Goal: Task Accomplishment & Management: Use online tool/utility

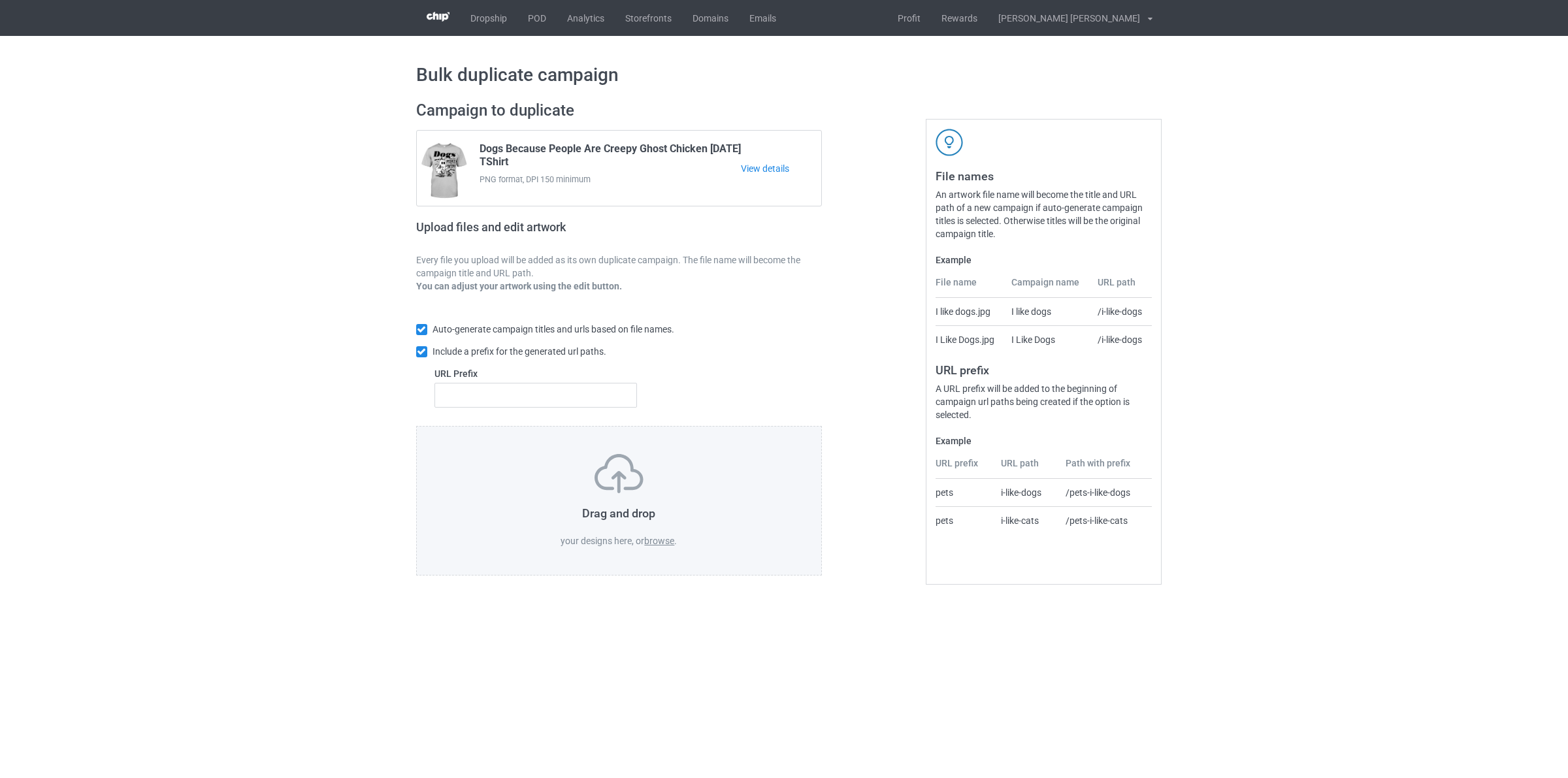
click at [657, 543] on label "browse" at bounding box center [659, 541] width 30 height 11
click at [0, 0] on input "browse" at bounding box center [0, 0] width 0 height 0
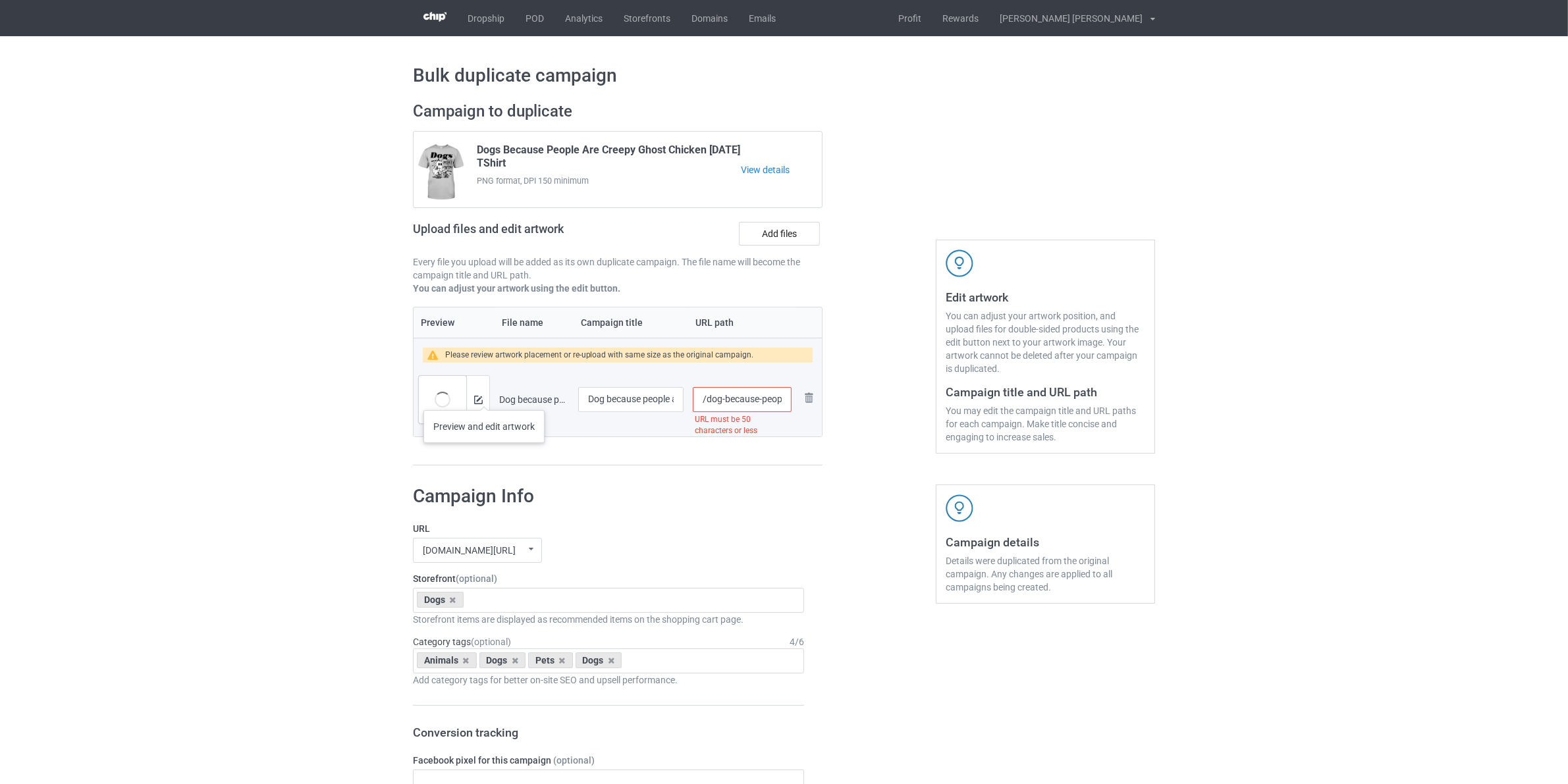
click at [484, 397] on div at bounding box center [478, 399] width 23 height 47
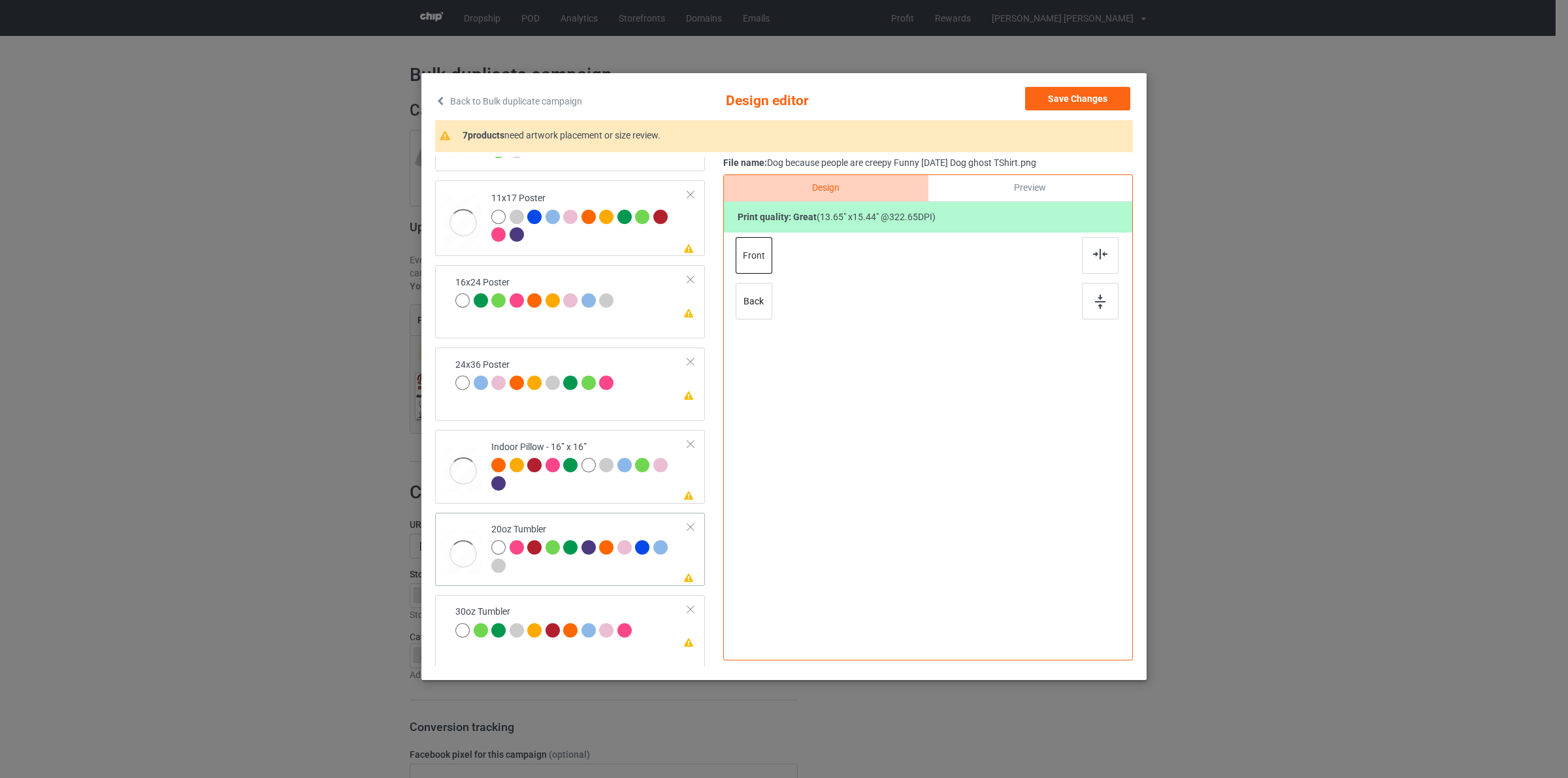
click at [569, 573] on div at bounding box center [589, 558] width 196 height 36
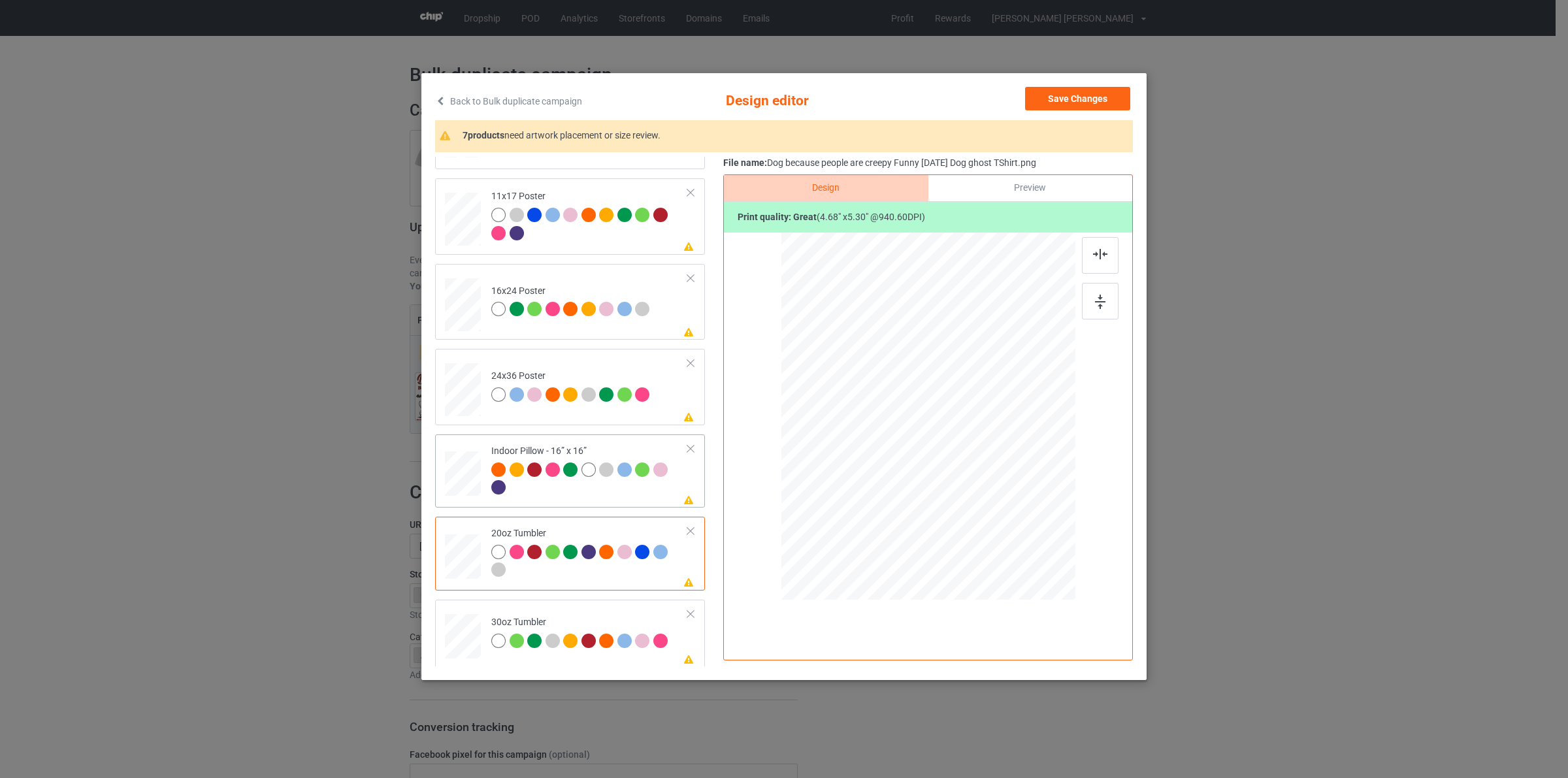
click at [497, 477] on div at bounding box center [498, 469] width 15 height 15
click at [528, 386] on div "24x36 Poster" at bounding box center [572, 385] width 162 height 31
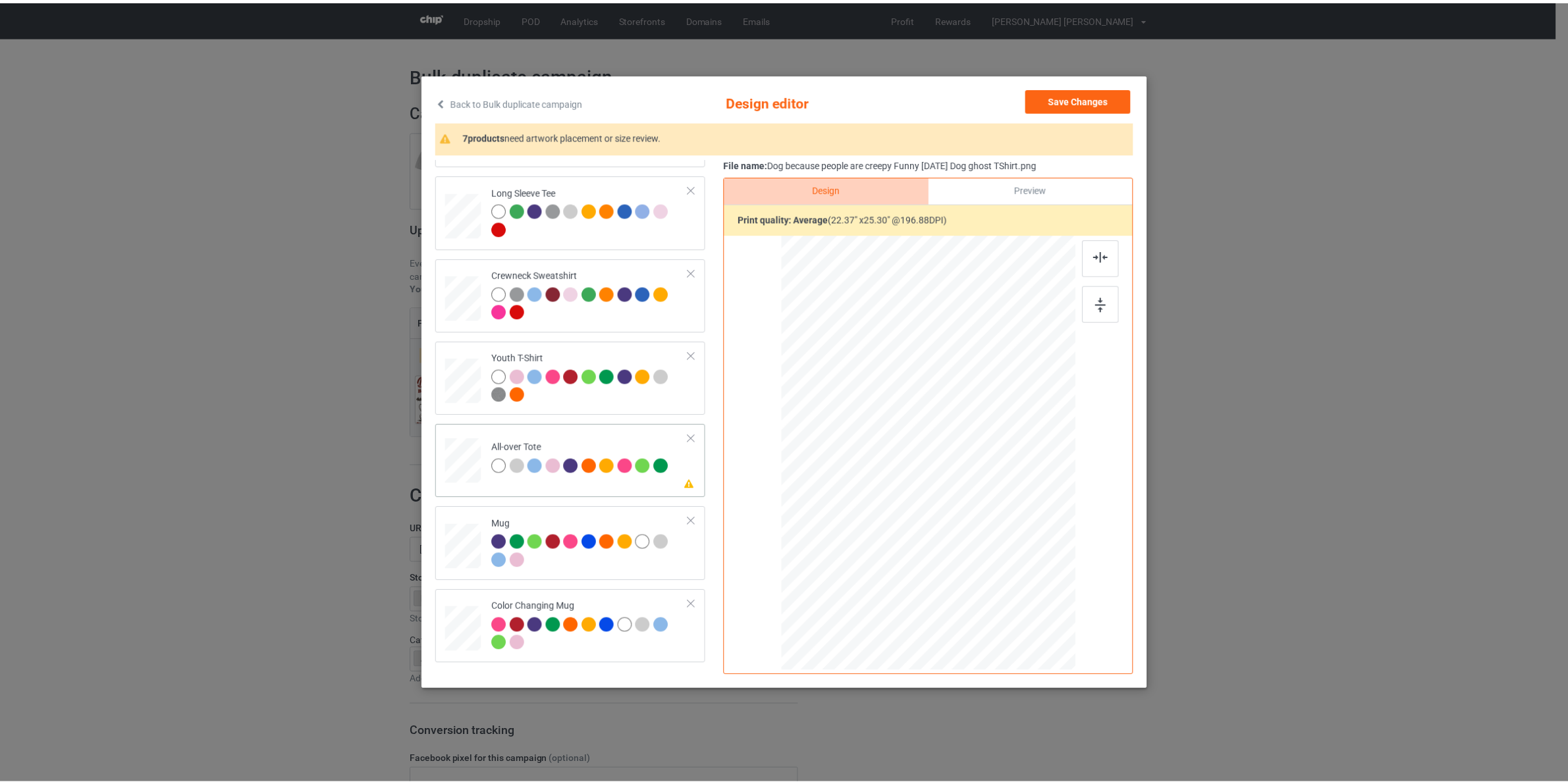
scroll to position [329, 0]
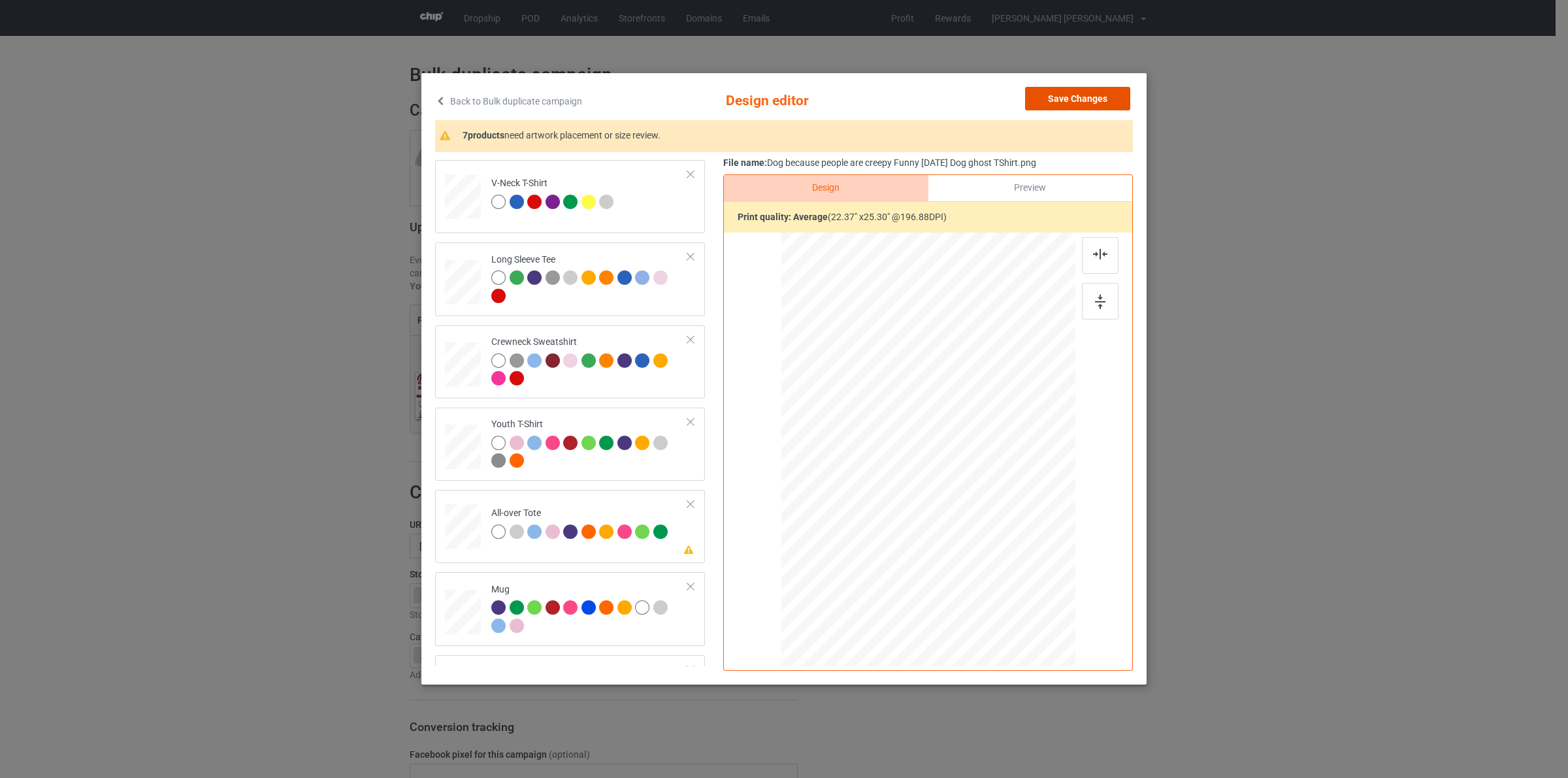
click at [1091, 92] on button "Save Changes" at bounding box center [1078, 99] width 105 height 24
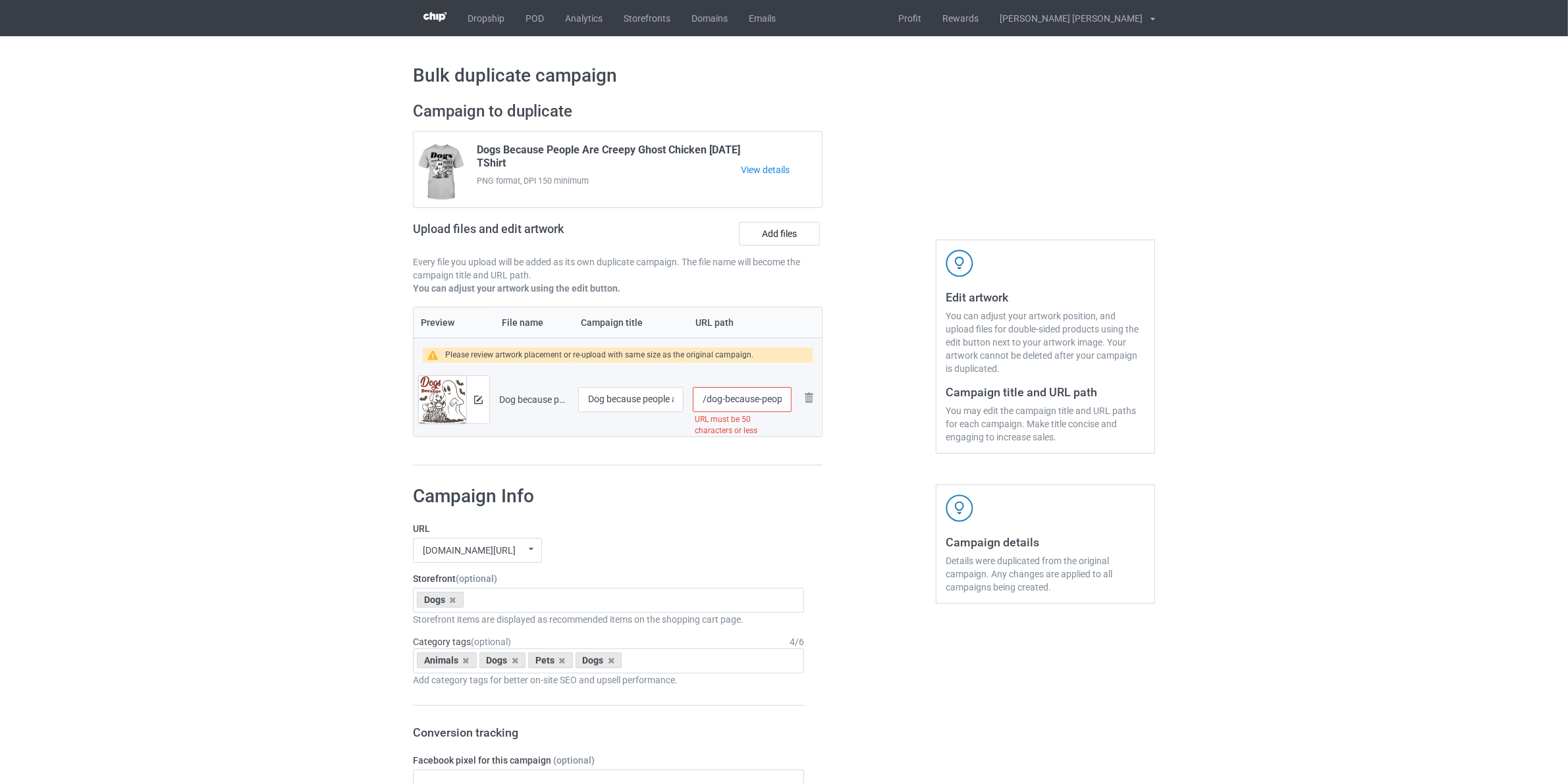
click at [722, 406] on input "/dog-because-people-are-creepy-funny-halloween-dog-ghost-tshirt" at bounding box center [742, 399] width 99 height 25
drag, startPoint x: 794, startPoint y: 406, endPoint x: 860, endPoint y: 442, distance: 75.2
click at [860, 442] on div "Campaign to duplicate Dogs Because People Are Creepy Ghost Chicken Halloween TS…" at bounding box center [784, 284] width 760 height 383
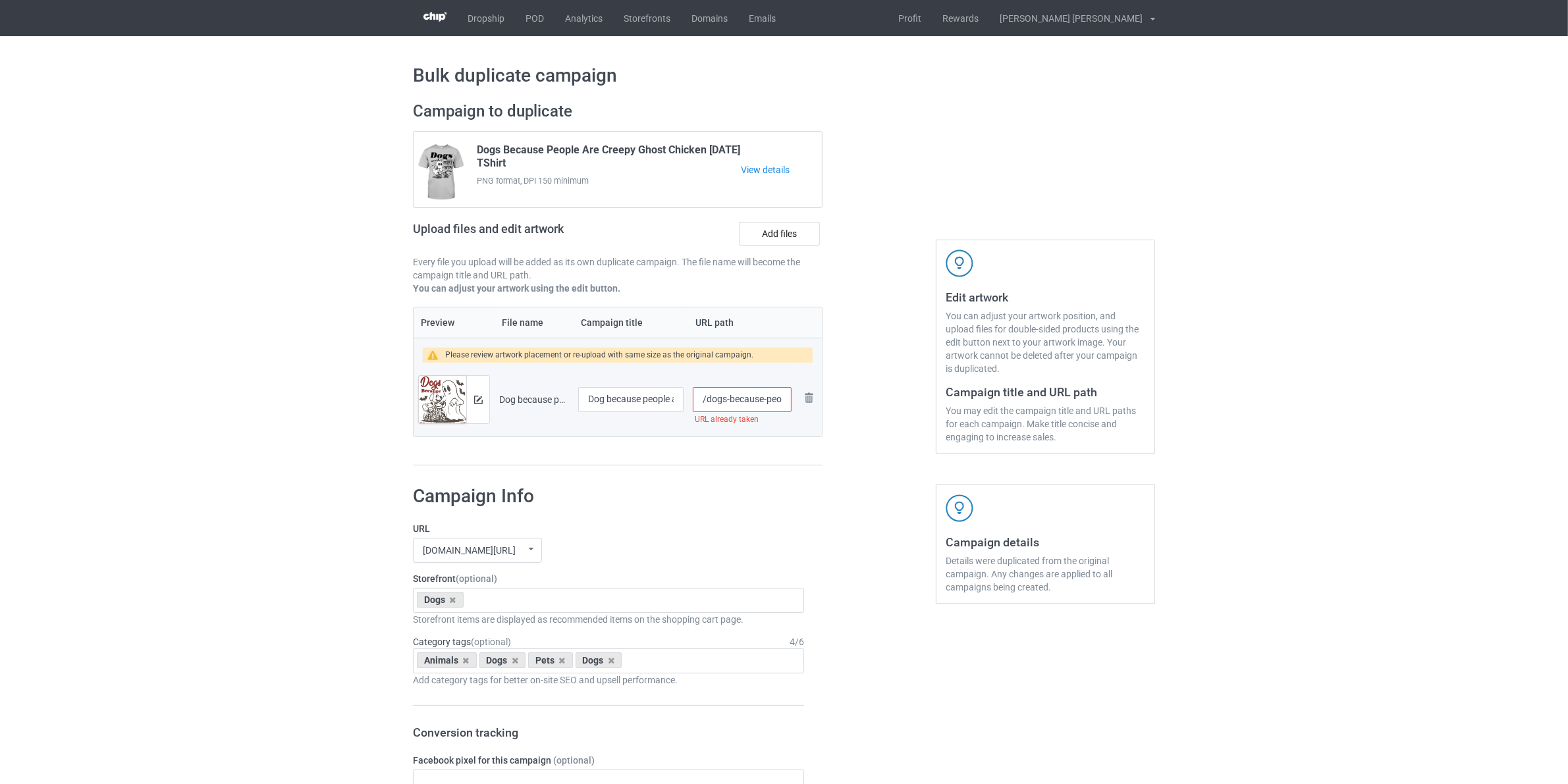
click at [776, 399] on input "/dogs-because-peo" at bounding box center [742, 399] width 99 height 25
click at [776, 402] on input "/dogs-because-po" at bounding box center [742, 399] width 99 height 25
type input "/dogs-because-po"
drag, startPoint x: 664, startPoint y: 397, endPoint x: 715, endPoint y: 403, distance: 51.4
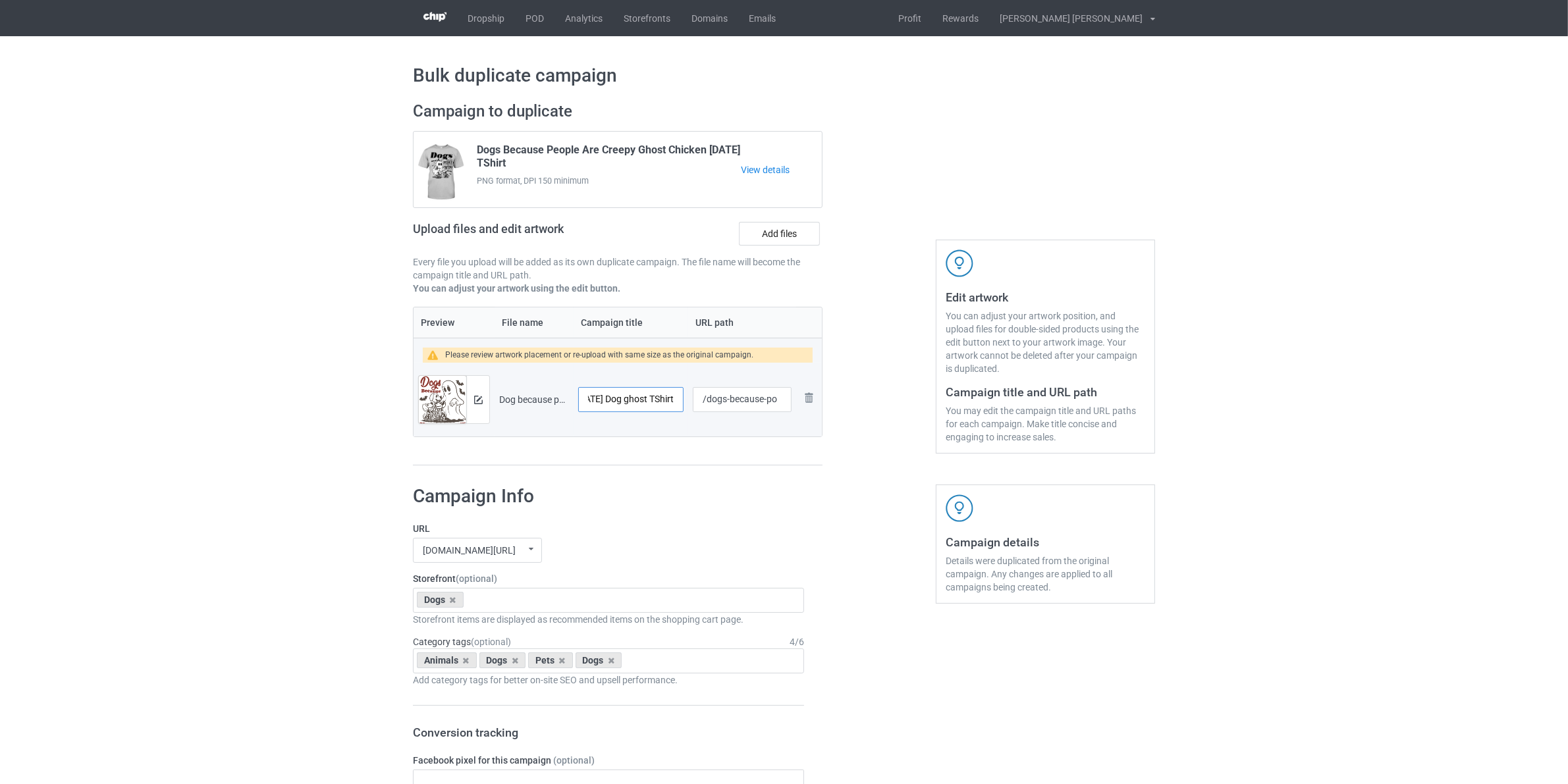
click at [715, 403] on tr "Preview and edit artwork Dog because people are creepy Funny Halloween Dog ghos…" at bounding box center [618, 399] width 408 height 74
click at [664, 399] on input "Dog because people are creepy Funny Halloween Dog ghost TShirt" at bounding box center [631, 399] width 106 height 25
type input "Dog because people are creepy Funny Halloween Dog ghost"
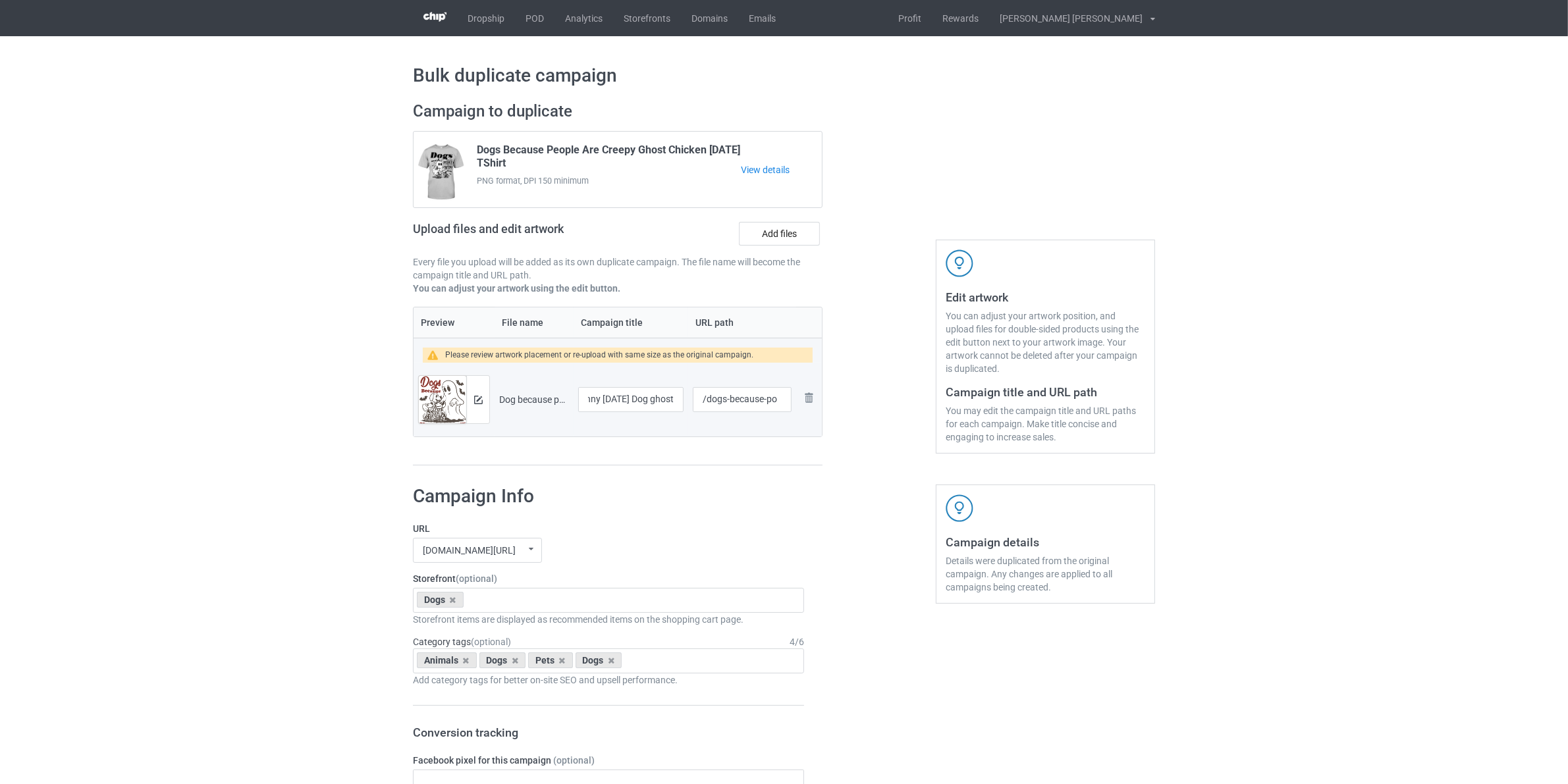
click at [762, 472] on div "Campaign to duplicate Dogs Because People Are Creepy Ghost Chicken Halloween TS…" at bounding box center [618, 284] width 428 height 383
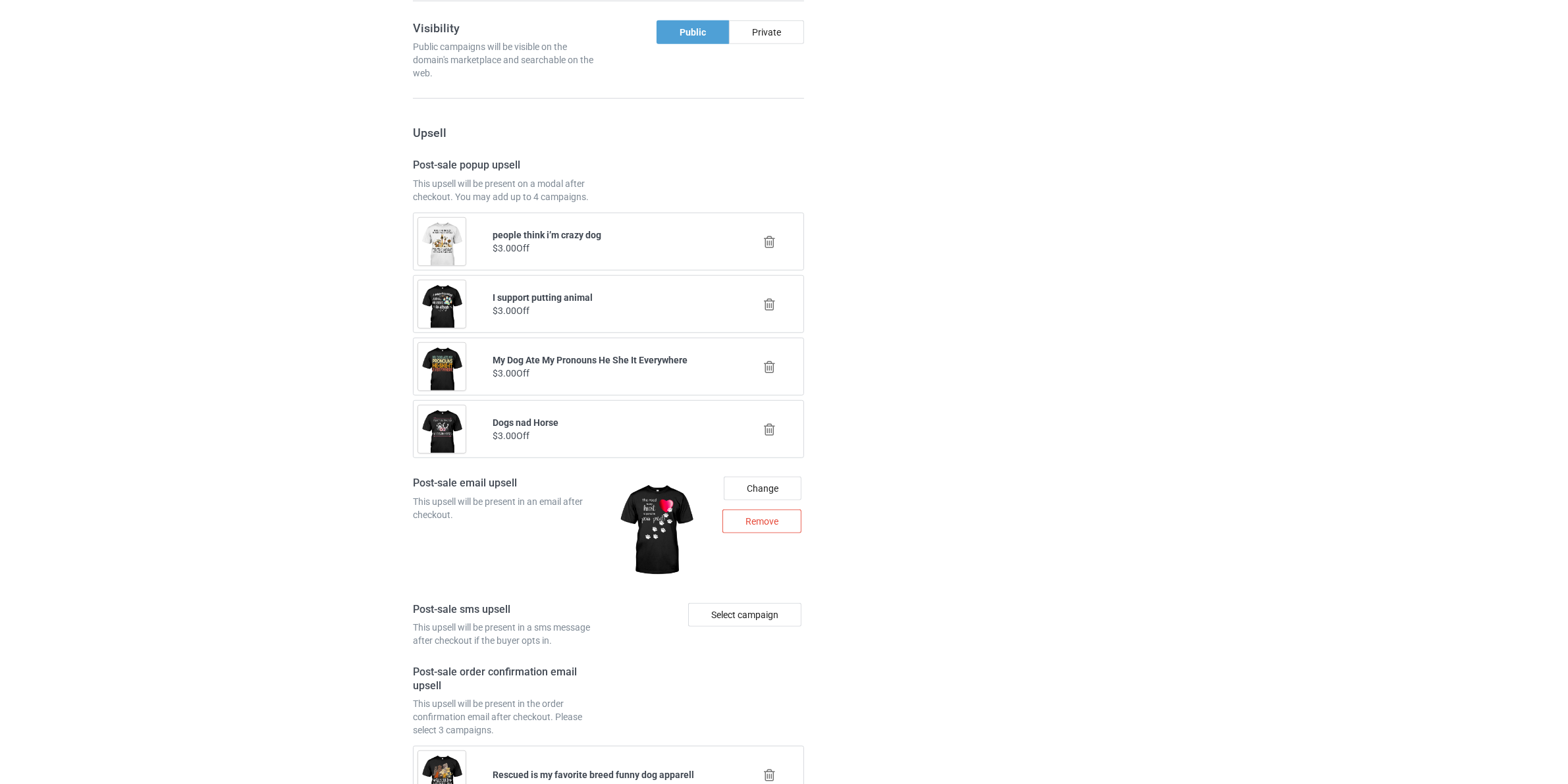
scroll to position [1627, 0]
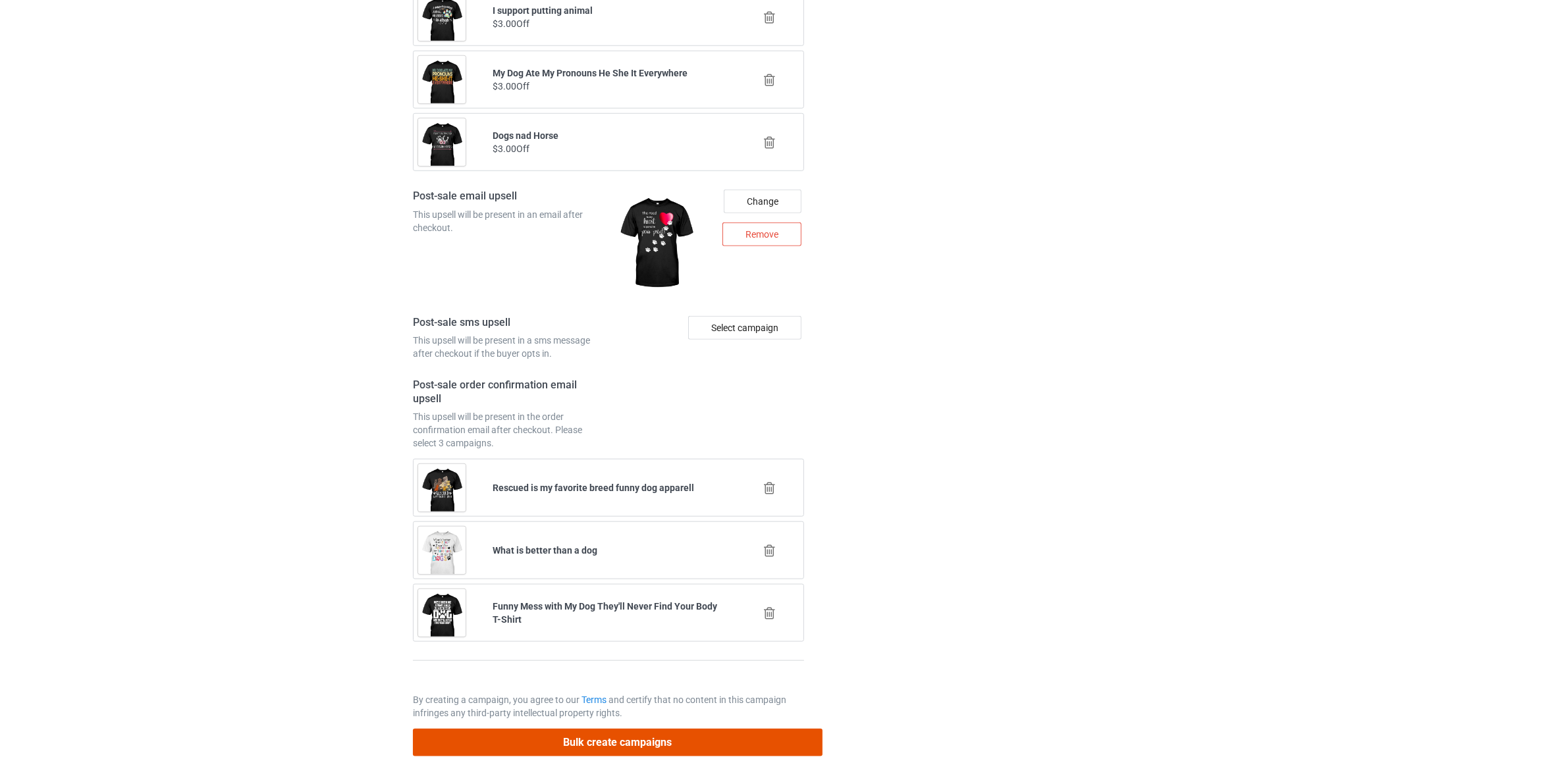
drag, startPoint x: 667, startPoint y: 733, endPoint x: 580, endPoint y: 551, distance: 201.7
click at [669, 733] on button "Bulk create campaigns" at bounding box center [618, 742] width 410 height 27
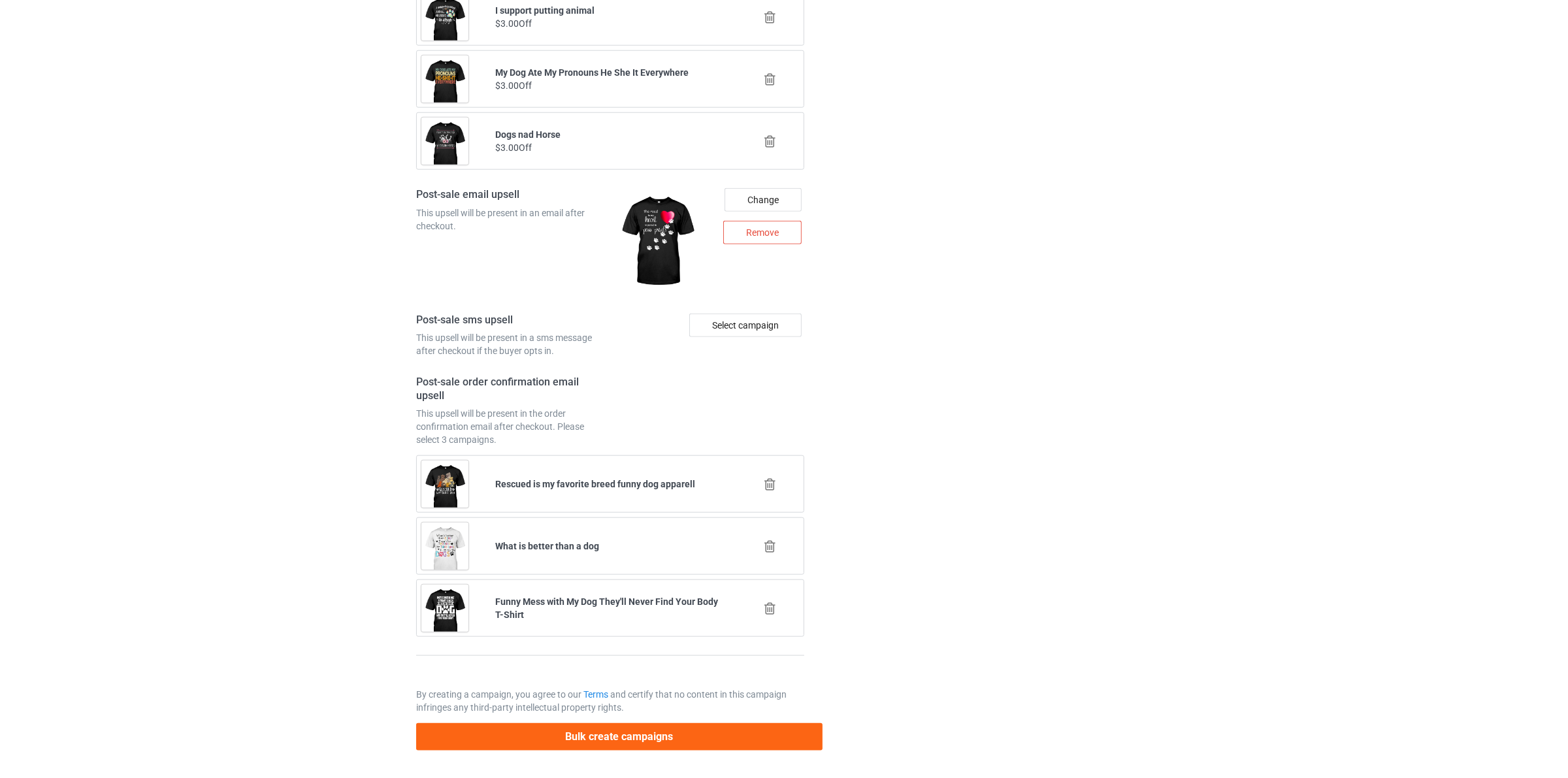
scroll to position [0, 0]
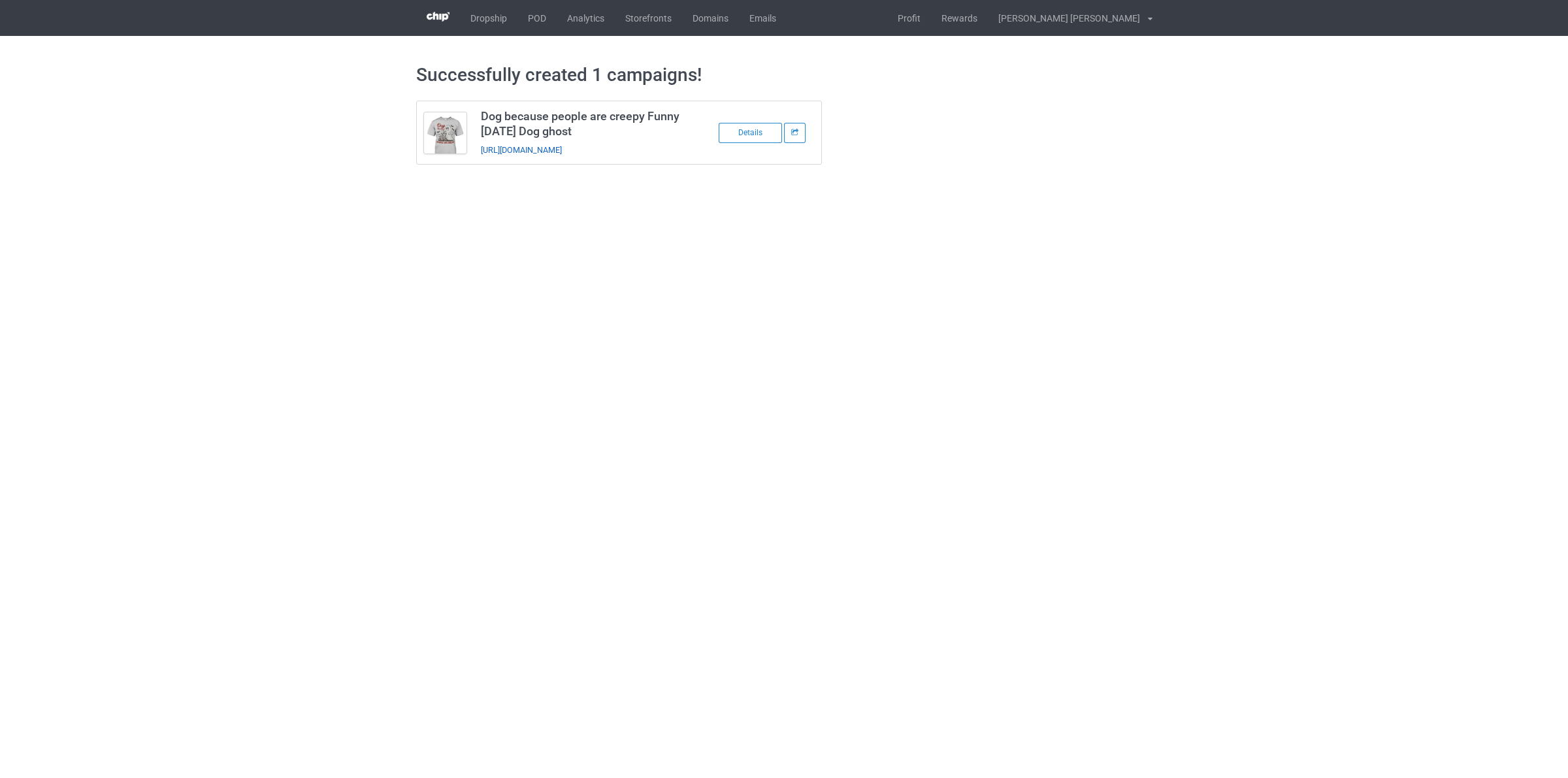
drag, startPoint x: 660, startPoint y: 153, endPoint x: 585, endPoint y: 152, distance: 75.0
click at [585, 152] on div "https://www.dtforsoul.com/dogs-because-po" at bounding box center [573, 150] width 183 height 14
copy link "dogs-because-po"
click at [530, 21] on link "POD" at bounding box center [537, 18] width 39 height 36
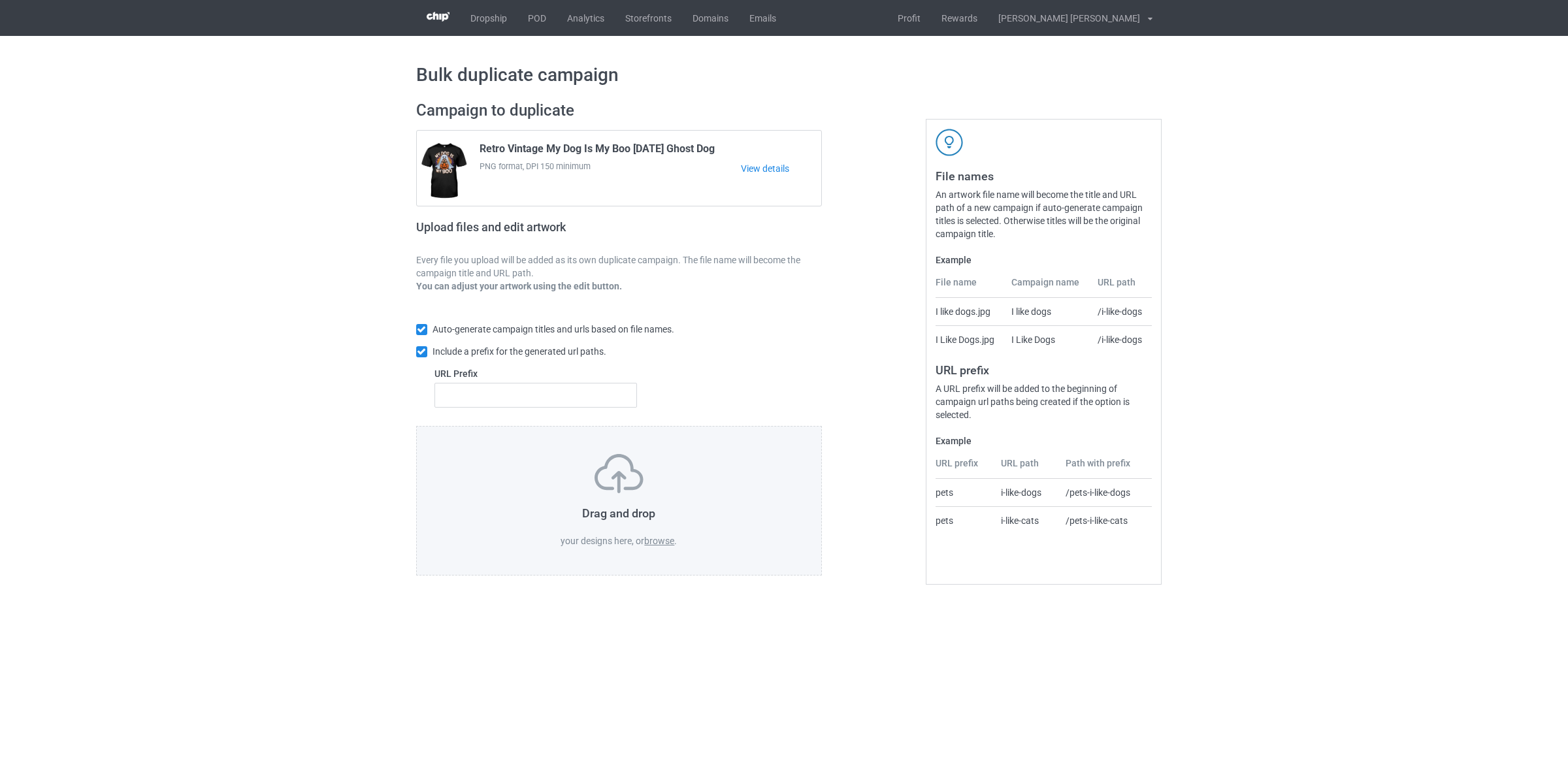
click at [659, 541] on label "browse" at bounding box center [659, 541] width 30 height 11
click at [0, 0] on input "browse" at bounding box center [0, 0] width 0 height 0
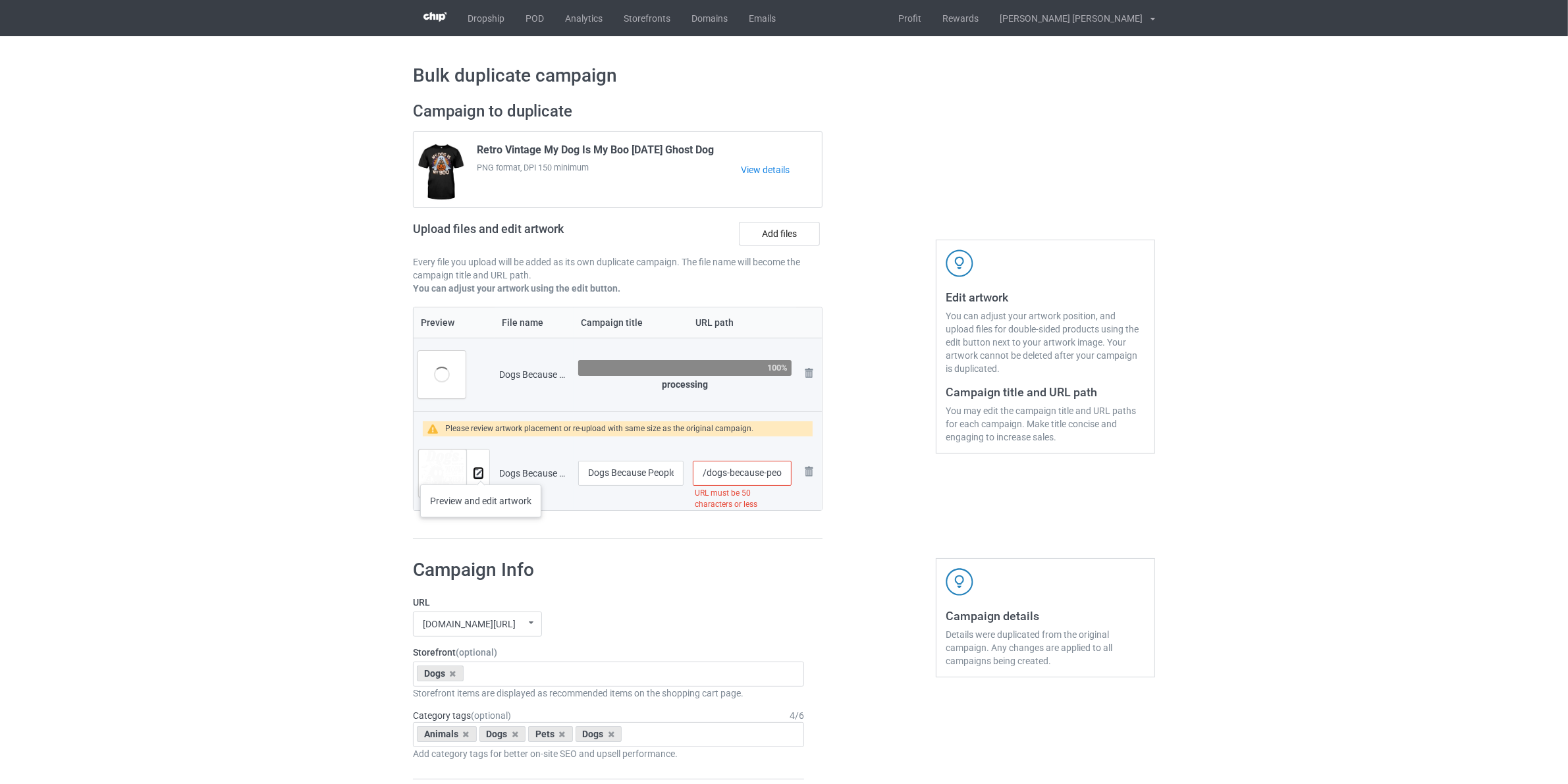
click at [481, 471] on img at bounding box center [478, 473] width 9 height 9
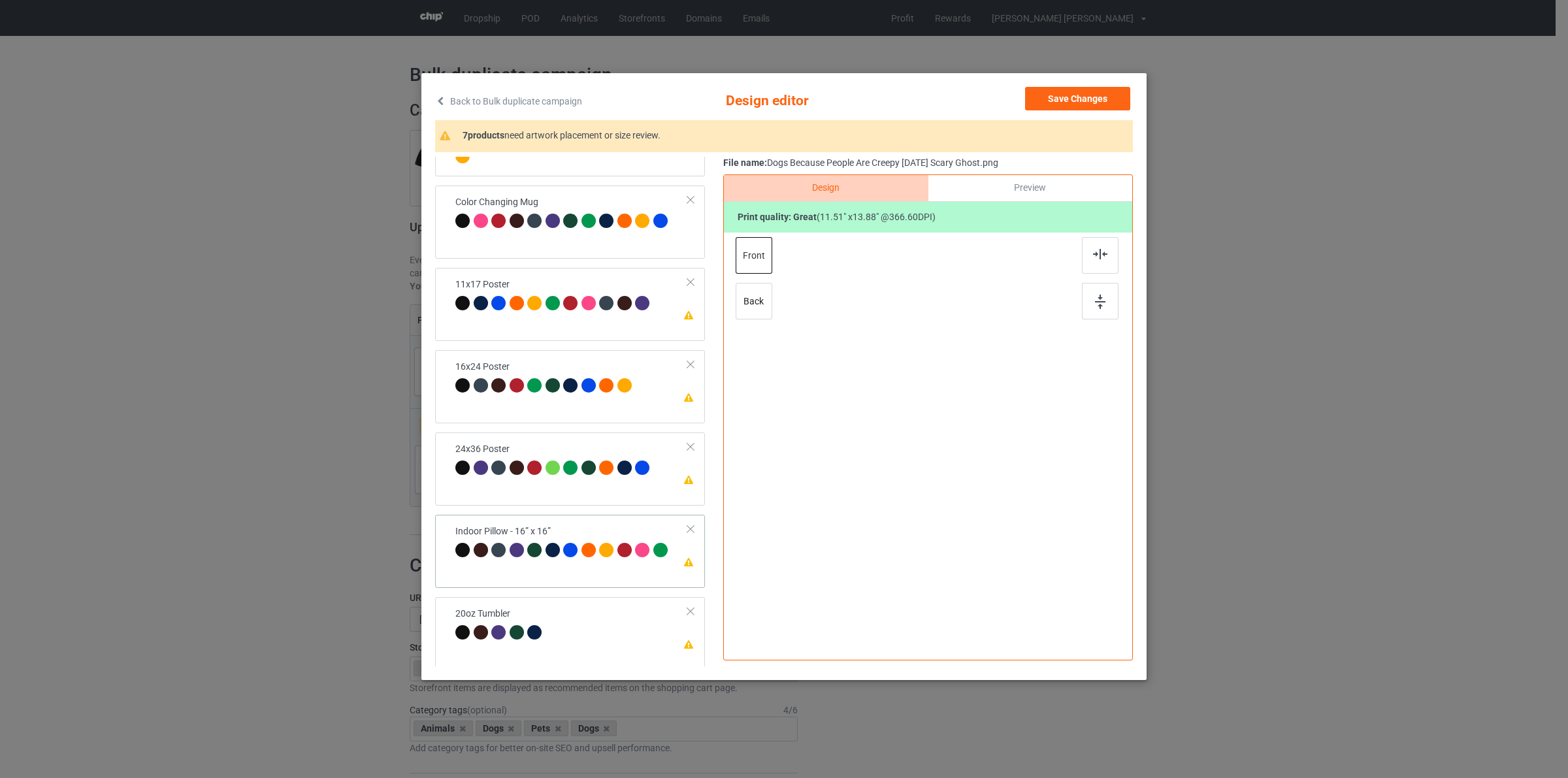
click at [600, 536] on div "Indoor Pillow - 16” x 16”" at bounding box center [563, 540] width 216 height 31
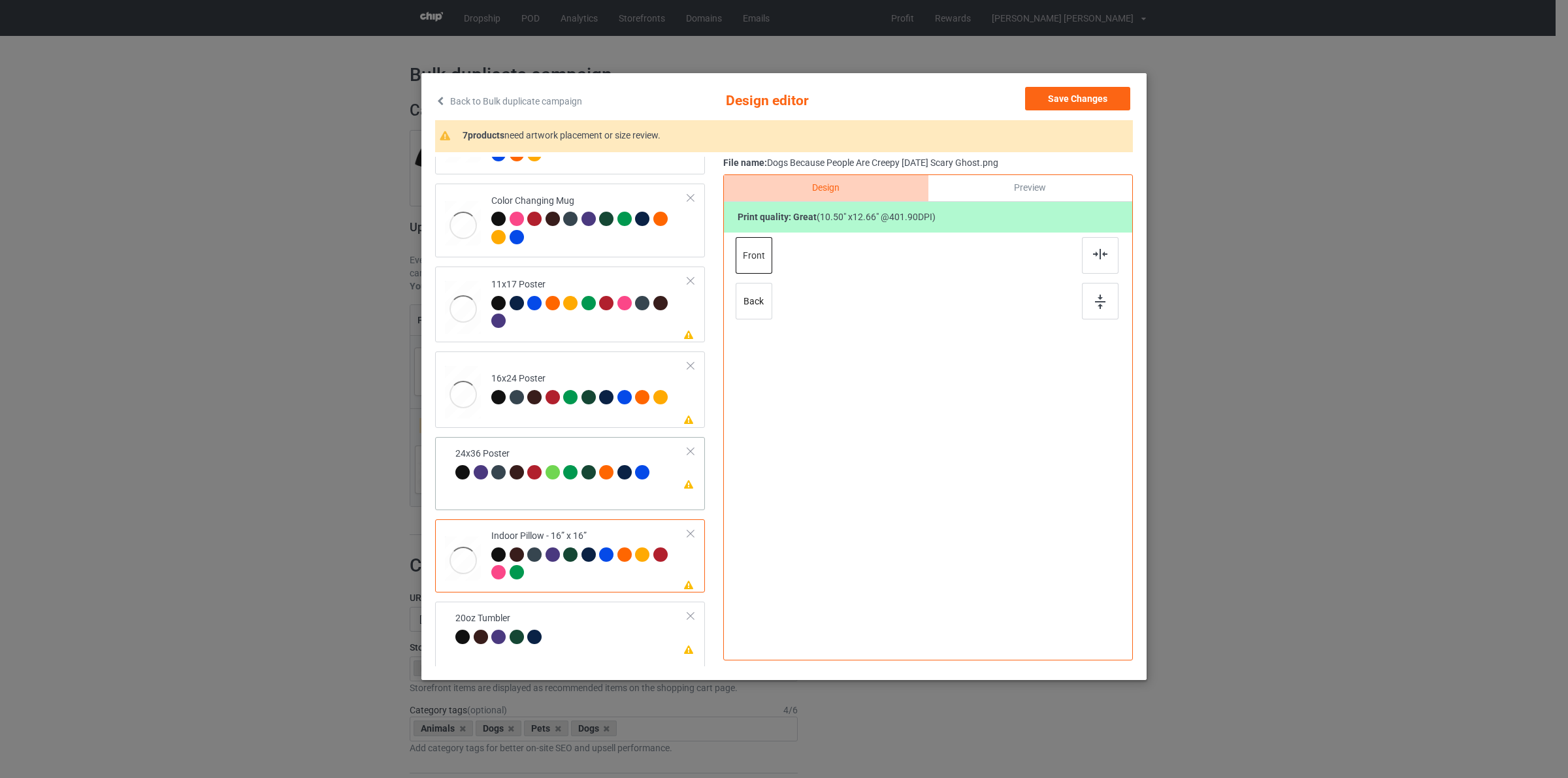
click at [567, 468] on div "24x36 Poster" at bounding box center [554, 462] width 198 height 31
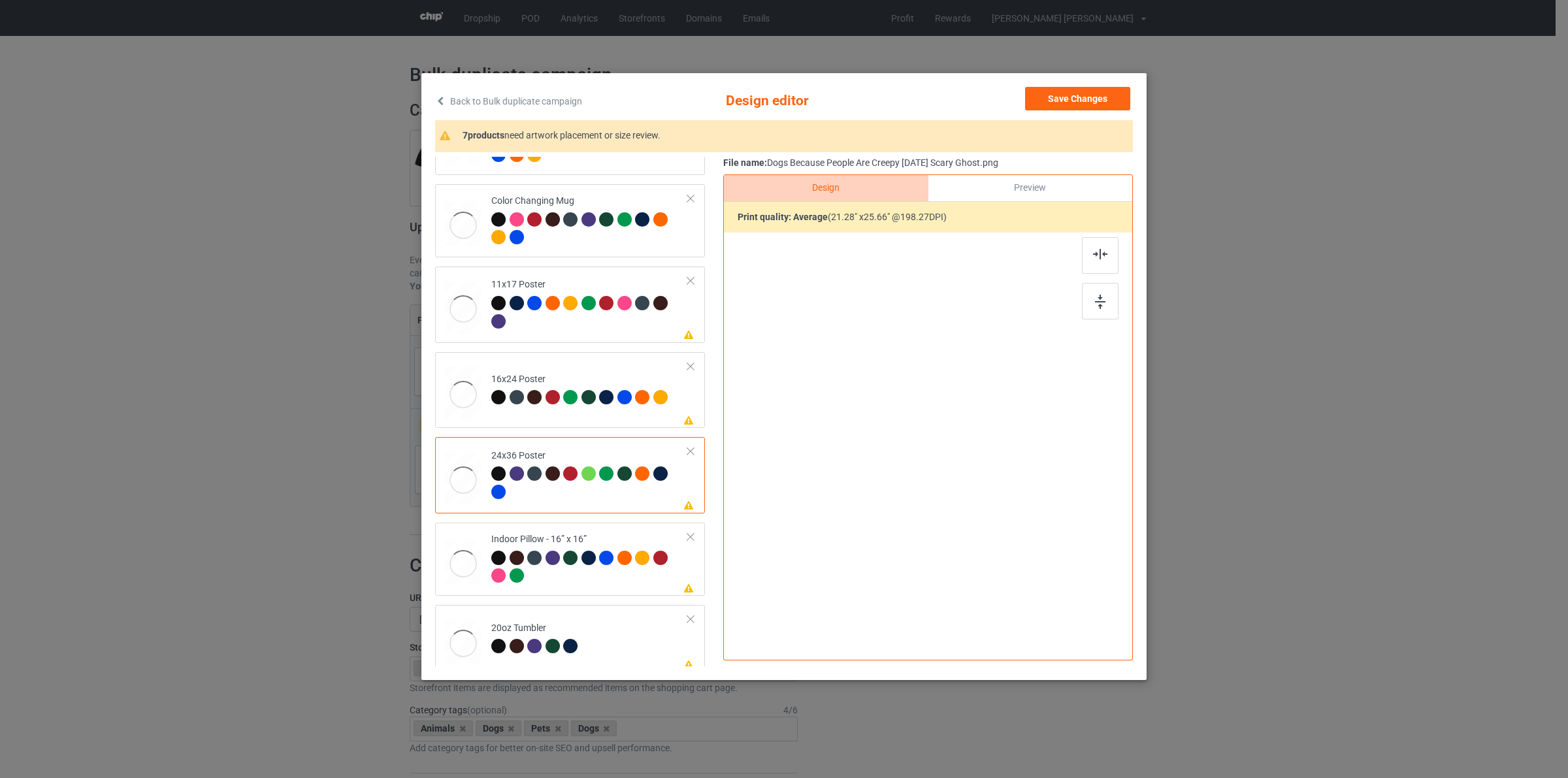
scroll to position [798, 0]
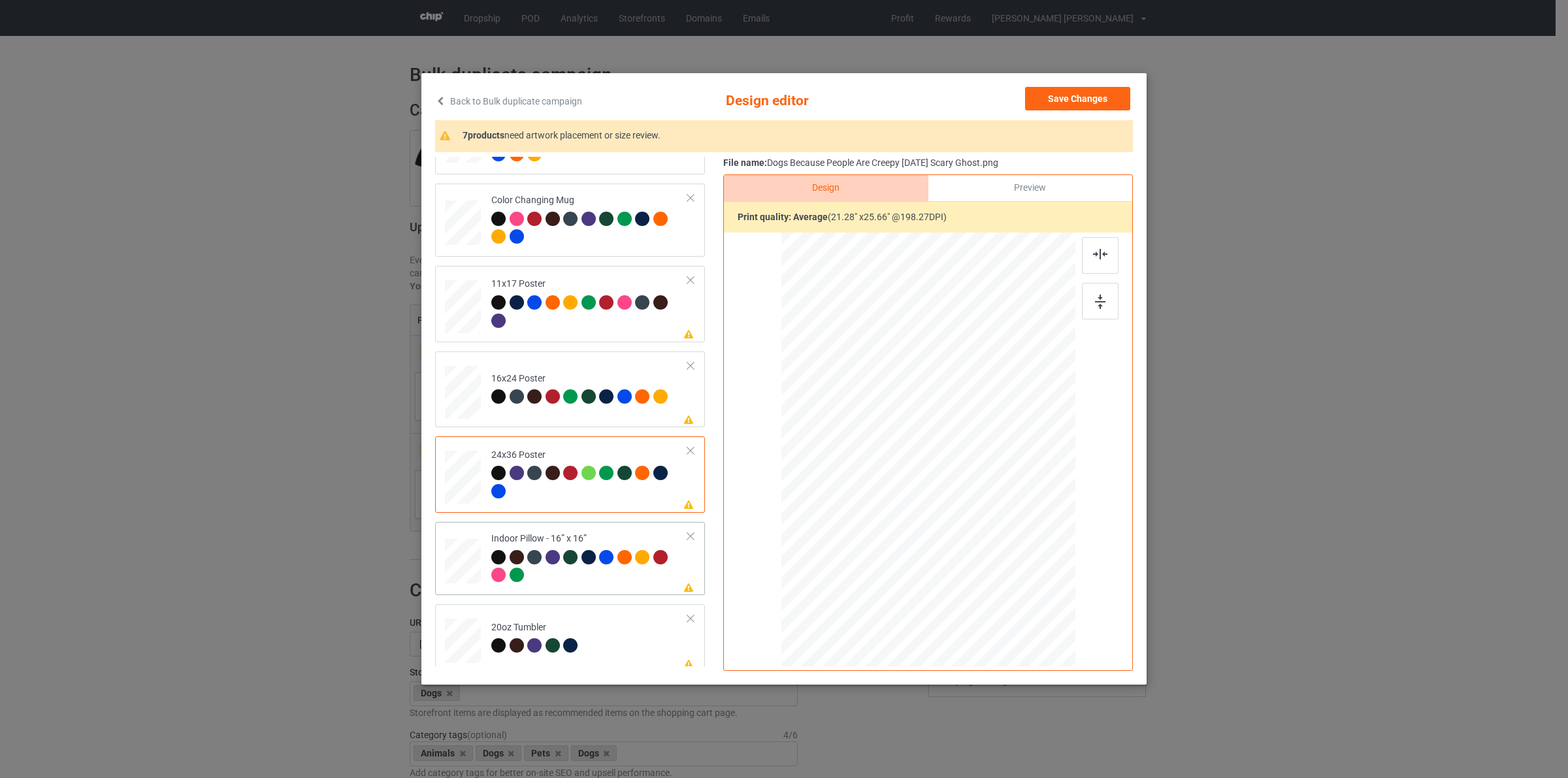
click at [596, 568] on div at bounding box center [590, 559] width 18 height 18
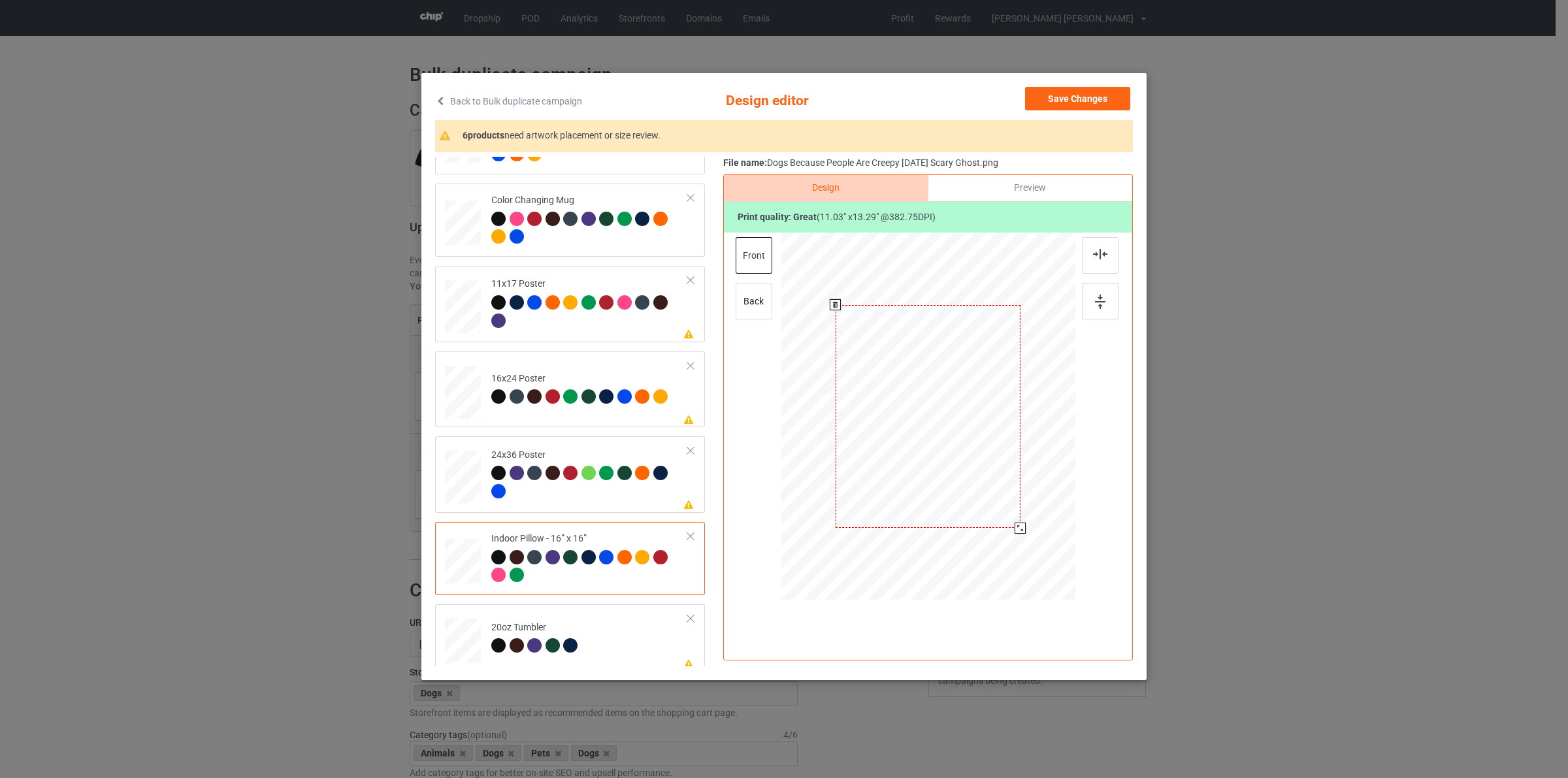
drag, startPoint x: 1017, startPoint y: 520, endPoint x: 1022, endPoint y: 525, distance: 7.1
click at [1022, 525] on div at bounding box center [1020, 528] width 11 height 11
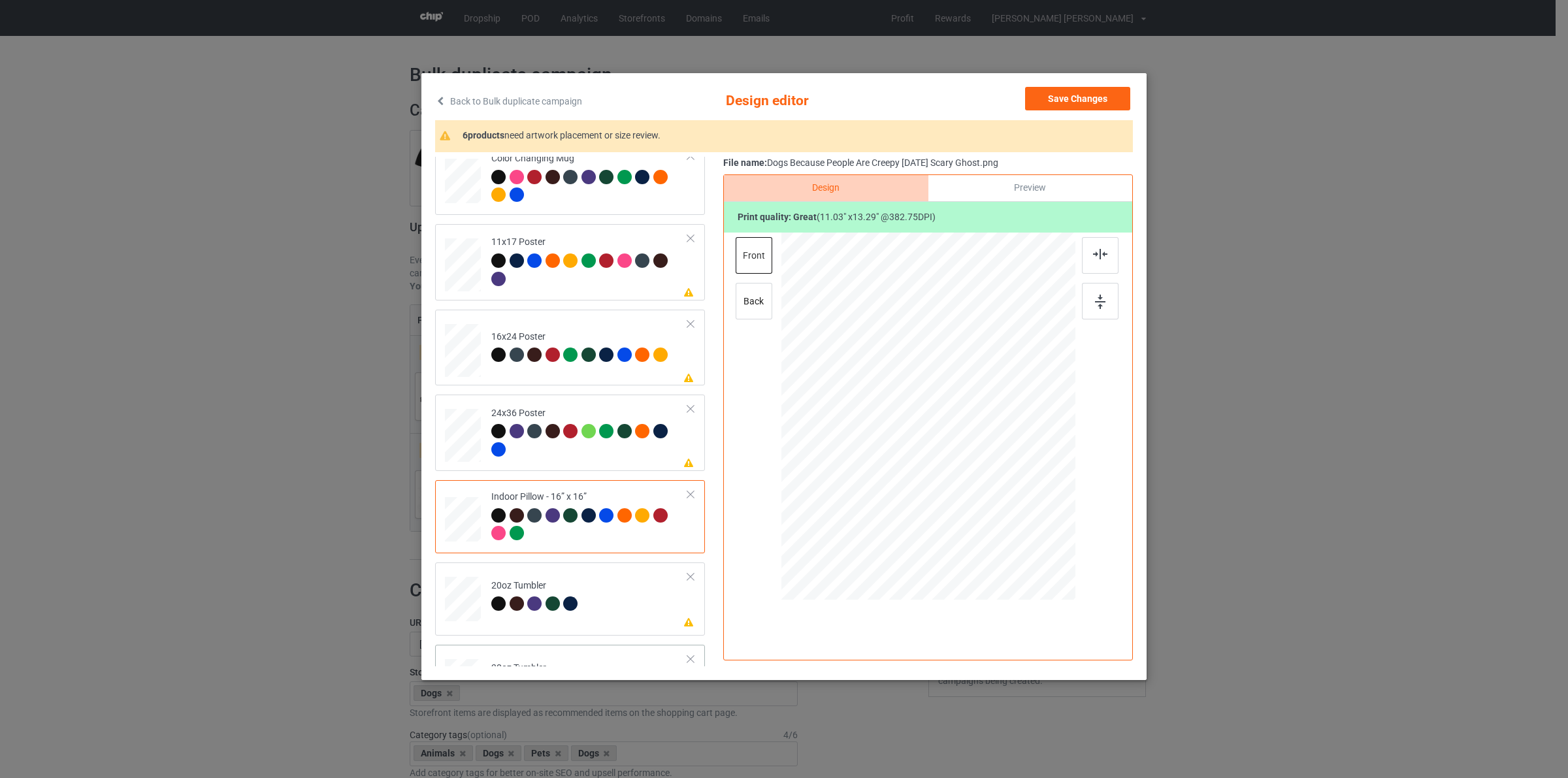
scroll to position [897, 0]
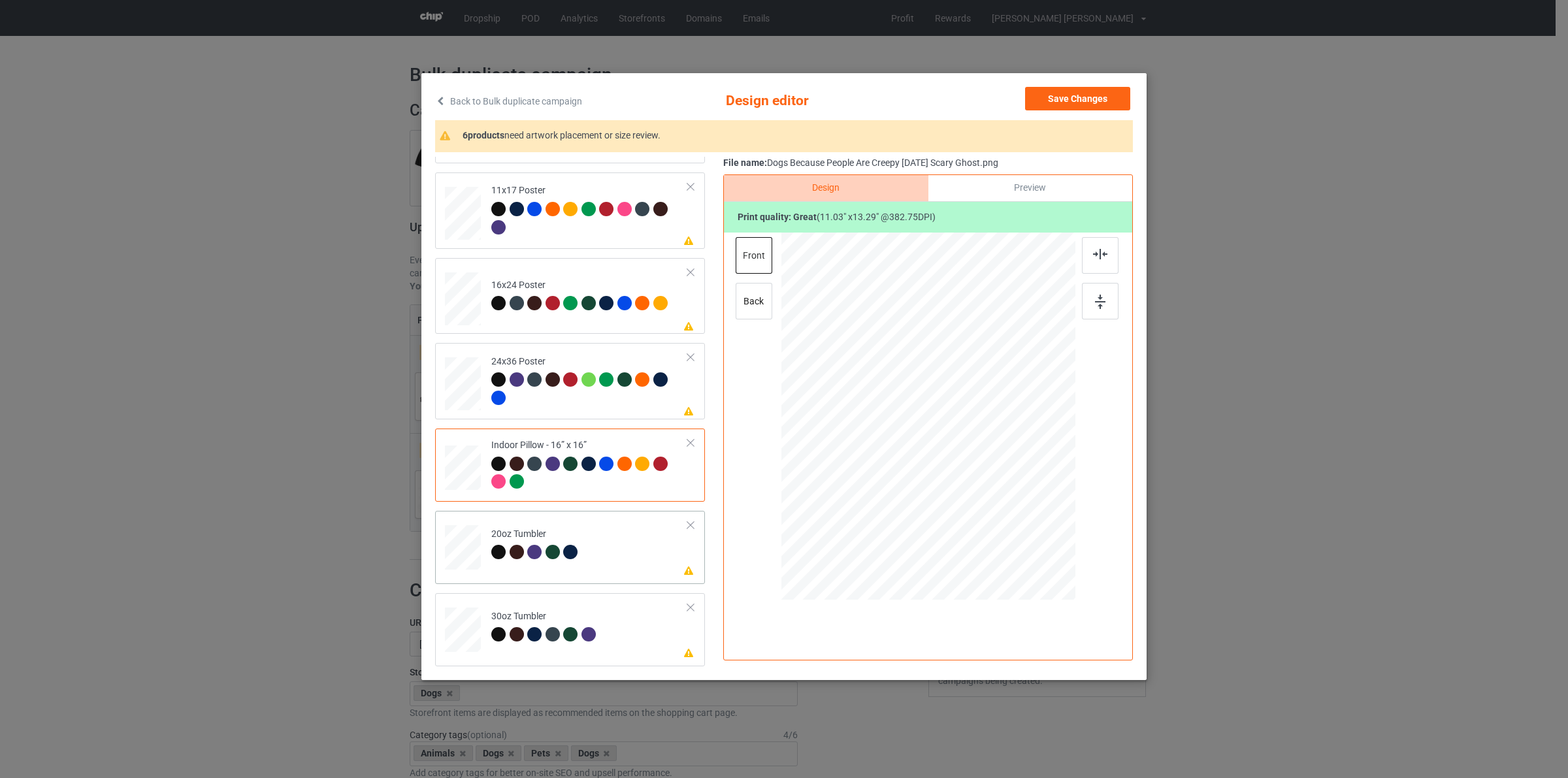
click at [503, 554] on div at bounding box center [498, 552] width 15 height 15
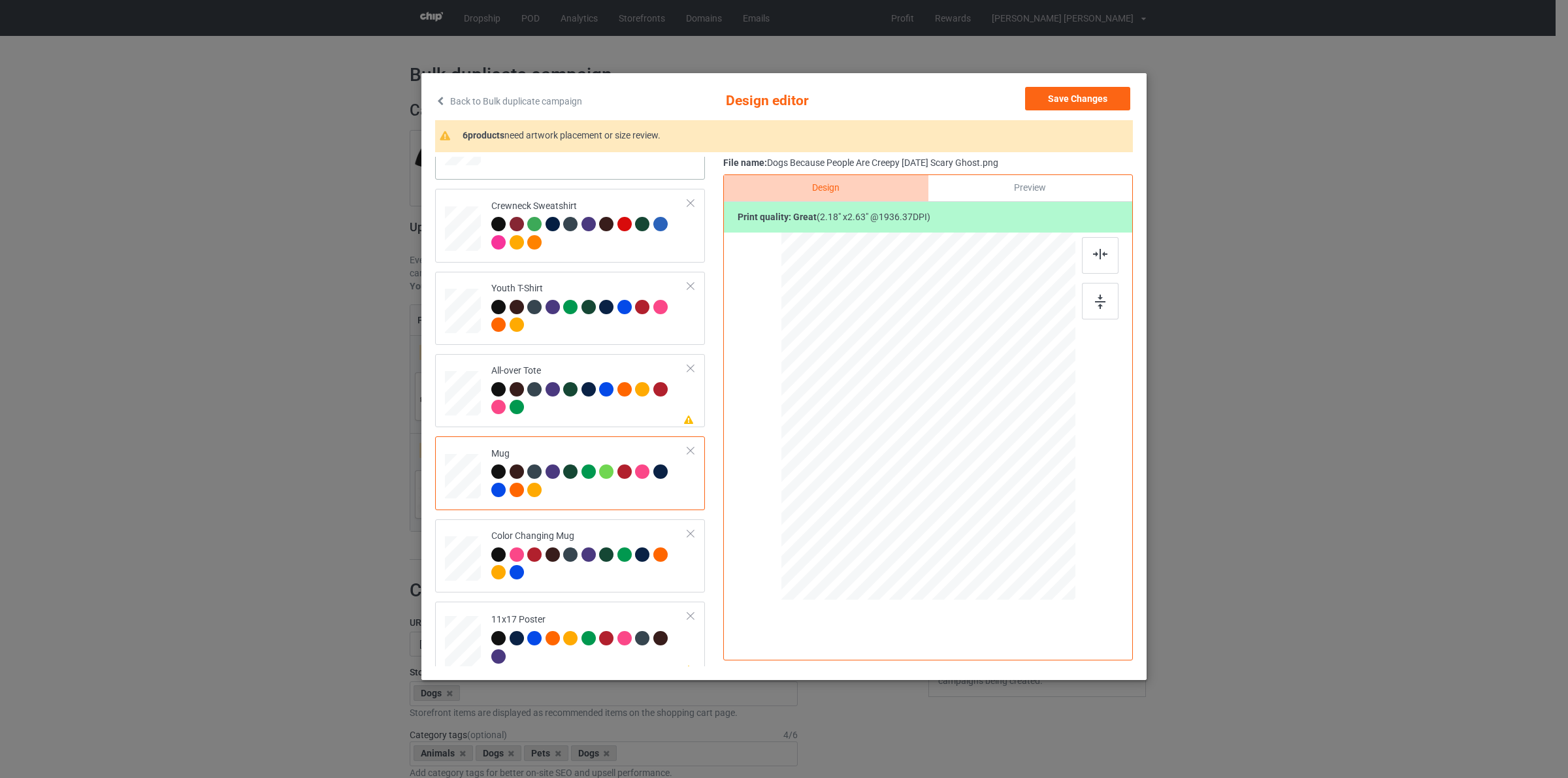
scroll to position [244, 0]
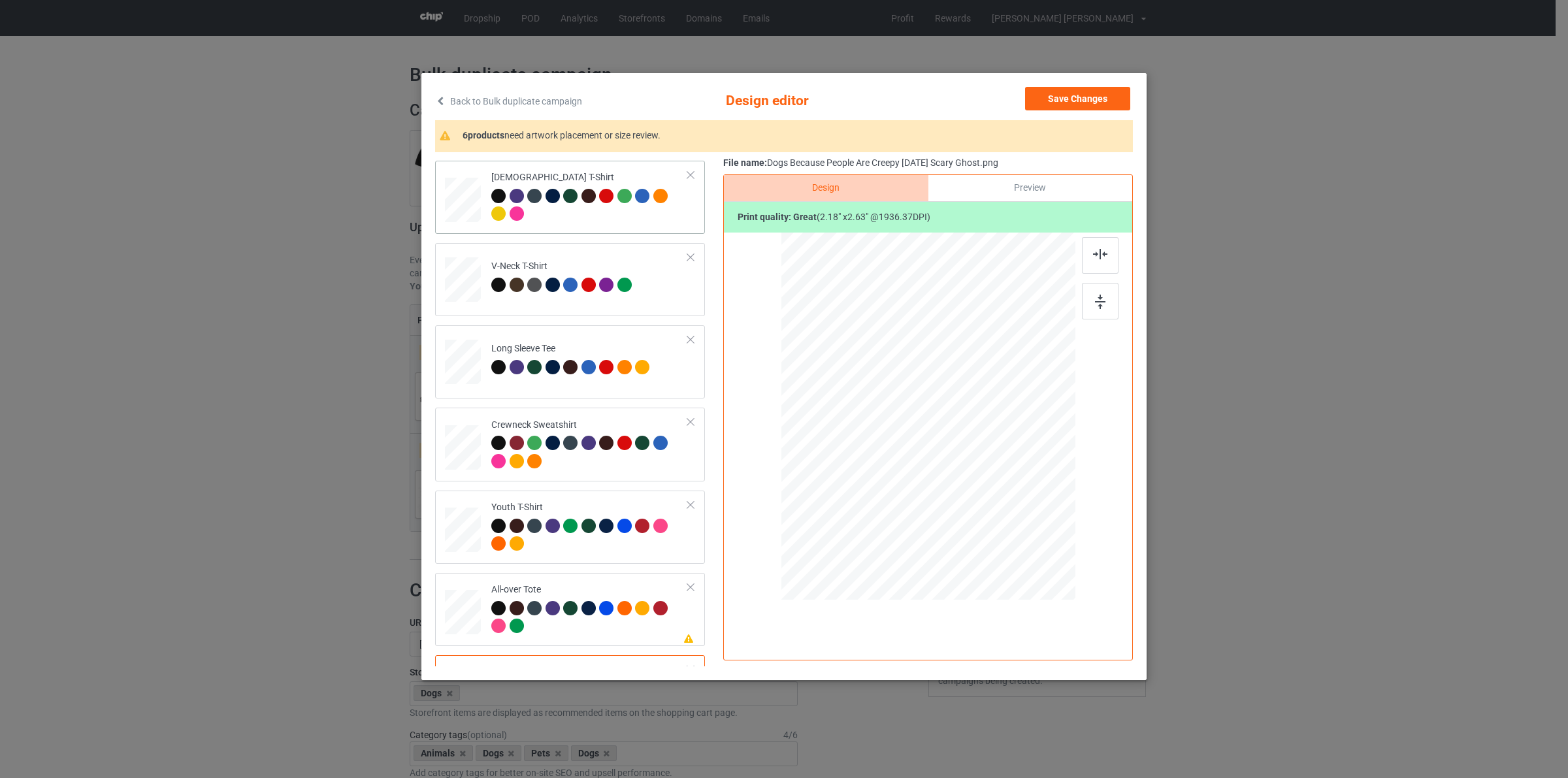
click at [517, 191] on div at bounding box center [517, 195] width 15 height 15
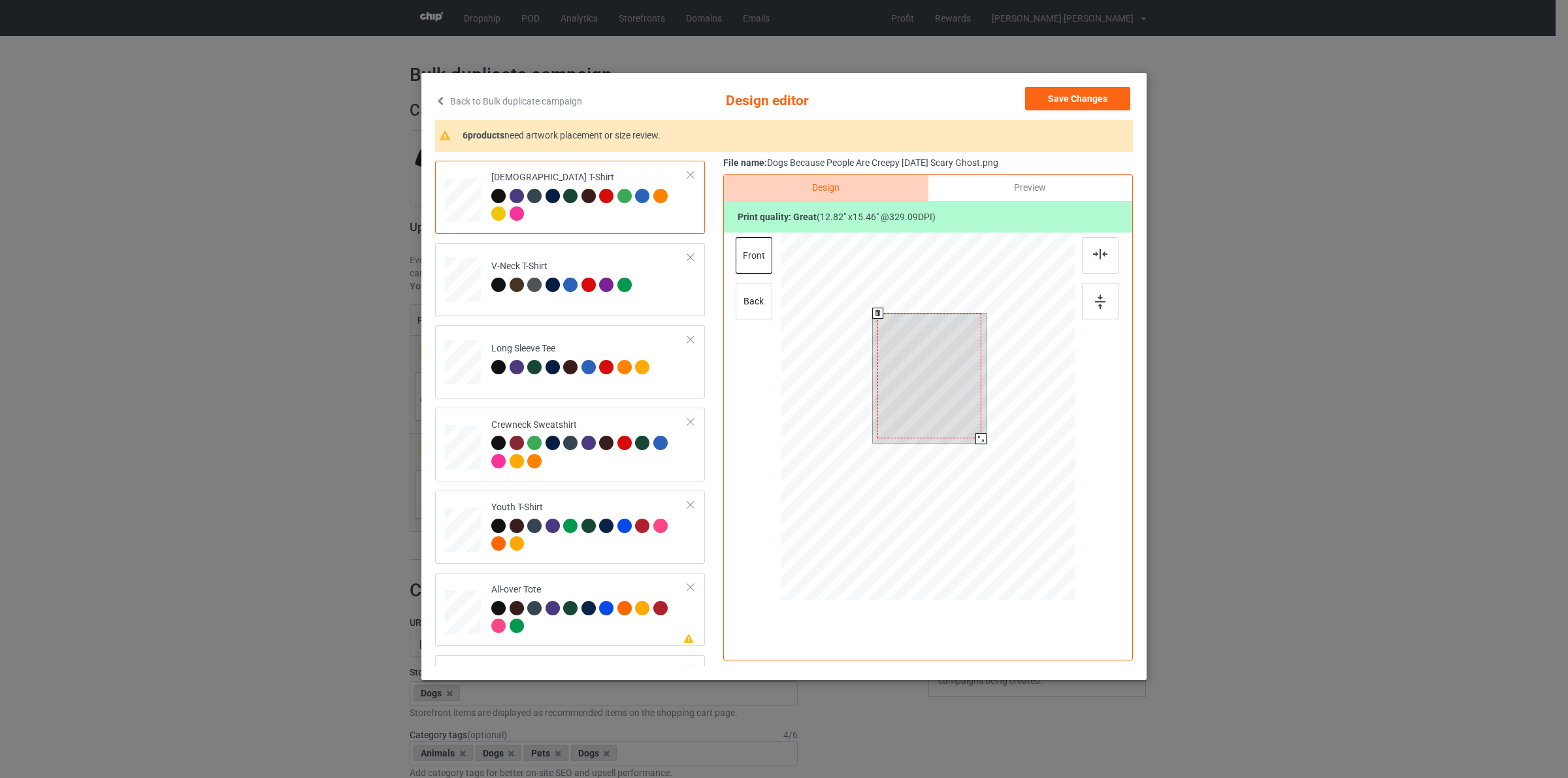
click at [977, 426] on div at bounding box center [929, 376] width 104 height 125
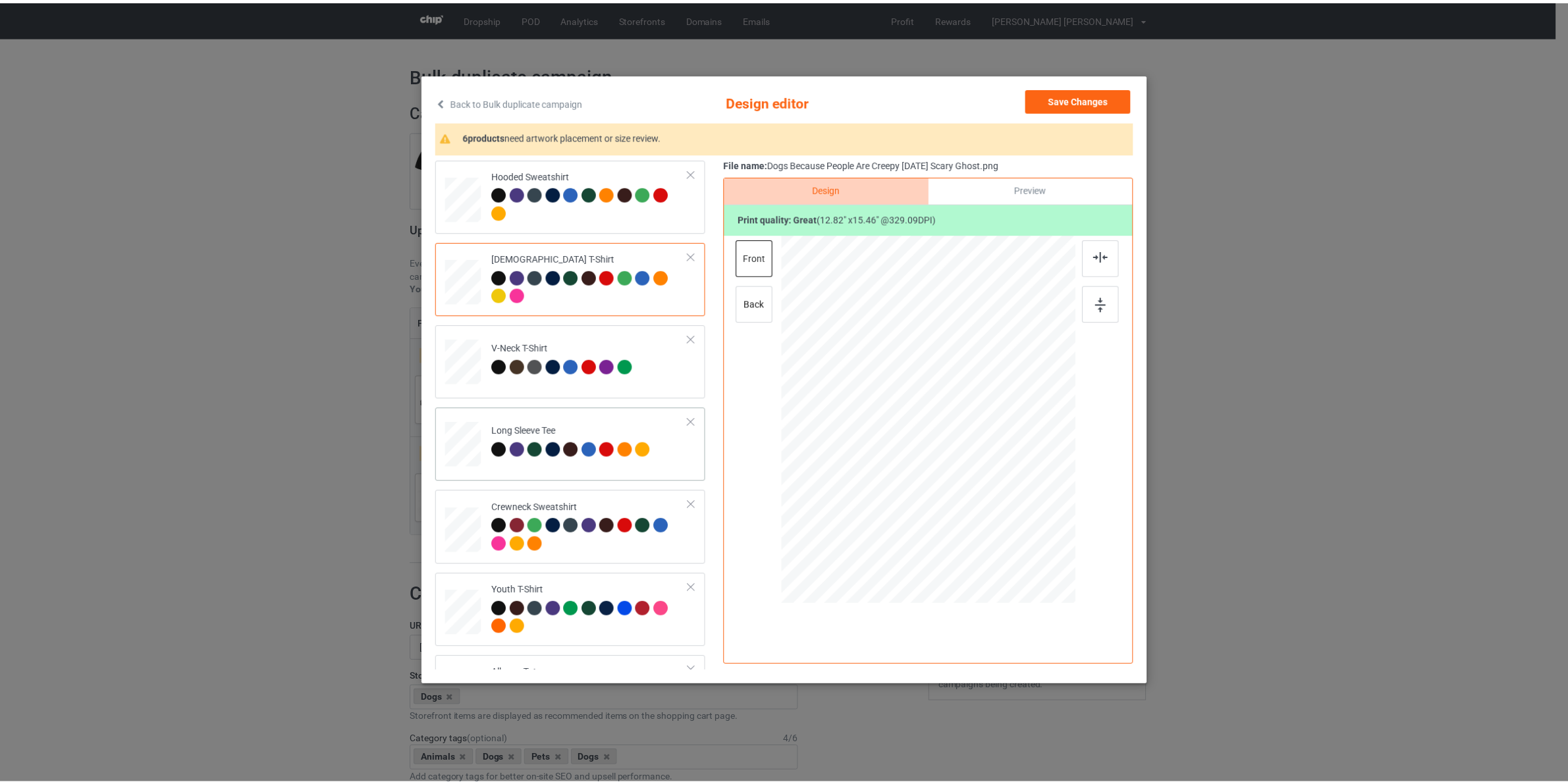
scroll to position [0, 0]
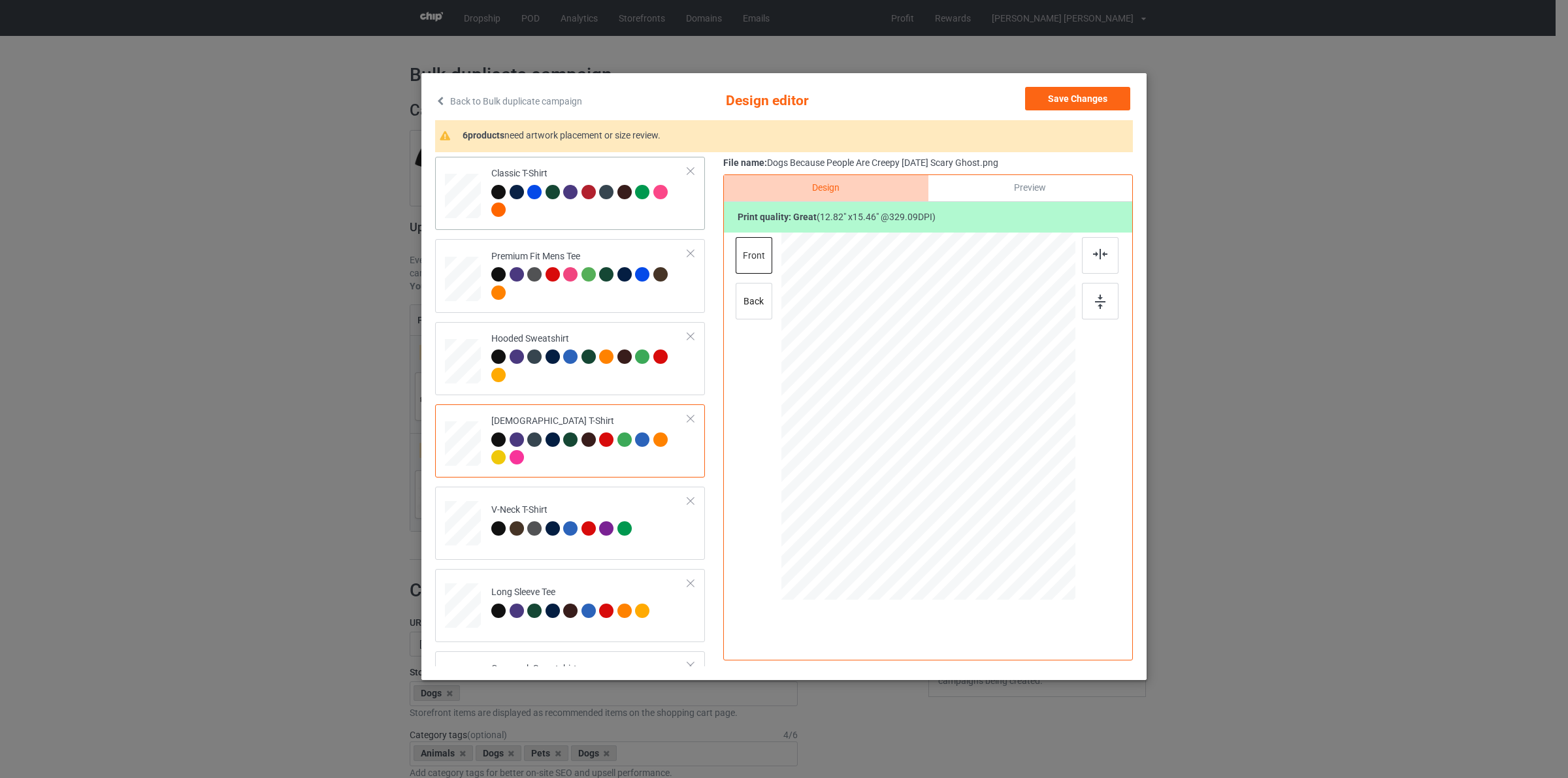
click at [463, 169] on td at bounding box center [464, 193] width 39 height 62
click at [1083, 99] on button "Save Changes" at bounding box center [1078, 99] width 105 height 24
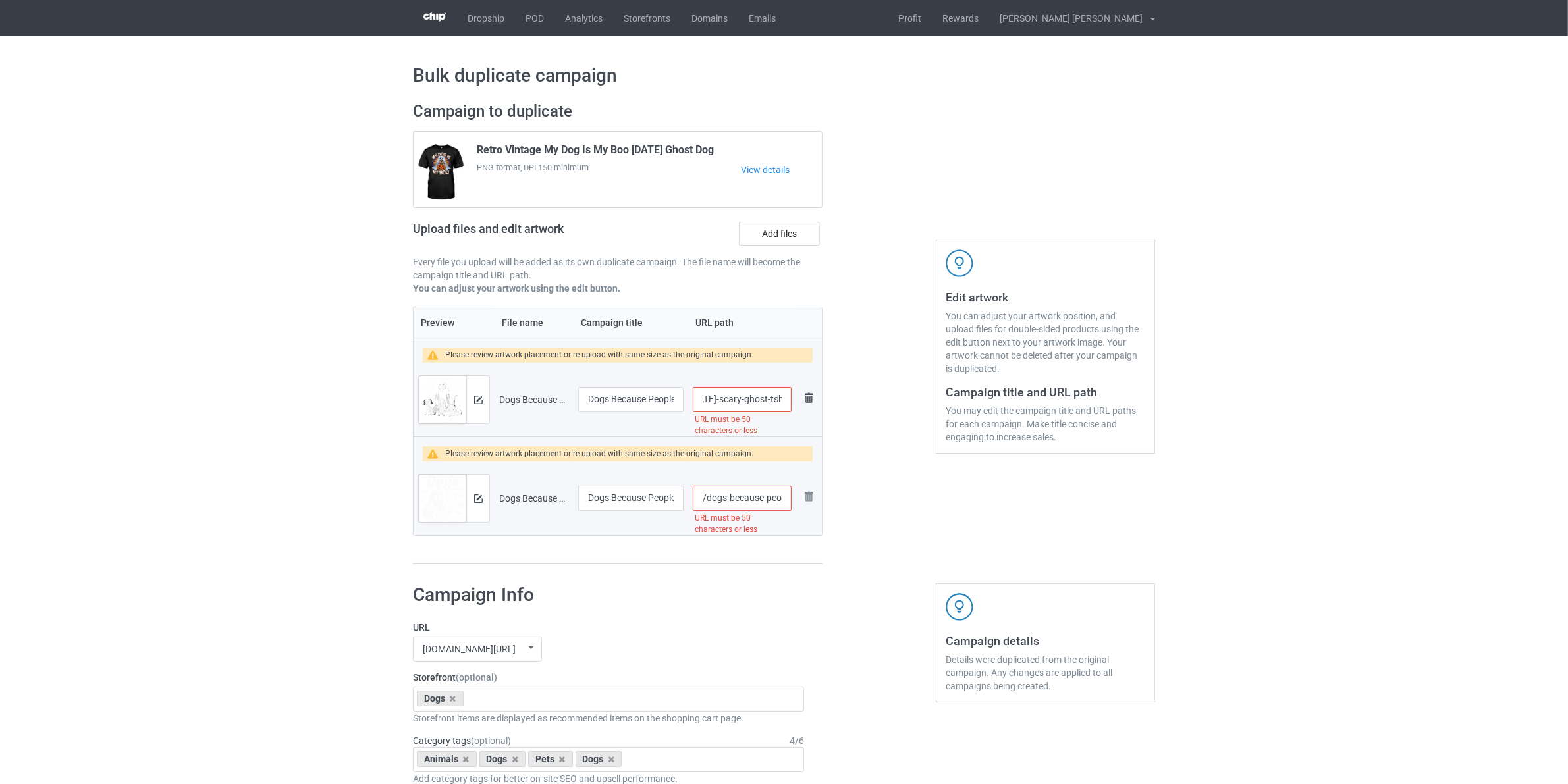
scroll to position [0, 176]
drag, startPoint x: 785, startPoint y: 402, endPoint x: 826, endPoint y: 403, distance: 41.0
click at [825, 403] on div "Campaign to duplicate Retro Vintage My Dog Is My Boo [DATE] Ghost Dog PNG forma…" at bounding box center [618, 333] width 428 height 482
type input "/dogs-because-peop"
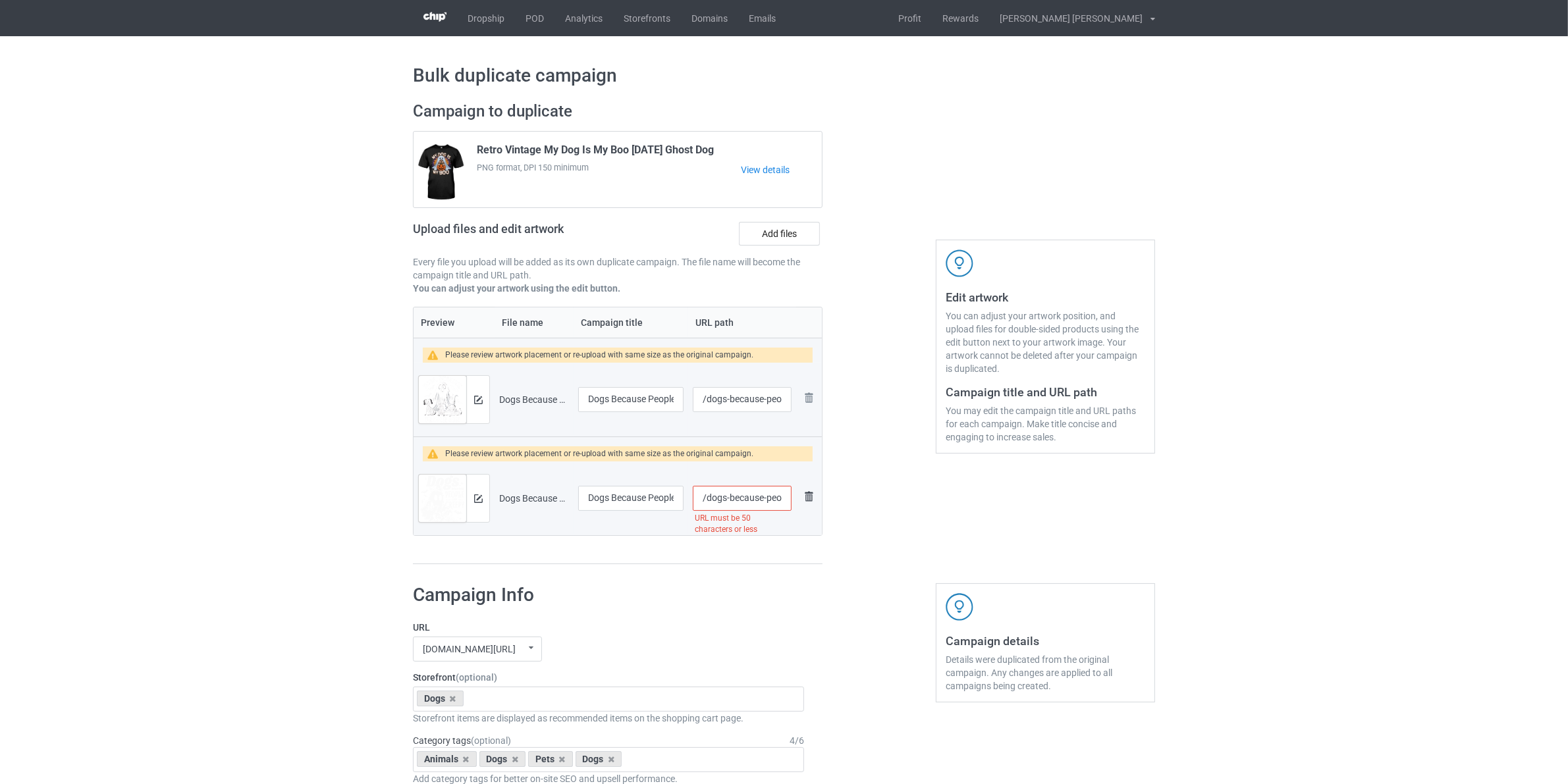
scroll to position [0, 152]
drag, startPoint x: 784, startPoint y: 500, endPoint x: 826, endPoint y: 504, distance: 42.2
click at [826, 504] on div "Campaign to duplicate Retro Vintage My Dog Is My Boo [DATE] Ghost Dog PNG forma…" at bounding box center [618, 333] width 428 height 482
type input "/dogs-because-people-are-cr"
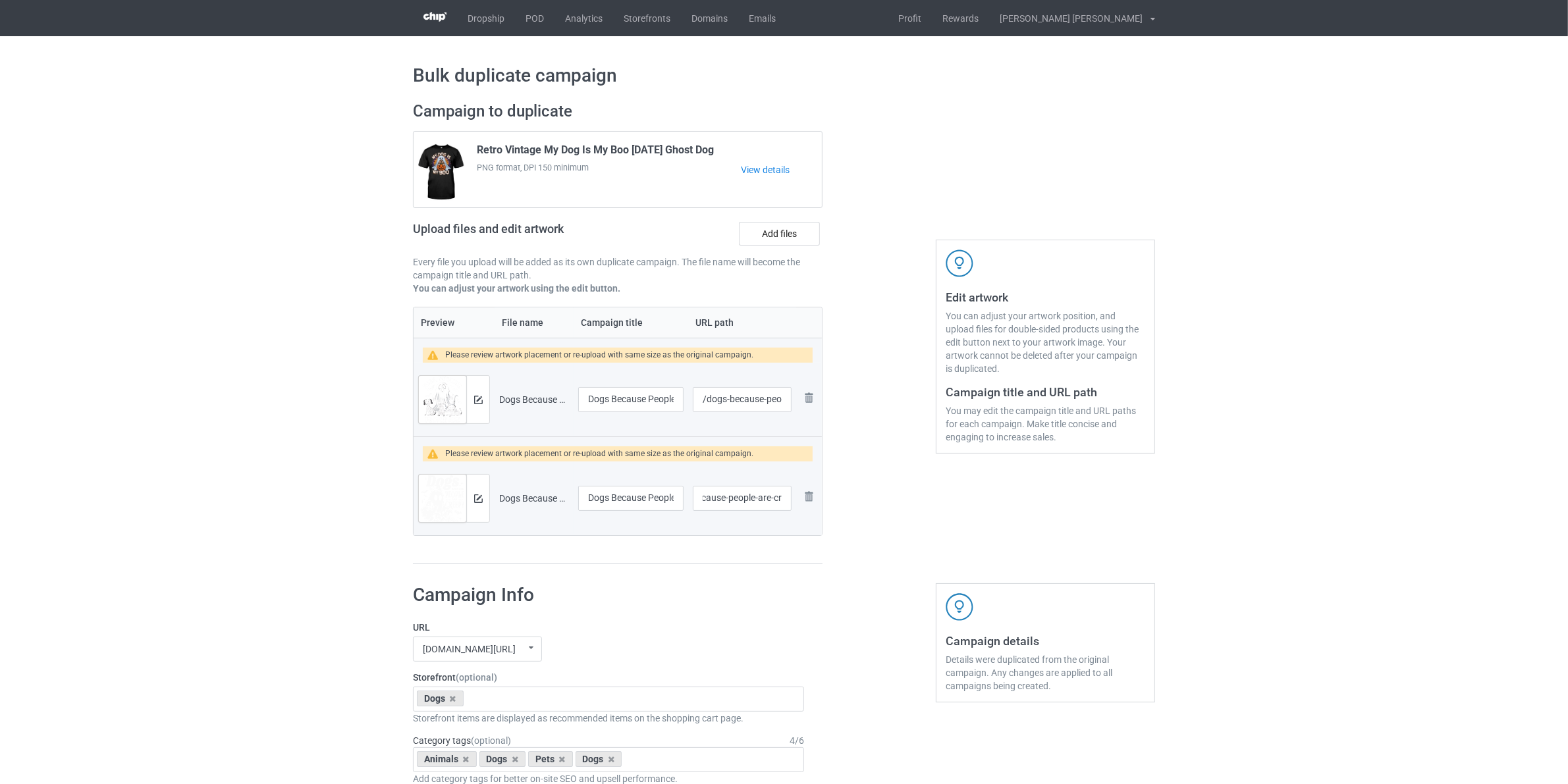
click at [900, 451] on div at bounding box center [879, 333] width 95 height 482
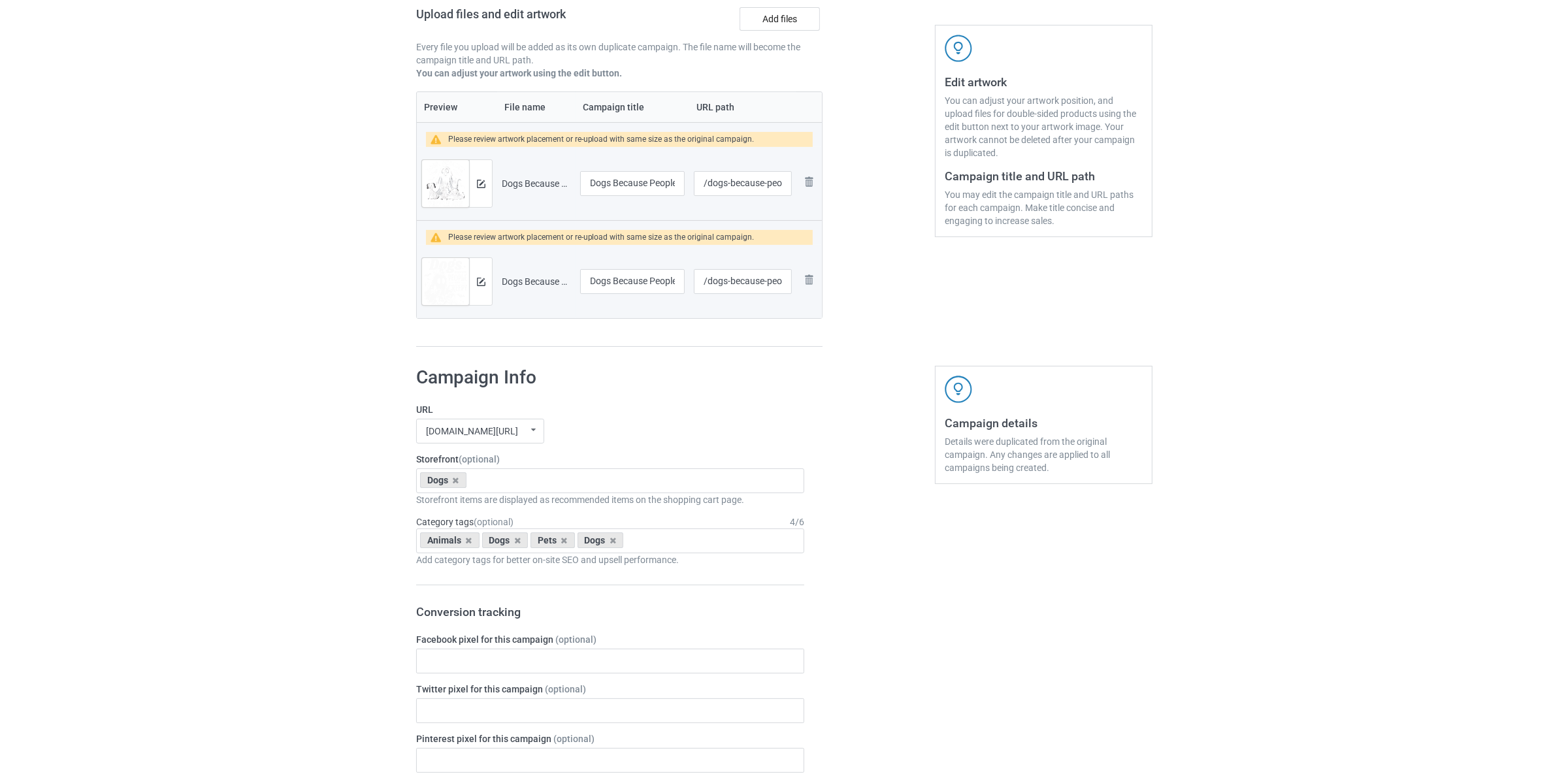
scroll to position [245, 0]
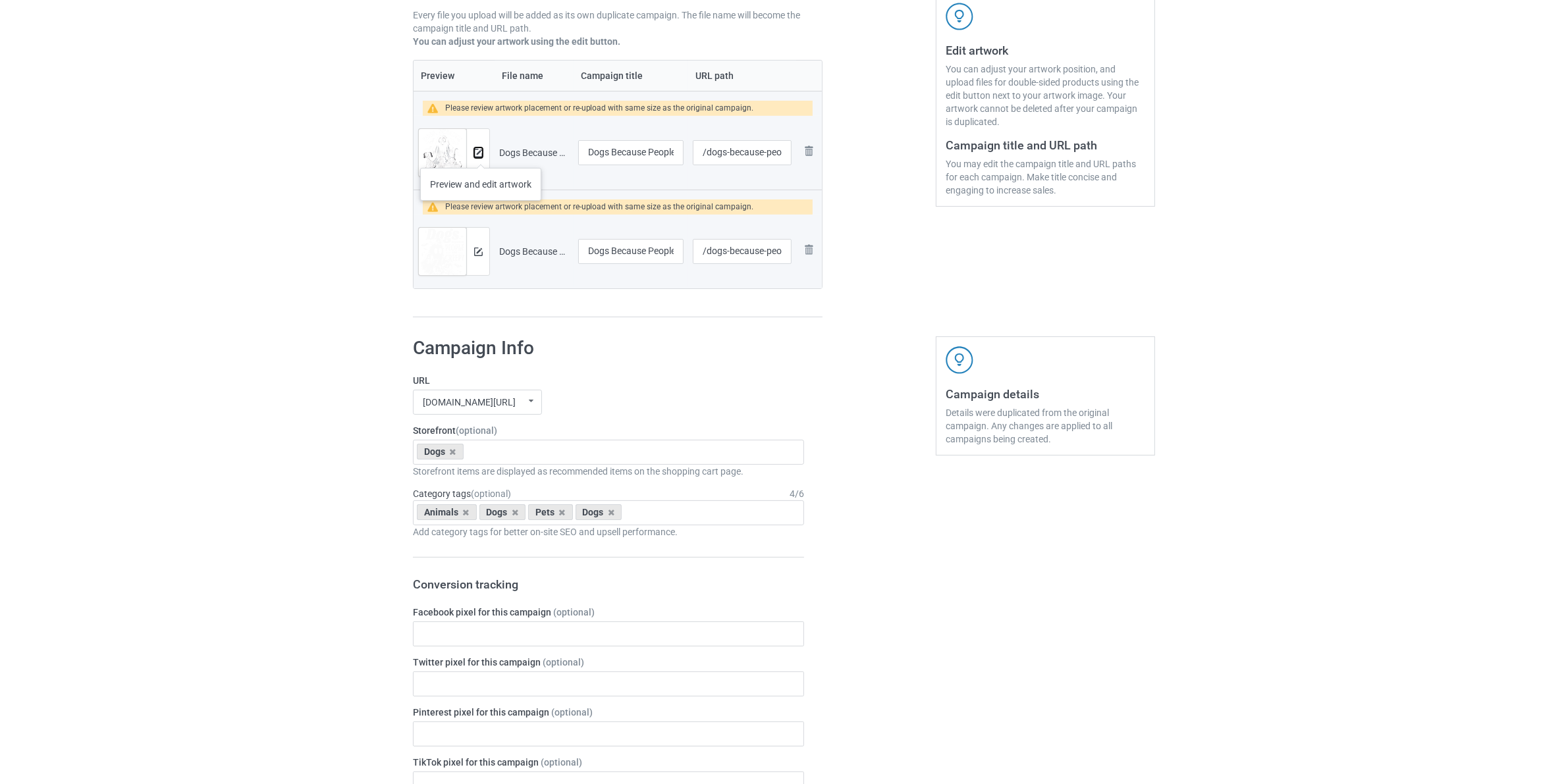
click at [481, 151] on img at bounding box center [478, 153] width 9 height 9
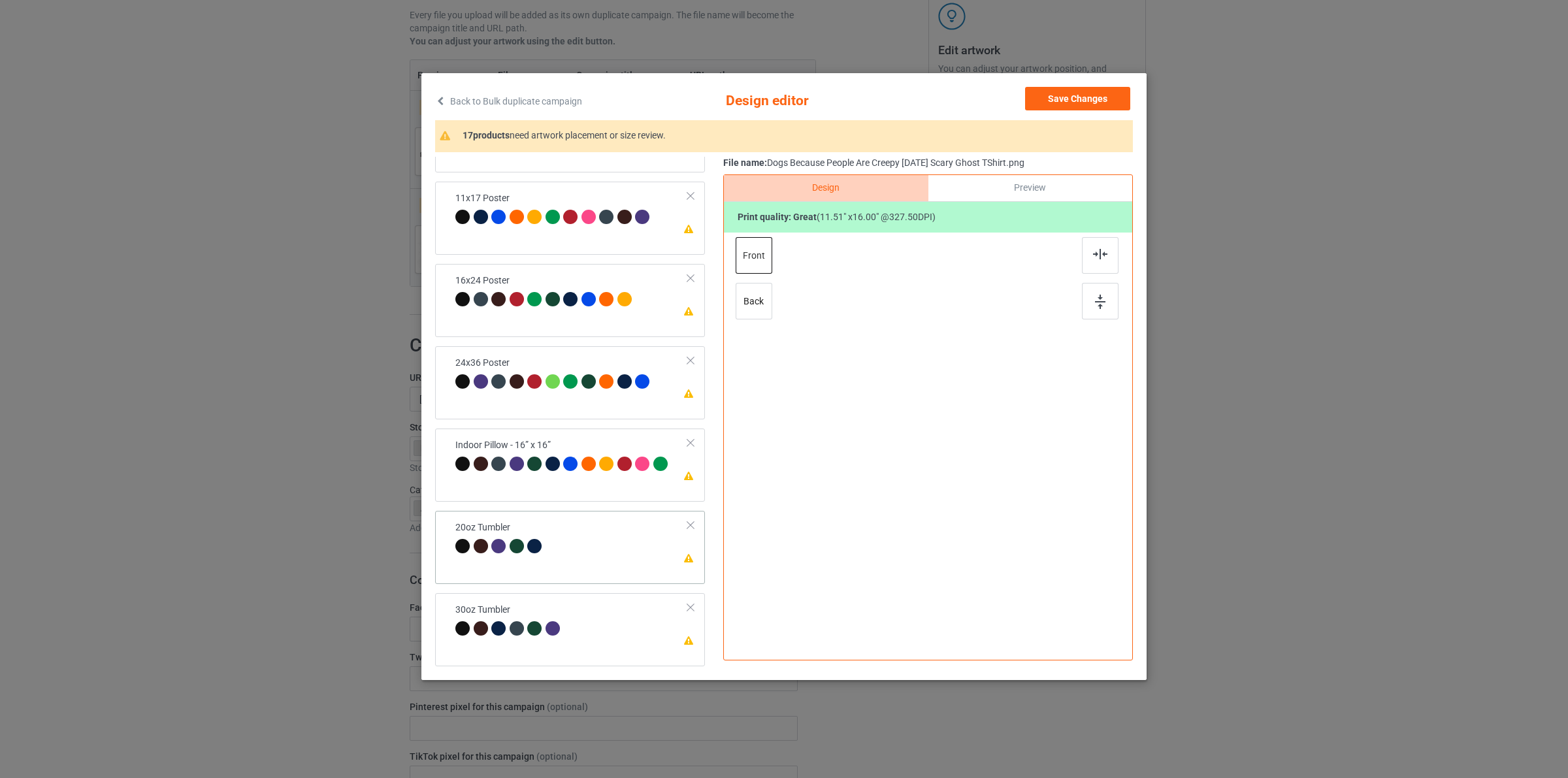
click at [573, 540] on td "Please review artwork placement 20oz Tumbler" at bounding box center [571, 539] width 247 height 45
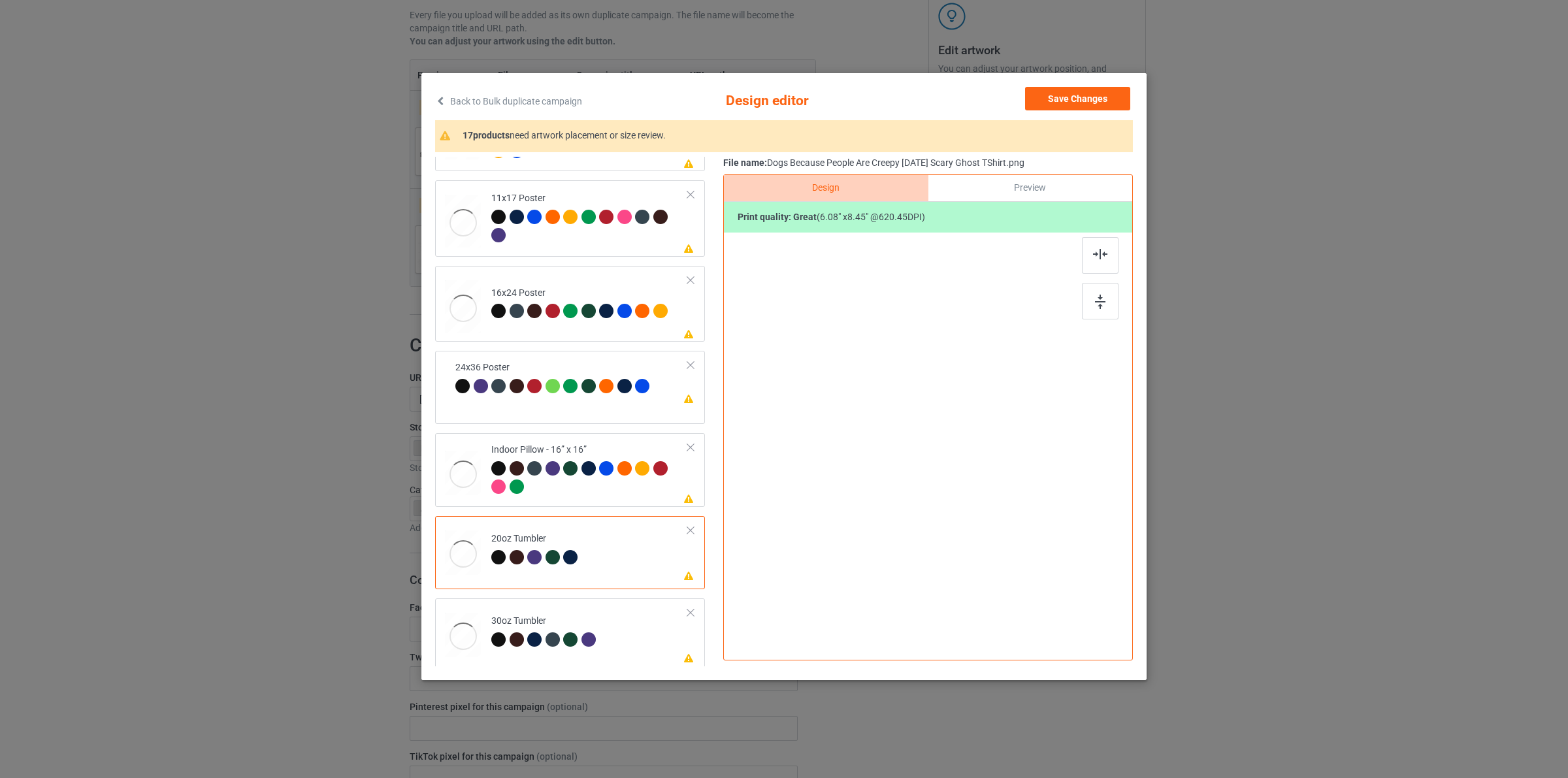
scroll to position [885, 0]
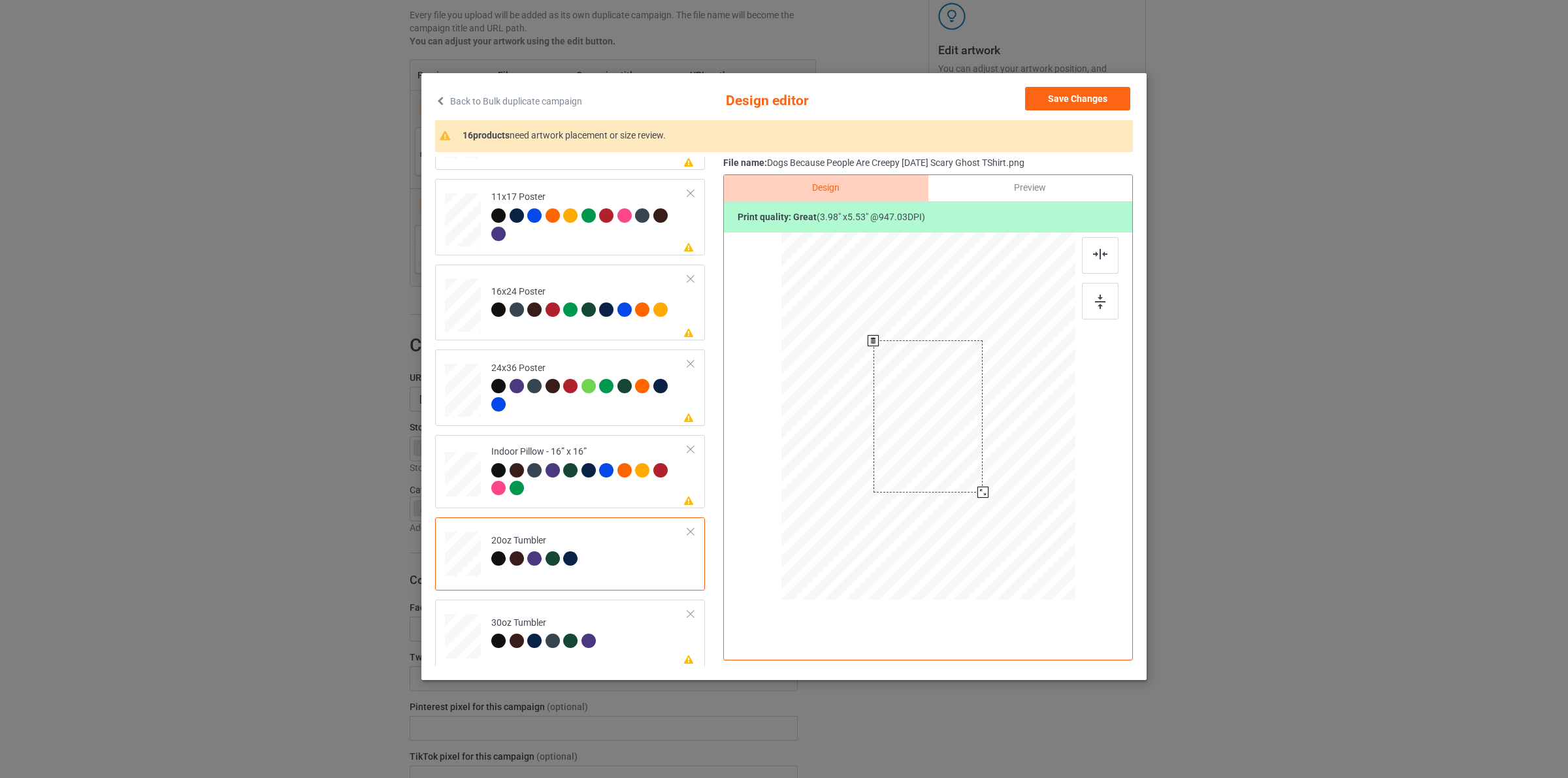
click at [988, 486] on div at bounding box center [983, 492] width 11 height 11
drag, startPoint x: 892, startPoint y: 461, endPoint x: 871, endPoint y: 449, distance: 24.2
click at [871, 449] on div at bounding box center [862, 418] width 110 height 152
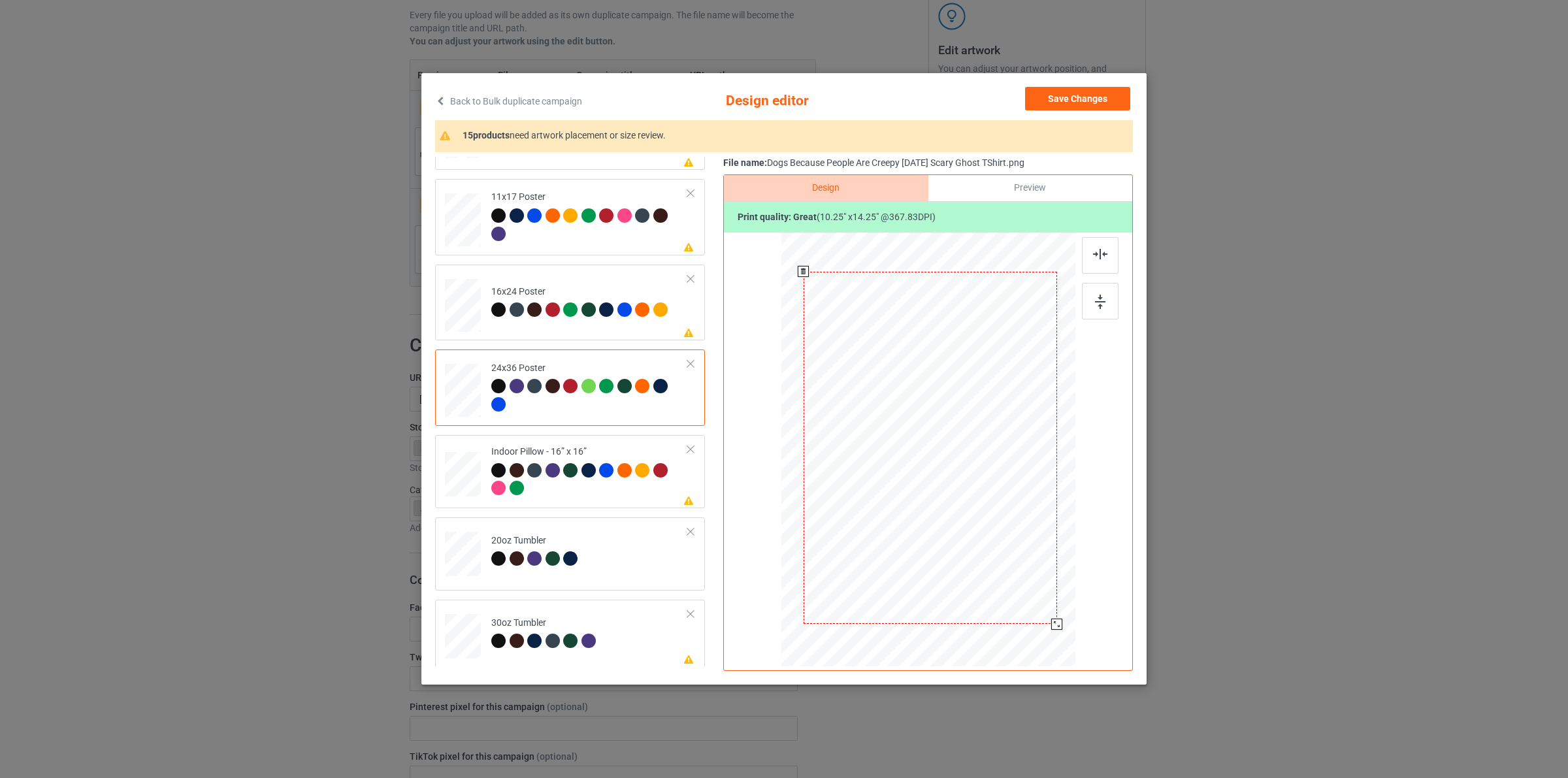
drag, startPoint x: 1011, startPoint y: 565, endPoint x: 1053, endPoint y: 624, distance: 72.4
click at [1053, 624] on div at bounding box center [1057, 624] width 11 height 11
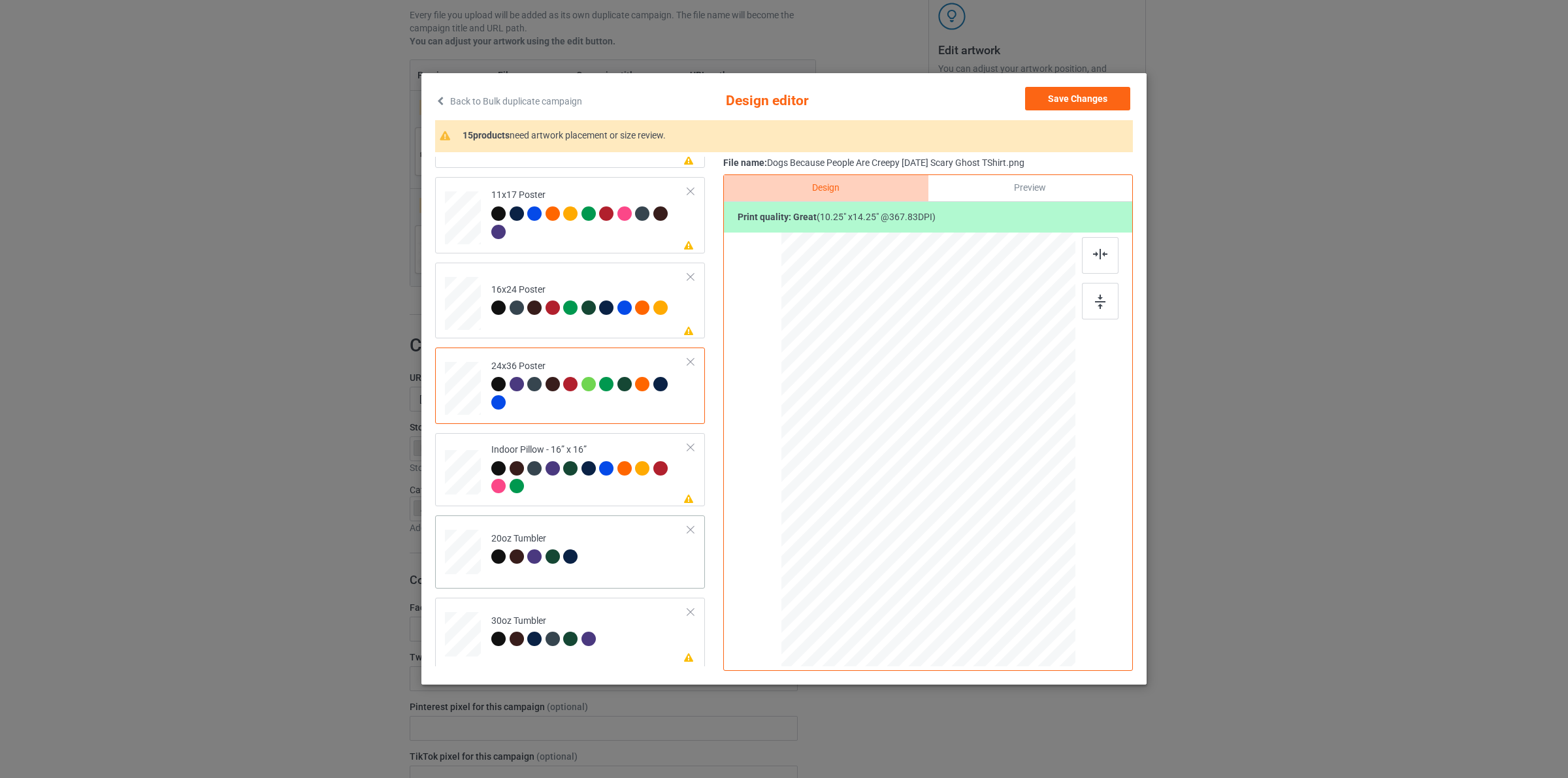
scroll to position [897, 0]
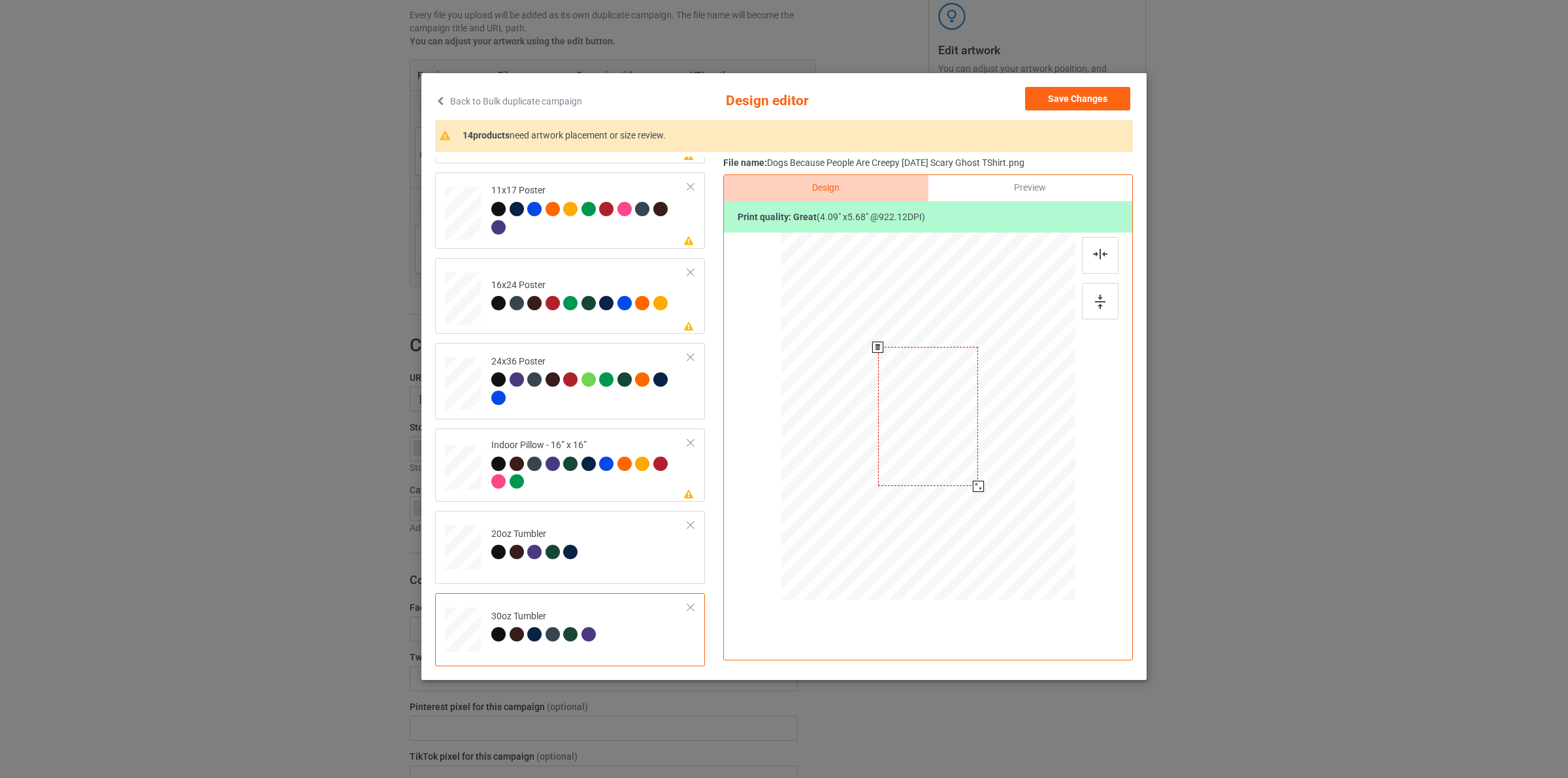
drag, startPoint x: 982, startPoint y: 477, endPoint x: 988, endPoint y: 478, distance: 6.1
click at [988, 478] on div at bounding box center [928, 416] width 286 height 158
drag, startPoint x: 944, startPoint y: 429, endPoint x: 878, endPoint y: 430, distance: 66.0
click at [878, 430] on div at bounding box center [861, 417] width 100 height 139
click at [878, 429] on div at bounding box center [861, 417] width 100 height 139
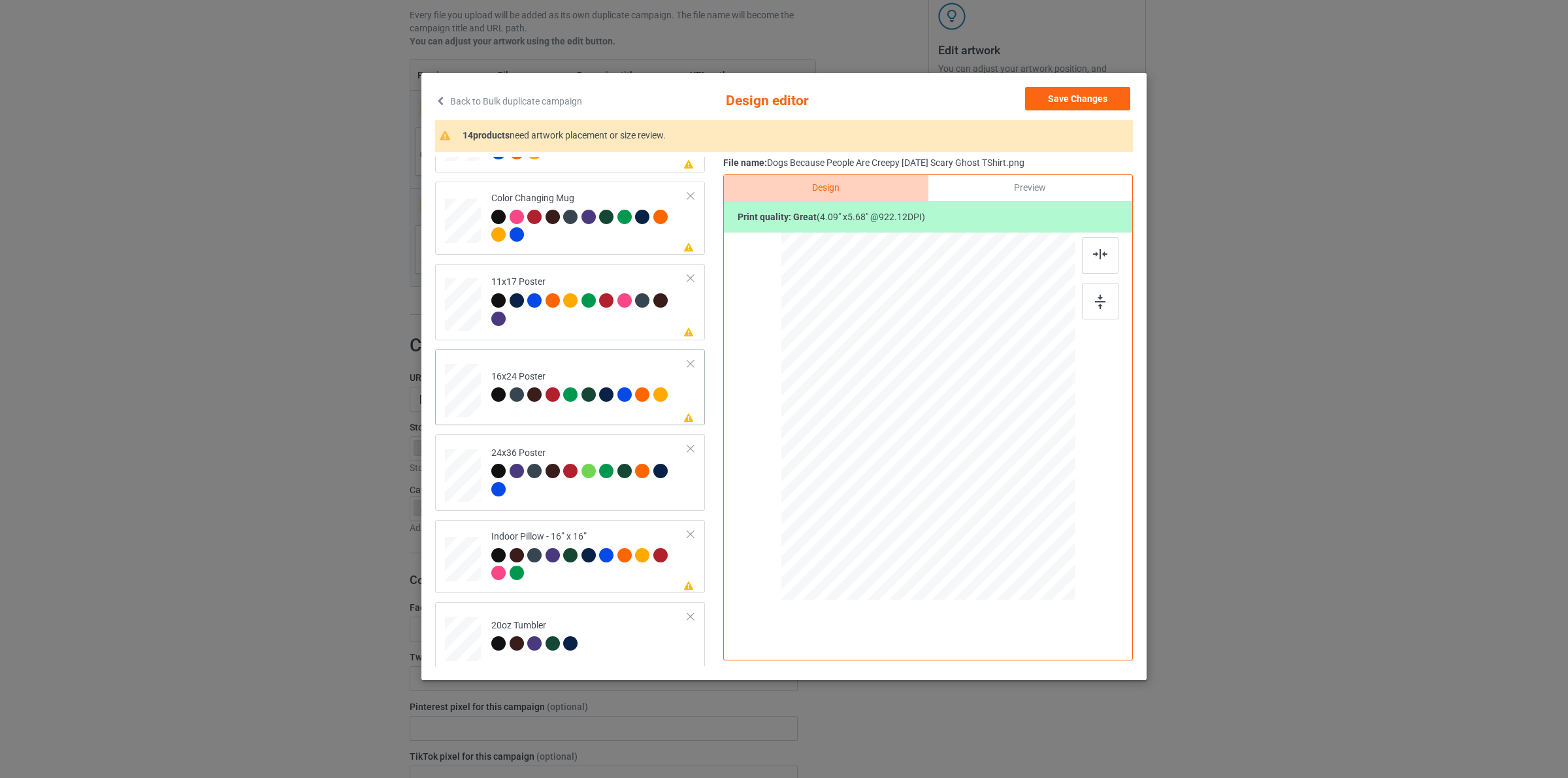
scroll to position [652, 0]
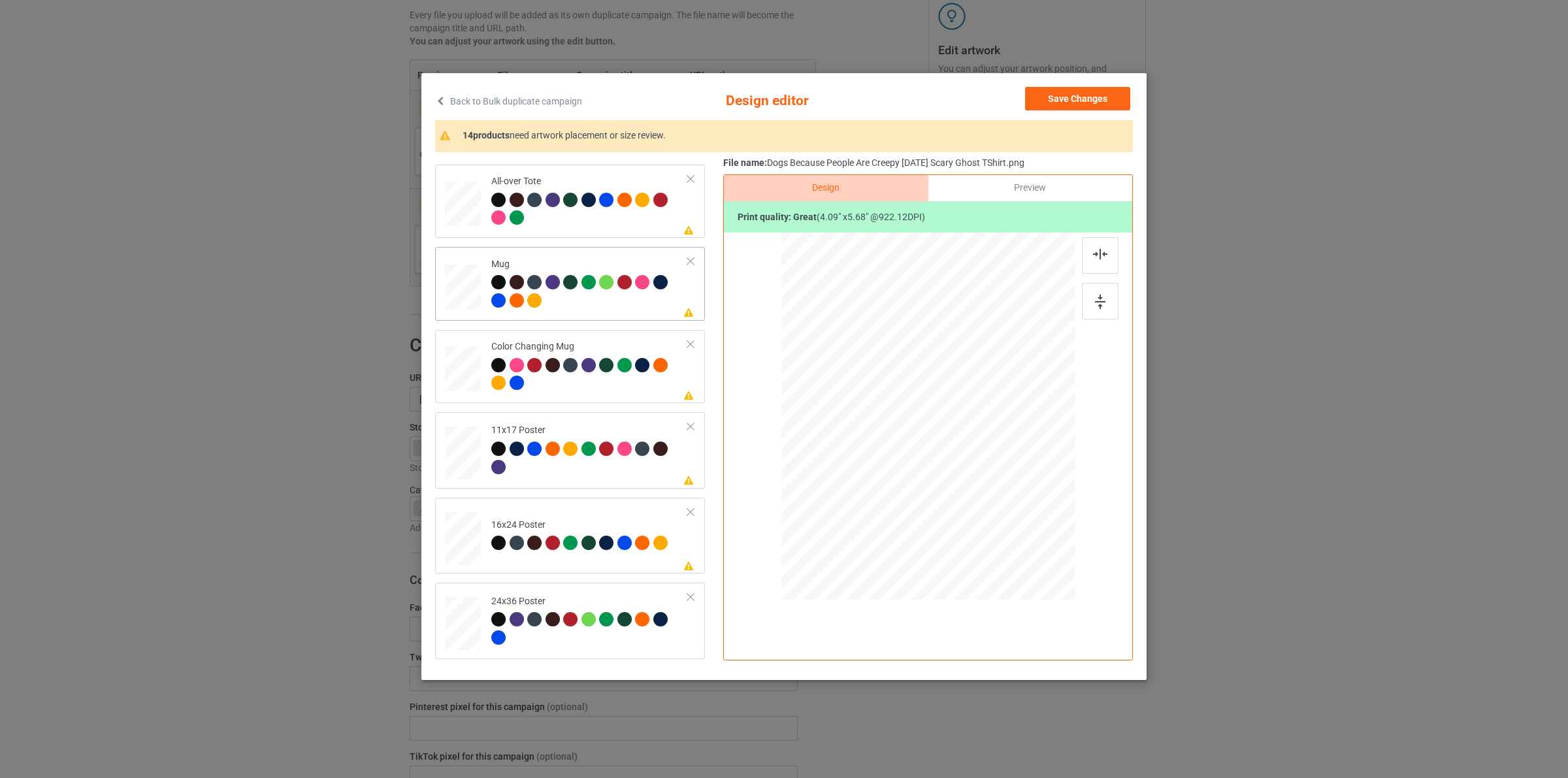
drag, startPoint x: 1015, startPoint y: 543, endPoint x: 988, endPoint y: 441, distance: 105.5
click at [988, 441] on div at bounding box center [928, 416] width 294 height 122
drag, startPoint x: 951, startPoint y: 430, endPoint x: 870, endPoint y: 429, distance: 81.0
click at [870, 429] on div at bounding box center [847, 416] width 73 height 102
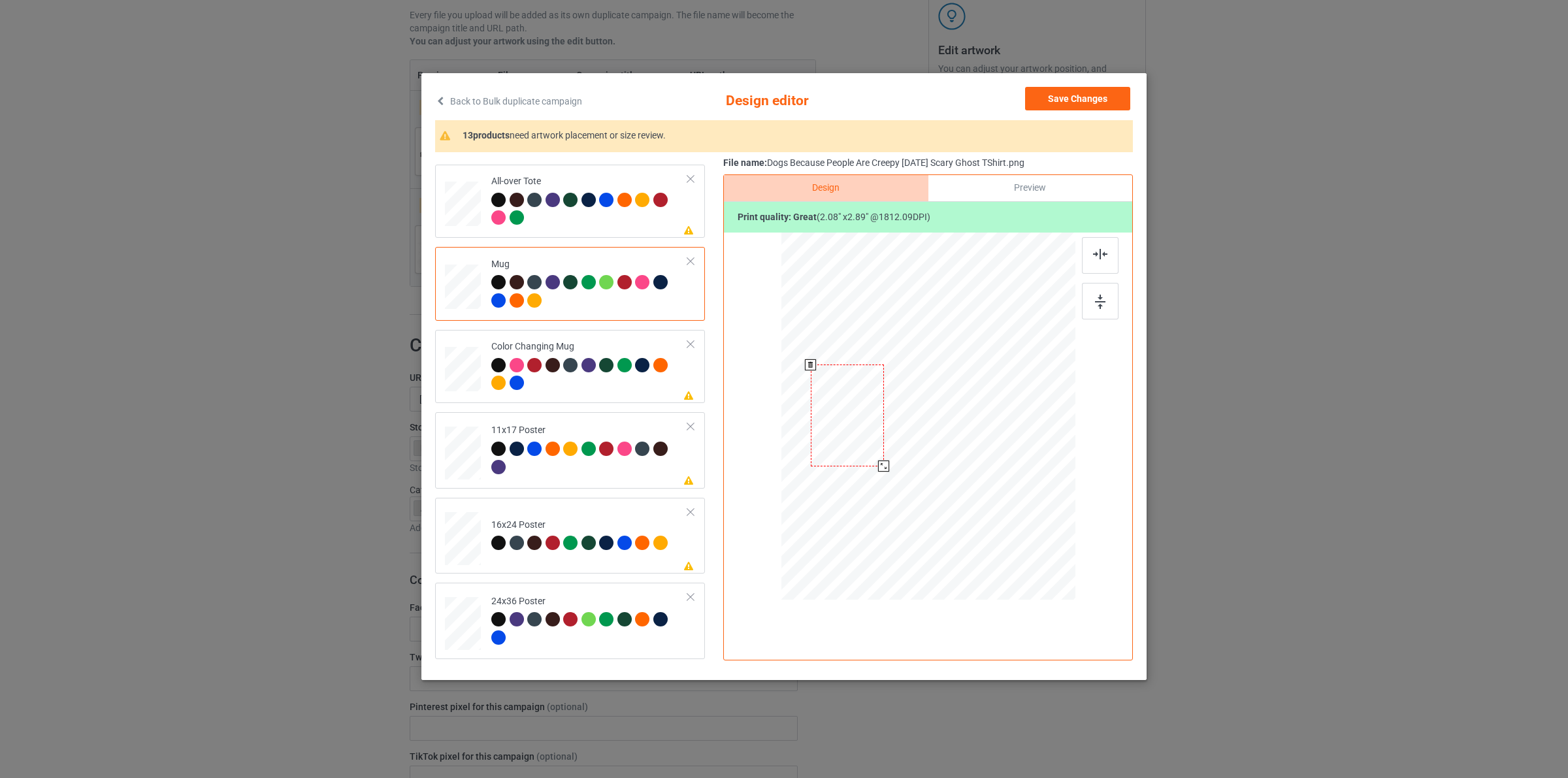
click at [870, 429] on div at bounding box center [847, 416] width 73 height 102
drag, startPoint x: 1014, startPoint y: 539, endPoint x: 1009, endPoint y: 527, distance: 13.0
click at [1009, 527] on div at bounding box center [1009, 529] width 11 height 11
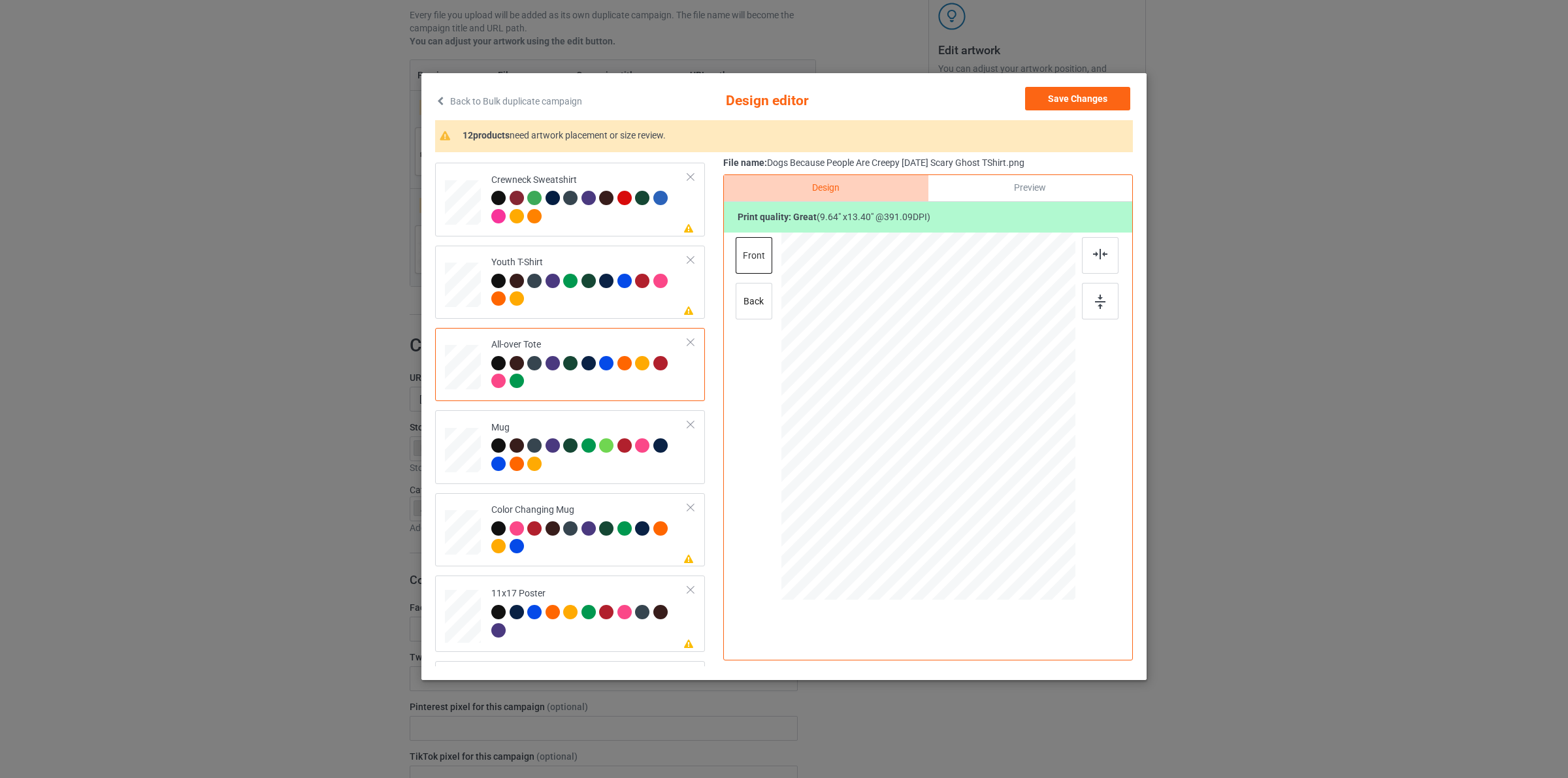
scroll to position [162, 0]
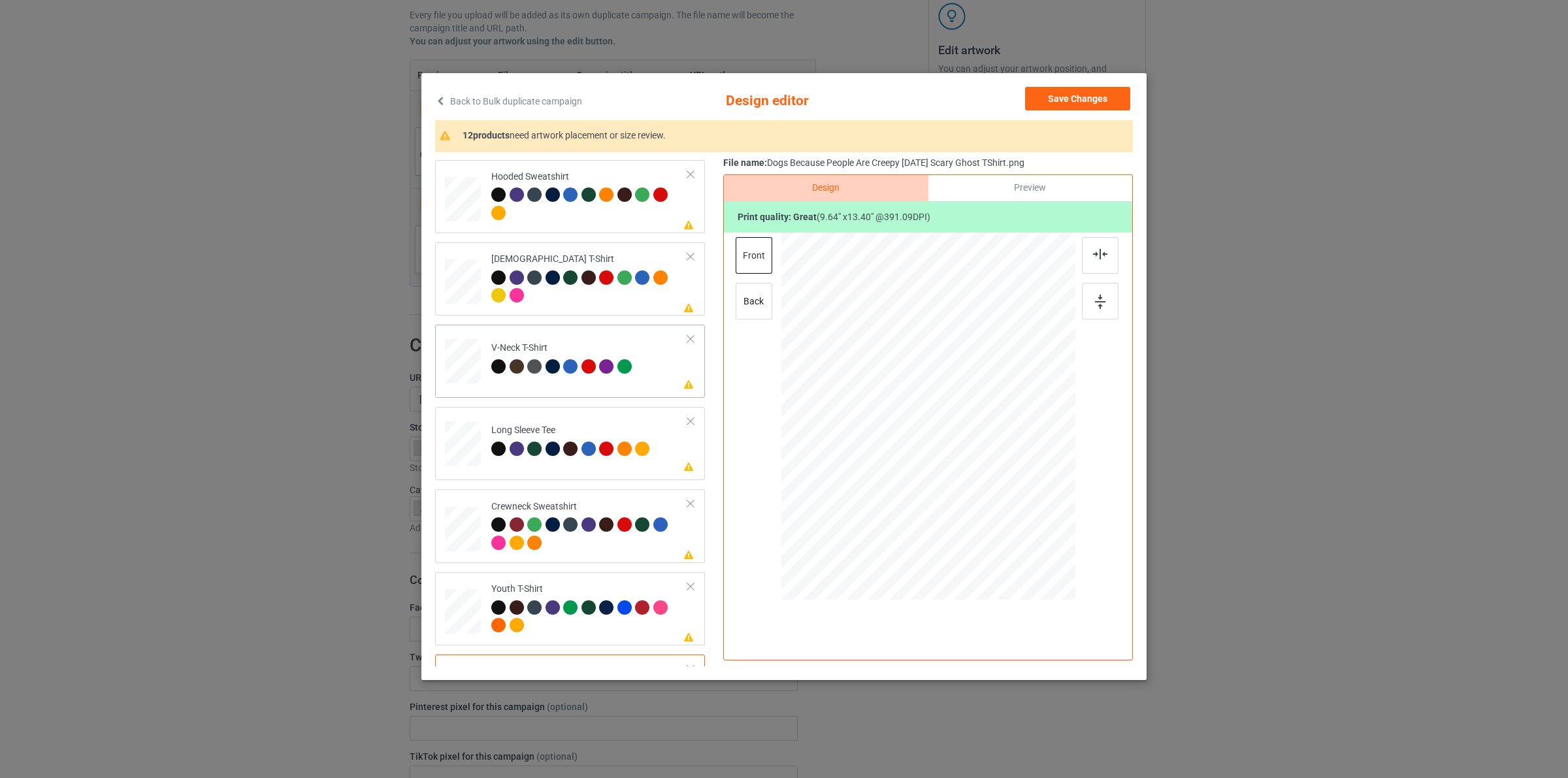
click at [470, 339] on td at bounding box center [464, 359] width 39 height 58
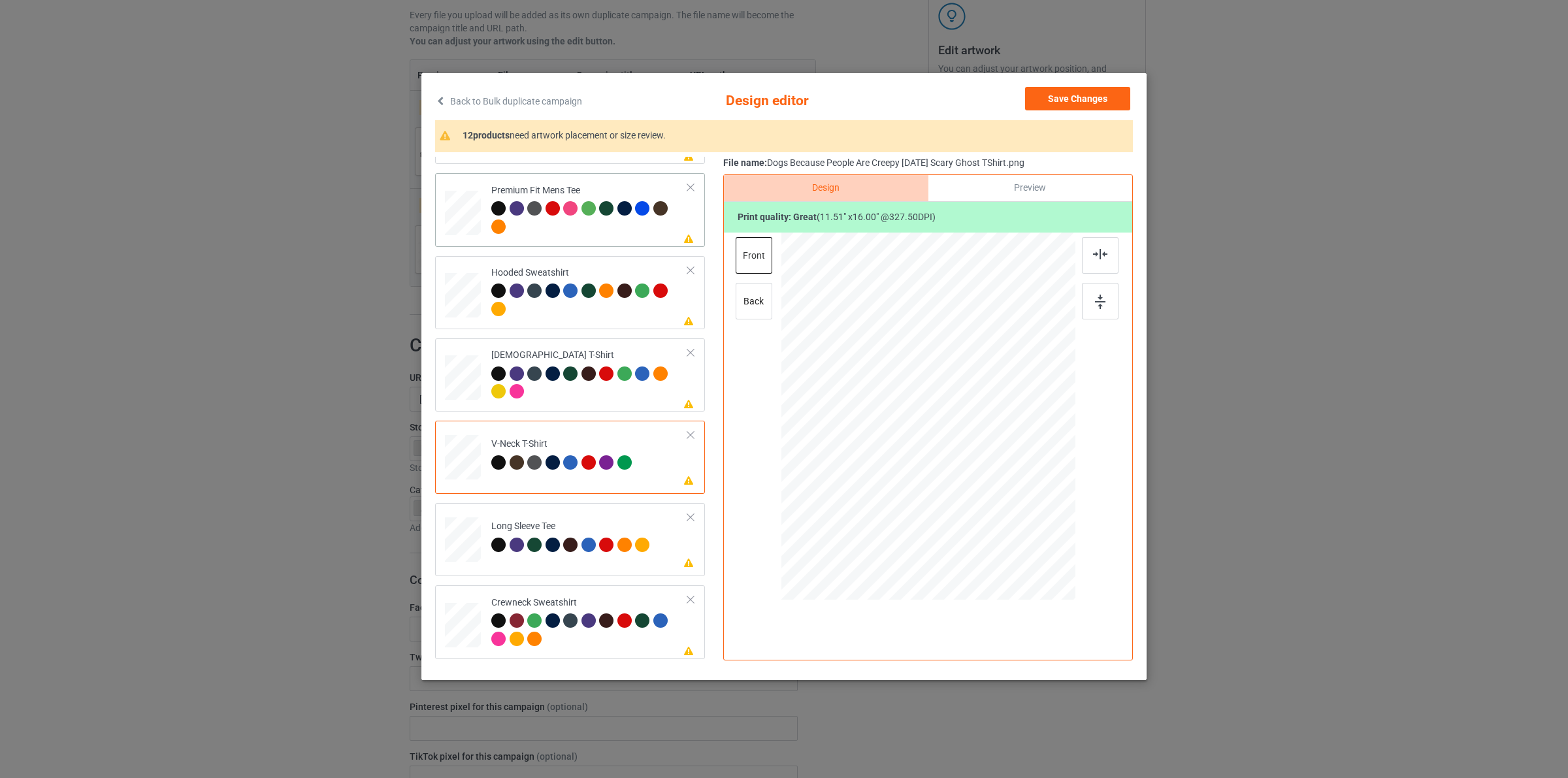
scroll to position [0, 0]
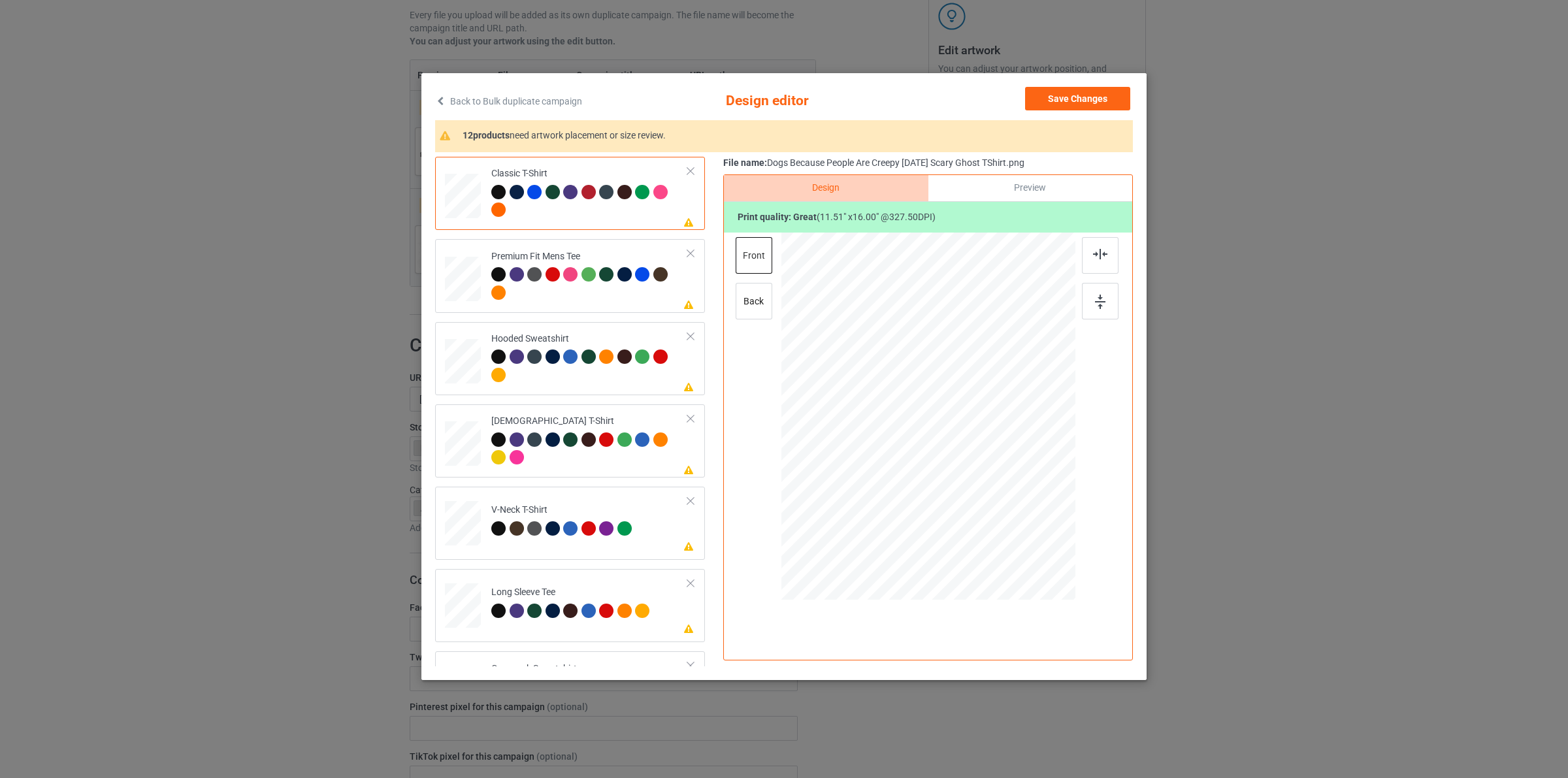
click at [1108, 85] on div "Back to Bulk duplicate campaign Design editor Save Changes 12 products need art…" at bounding box center [784, 376] width 725 height 607
click at [1074, 93] on button "Save Changes" at bounding box center [1078, 99] width 105 height 24
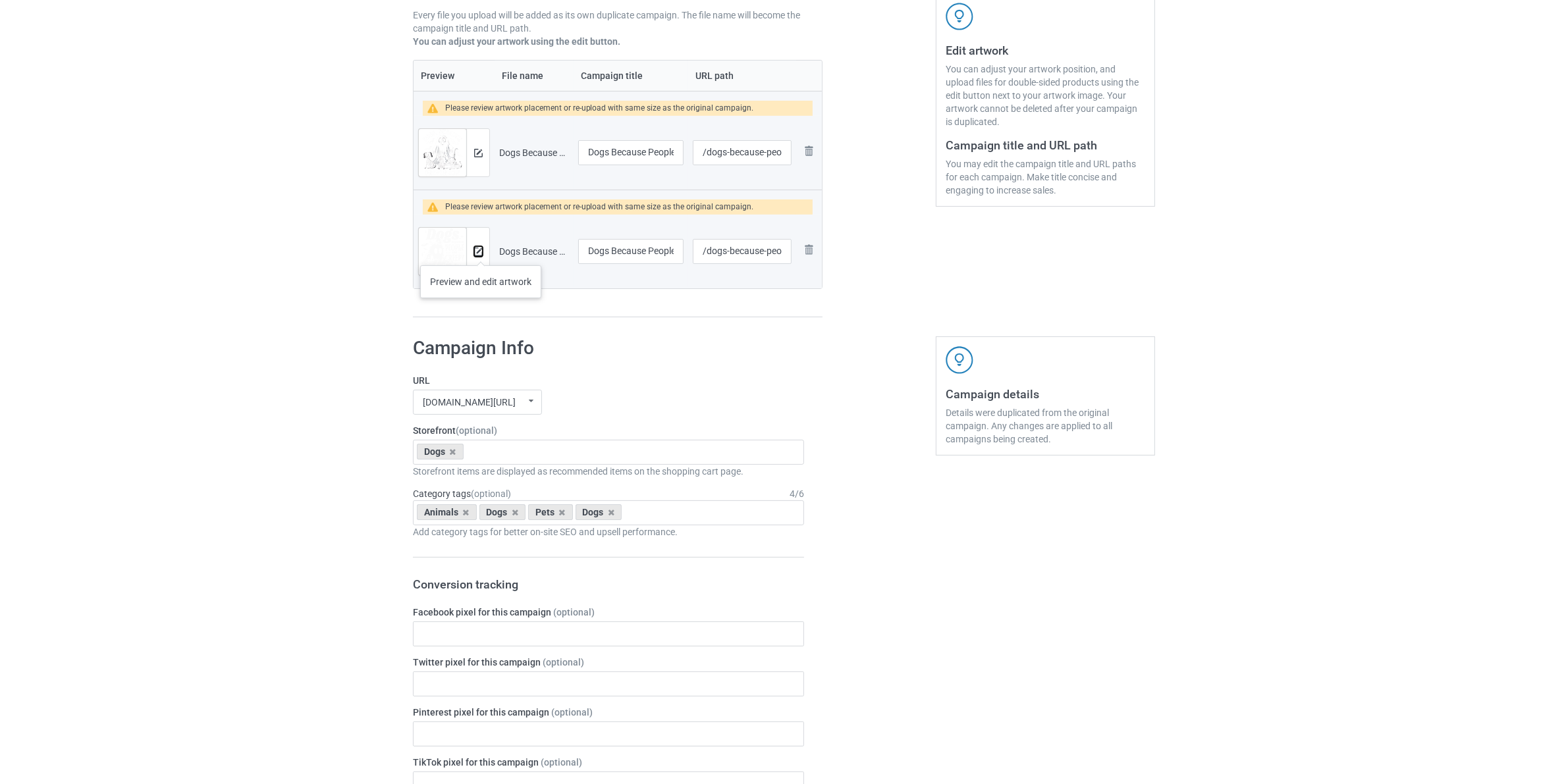
click at [481, 252] on img at bounding box center [478, 251] width 9 height 9
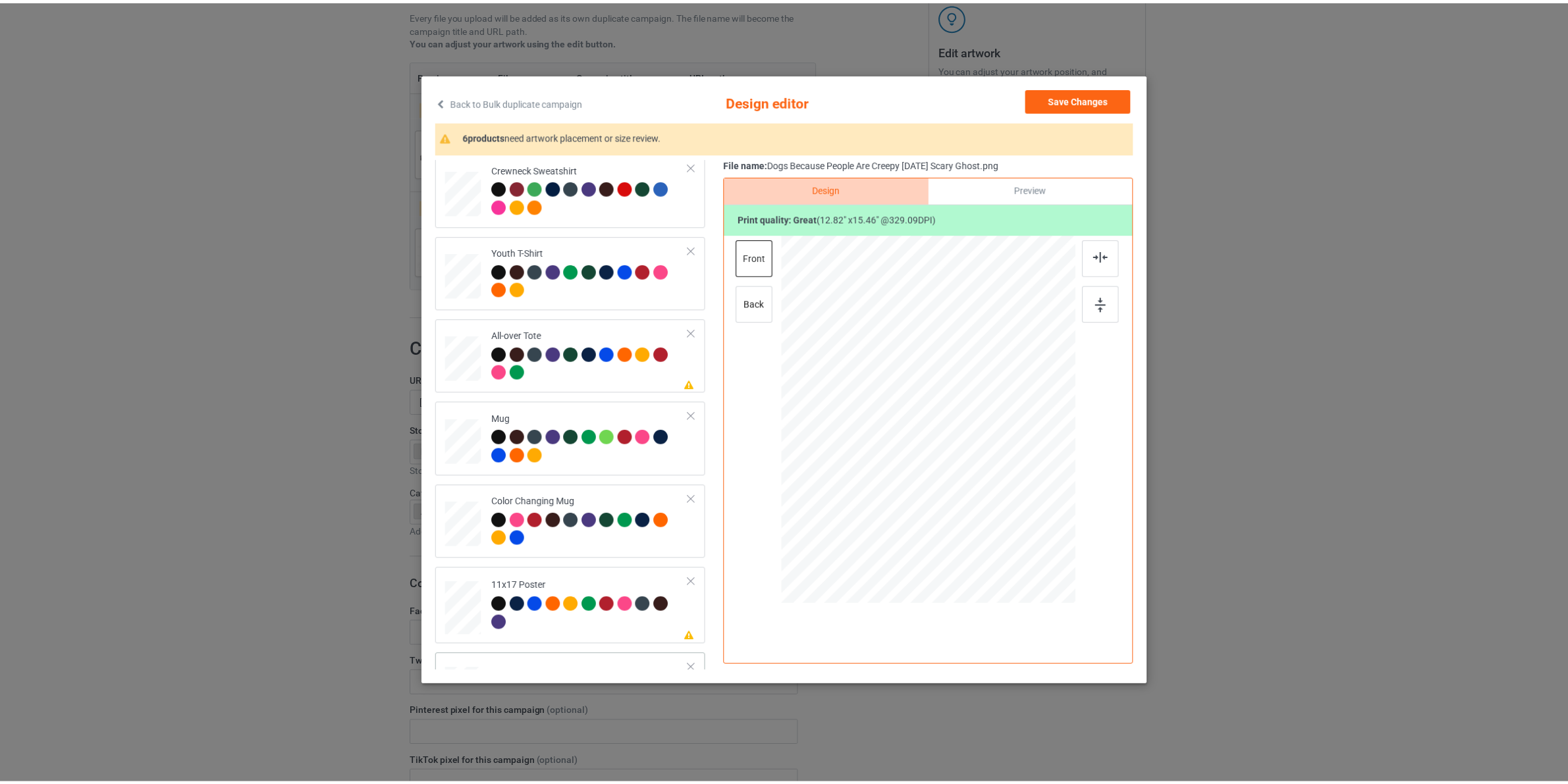
scroll to position [658, 0]
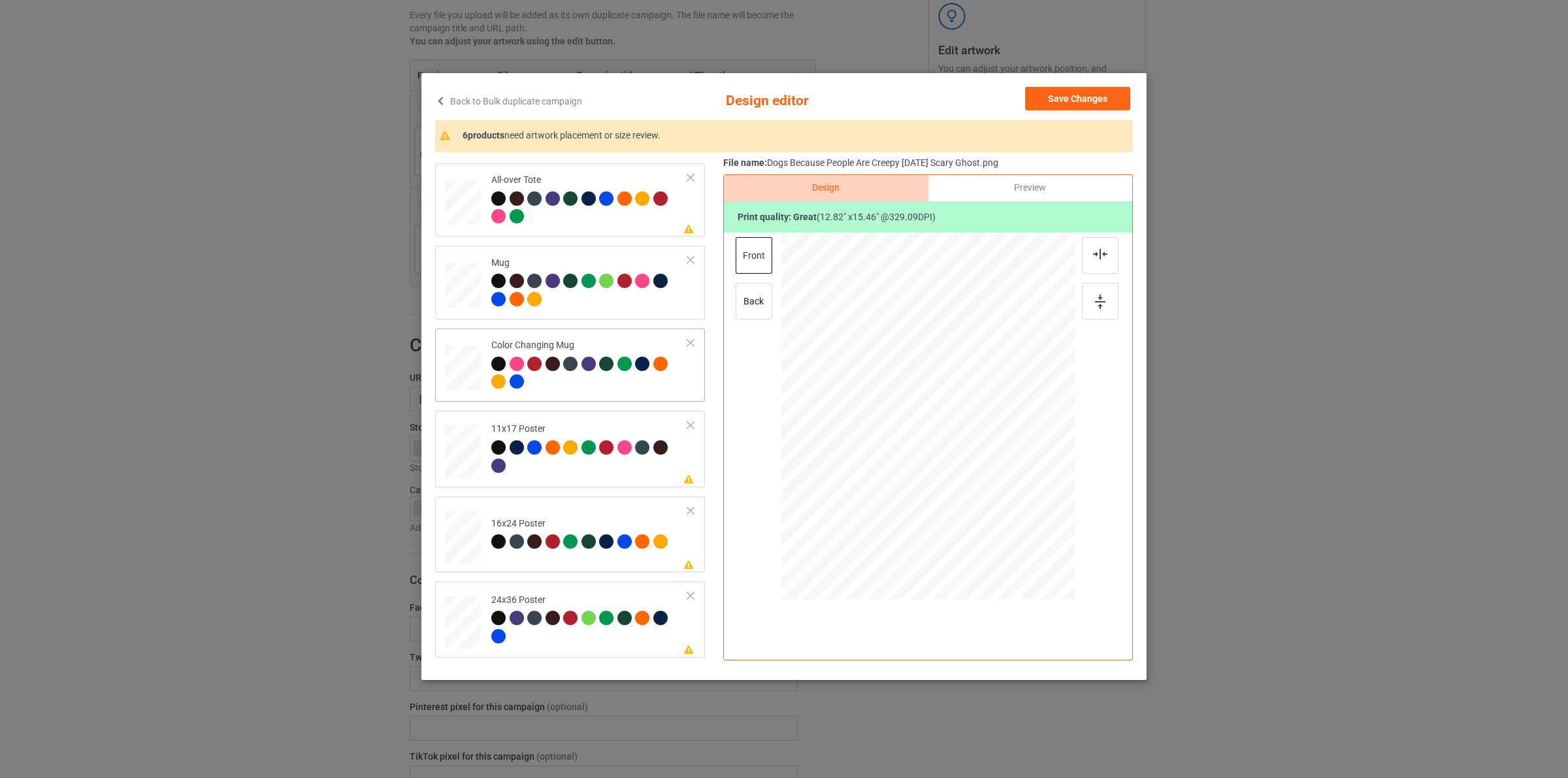
click at [1085, 102] on button "Save Changes" at bounding box center [1078, 99] width 105 height 24
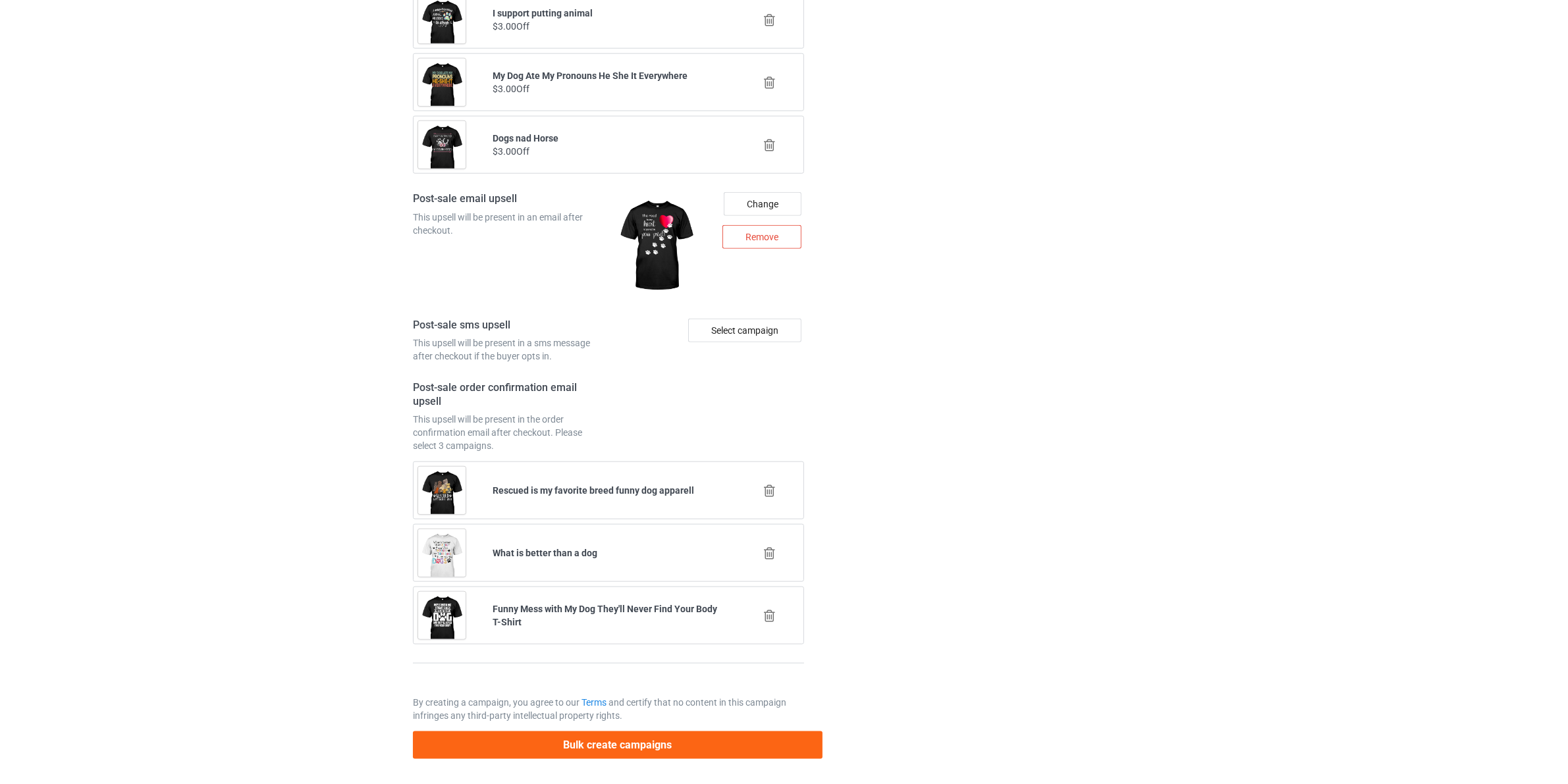
scroll to position [1726, 0]
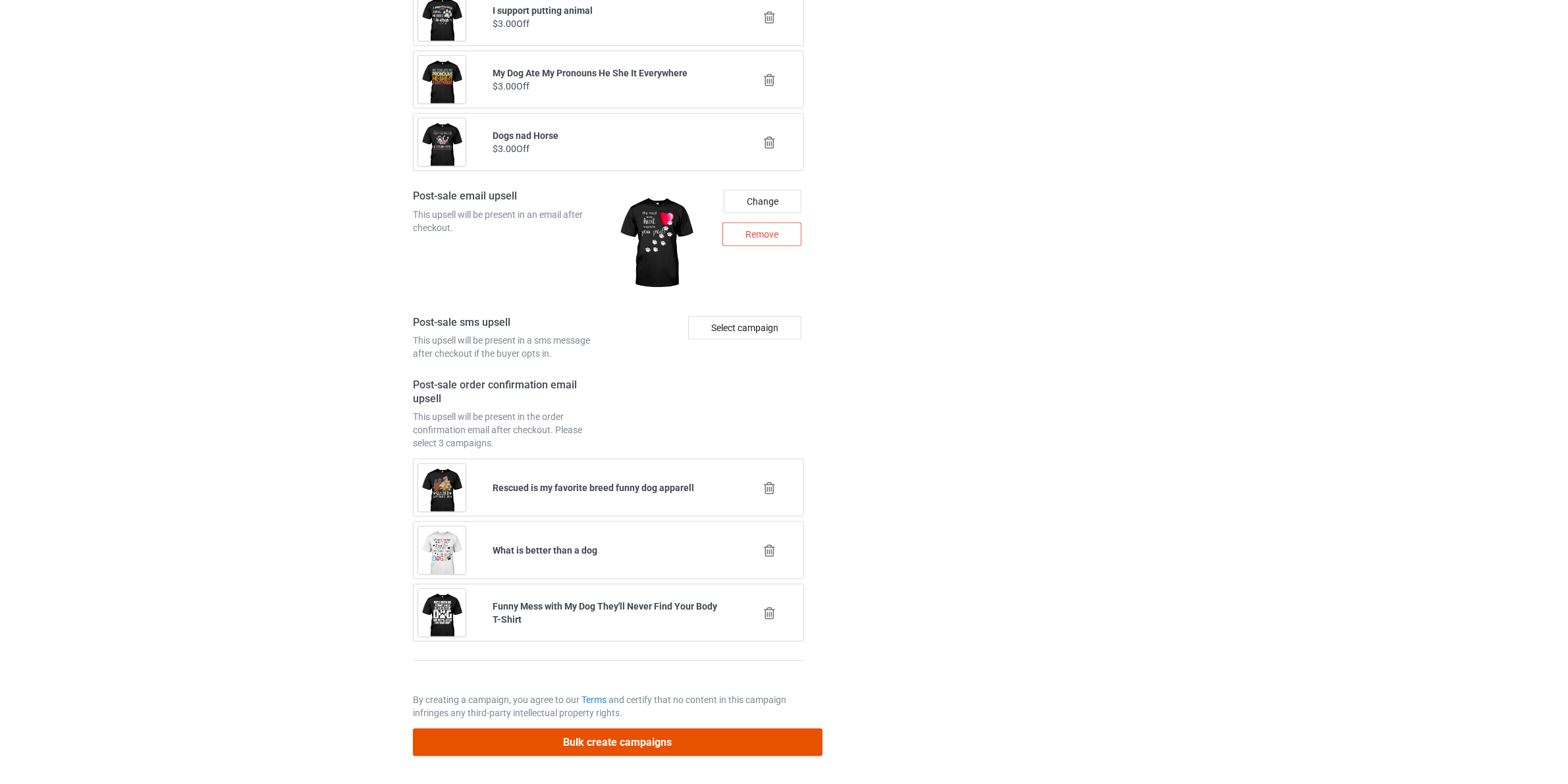
click at [646, 745] on button "Bulk create campaigns" at bounding box center [618, 742] width 410 height 27
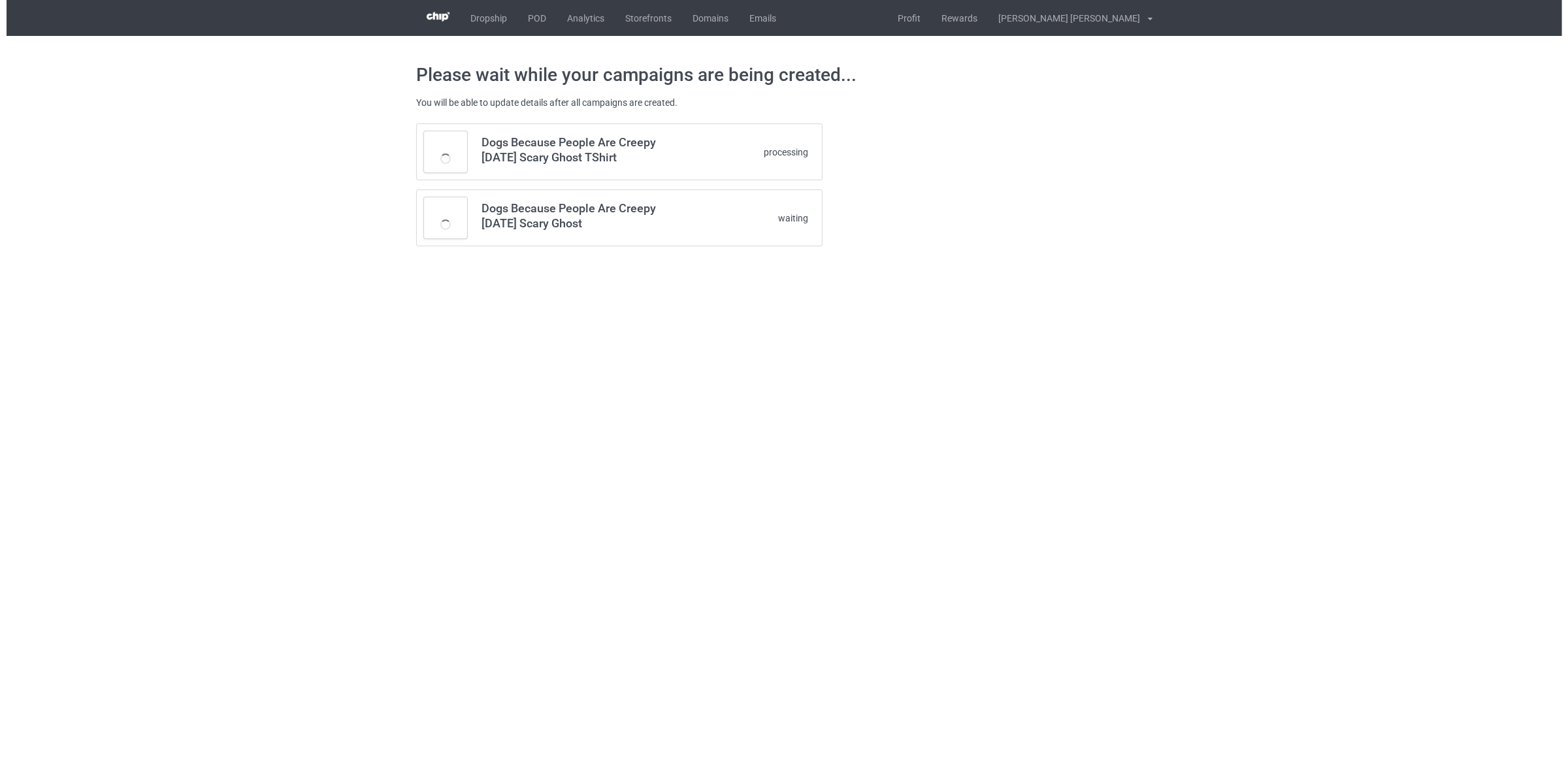
scroll to position [0, 0]
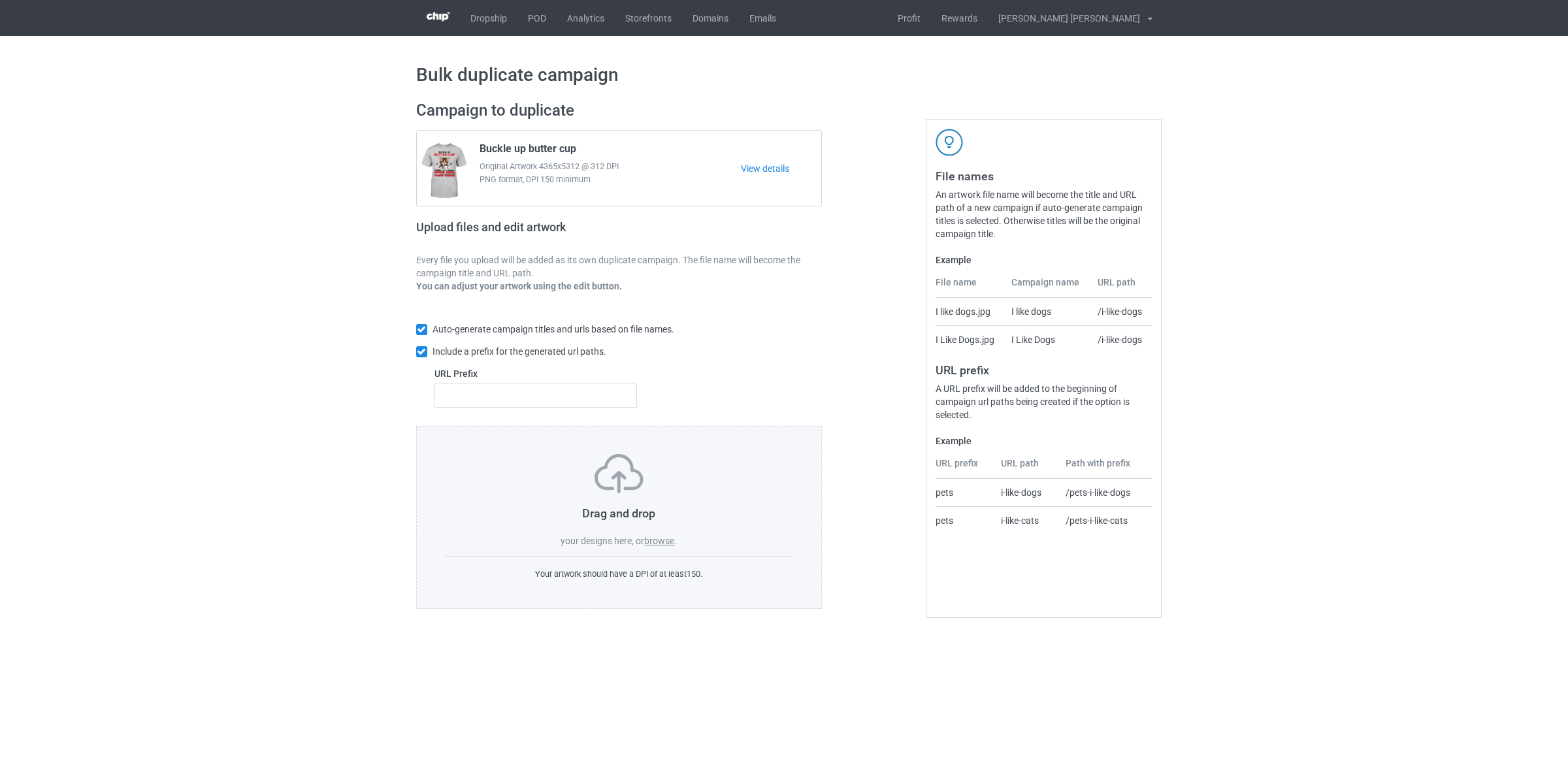
click at [667, 543] on label "browse" at bounding box center [659, 541] width 30 height 11
click at [0, 0] on input "browse" at bounding box center [0, 0] width 0 height 0
click at [650, 539] on label "browse" at bounding box center [659, 541] width 30 height 11
click at [0, 0] on input "browse" at bounding box center [0, 0] width 0 height 0
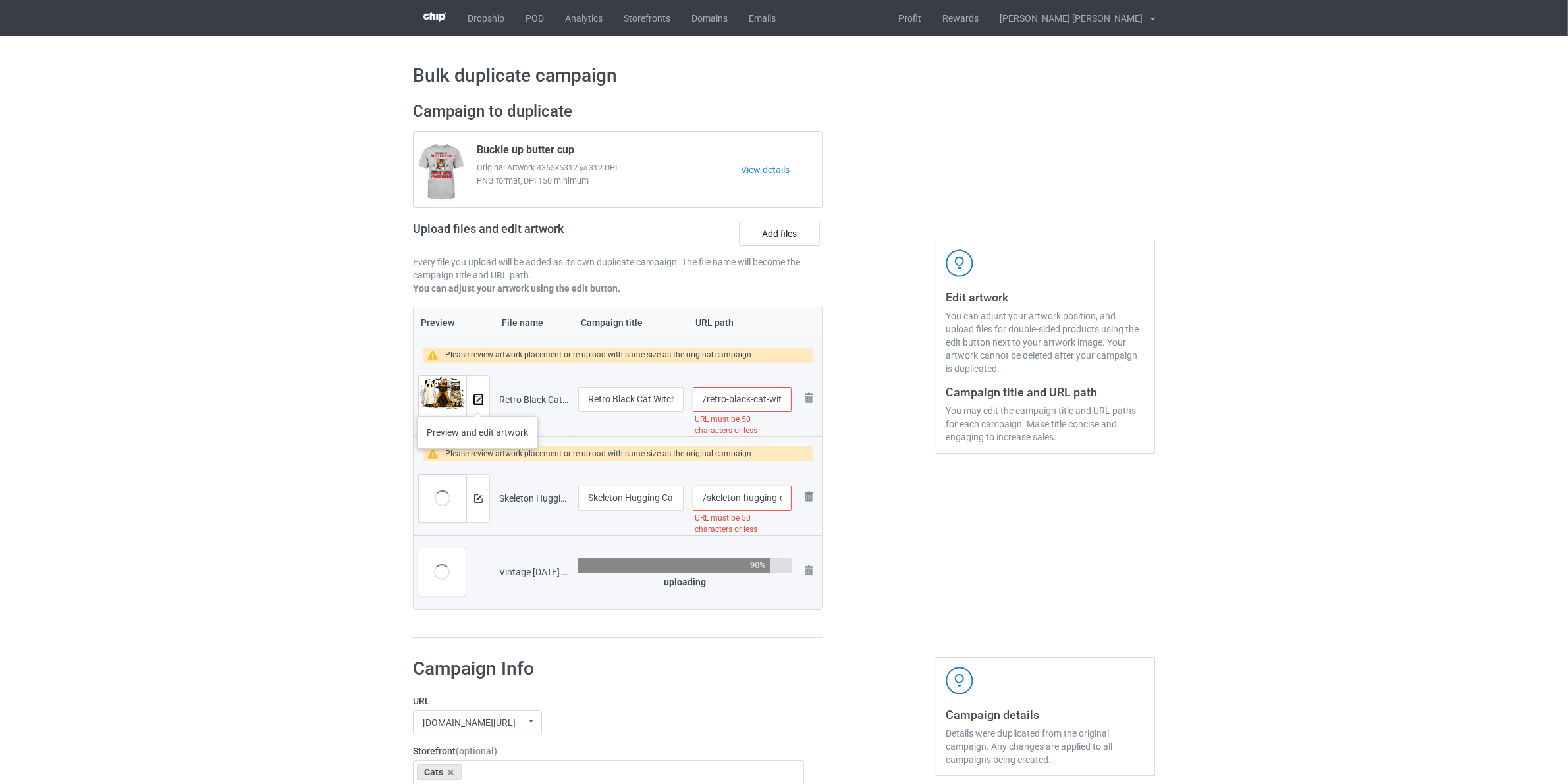
click at [476, 402] on img at bounding box center [478, 399] width 9 height 9
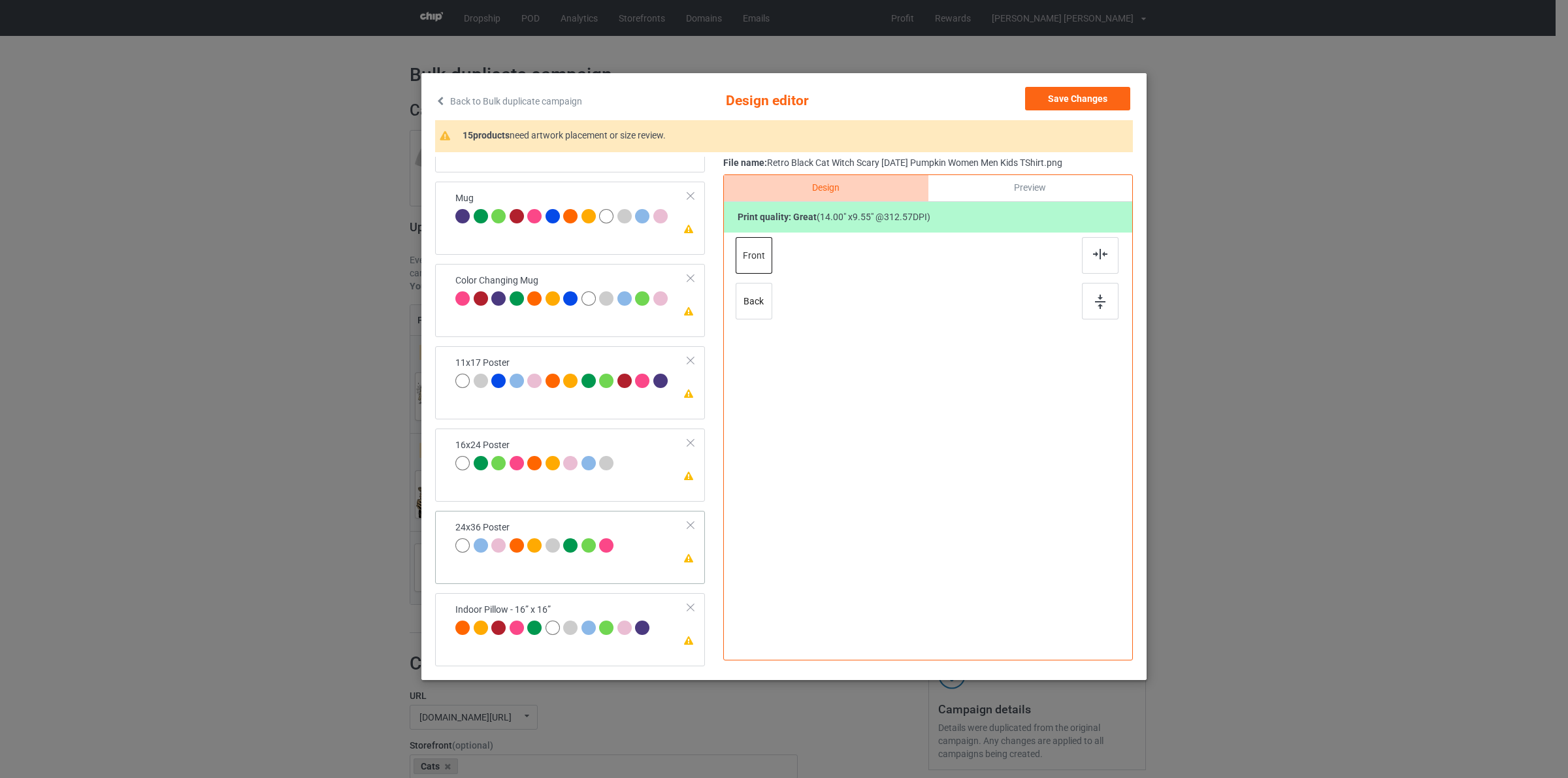
click at [595, 553] on div at bounding box center [590, 547] width 18 height 18
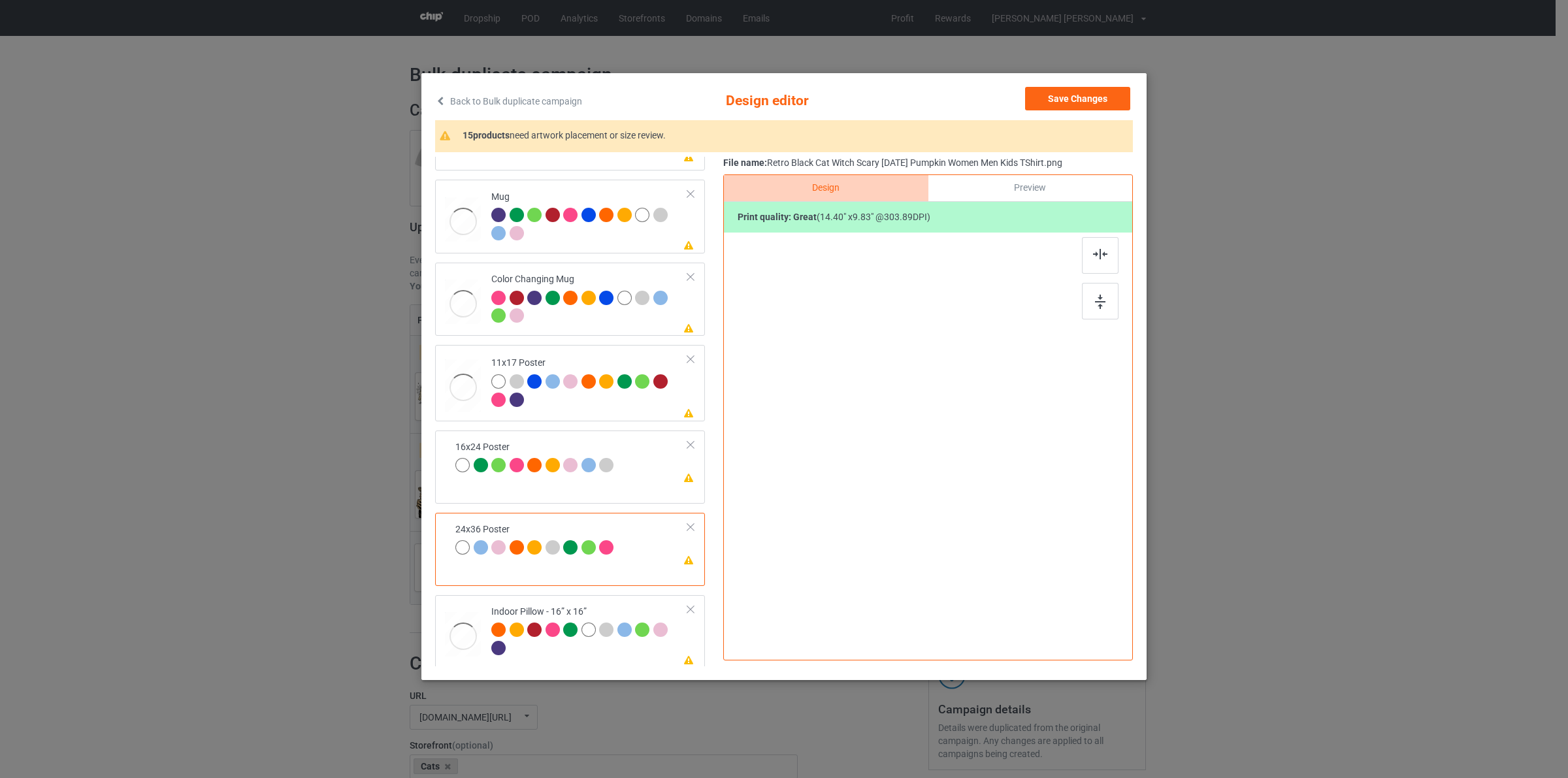
scroll to position [720, 0]
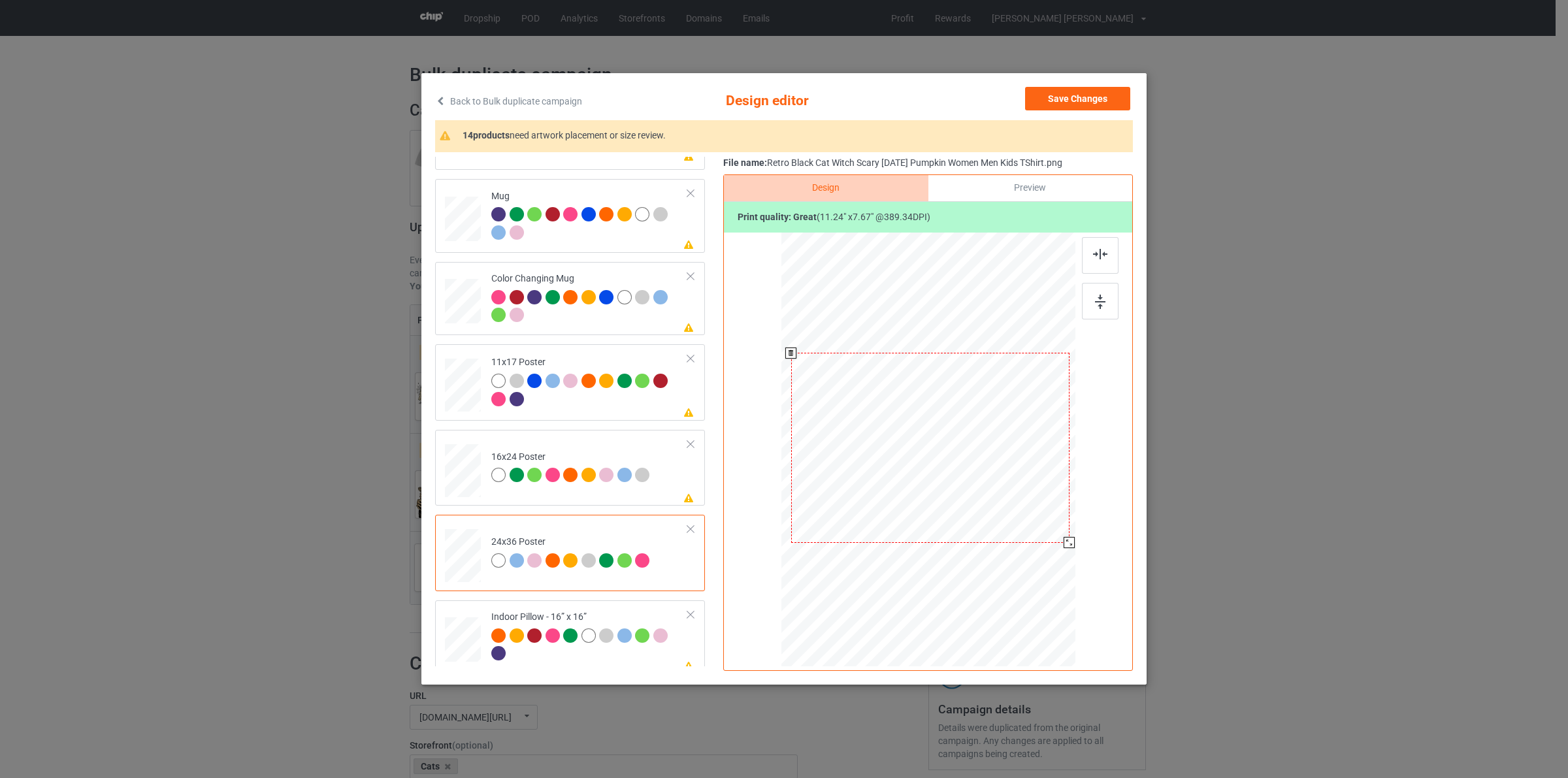
drag, startPoint x: 1041, startPoint y: 557, endPoint x: 1048, endPoint y: 566, distance: 11.4
click at [1048, 566] on div at bounding box center [930, 448] width 280 height 422
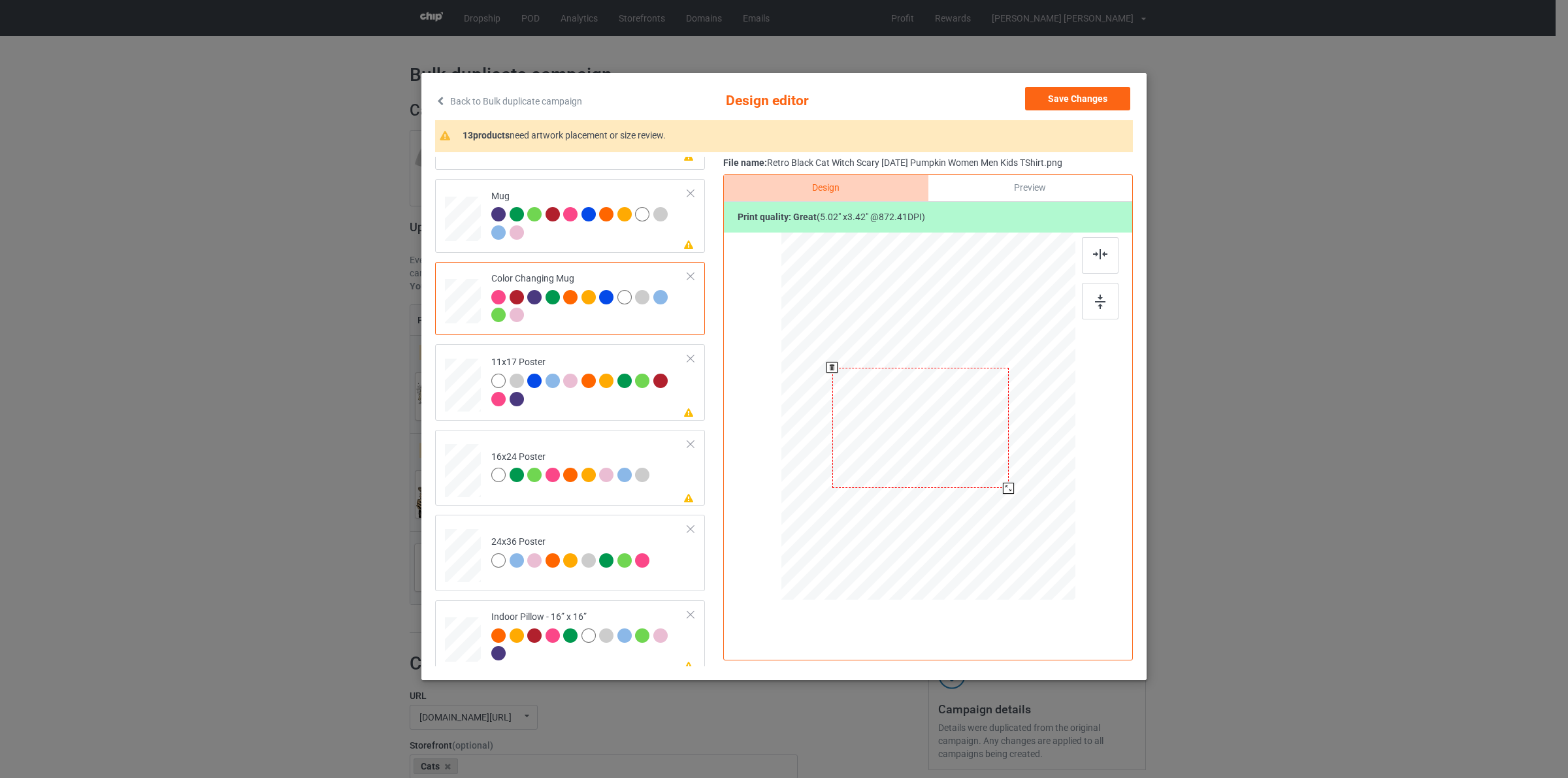
drag, startPoint x: 1014, startPoint y: 470, endPoint x: 1006, endPoint y: 482, distance: 14.4
click at [1006, 482] on div at bounding box center [920, 428] width 176 height 120
drag, startPoint x: 1008, startPoint y: 492, endPoint x: 967, endPoint y: 458, distance: 53.3
click at [967, 458] on div at bounding box center [965, 459] width 11 height 11
drag, startPoint x: 965, startPoint y: 457, endPoint x: 957, endPoint y: 457, distance: 8.0
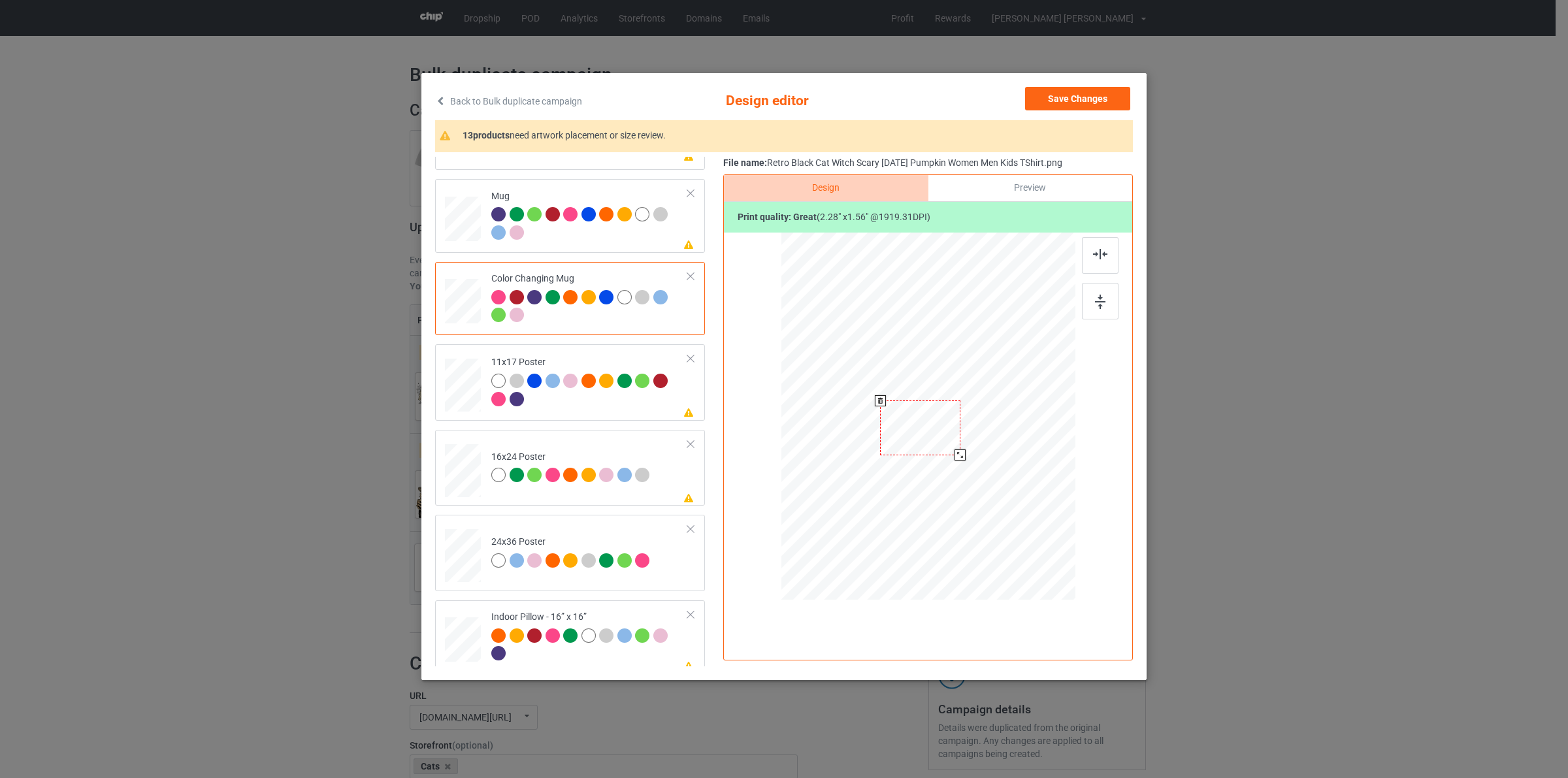
click at [957, 457] on div at bounding box center [960, 455] width 11 height 11
drag, startPoint x: 944, startPoint y: 434, endPoint x: 871, endPoint y: 426, distance: 73.4
click at [871, 426] on div at bounding box center [846, 418] width 80 height 55
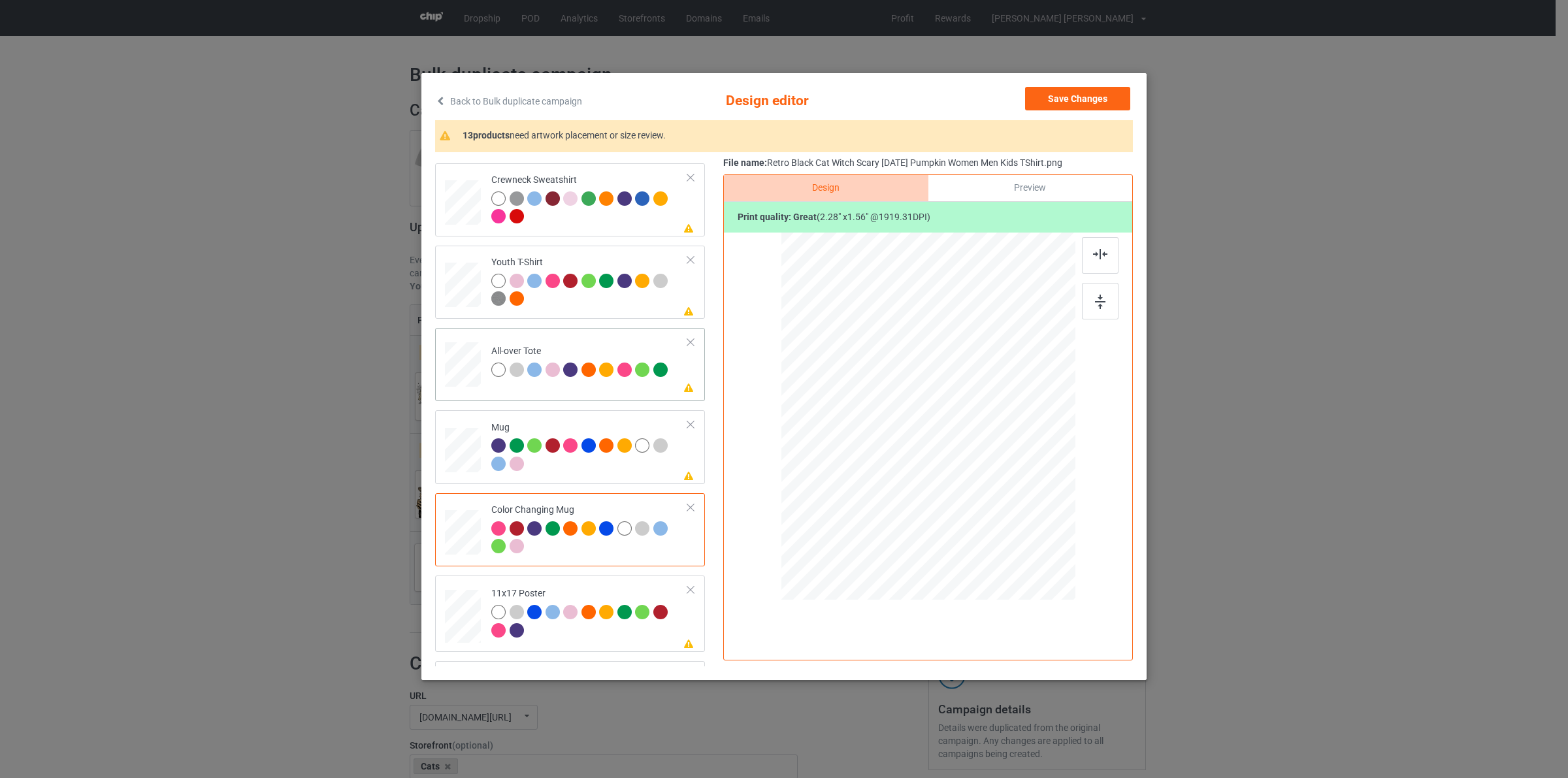
scroll to position [488, 0]
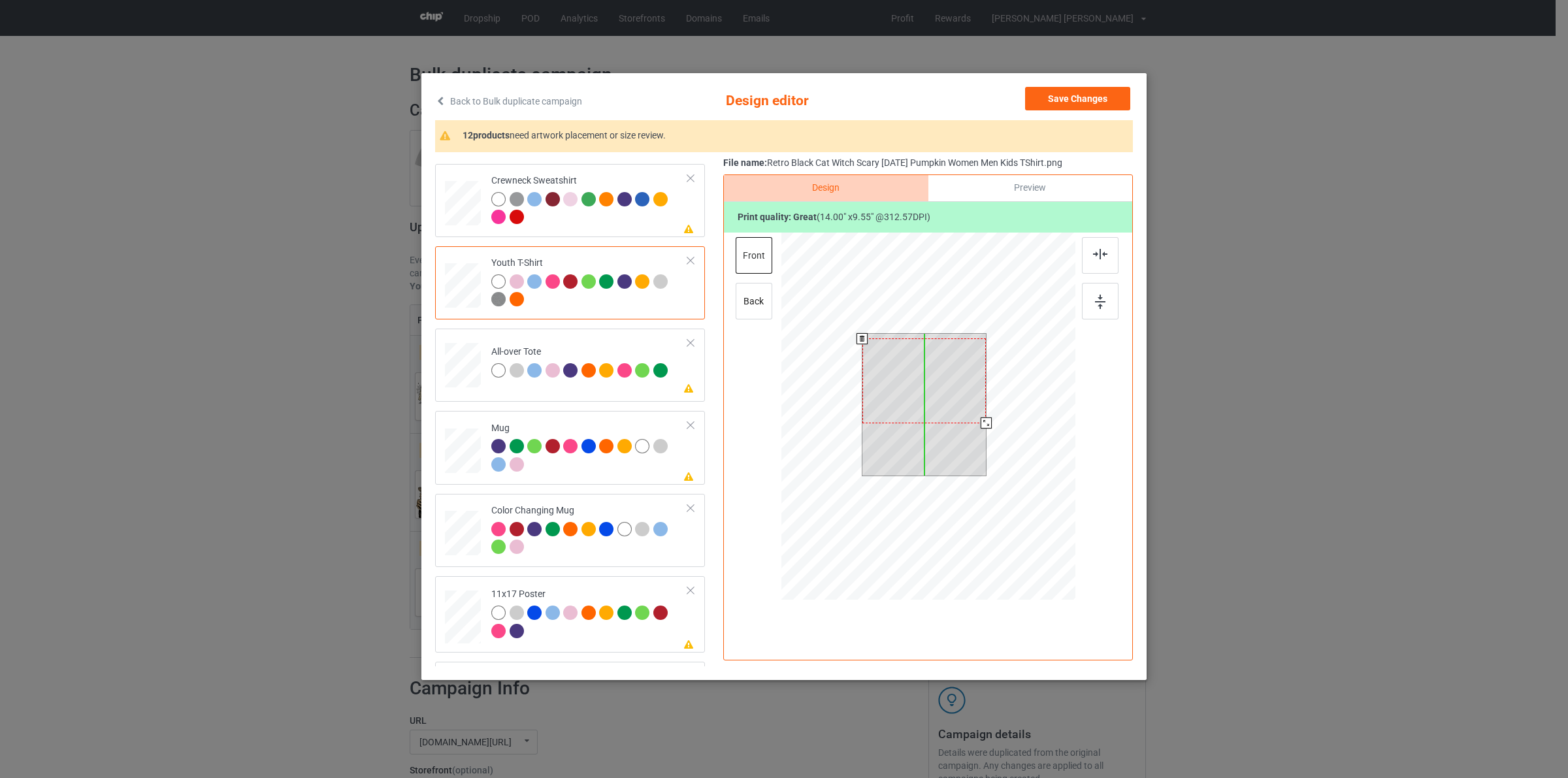
click at [938, 396] on div at bounding box center [924, 380] width 124 height 84
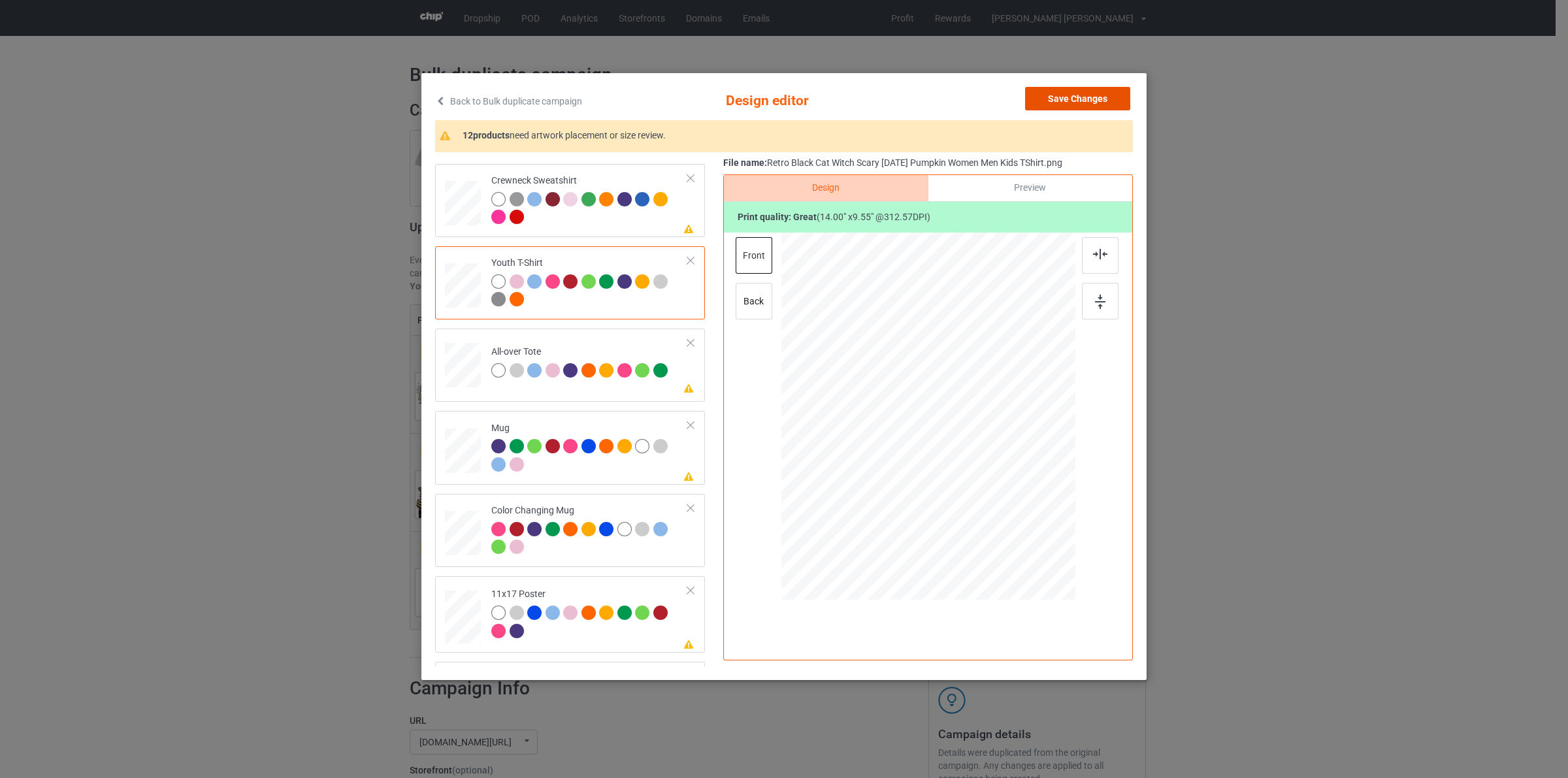
click at [1078, 97] on button "Save Changes" at bounding box center [1078, 99] width 105 height 24
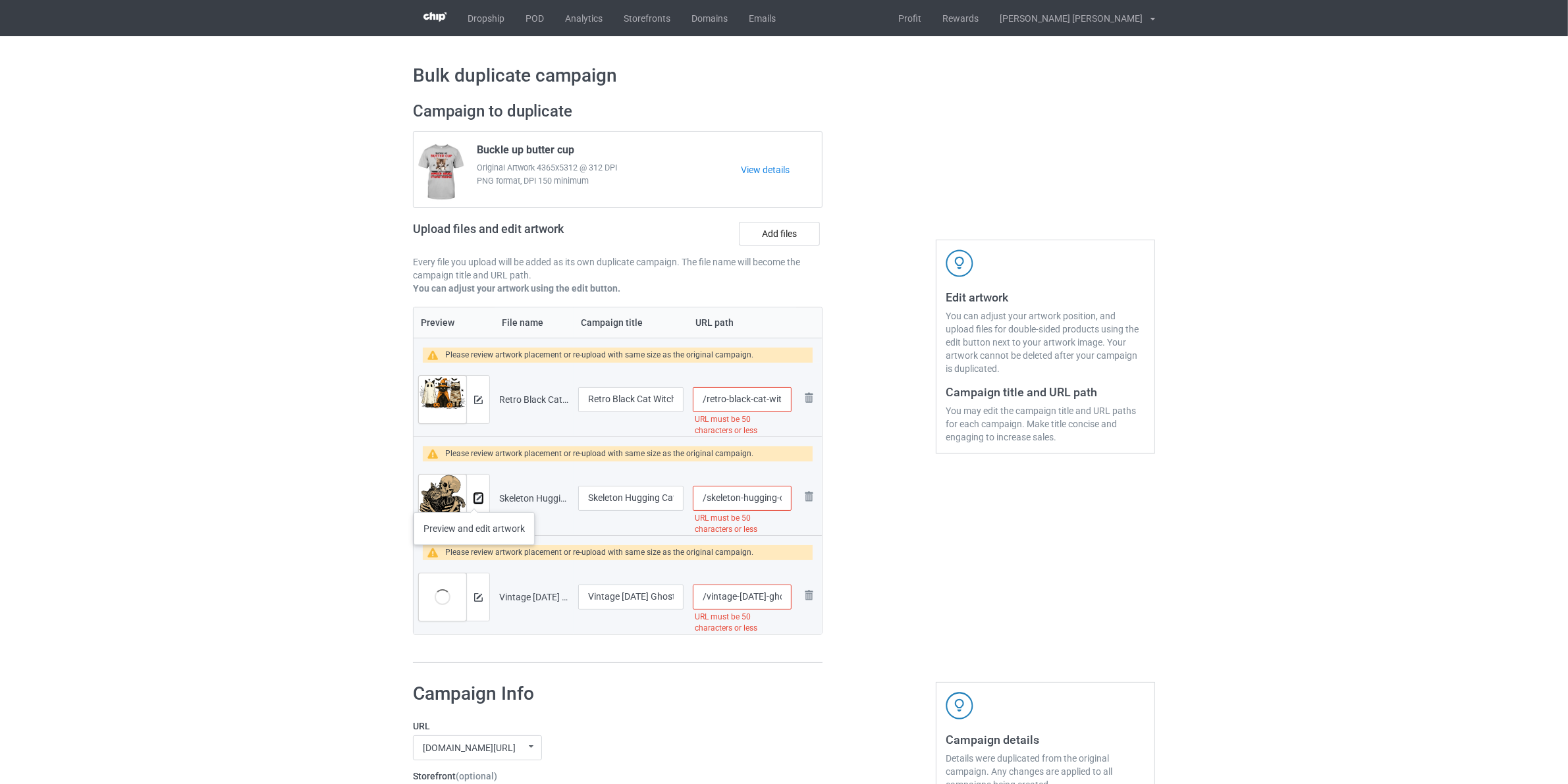
click at [474, 499] on img at bounding box center [478, 498] width 9 height 9
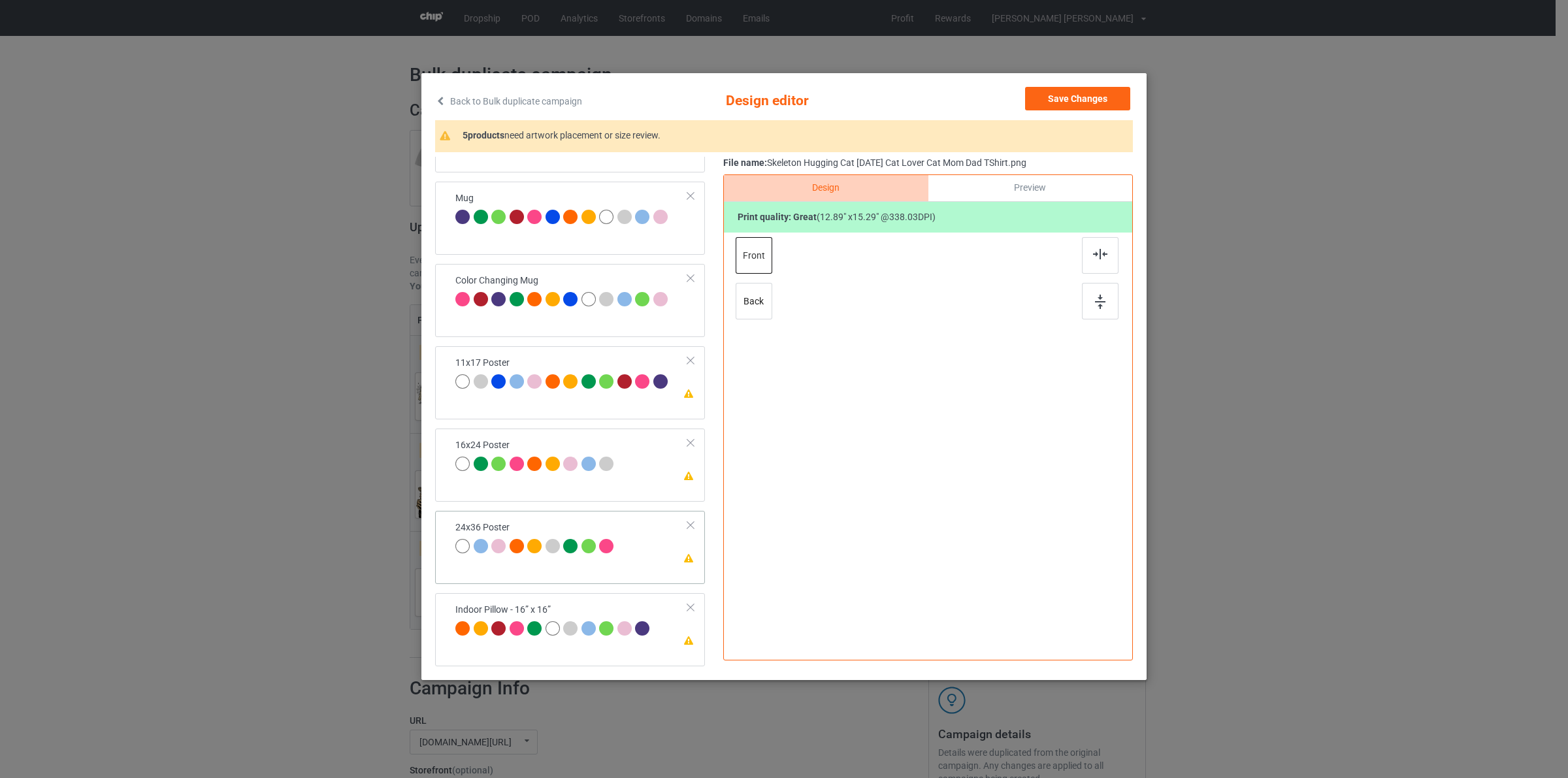
drag, startPoint x: 591, startPoint y: 523, endPoint x: 602, endPoint y: 524, distance: 11.0
click at [590, 523] on div "24x36 Poster" at bounding box center [537, 536] width 162 height 31
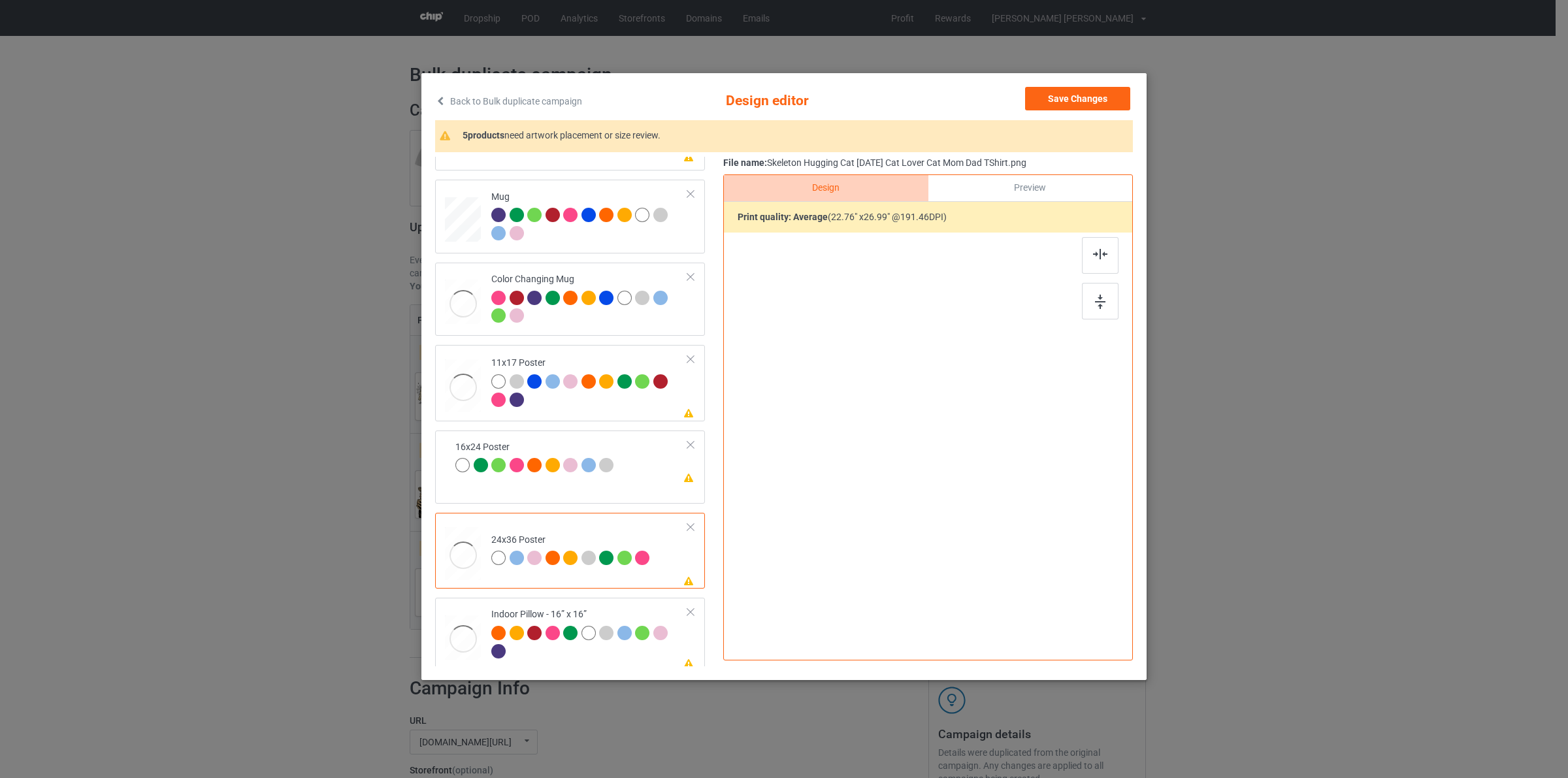
scroll to position [720, 0]
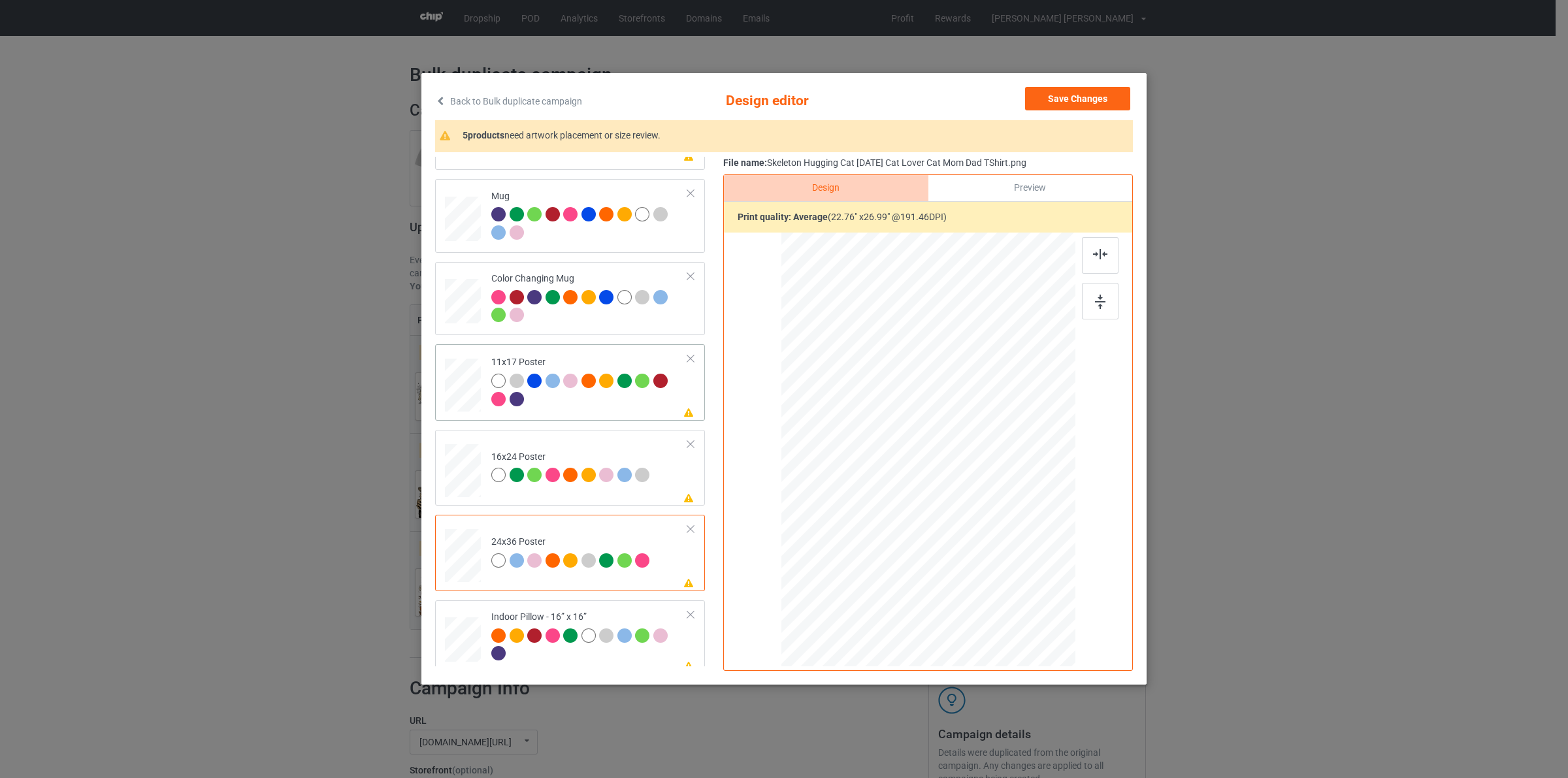
click at [501, 309] on div at bounding box center [500, 299] width 18 height 18
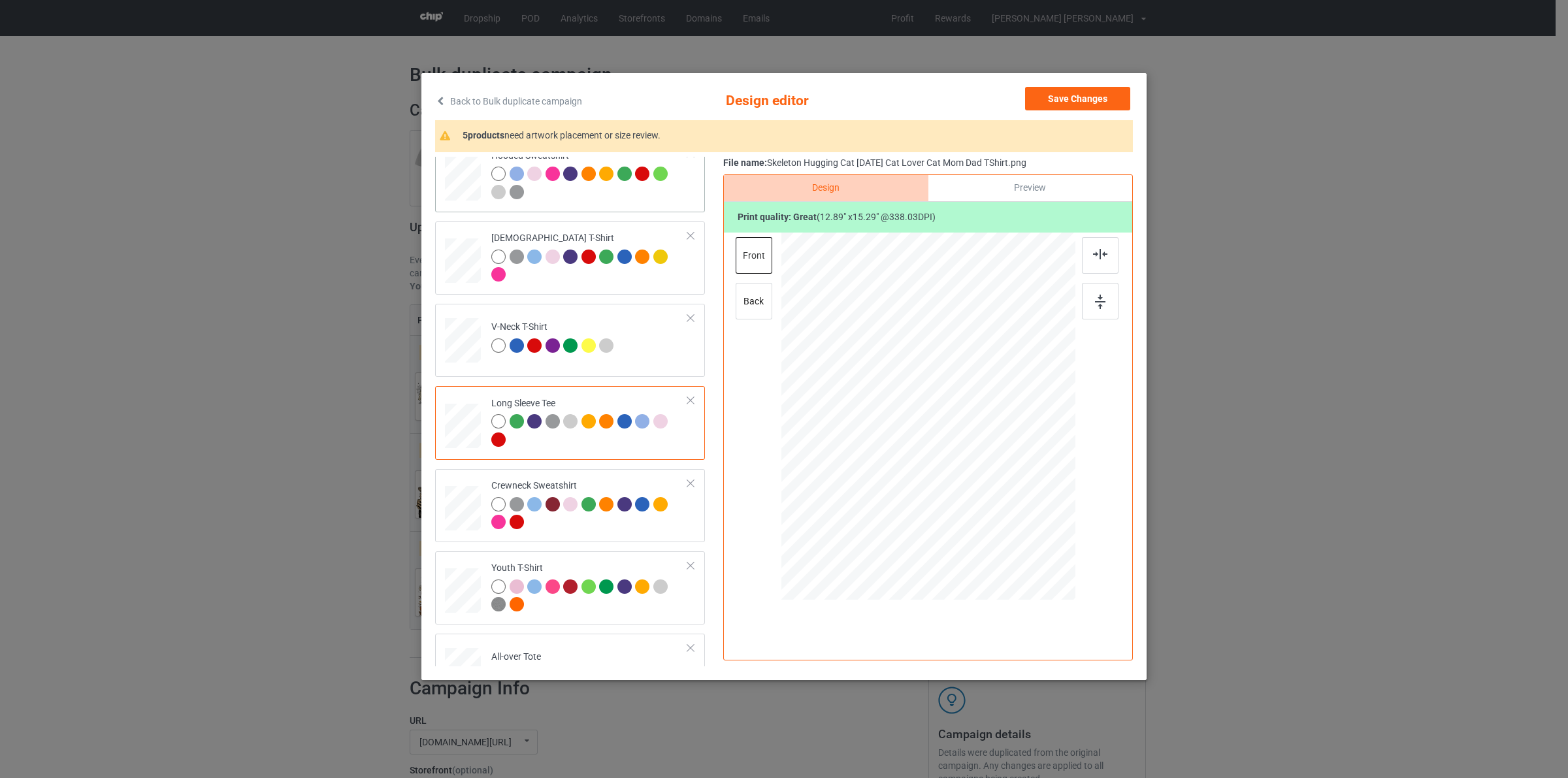
scroll to position [80, 0]
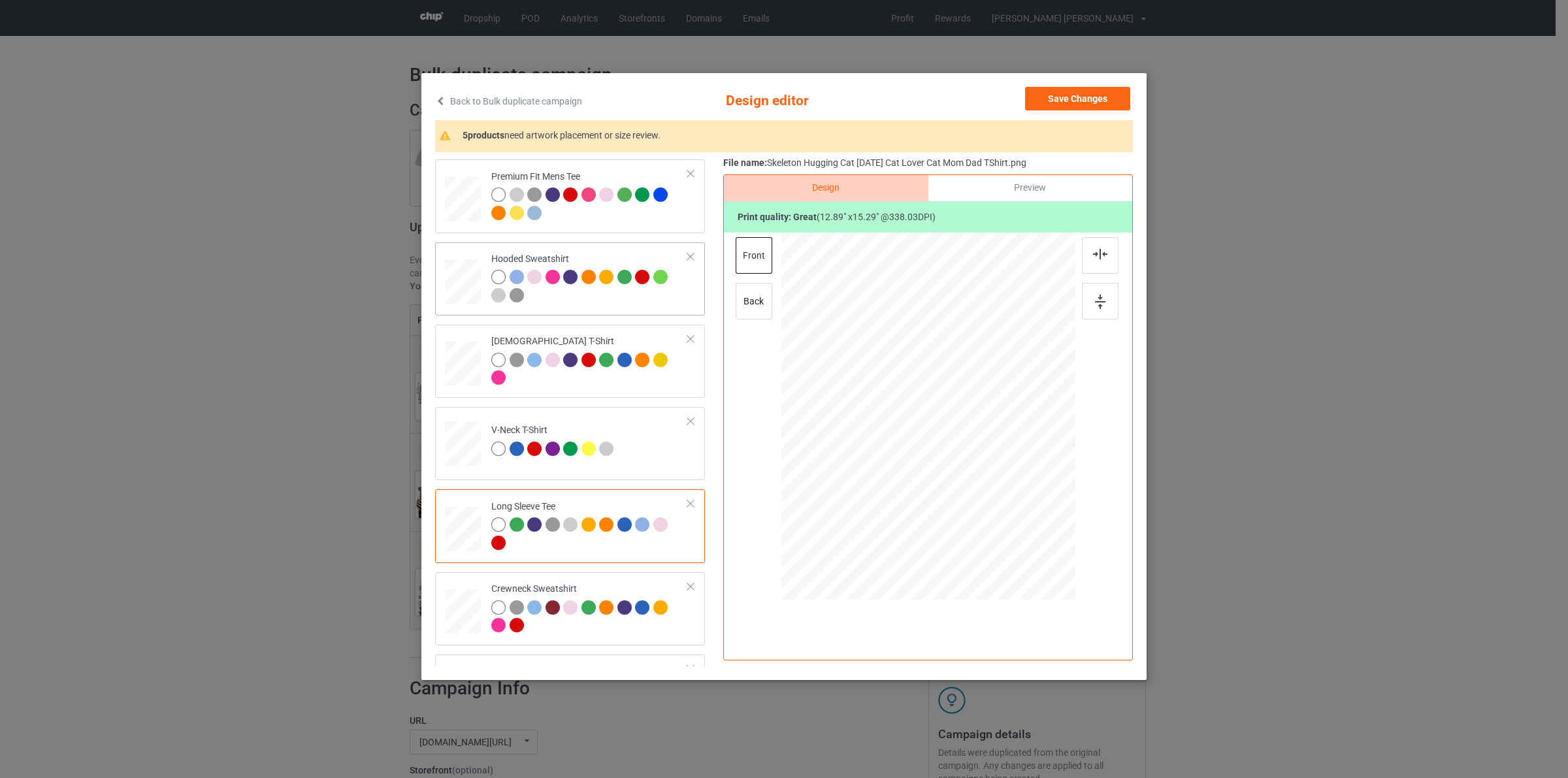
click at [457, 121] on div at bounding box center [463, 112] width 15 height 18
click at [568, 271] on div at bounding box center [570, 277] width 15 height 15
click at [498, 202] on div at bounding box center [500, 197] width 18 height 18
drag, startPoint x: 1078, startPoint y: 95, endPoint x: 649, endPoint y: 242, distance: 453.5
click at [1077, 95] on button "Save Changes" at bounding box center [1078, 99] width 105 height 24
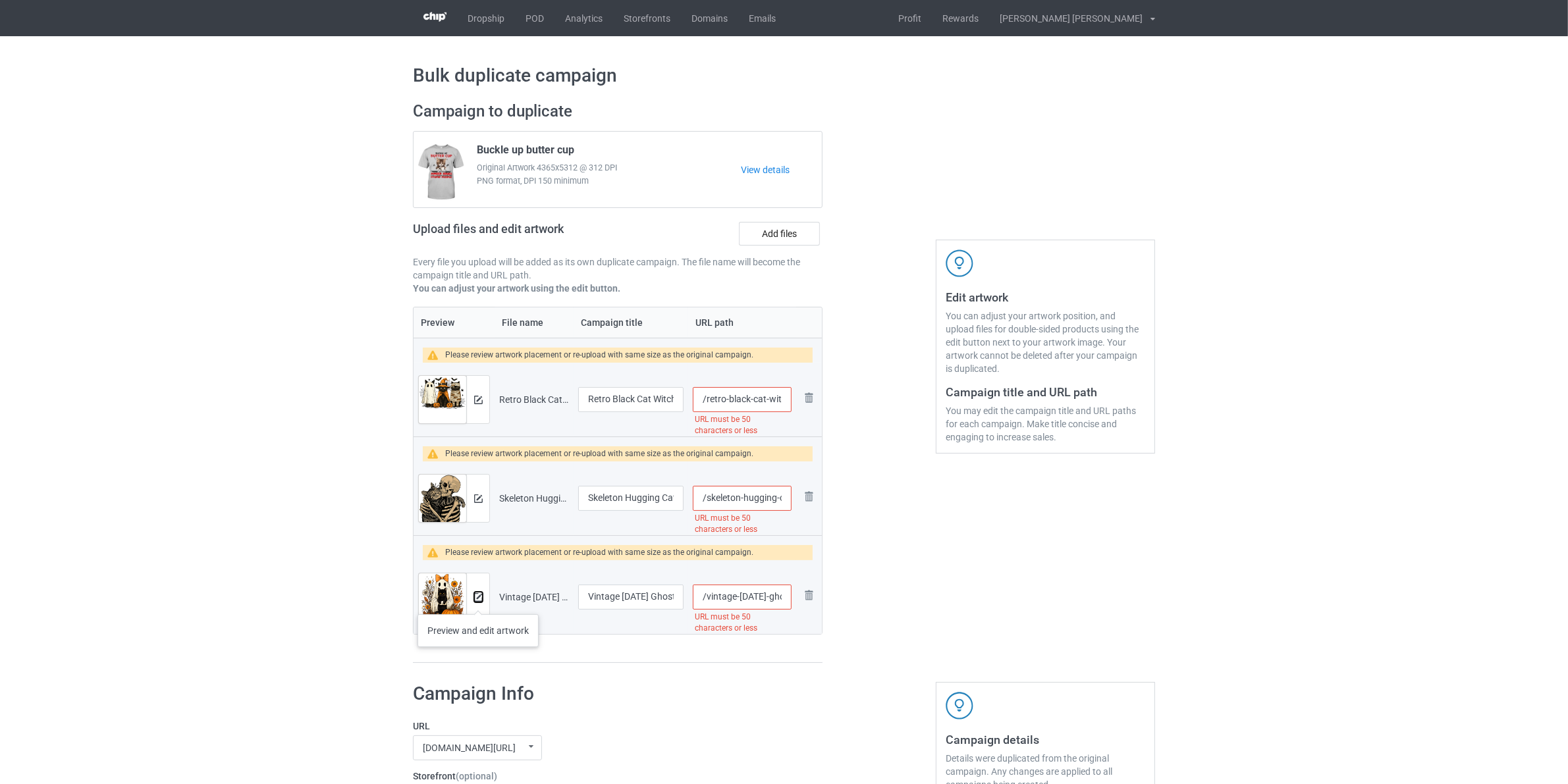
click at [478, 601] on img at bounding box center [478, 597] width 9 height 9
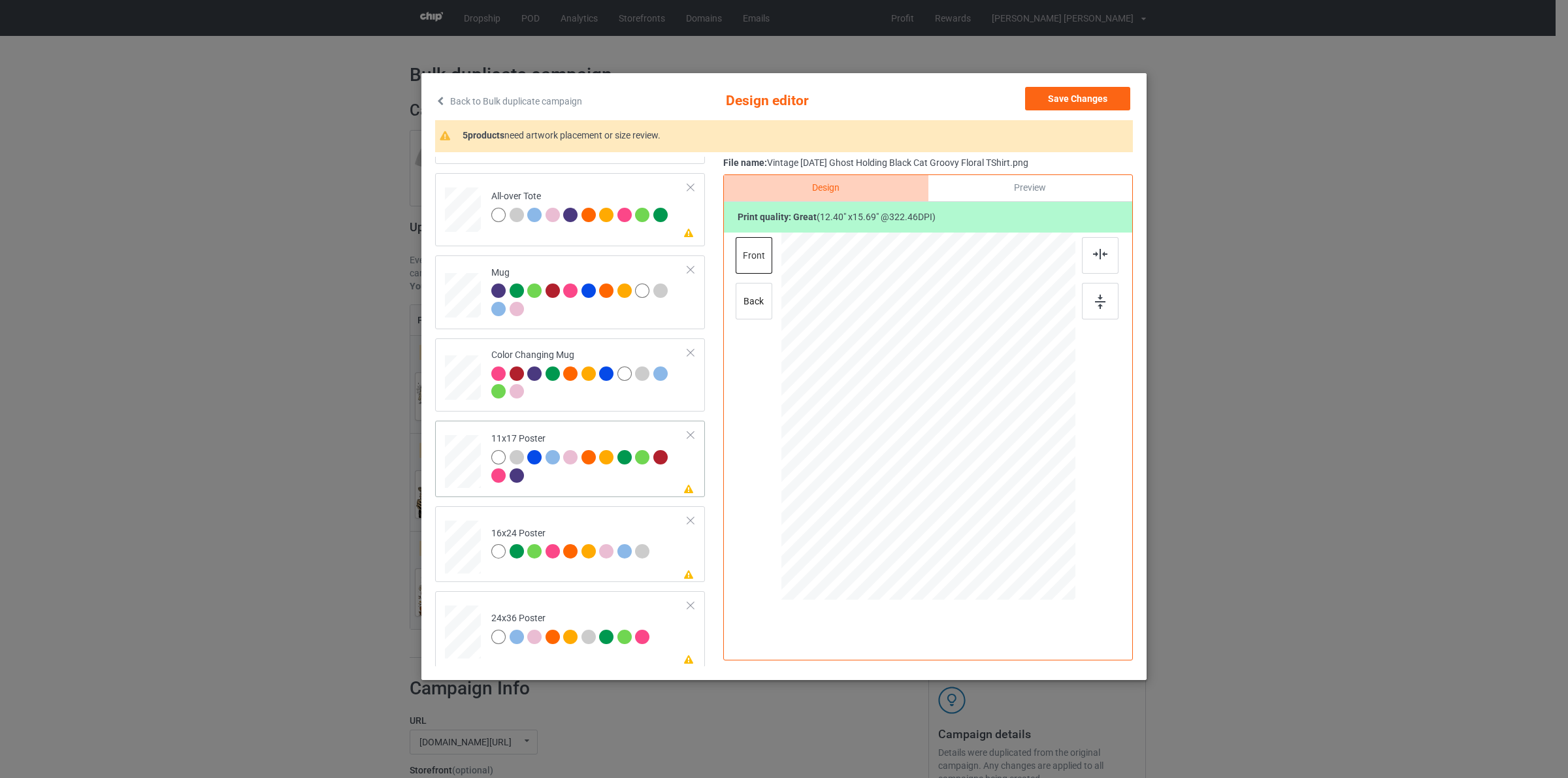
scroll to position [653, 0]
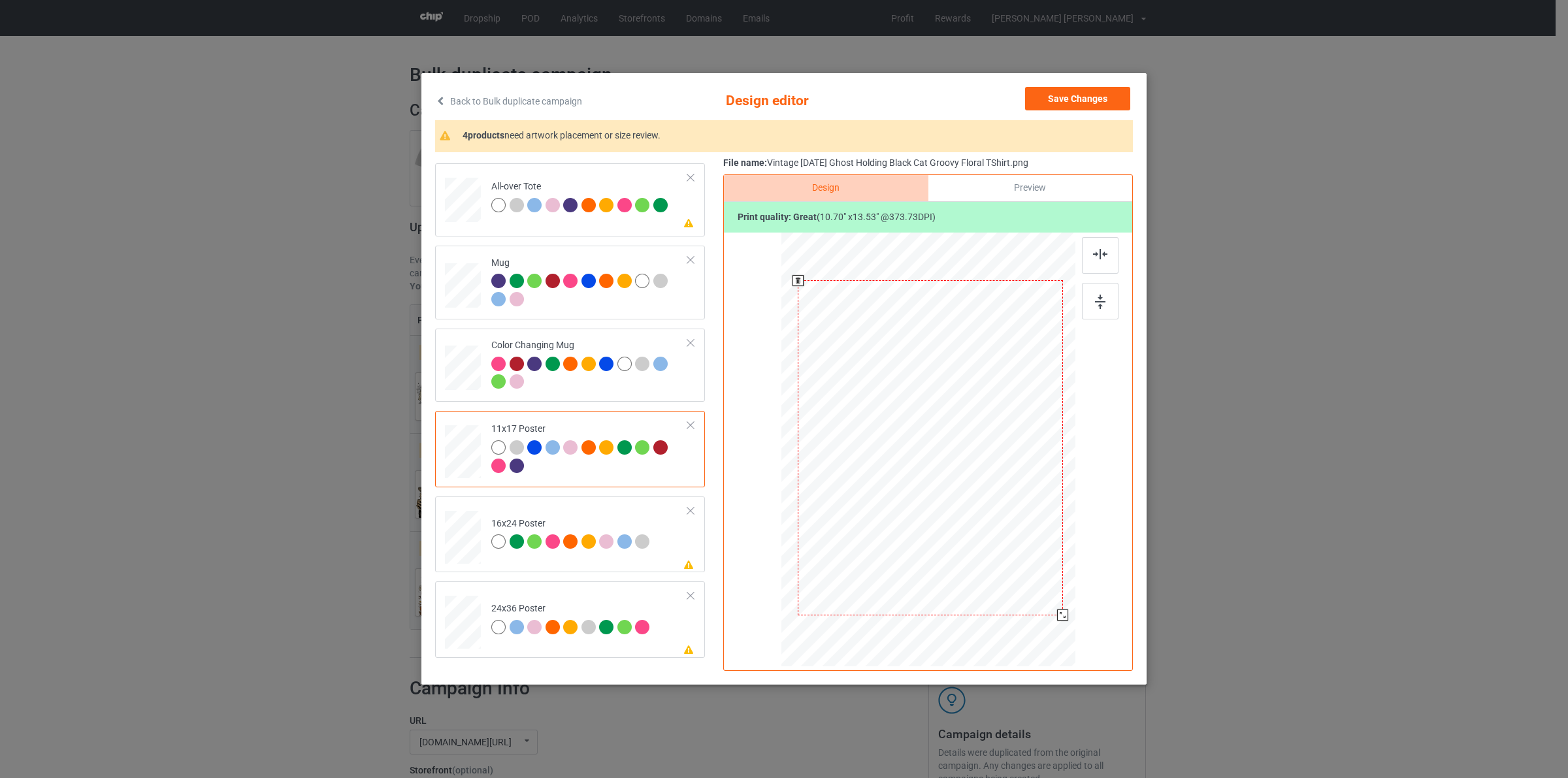
drag, startPoint x: 1059, startPoint y: 605, endPoint x: 748, endPoint y: 520, distance: 322.4
click at [1061, 611] on div at bounding box center [1062, 615] width 11 height 11
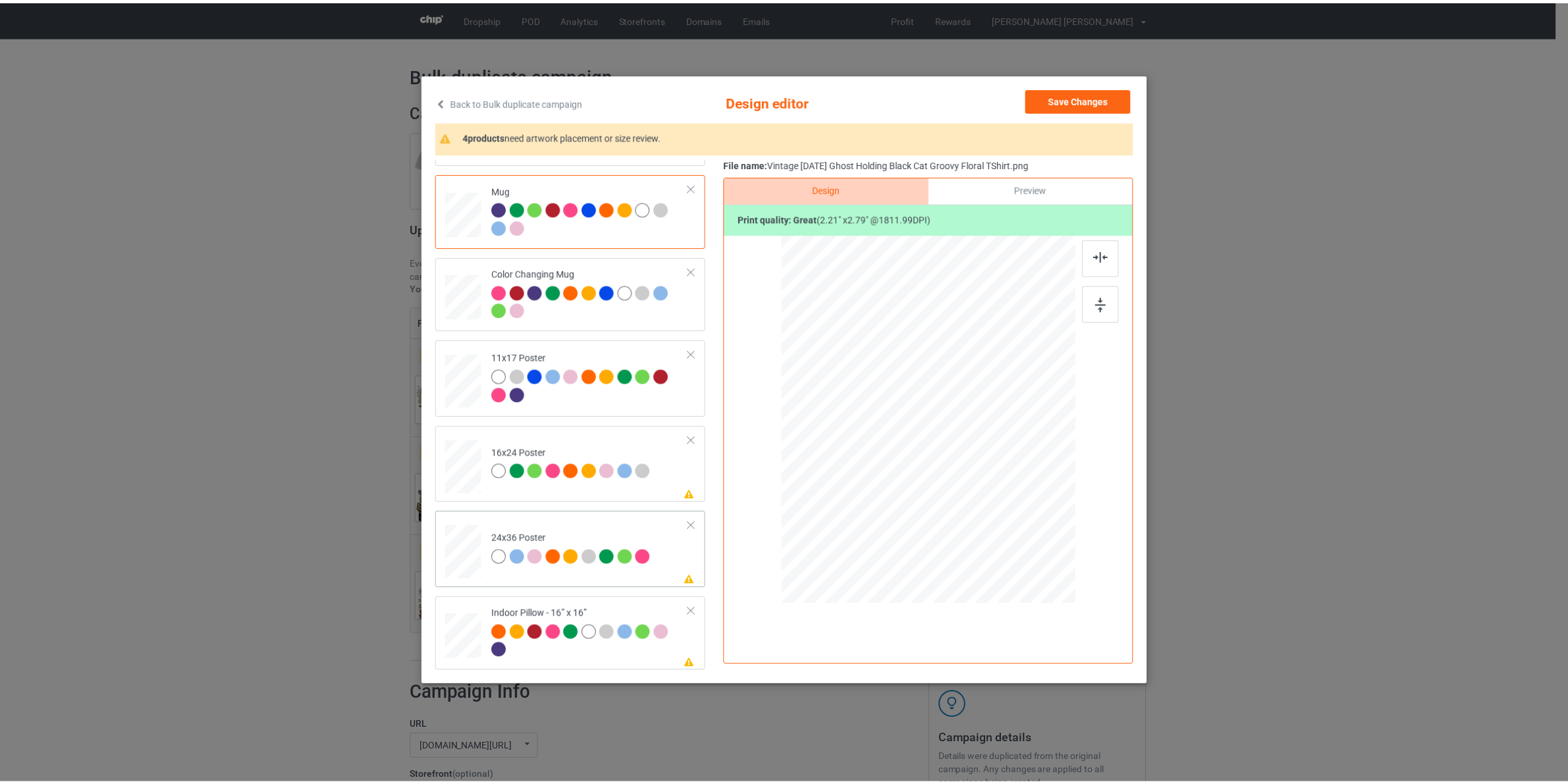
scroll to position [738, 0]
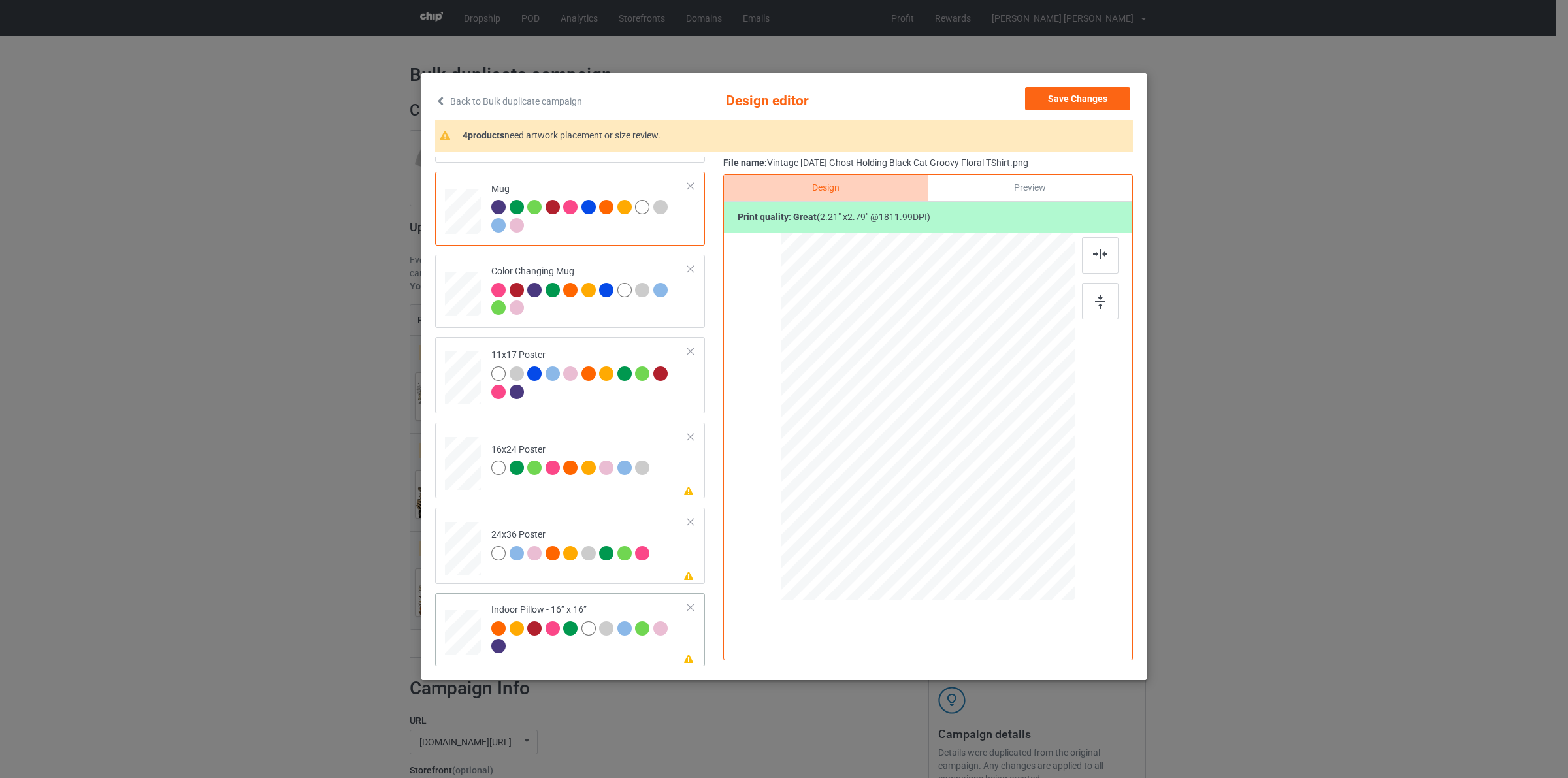
drag, startPoint x: 1082, startPoint y: 97, endPoint x: 720, endPoint y: 170, distance: 369.3
click at [1082, 98] on button "Save Changes" at bounding box center [1078, 99] width 105 height 24
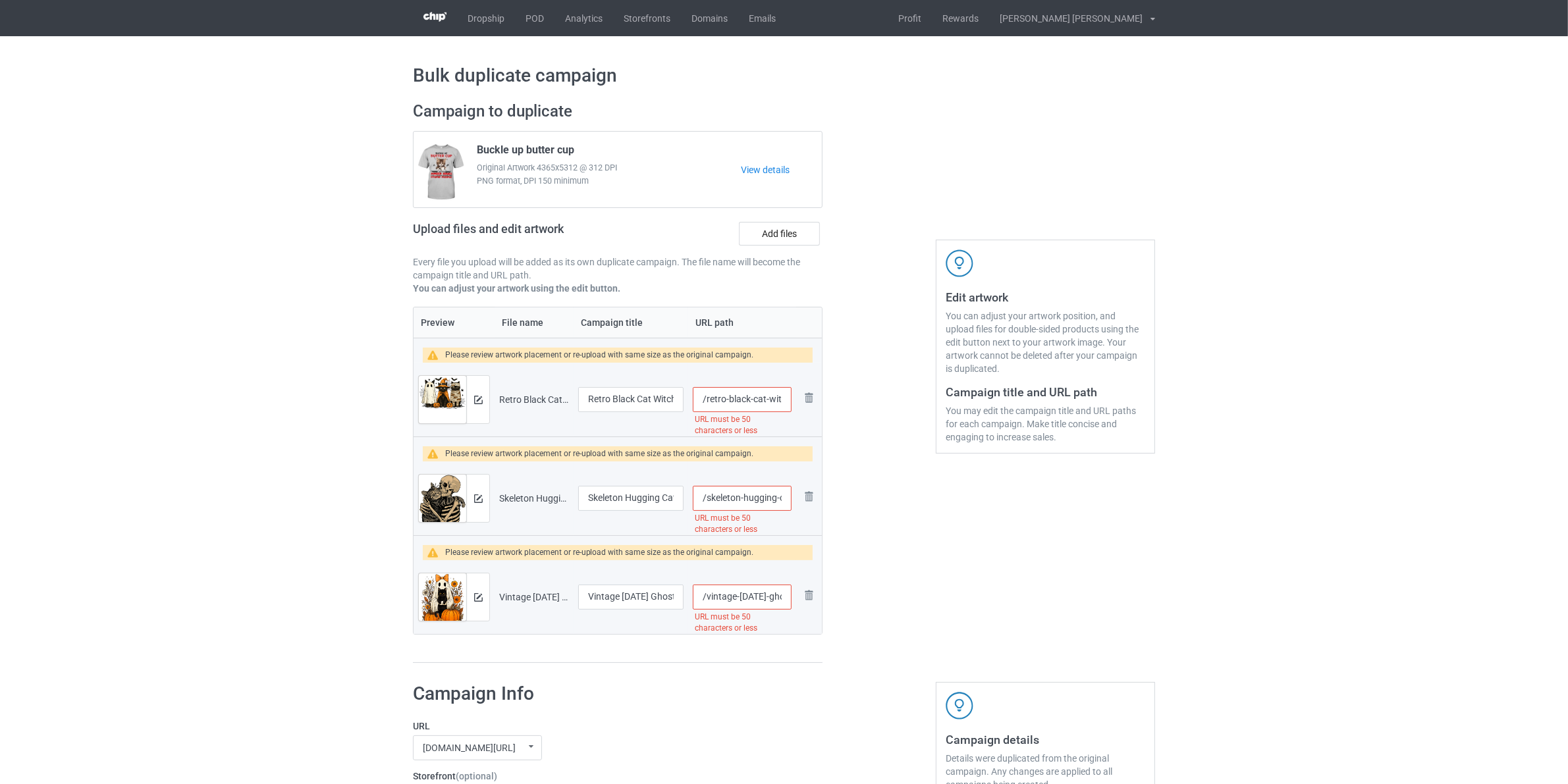
click at [707, 399] on input "/retro-black-cat-witch-scary-halloween-pumpkin-women-men-kids-tshirt" at bounding box center [742, 399] width 99 height 25
drag, startPoint x: 728, startPoint y: 399, endPoint x: 705, endPoint y: 399, distance: 23.0
click at [705, 399] on input "/cats-retro-black-cat-witch-scary-halloween-pumpkin-women-men-kids-tshirt" at bounding box center [742, 399] width 99 height 25
type input "/cats-retro-black-cat-witch-scary-halloween-pumpkin-women-men-kids-tshirt"
click at [705, 500] on input "/skeleton-hugging-cat-halloween-cat-lover-cat-mom-dad-tshirt" at bounding box center [742, 498] width 99 height 25
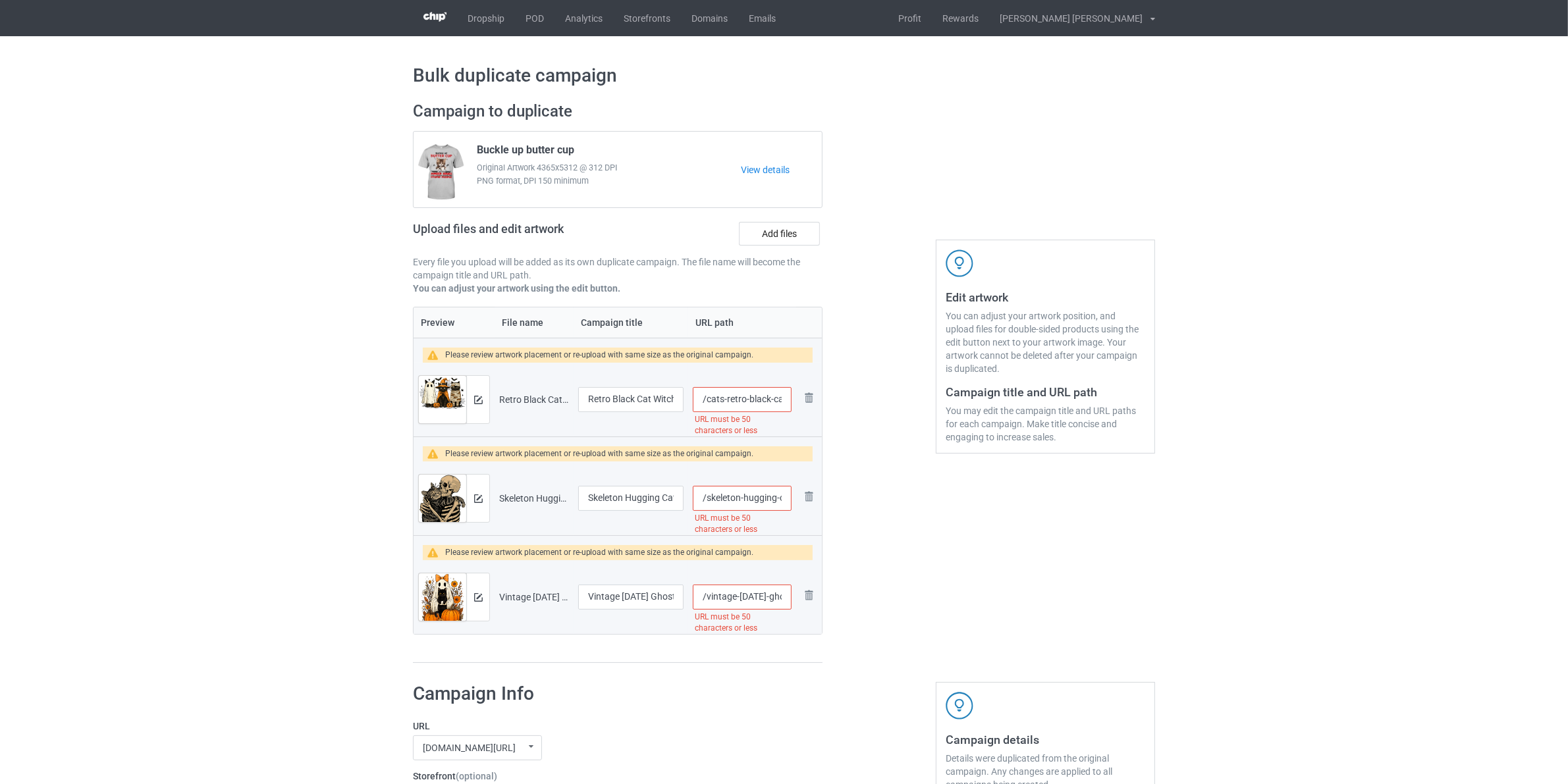
paste input "cats-"
type input "/cats-skeleton-hugging-cat-halloween-cat-lover-cat-mom-dad-tshirt"
drag, startPoint x: 707, startPoint y: 600, endPoint x: 716, endPoint y: 601, distance: 9.1
click at [708, 601] on input "/vintage-halloween-ghost-holding-black-cat-groovy-floral-tshirt" at bounding box center [742, 597] width 99 height 25
paste input "cats-"
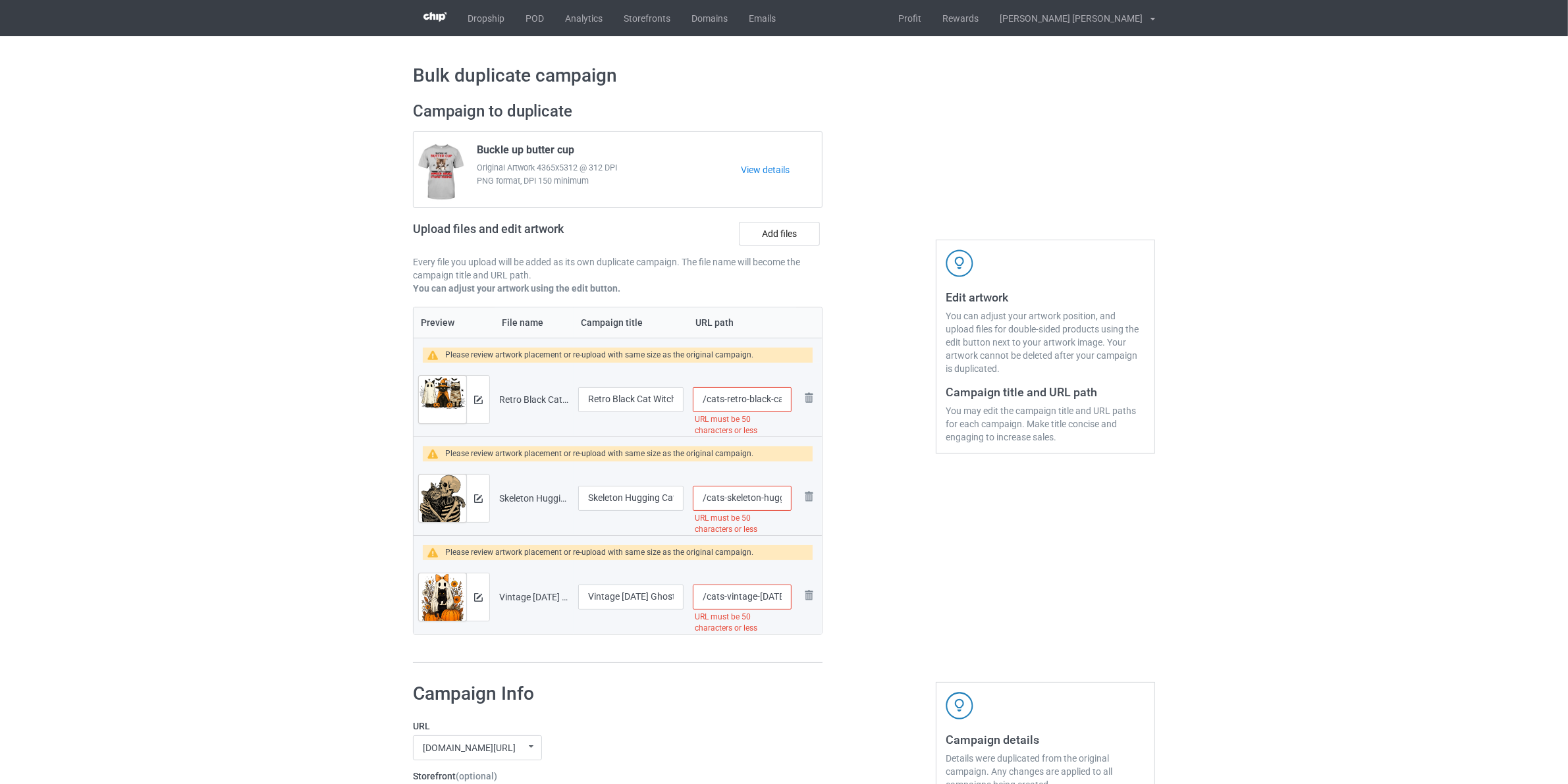
type input "/cats-vintage-halloween-ghost-holding-black-cat-groovy-floral-tshirt"
drag, startPoint x: 788, startPoint y: 395, endPoint x: 891, endPoint y: 442, distance: 113.2
click at [889, 442] on div "Campaign to duplicate Buckle up butter cup Original Artwork 4365x5312 @ 312 DPI…" at bounding box center [784, 382] width 760 height 581
type input "/cats-retro-black-cat"
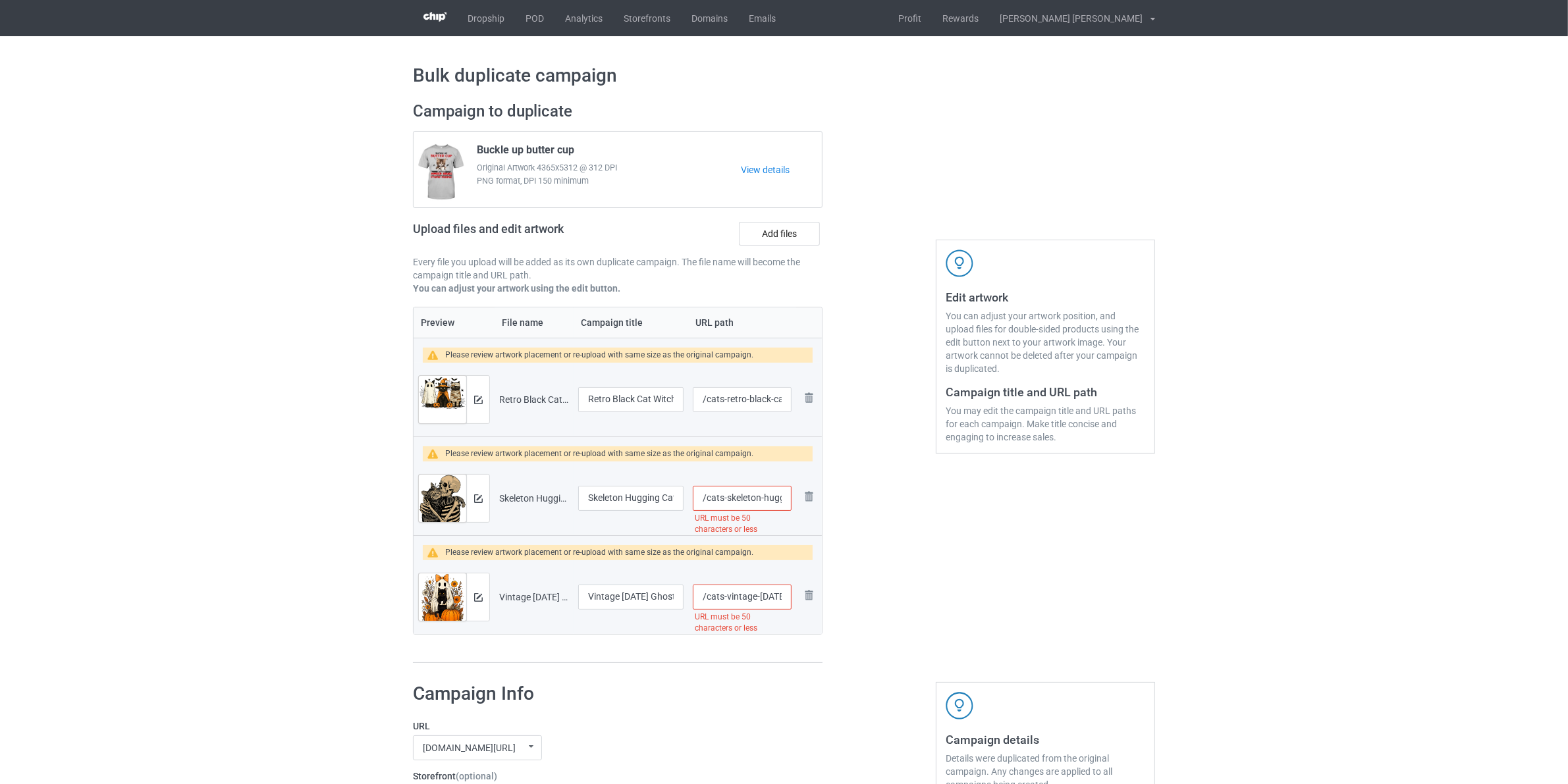
scroll to position [0, 194]
drag, startPoint x: 782, startPoint y: 505, endPoint x: 856, endPoint y: 550, distance: 86.6
click at [851, 540] on div "Campaign to duplicate Buckle up butter cup Original Artwork 4365x5312 @ 312 DPI…" at bounding box center [784, 382] width 760 height 581
type input "/cats-skeleton-hug"
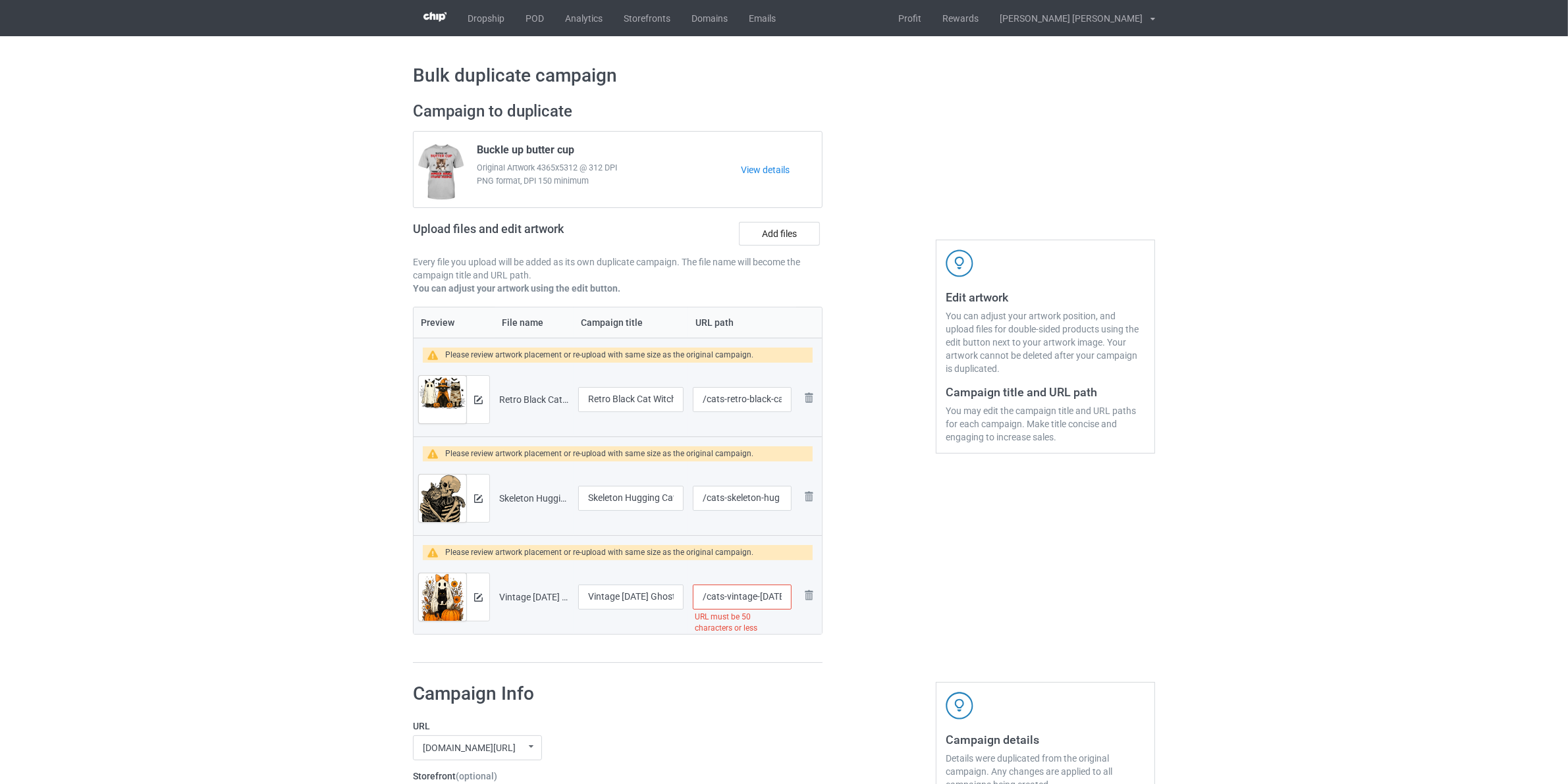
drag, startPoint x: 784, startPoint y: 596, endPoint x: 880, endPoint y: 604, distance: 96.3
click at [853, 604] on div "Campaign to duplicate Buckle up butter cup Original Artwork 4365x5312 @ 312 DPI…" at bounding box center [784, 382] width 760 height 581
type input "/cats-vintage-hallow"
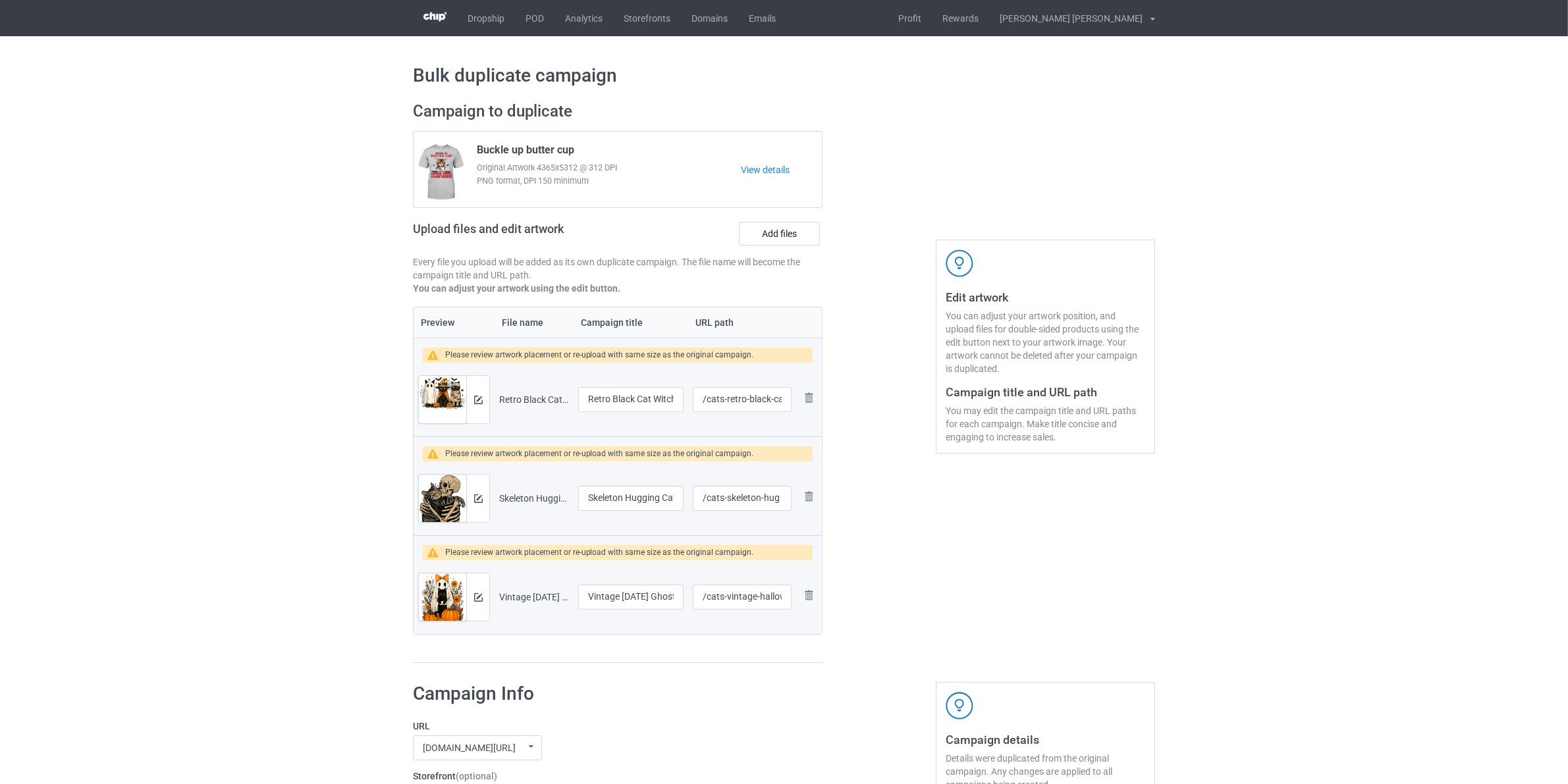
drag, startPoint x: 988, startPoint y: 565, endPoint x: 1008, endPoint y: 581, distance: 25.6
click at [991, 567] on div "Edit artwork You can adjust your artwork position, and upload files for double-…" at bounding box center [1045, 382] width 237 height 581
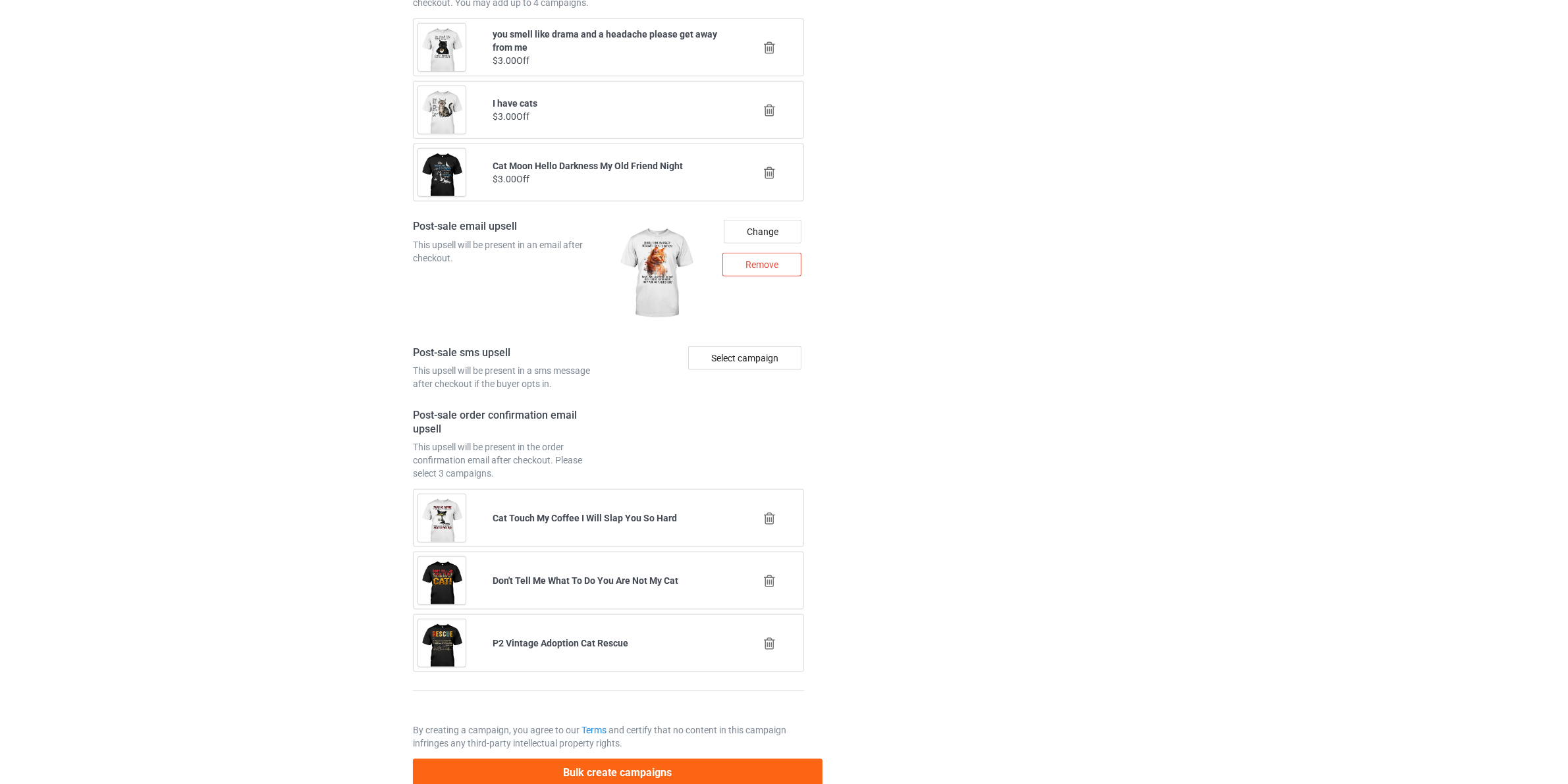
scroll to position [1762, 0]
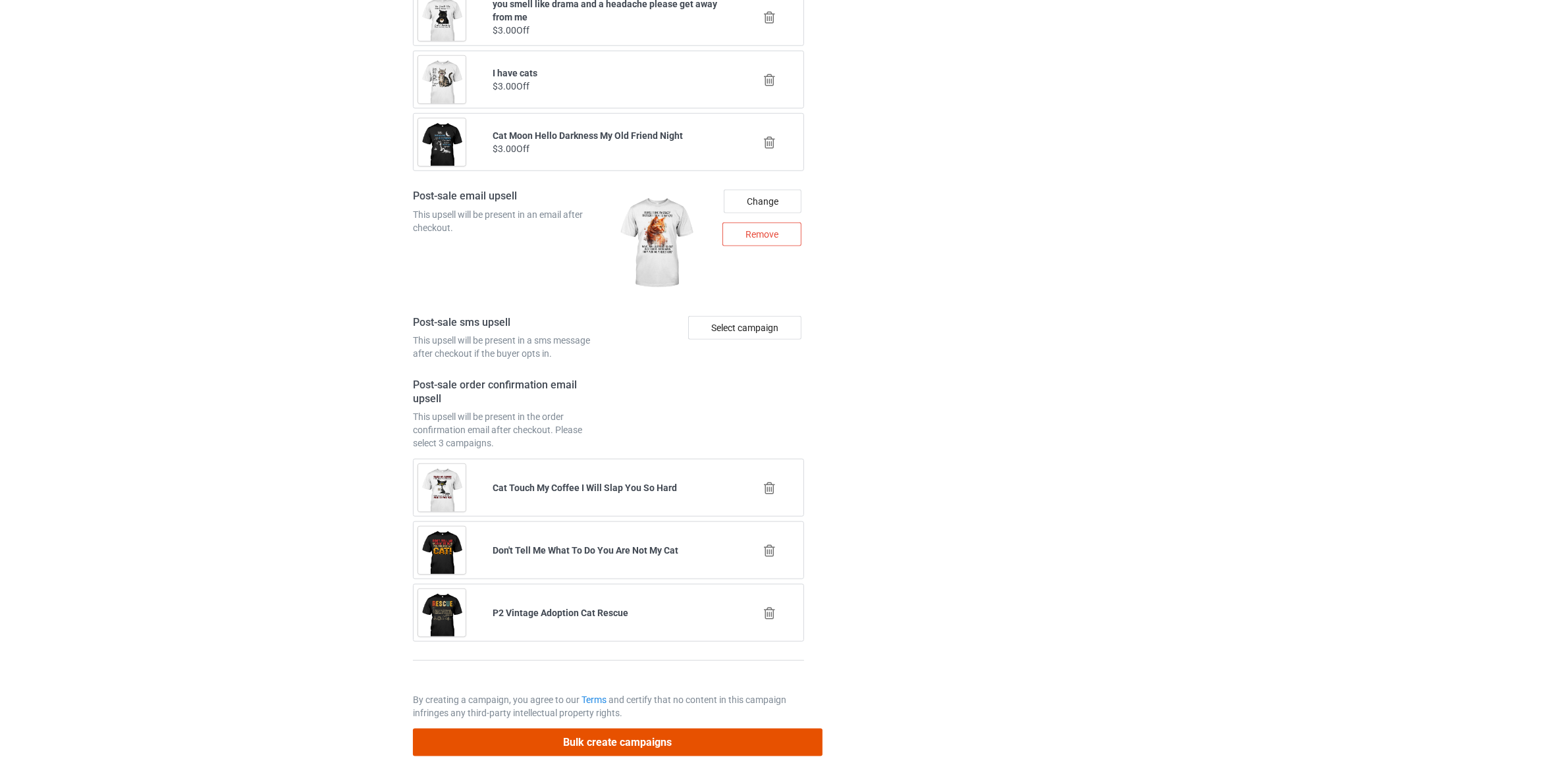
drag, startPoint x: 548, startPoint y: 734, endPoint x: 527, endPoint y: 532, distance: 203.1
click at [549, 734] on button "Bulk create campaigns" at bounding box center [618, 742] width 410 height 27
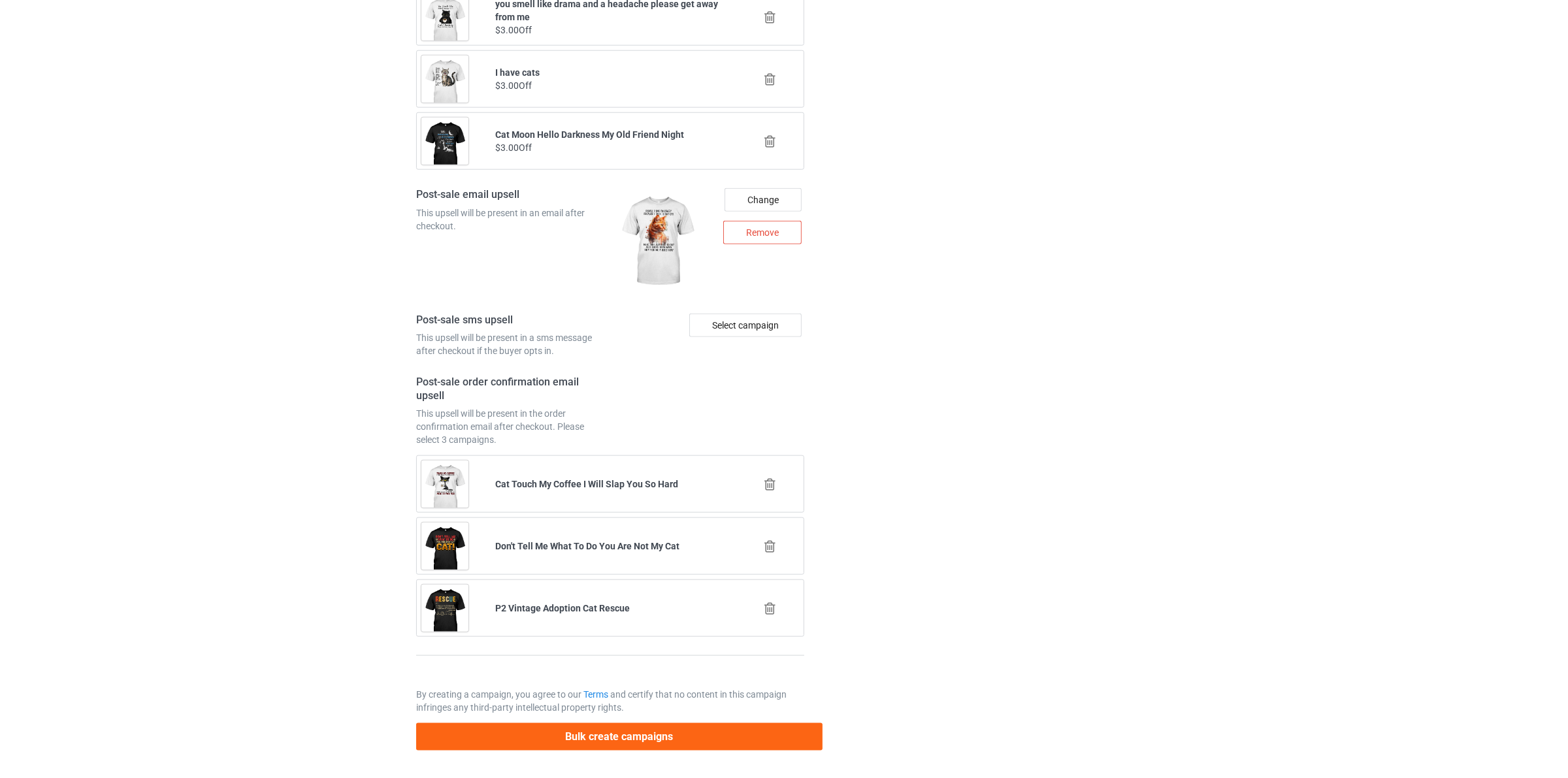
scroll to position [0, 0]
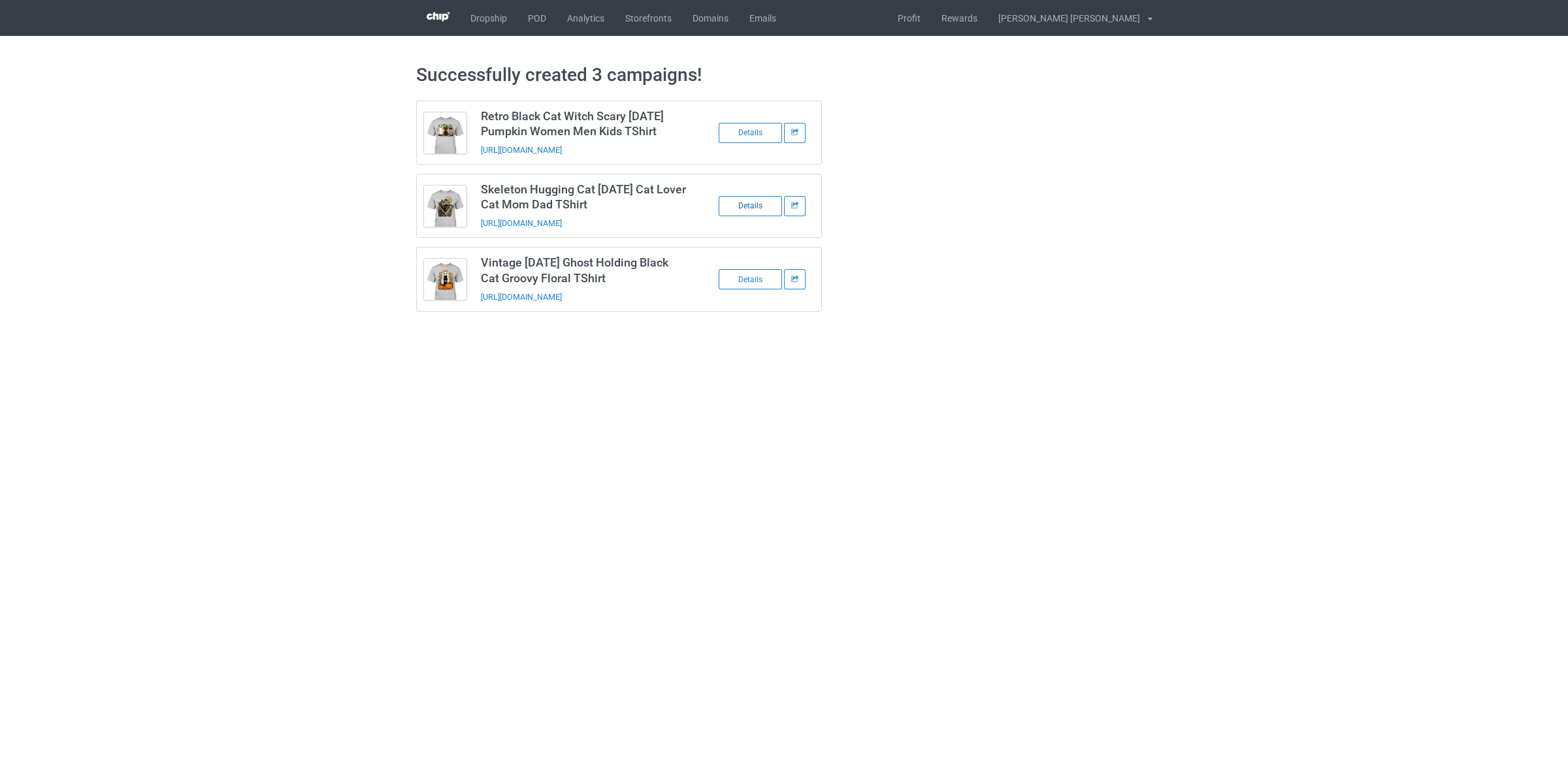
click at [749, 205] on div "Details" at bounding box center [751, 206] width 63 height 20
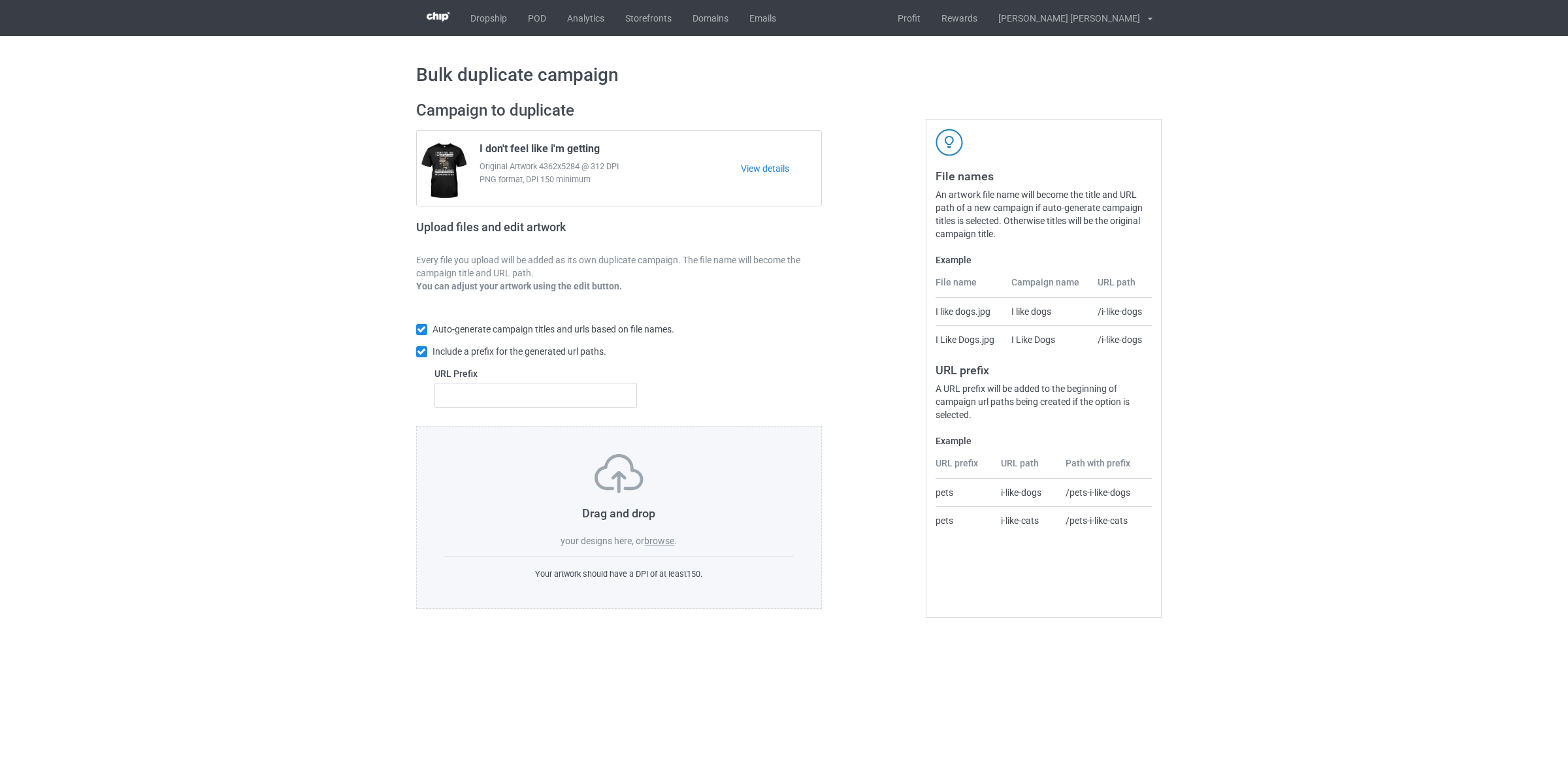
click at [664, 539] on label "browse" at bounding box center [659, 541] width 30 height 11
click at [0, 0] on input "browse" at bounding box center [0, 0] width 0 height 0
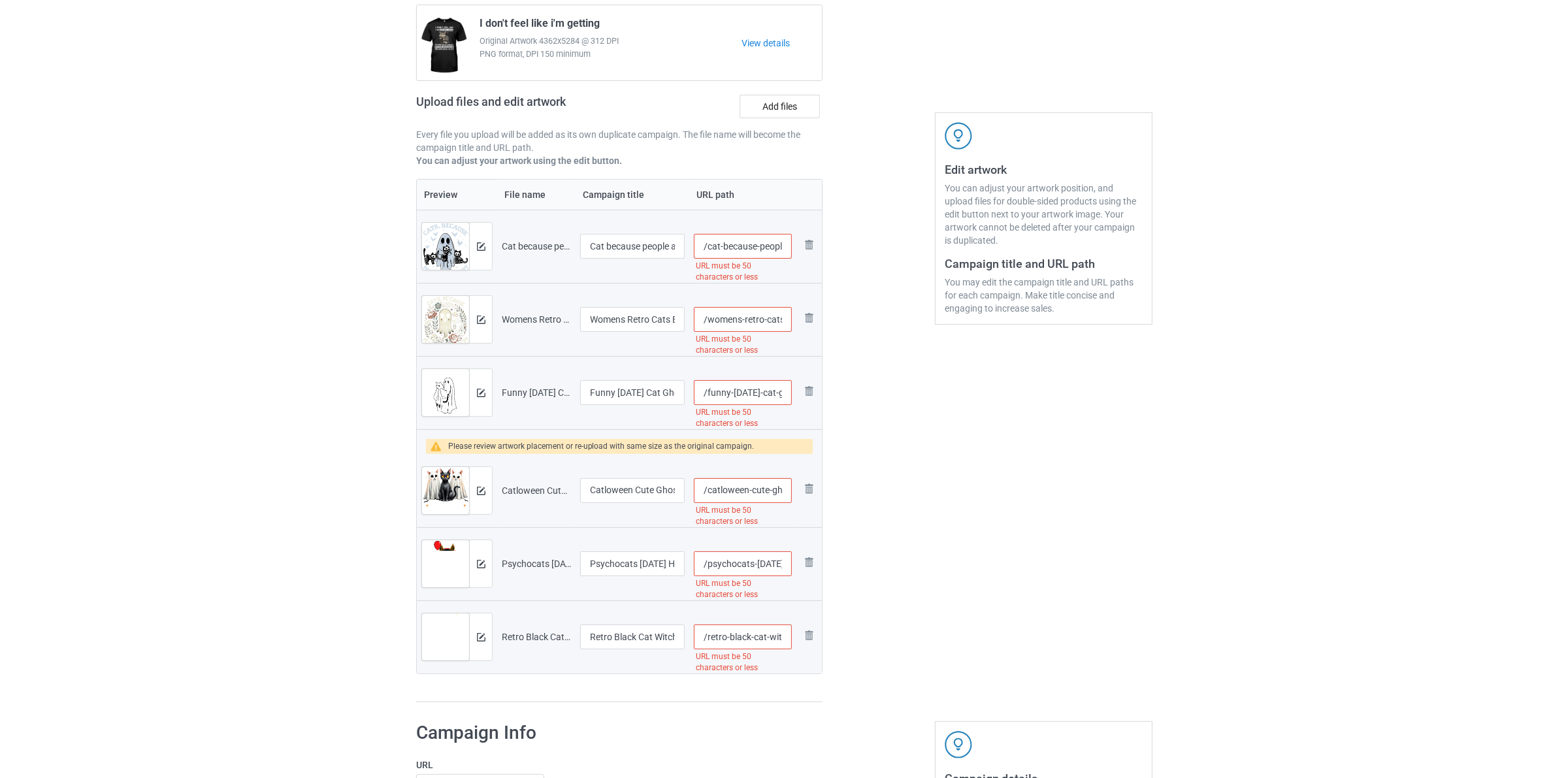
scroll to position [163, 0]
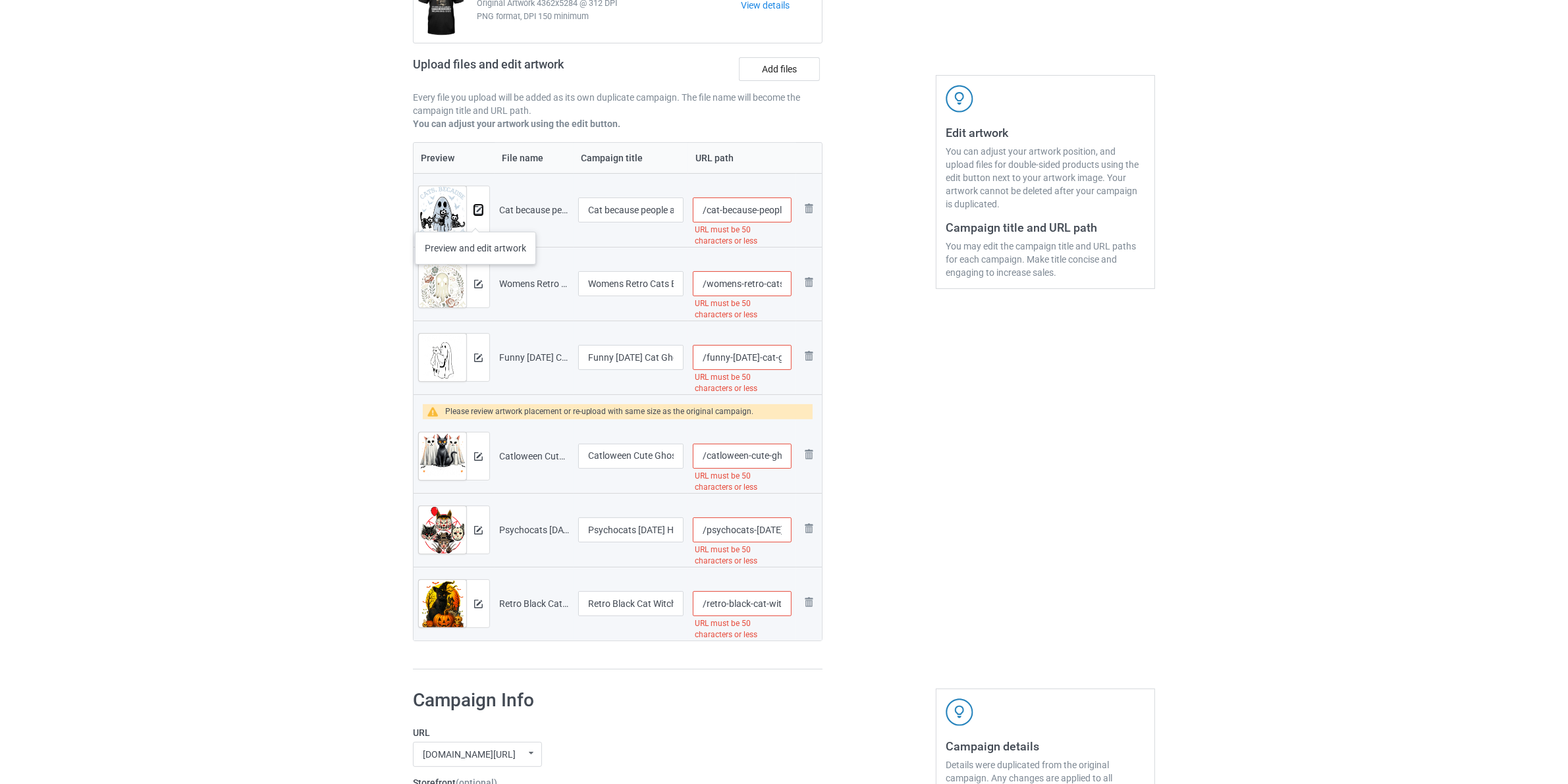
click at [475, 211] on img at bounding box center [478, 210] width 9 height 9
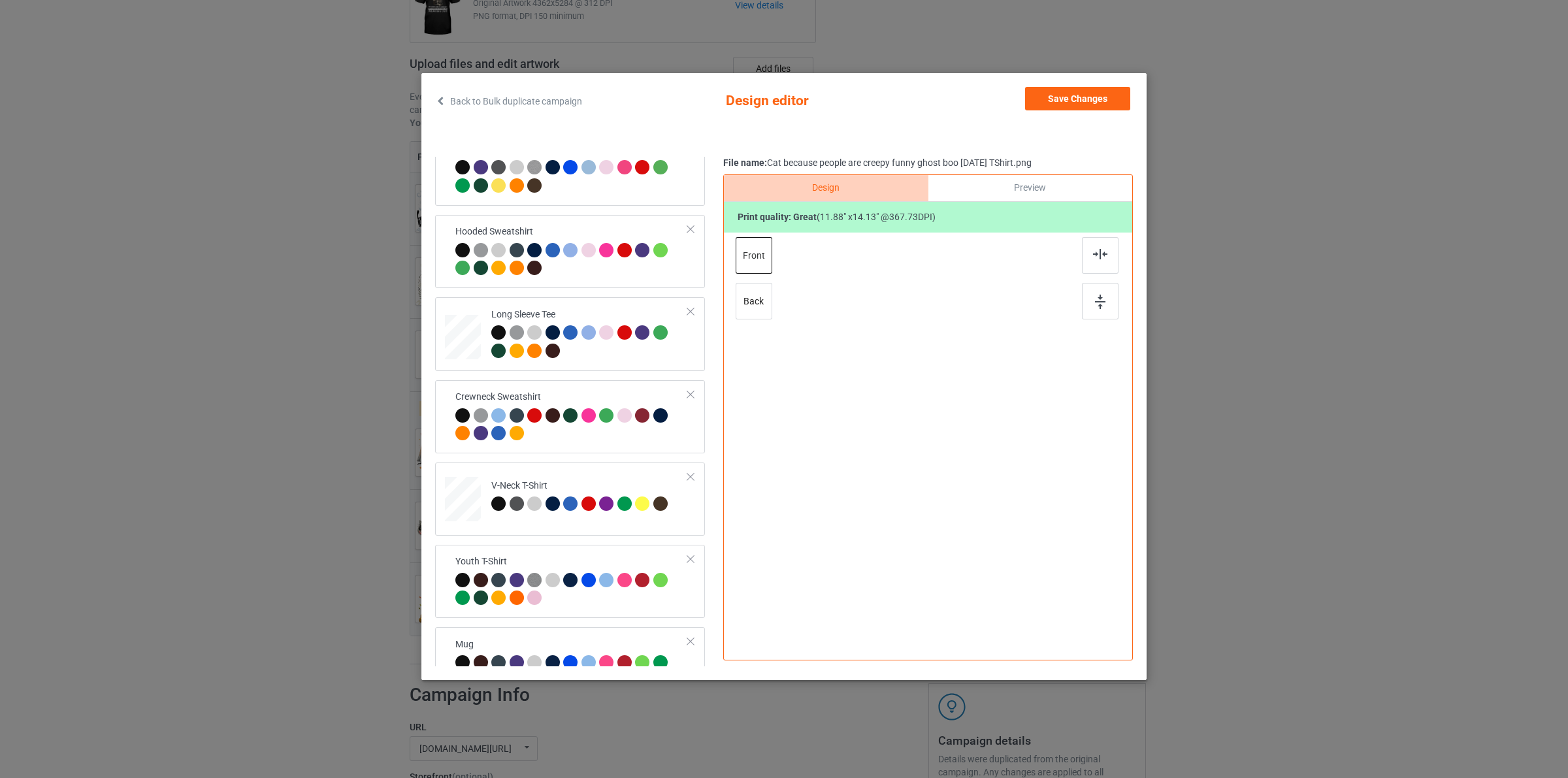
scroll to position [310, 0]
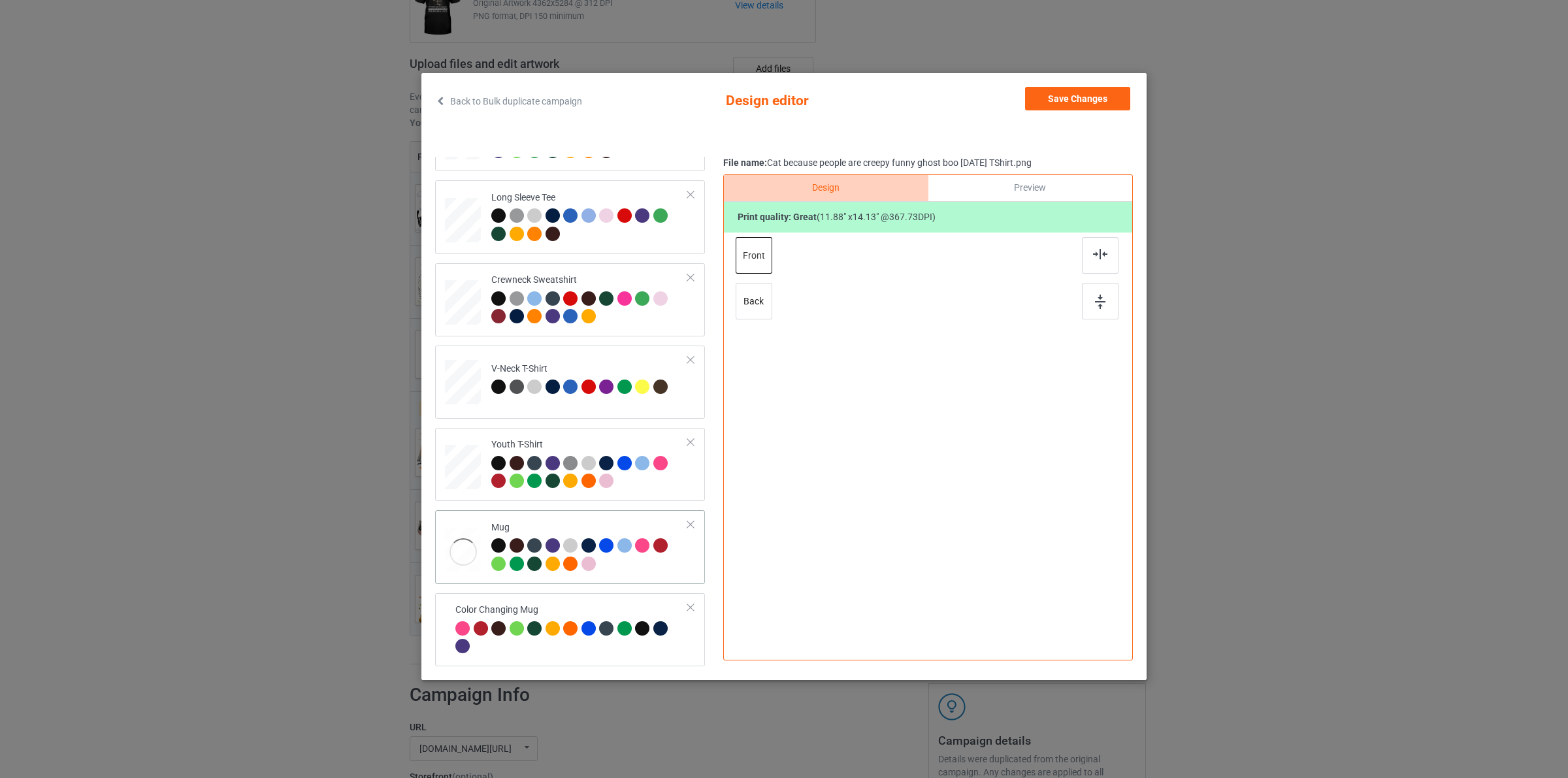
click at [547, 567] on div at bounding box center [553, 563] width 15 height 15
click at [482, 383] on td at bounding box center [464, 379] width 39 height 58
click at [500, 461] on div at bounding box center [498, 462] width 15 height 15
click at [1066, 97] on button "Save Changes" at bounding box center [1078, 99] width 105 height 24
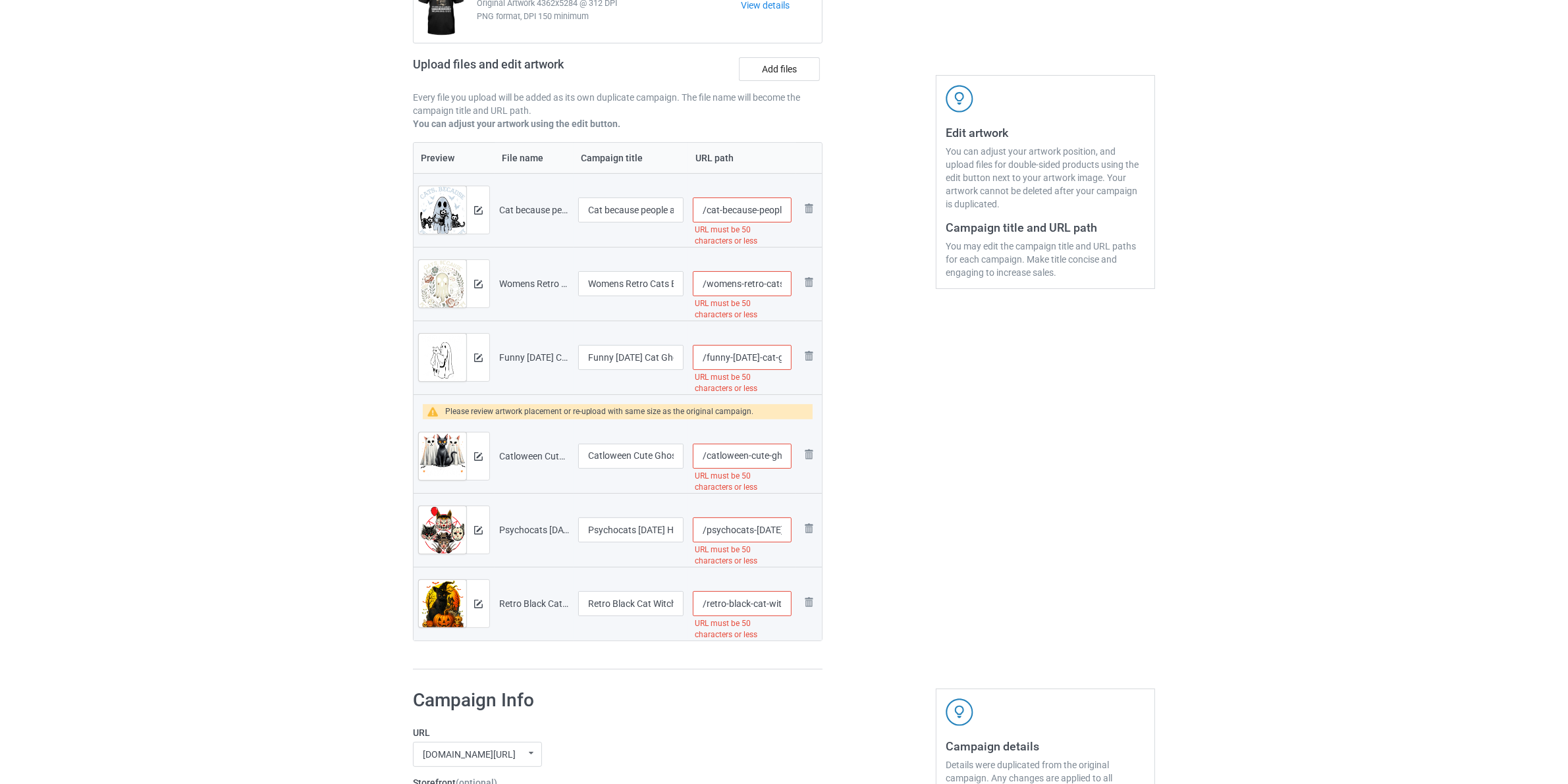
click at [488, 290] on div at bounding box center [478, 283] width 23 height 47
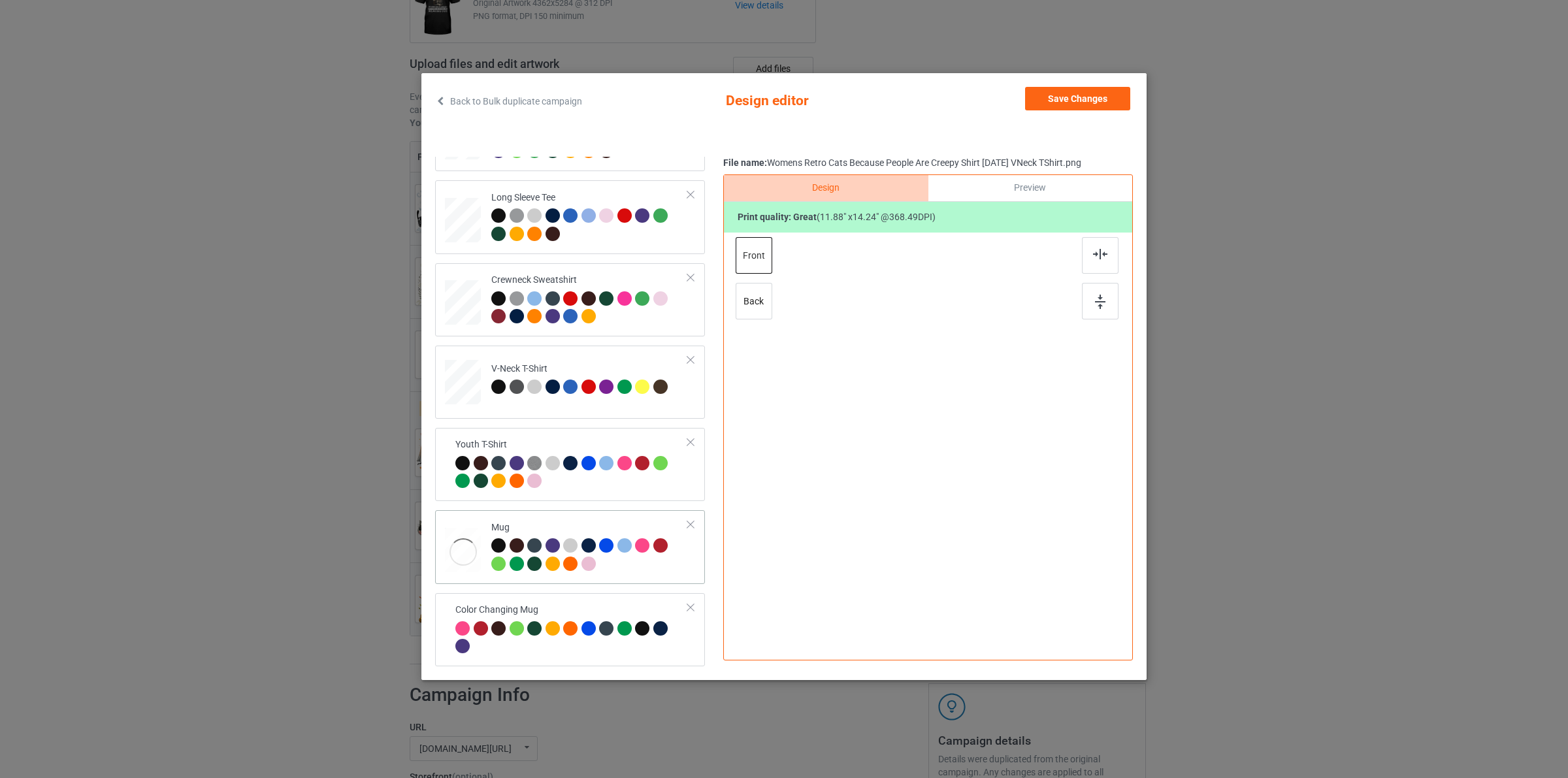
click at [533, 552] on div at bounding box center [589, 556] width 196 height 36
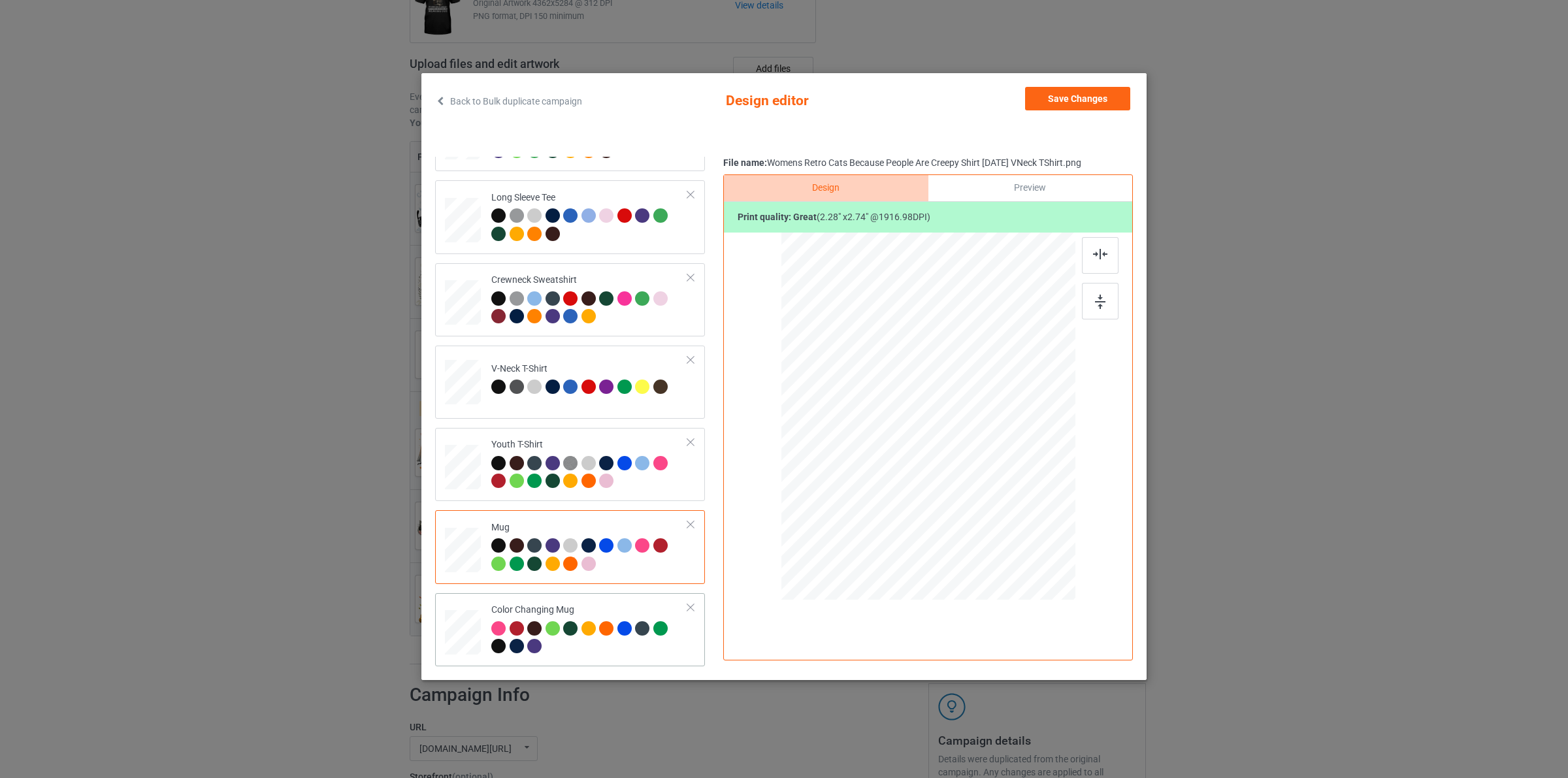
click at [560, 599] on td "Color Changing Mug" at bounding box center [590, 629] width 211 height 62
click at [527, 456] on div at bounding box center [537, 465] width 18 height 18
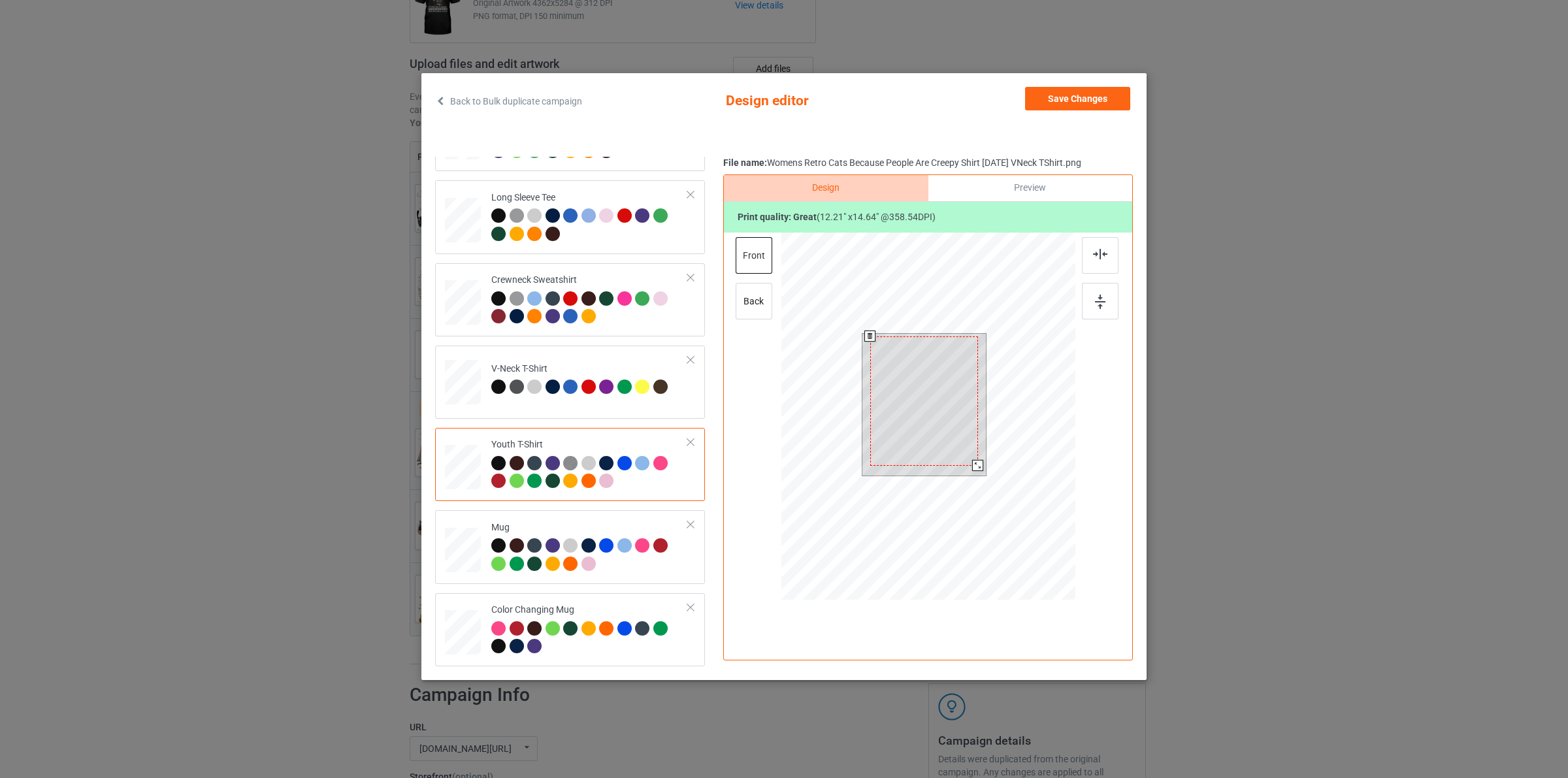
click at [980, 462] on div at bounding box center [978, 466] width 11 height 11
click at [1063, 96] on button "Save Changes" at bounding box center [1078, 99] width 105 height 24
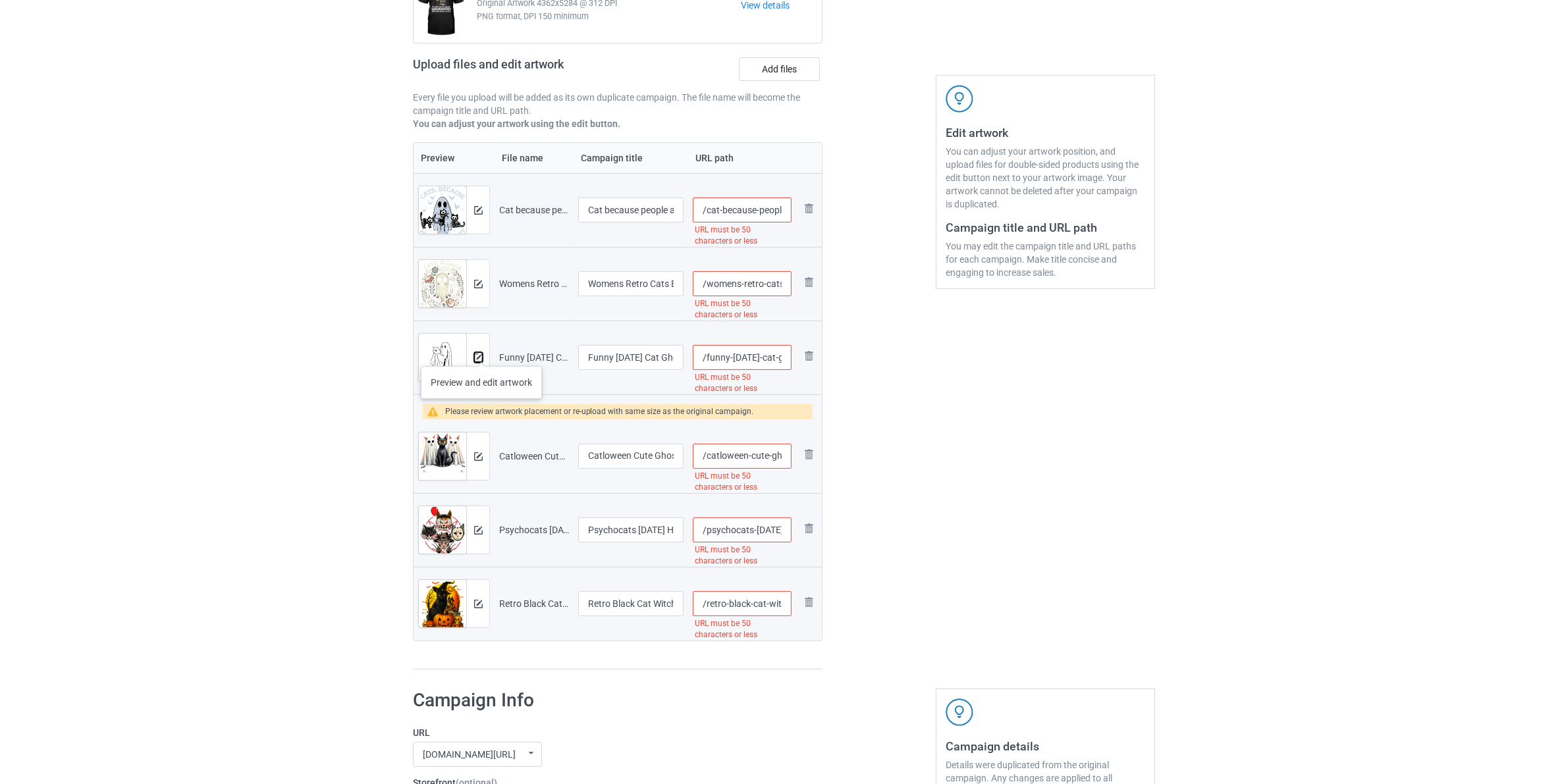
click at [481, 353] on button at bounding box center [478, 357] width 9 height 11
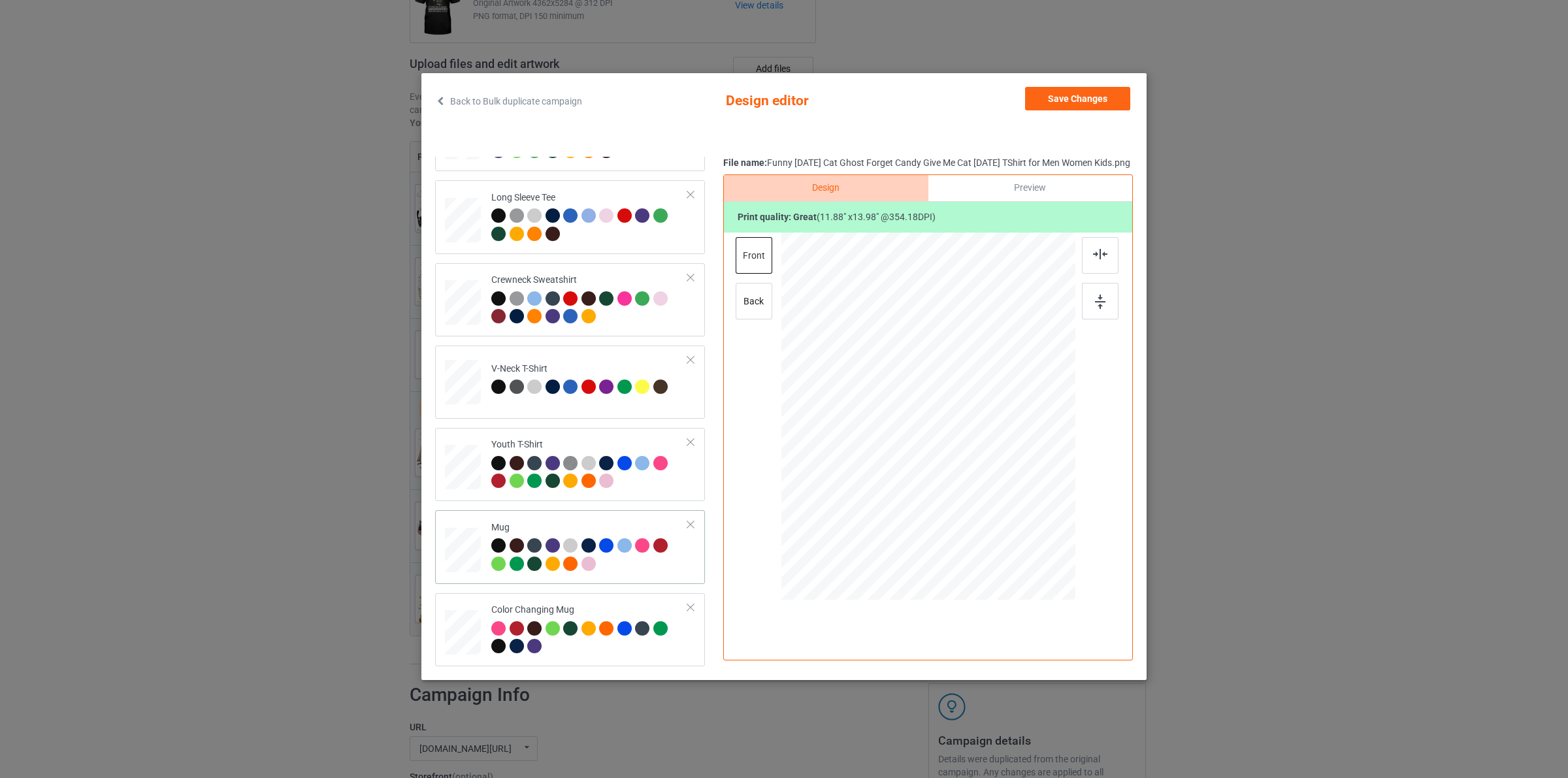
click at [573, 524] on div "Mug" at bounding box center [589, 546] width 196 height 49
click at [500, 399] on td "V-Neck T-Shirt" at bounding box center [590, 379] width 211 height 58
click at [1105, 95] on button "Save Changes" at bounding box center [1078, 99] width 105 height 24
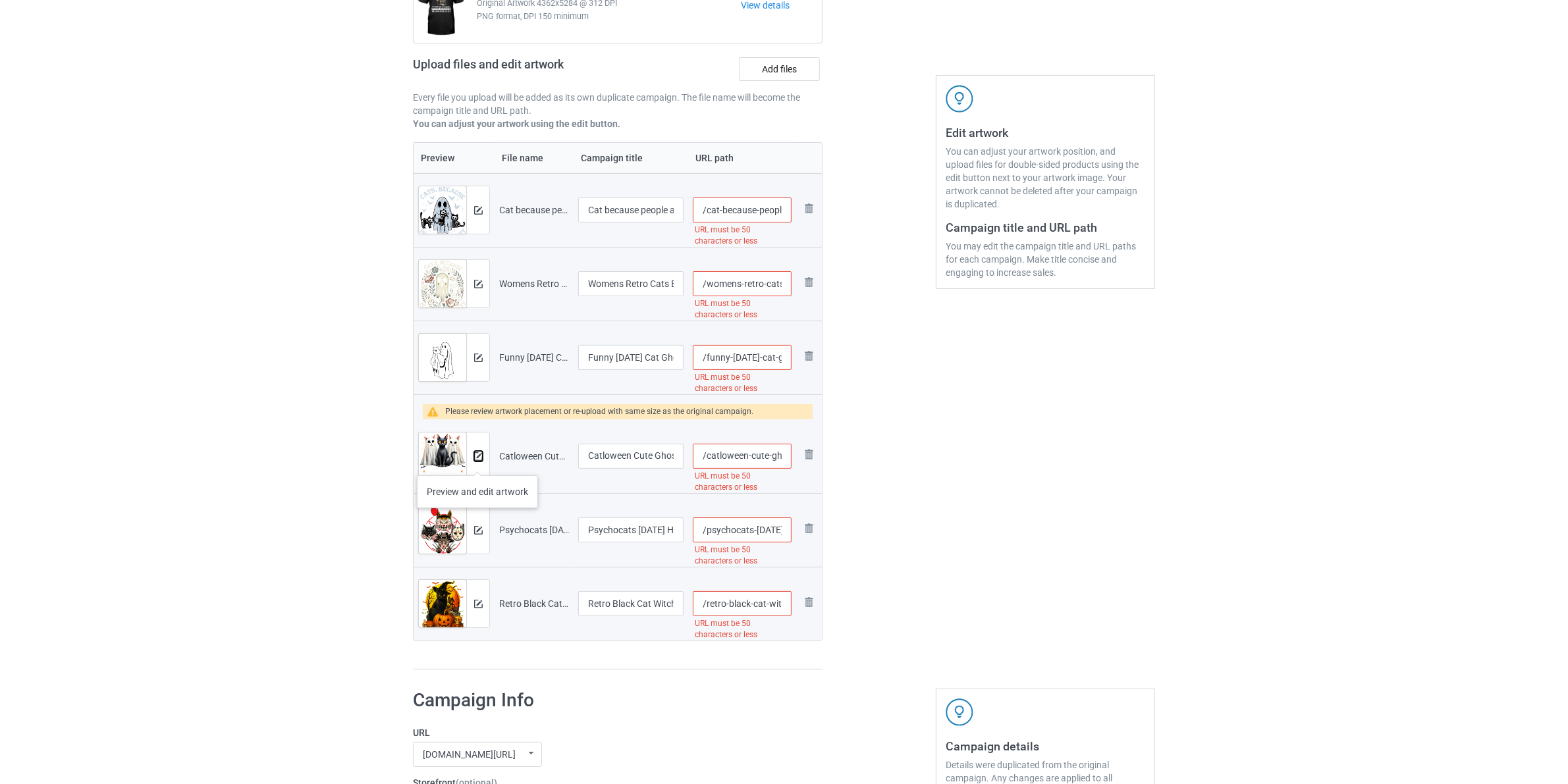
click at [477, 459] on img at bounding box center [478, 456] width 9 height 9
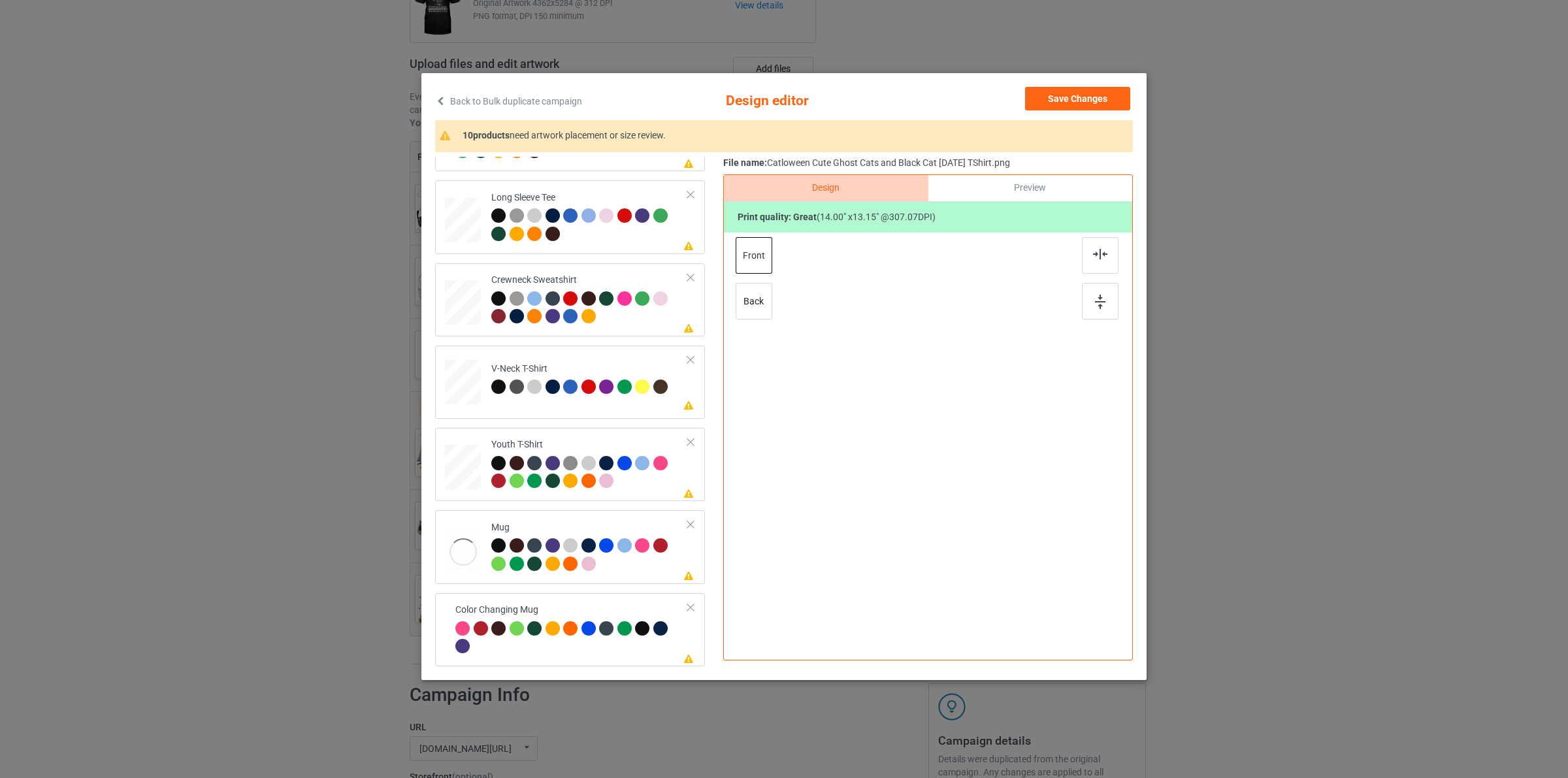
click at [592, 503] on div "Please review artwork placement Classic T-Shirt Please review artwork placement…" at bounding box center [574, 259] width 279 height 816
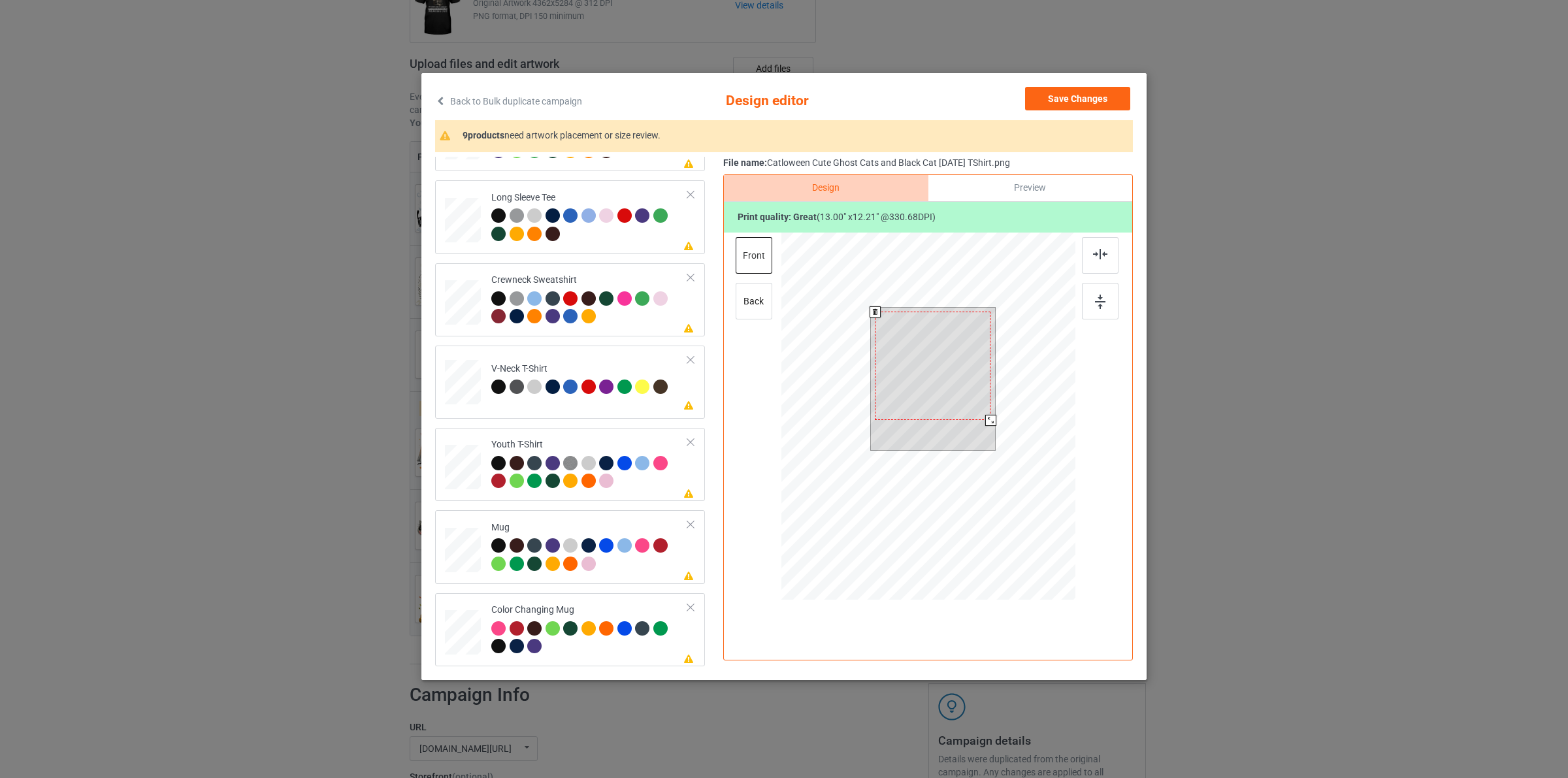
drag, startPoint x: 991, startPoint y: 419, endPoint x: 983, endPoint y: 420, distance: 8.1
click at [983, 420] on div at bounding box center [933, 366] width 115 height 109
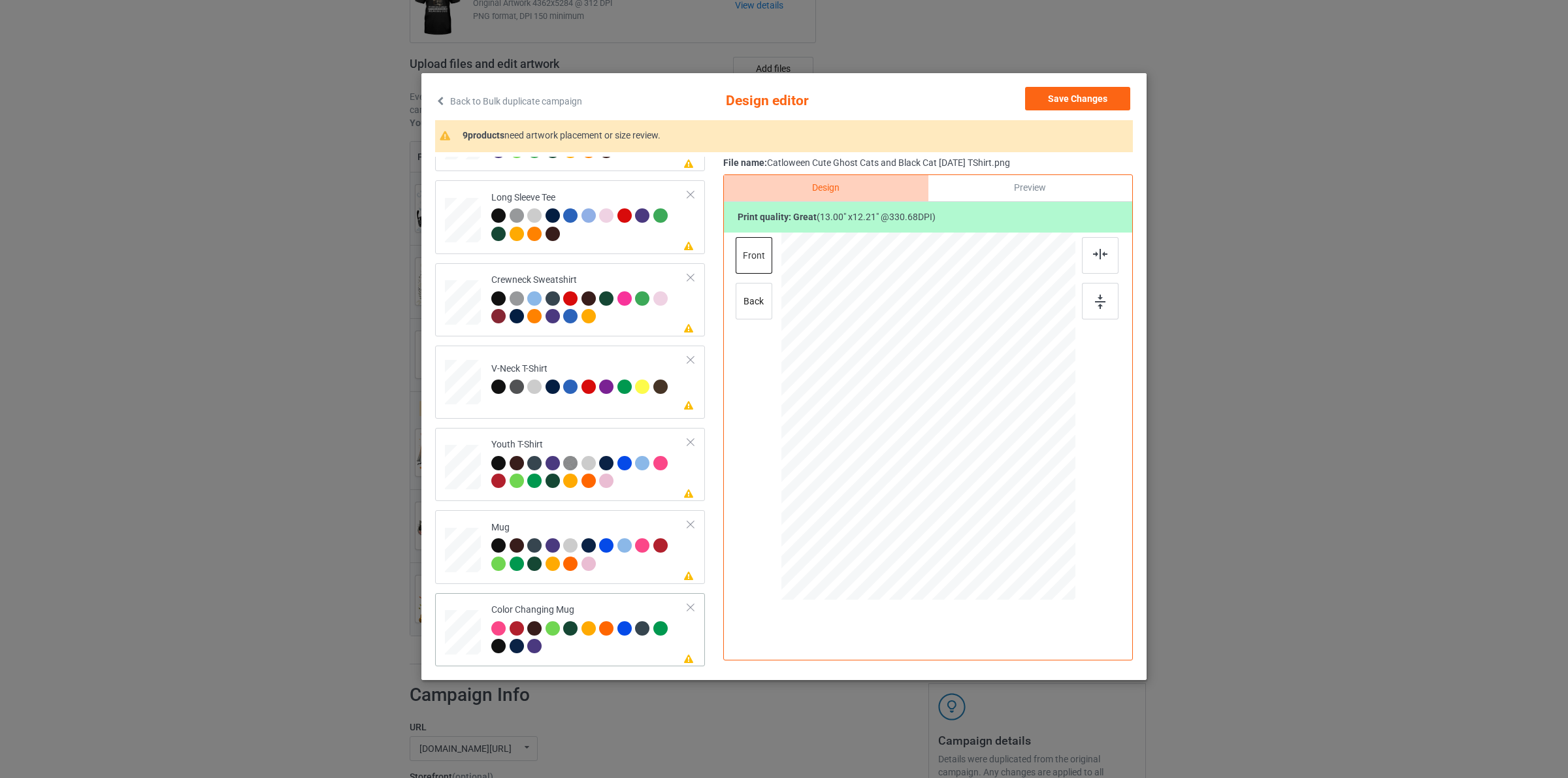
drag, startPoint x: 1013, startPoint y: 499, endPoint x: 978, endPoint y: 439, distance: 69.5
click at [978, 439] on div at bounding box center [928, 416] width 294 height 122
drag, startPoint x: 940, startPoint y: 420, endPoint x: 1019, endPoint y: 426, distance: 79.2
click at [1019, 426] on div at bounding box center [1008, 422] width 81 height 75
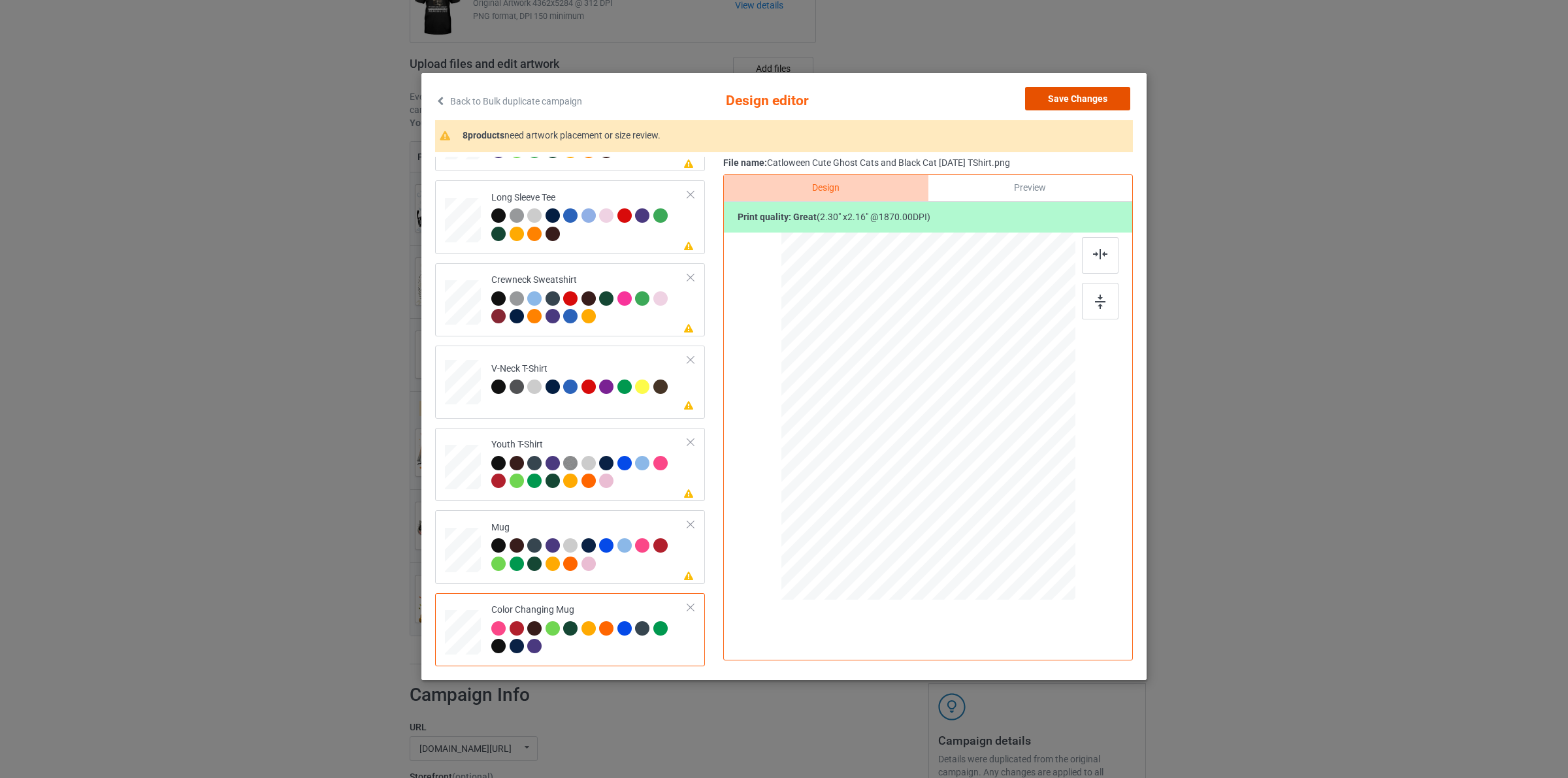
click at [1079, 93] on button "Save Changes" at bounding box center [1078, 99] width 105 height 24
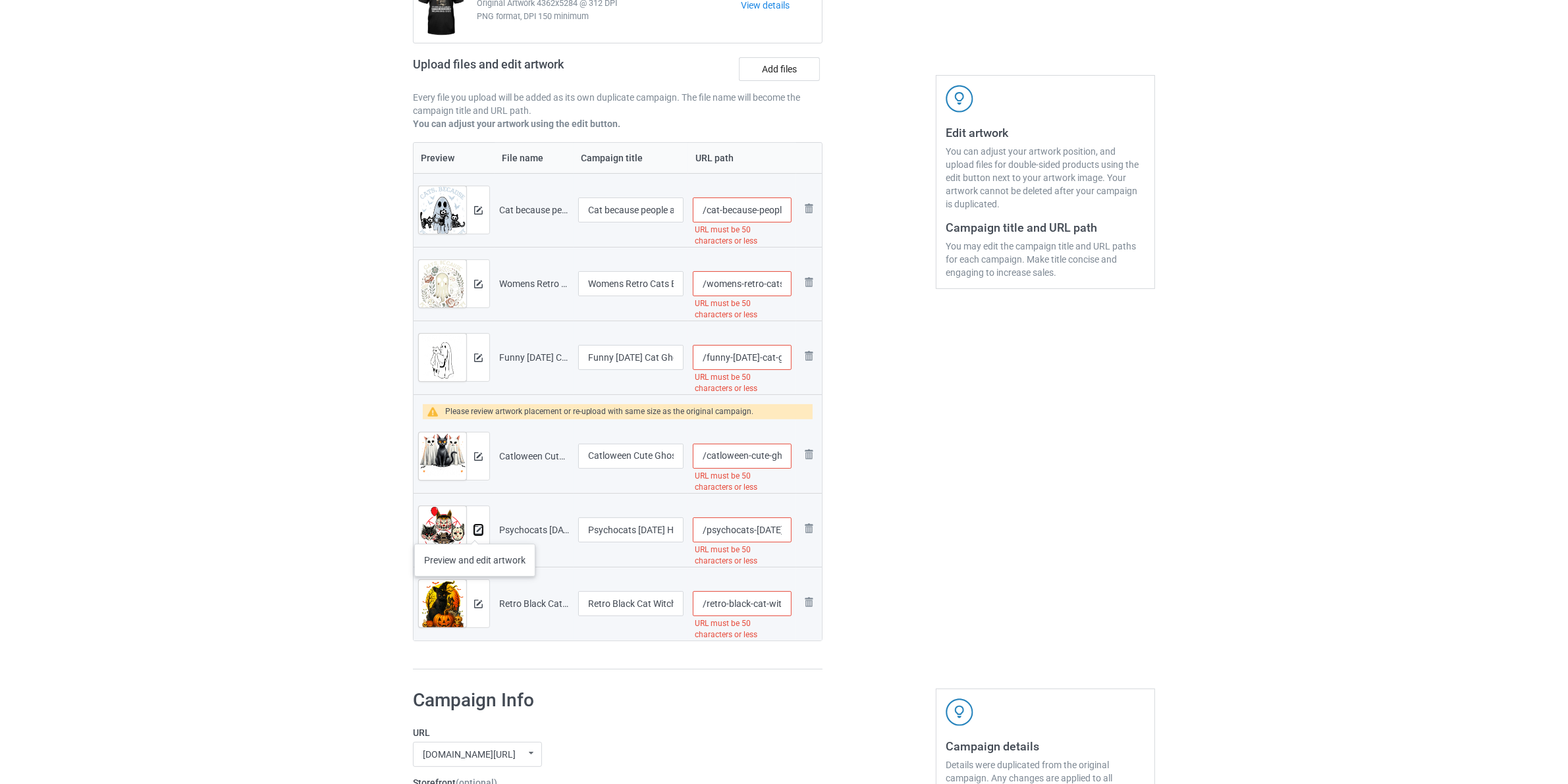
click at [474, 530] on img at bounding box center [478, 530] width 9 height 9
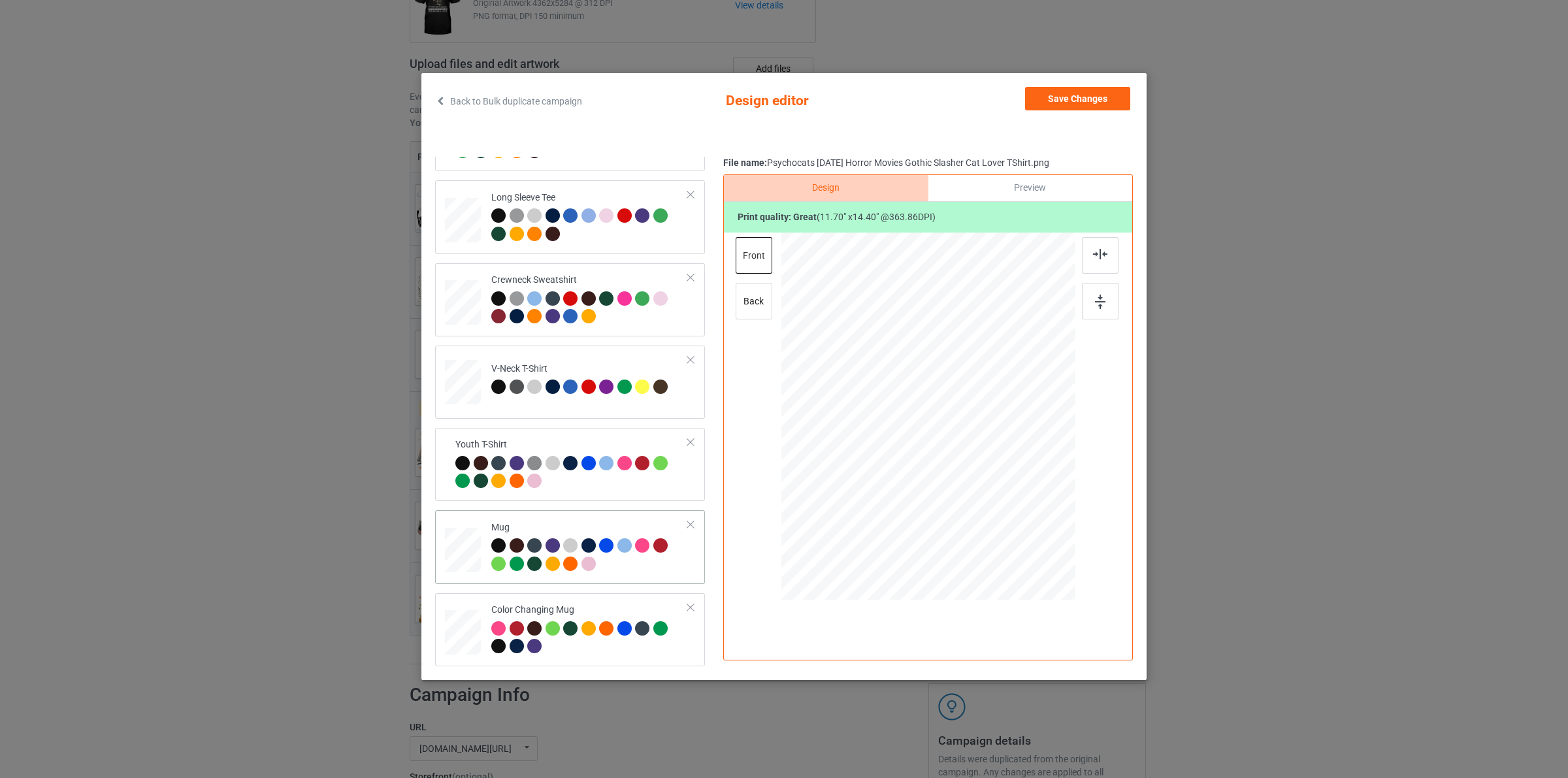
click at [570, 557] on div at bounding box center [570, 563] width 15 height 15
click at [1068, 93] on button "Save Changes" at bounding box center [1078, 99] width 105 height 24
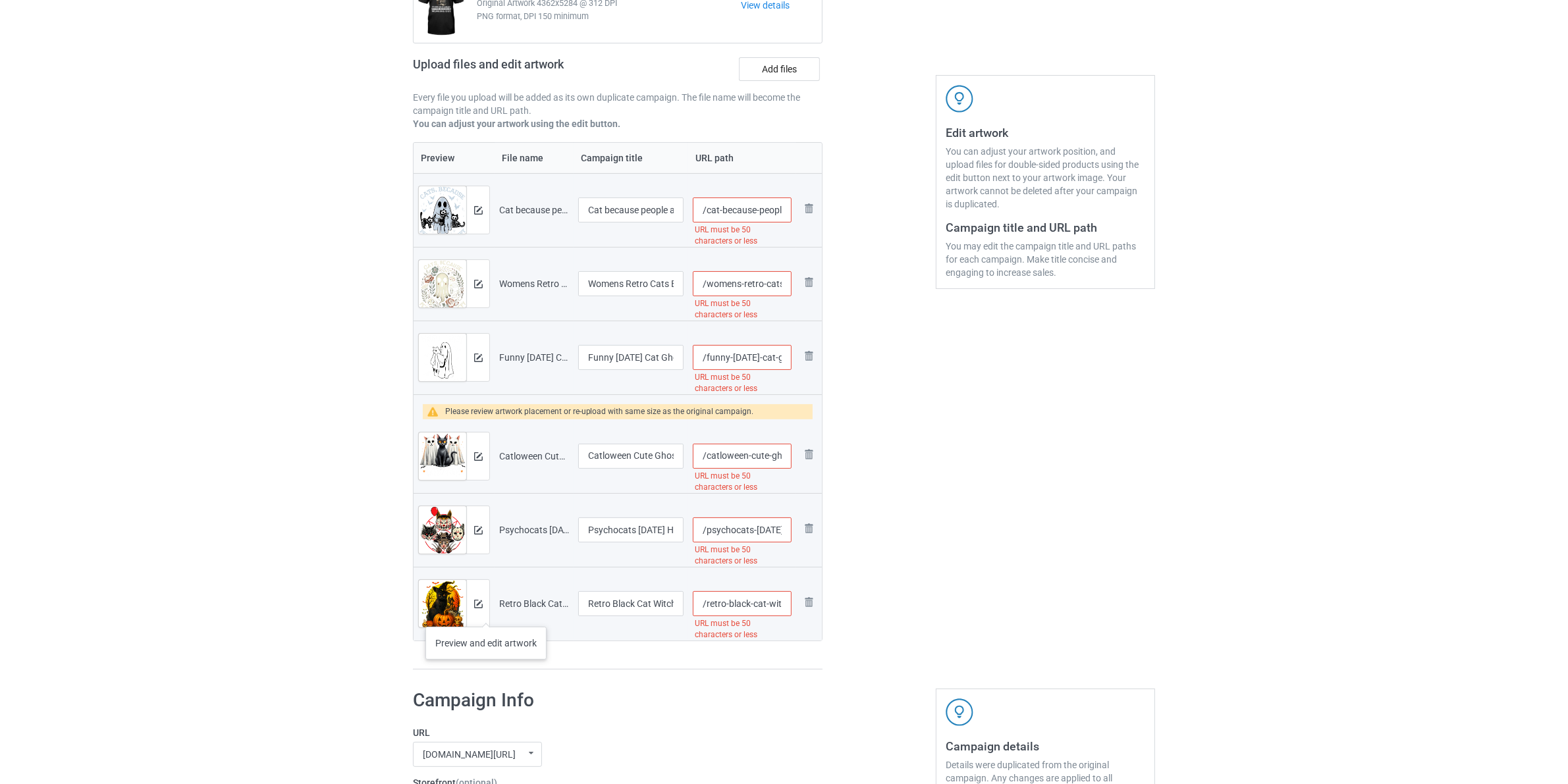
click at [486, 613] on div at bounding box center [478, 603] width 23 height 47
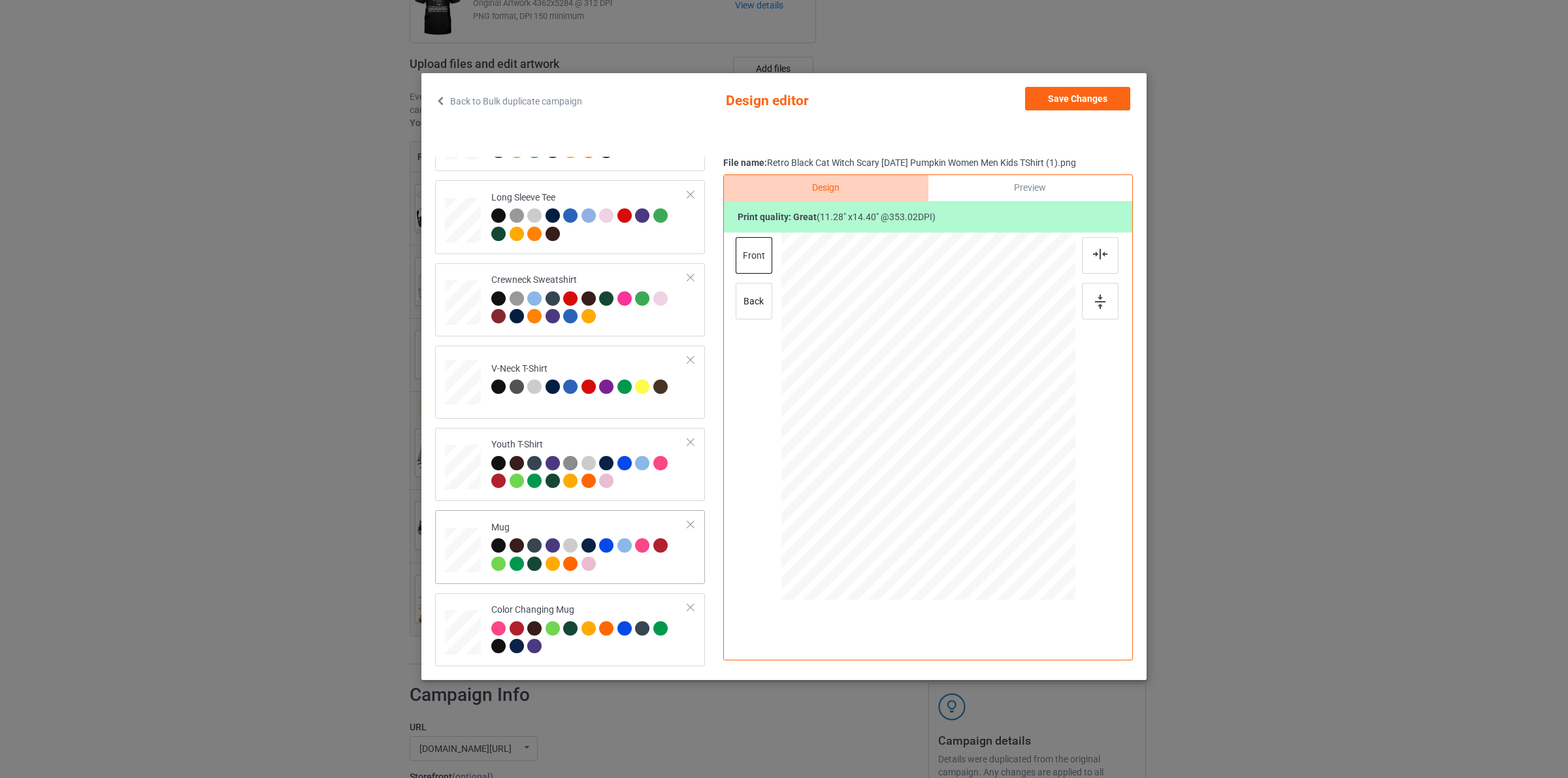
drag, startPoint x: 547, startPoint y: 556, endPoint x: 620, endPoint y: 528, distance: 78.2
click at [547, 556] on div at bounding box center [555, 566] width 18 height 18
click at [1064, 112] on div "Save Changes" at bounding box center [1079, 101] width 108 height 28
click at [1064, 103] on button "Save Changes" at bounding box center [1078, 99] width 105 height 24
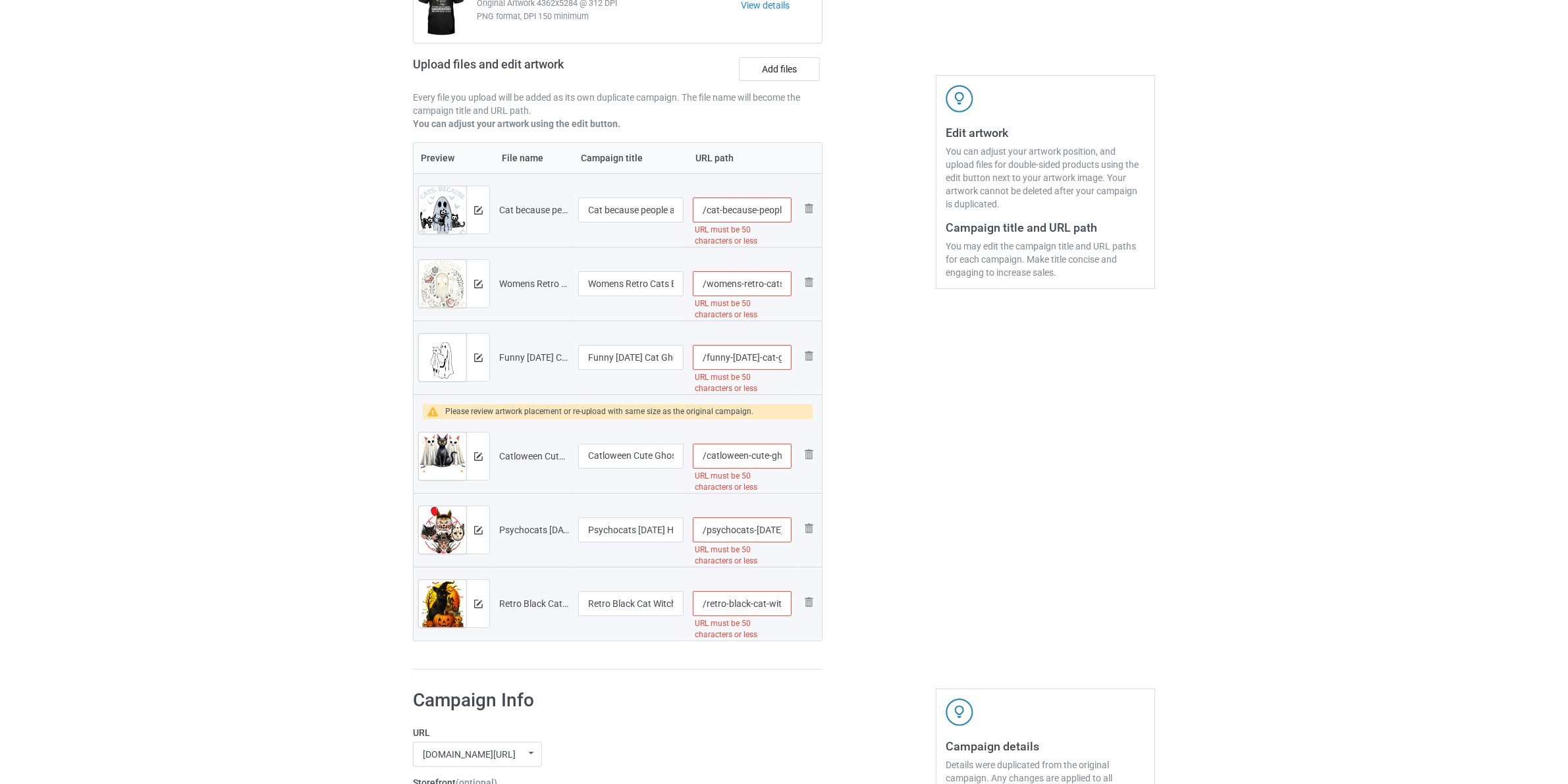
click at [719, 211] on input "/cat-because-people-are-creepy-funny-ghost-boo-halloween-tshirt" at bounding box center [742, 210] width 99 height 25
type input "/cats-because-people-are-creepy-funny-ghost-boo-halloween-tshirt"
click at [708, 285] on input "/womens-retro-cats-because-people-are-creepy-shirt-halloween-vneck-tshirt" at bounding box center [742, 284] width 99 height 25
paste input "cats-"
type input "/cats-womens-retro-cats-because-people-are-creepy-shirt-halloween-vneck-tshirt"
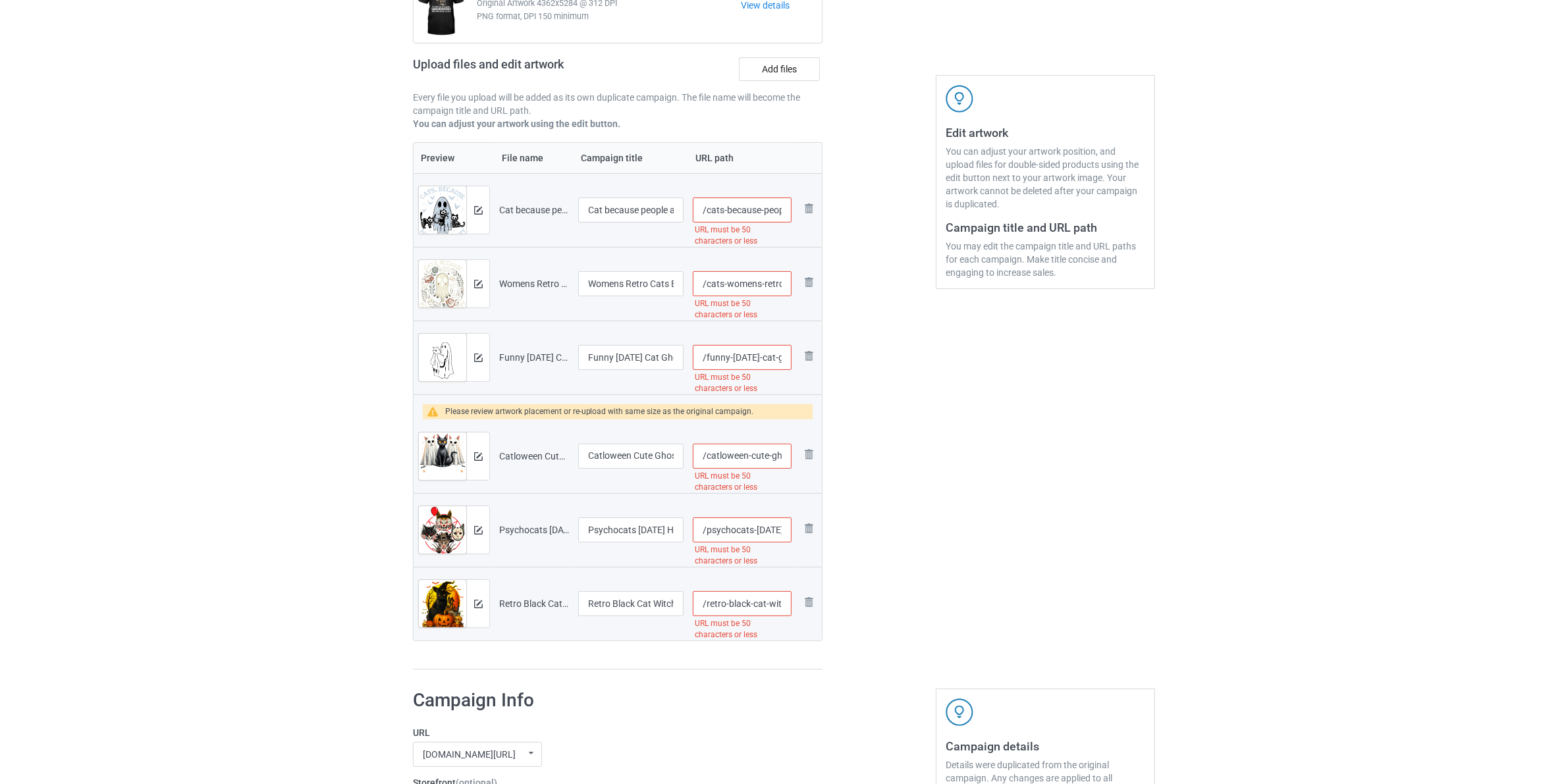
click at [712, 360] on input "/funny-halloween-cat-ghost-forget-candy-give-me-cat-halloween-tshirt-for-men-wo…" at bounding box center [742, 357] width 99 height 25
paste input "cats-"
type input "/cats-halloween-cat-ghost-forget-candy-give-me-cat-halloween-tshirt-for-men-wom…"
click at [718, 456] on input "/catloween-cute-ghost-cats-and-black-cat-halloween-tshirt" at bounding box center [742, 456] width 99 height 25
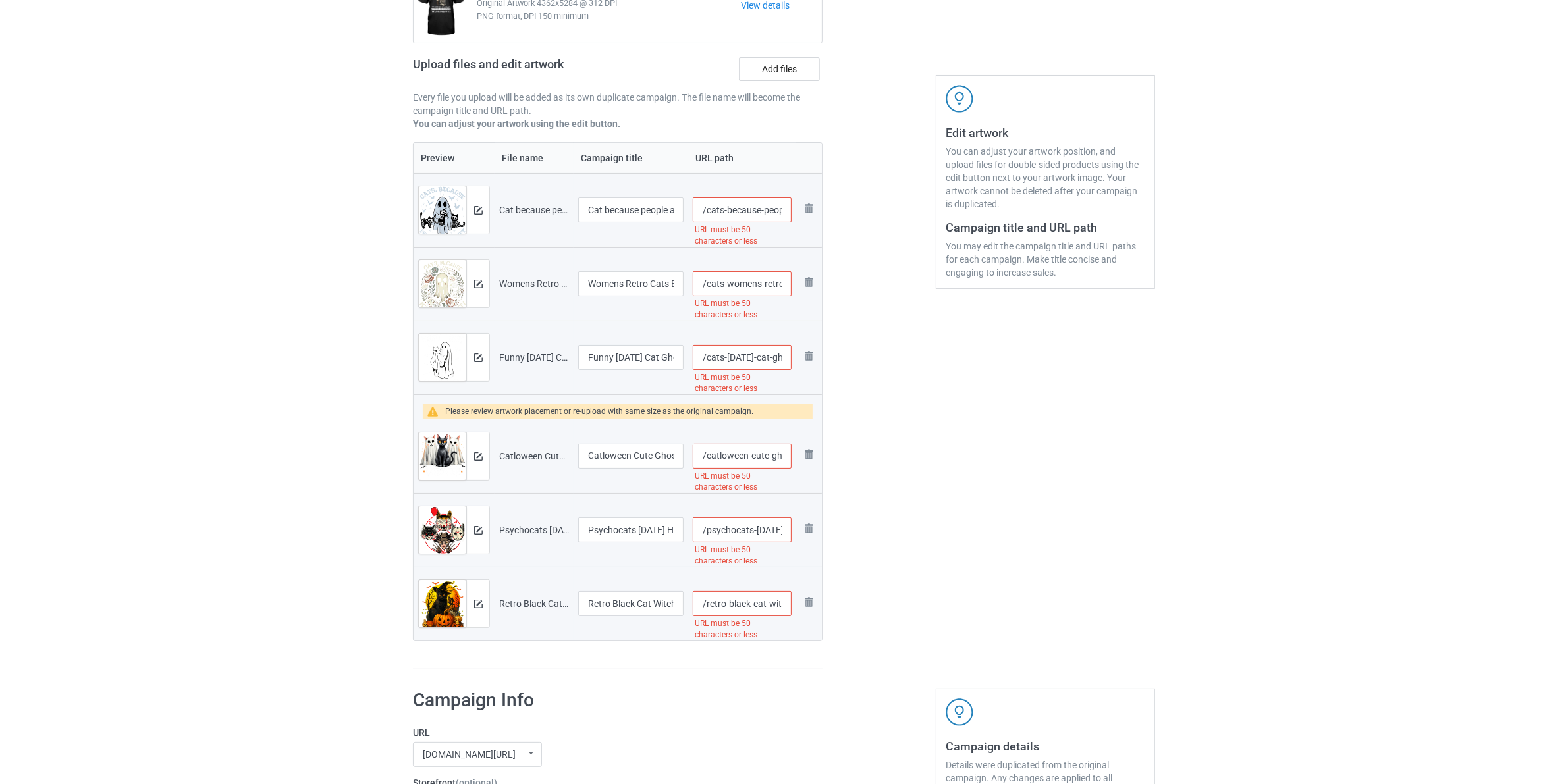
click at [707, 459] on input "/catloween-cute-ghost-cats-and-black-cat-halloween-tshirt" at bounding box center [742, 456] width 99 height 25
paste input "s-cat"
type input "/cats-catloween-cute-ghost-cats-and-black-cat-halloween-tshirt"
click at [708, 527] on input "/psychocats-halloween-horror-movies-gothic-slasher-cat-lover-tshirt" at bounding box center [742, 530] width 99 height 25
paste input "cats-"
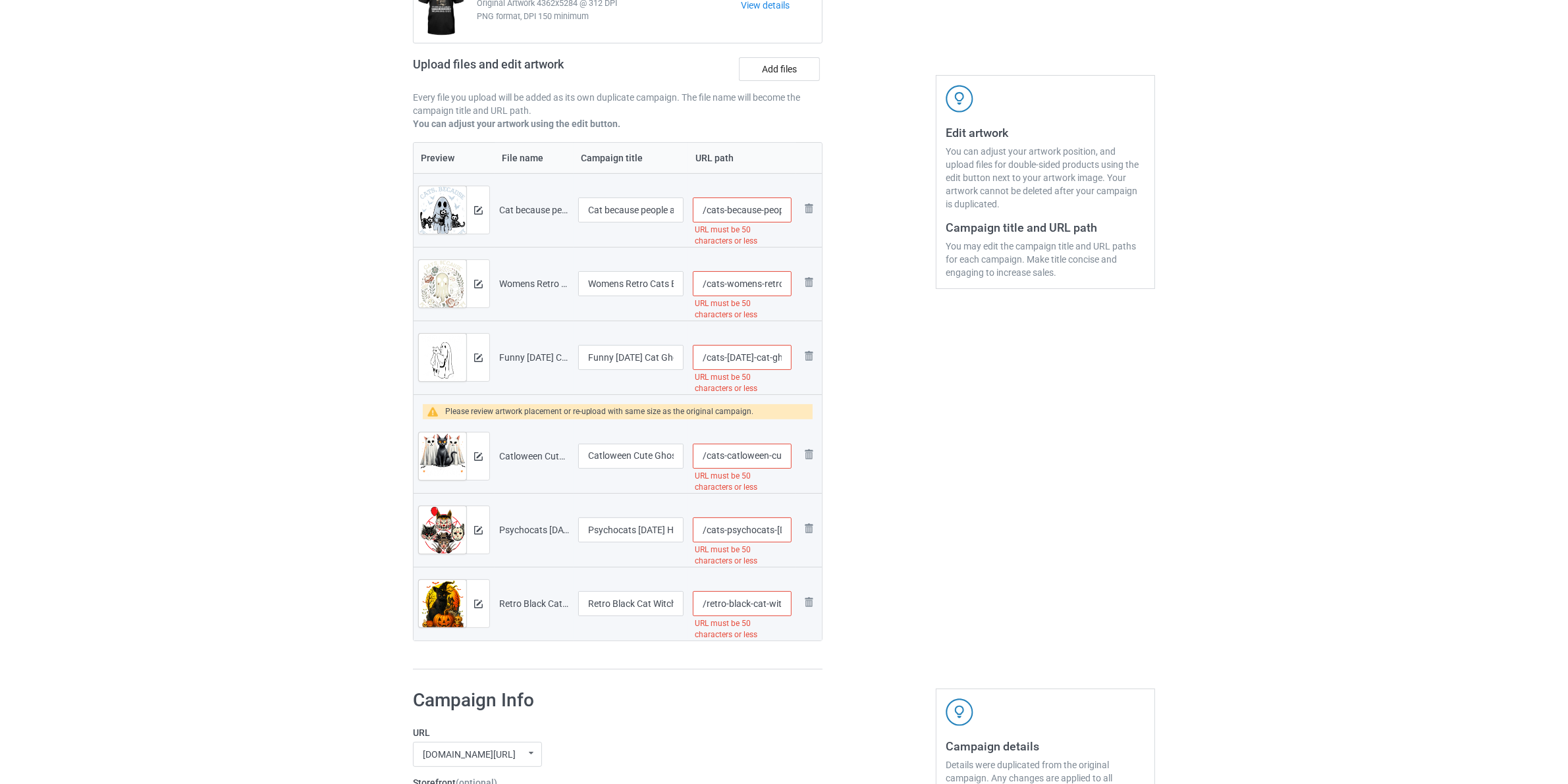
type input "/cats-psychocats-halloween-horror-movies-gothic-slasher-cat-lover-tshirt"
click at [704, 607] on input "/retro-black-cat-witch-scary-halloween-pumpkin-women-men-kids-tshirt-1" at bounding box center [742, 603] width 99 height 25
click at [708, 607] on input "/retro-black-cat-witch-scary-halloween-pumpkin-women-men-kids-tshirt-1" at bounding box center [742, 603] width 99 height 25
paste input "cats-"
drag, startPoint x: 836, startPoint y: 627, endPoint x: 868, endPoint y: 642, distance: 35.3
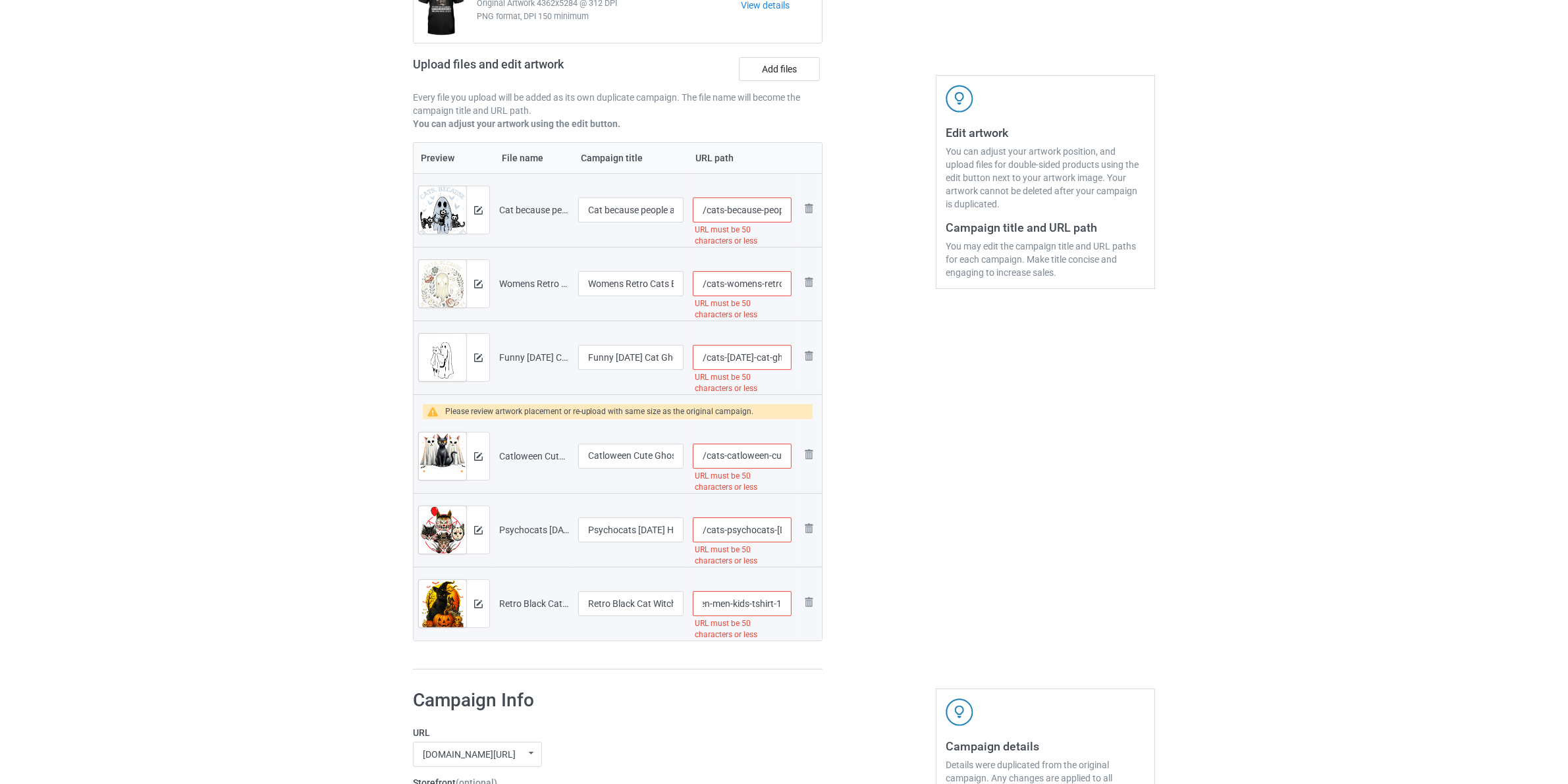
click at [868, 642] on div "Campaign to duplicate I don't feel like i'm getting Original Artwork 4362x5284 …" at bounding box center [784, 303] width 760 height 751
type input "/cats-retro-black-ca"
drag, startPoint x: 787, startPoint y: 534, endPoint x: 869, endPoint y: 541, distance: 82.3
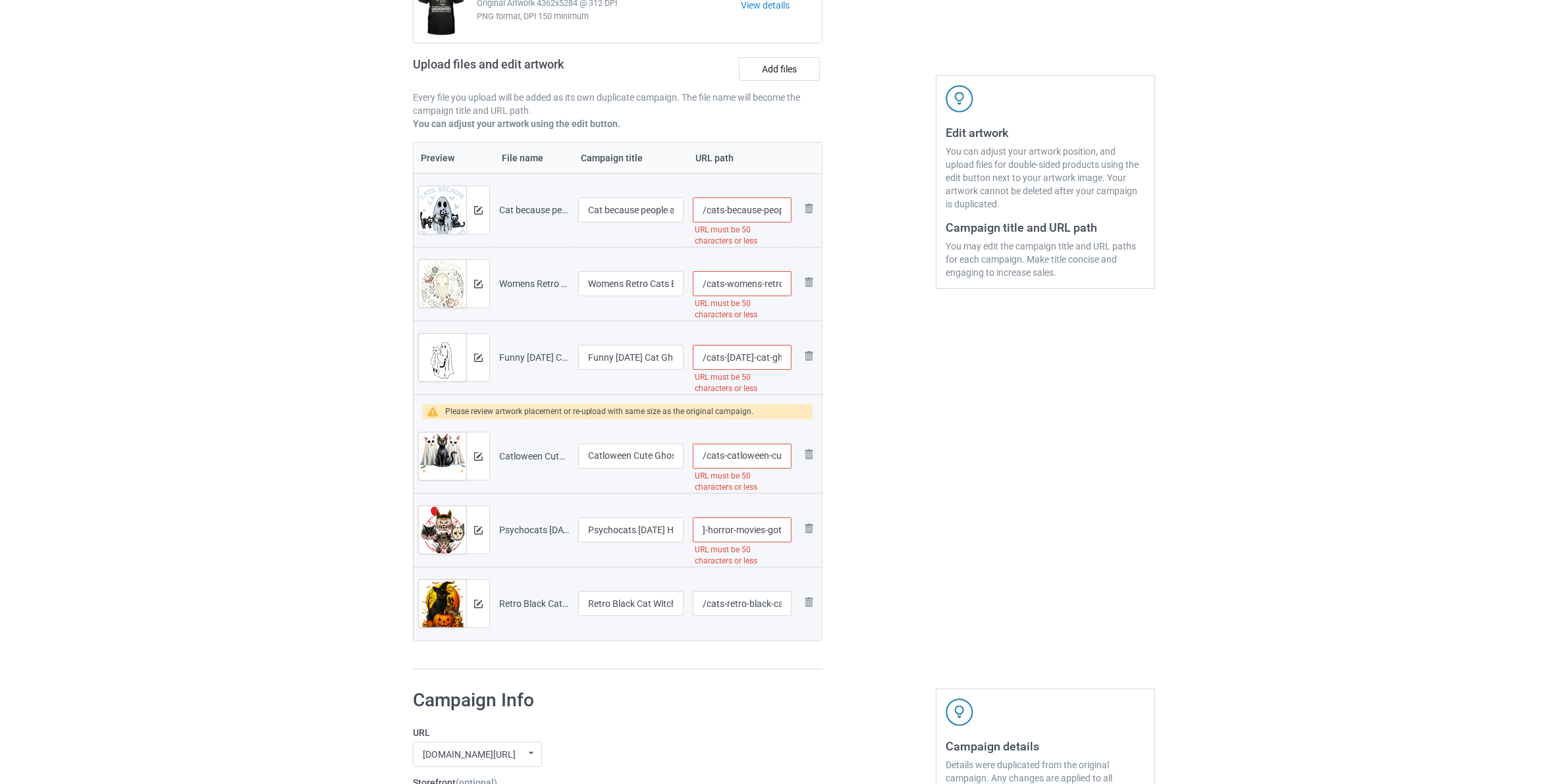
click at [867, 545] on div "Campaign to duplicate I don't feel like i'm getting Original Artwork 4362x5284 …" at bounding box center [784, 303] width 760 height 751
type input "/cats-psychocats-halloween-horror-movies-gothic-slasher-cat-lover-tshirt"
drag, startPoint x: 804, startPoint y: 458, endPoint x: 856, endPoint y: 464, distance: 52.3
click at [845, 464] on div "Campaign to duplicate I don't feel like i'm getting Original Artwork 4362x5284 …" at bounding box center [784, 303] width 760 height 751
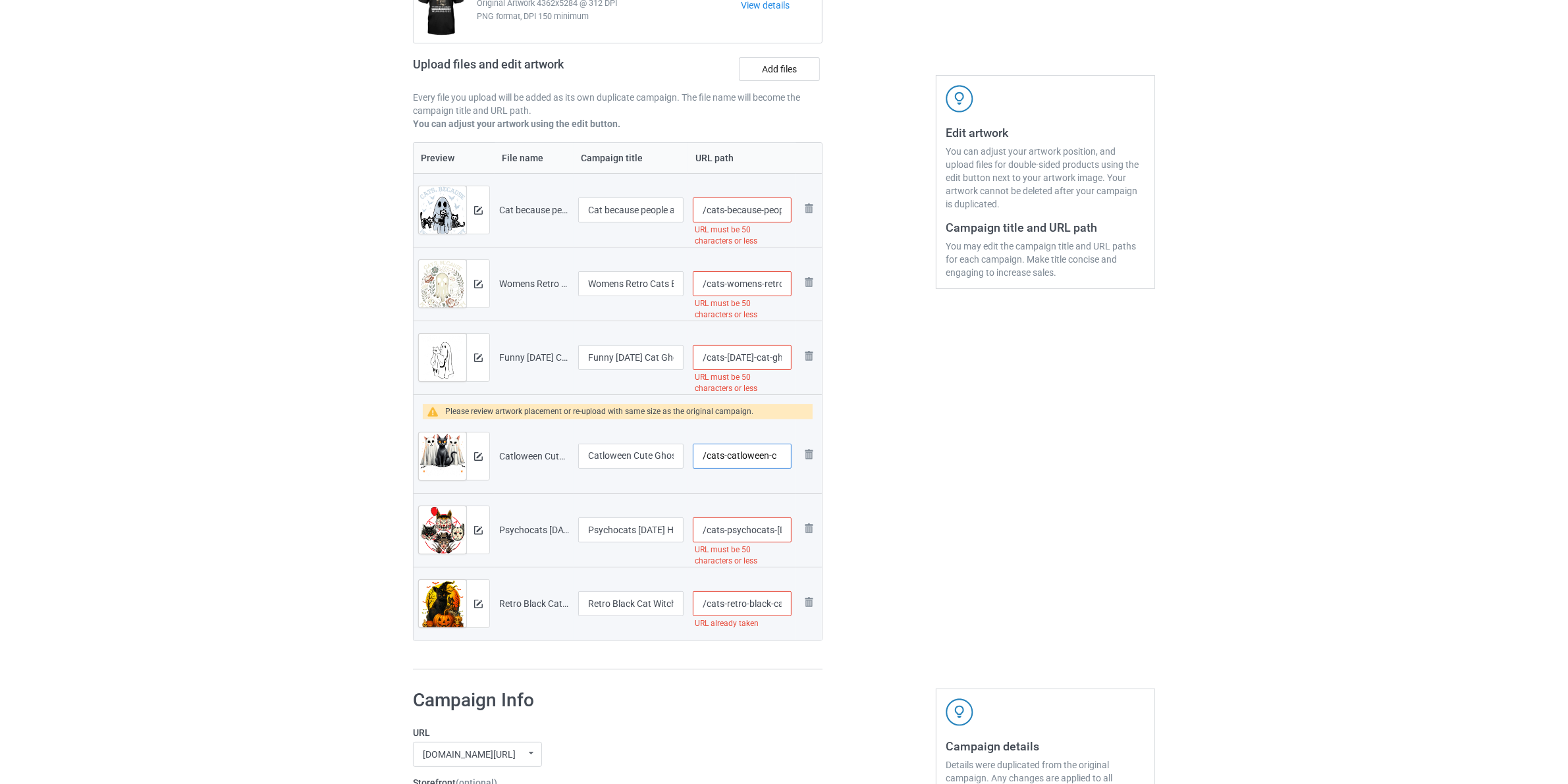
type input "/cats-catloween-c"
drag, startPoint x: 782, startPoint y: 362, endPoint x: 843, endPoint y: 351, distance: 62.0
click at [834, 359] on div "Campaign to duplicate I don't feel like i'm getting Original Artwork 4362x5284 …" at bounding box center [784, 303] width 760 height 751
type input "/cats-halloween-cat"
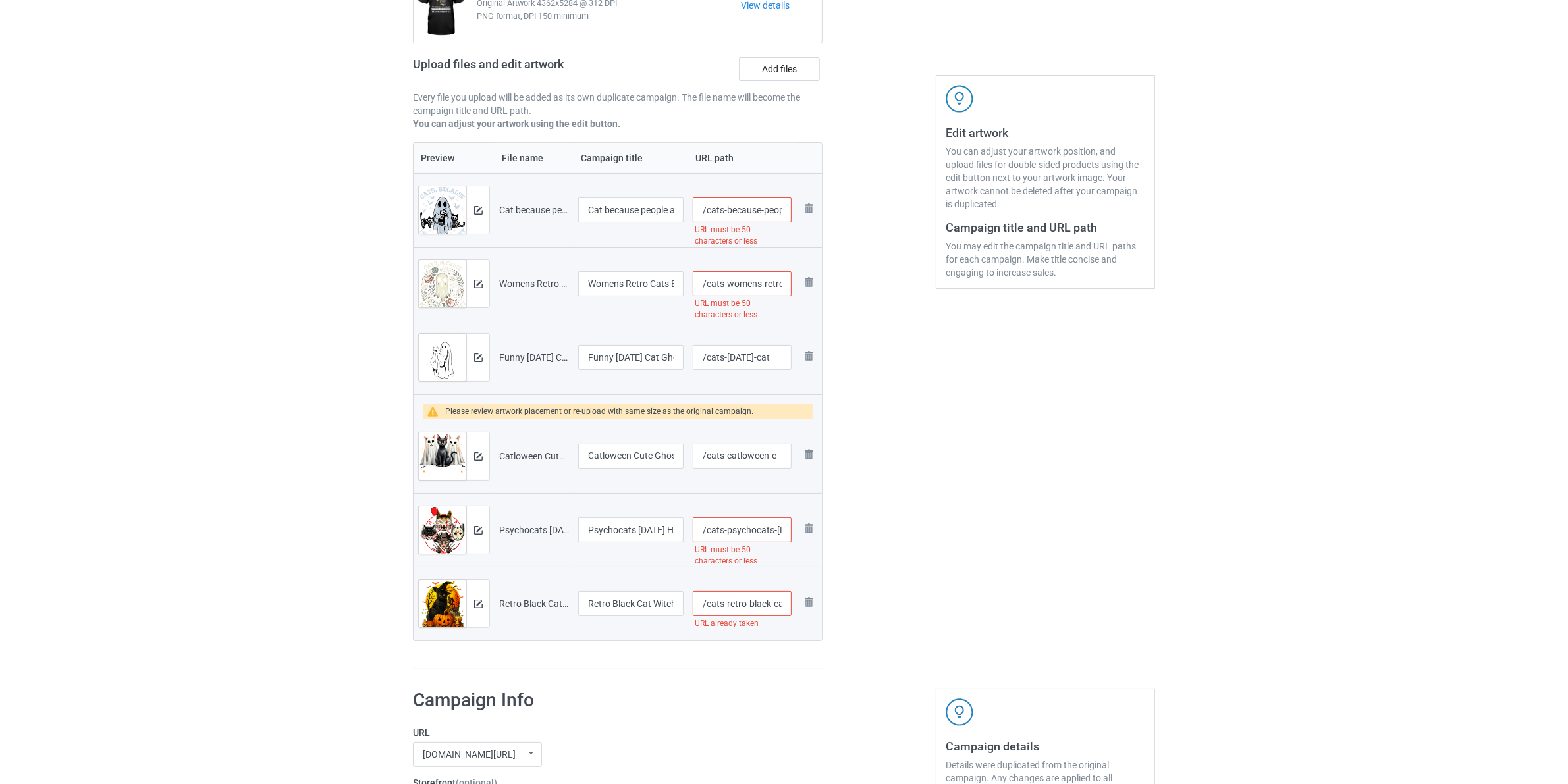
scroll to position [0, 0]
drag, startPoint x: 782, startPoint y: 281, endPoint x: 863, endPoint y: 280, distance: 81.0
click at [854, 288] on div "Campaign to duplicate I don't feel like i'm getting Original Artwork 4362x5284 …" at bounding box center [784, 303] width 760 height 751
type input "/cats-womens-retro"
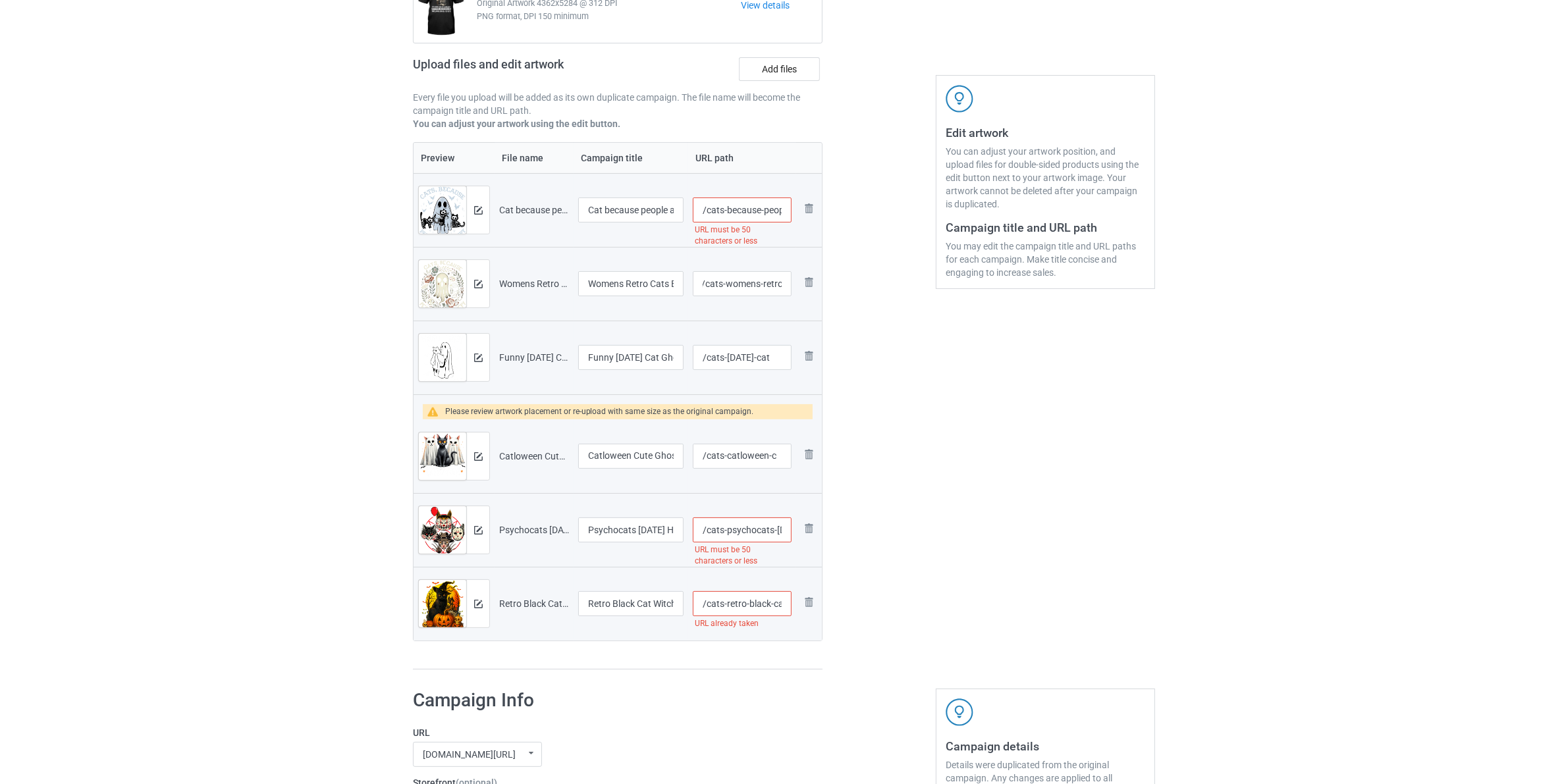
scroll to position [0, 0]
drag, startPoint x: 779, startPoint y: 208, endPoint x: 955, endPoint y: 257, distance: 182.7
click at [950, 250] on div "Campaign to duplicate I don't feel like i'm getting Original Artwork 4362x5284 …" at bounding box center [784, 303] width 760 height 751
type input "/cats-because-peo"
drag, startPoint x: 966, startPoint y: 455, endPoint x: 804, endPoint y: 525, distance: 176.5
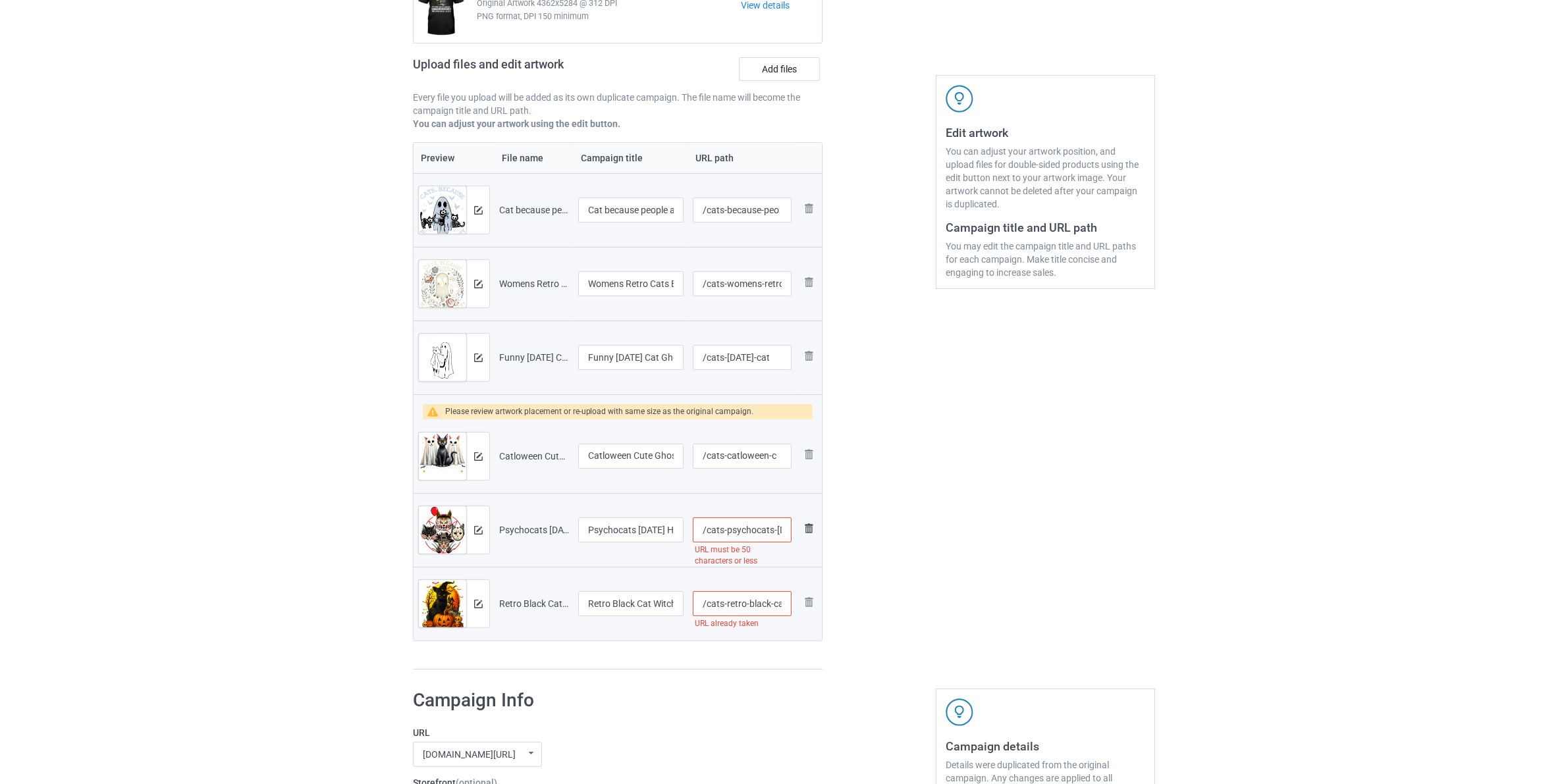
click at [950, 468] on div "Edit artwork You can adjust your artwork position, and upload files for double-…" at bounding box center [1045, 303] width 237 height 751
drag, startPoint x: 779, startPoint y: 528, endPoint x: 900, endPoint y: 561, distance: 125.4
click at [877, 558] on div "Campaign to duplicate I don't feel like i'm getting Original Artwork 4362x5284 …" at bounding box center [784, 303] width 760 height 751
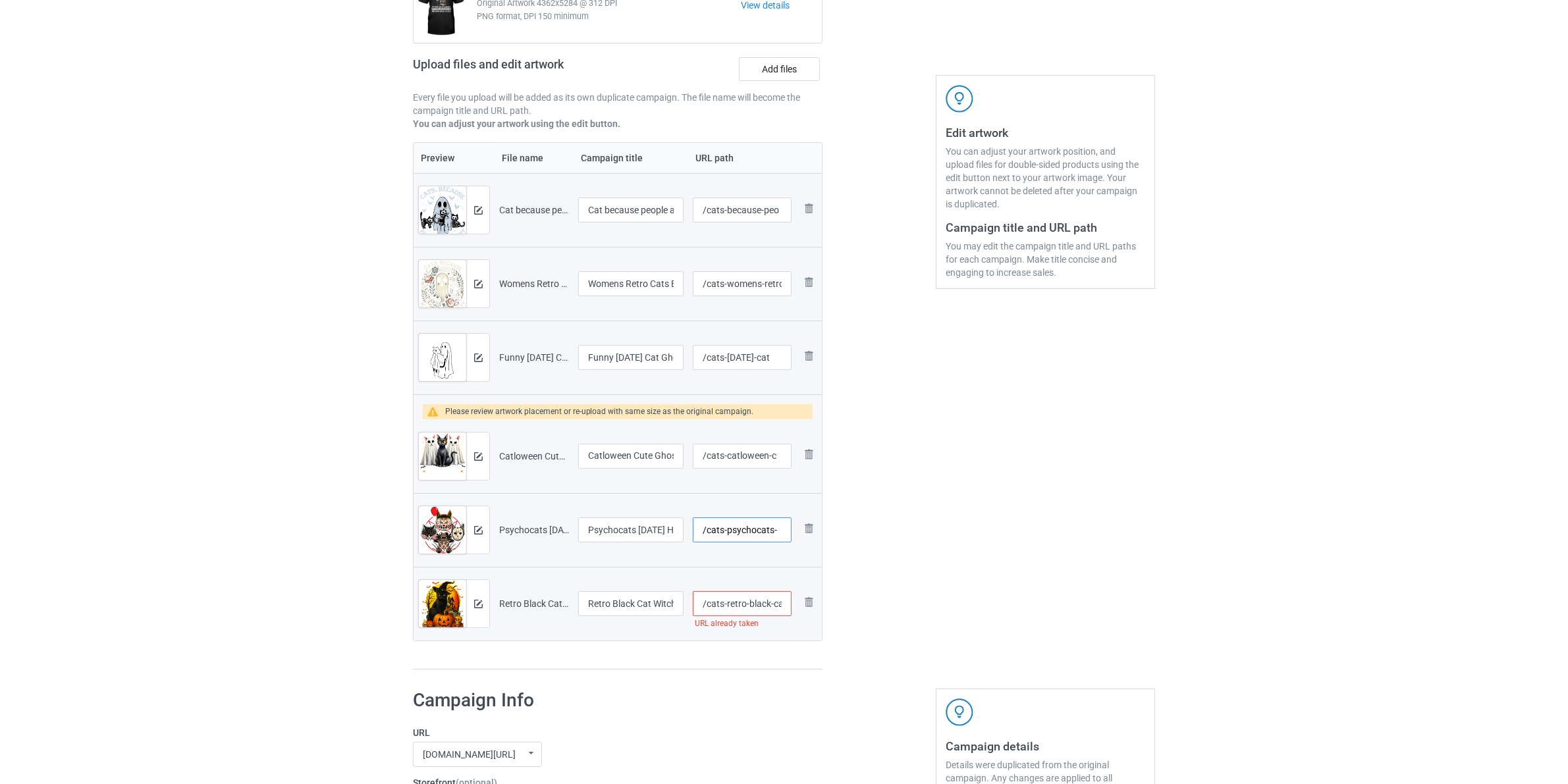
type input "/cats-psychocats-"
drag, startPoint x: 778, startPoint y: 606, endPoint x: 805, endPoint y: 613, distance: 27.9
click at [815, 612] on tr "Preview and edit artwork Retro Black Cat Witch Scary Halloween Pumpkin Women Me…" at bounding box center [618, 603] width 408 height 74
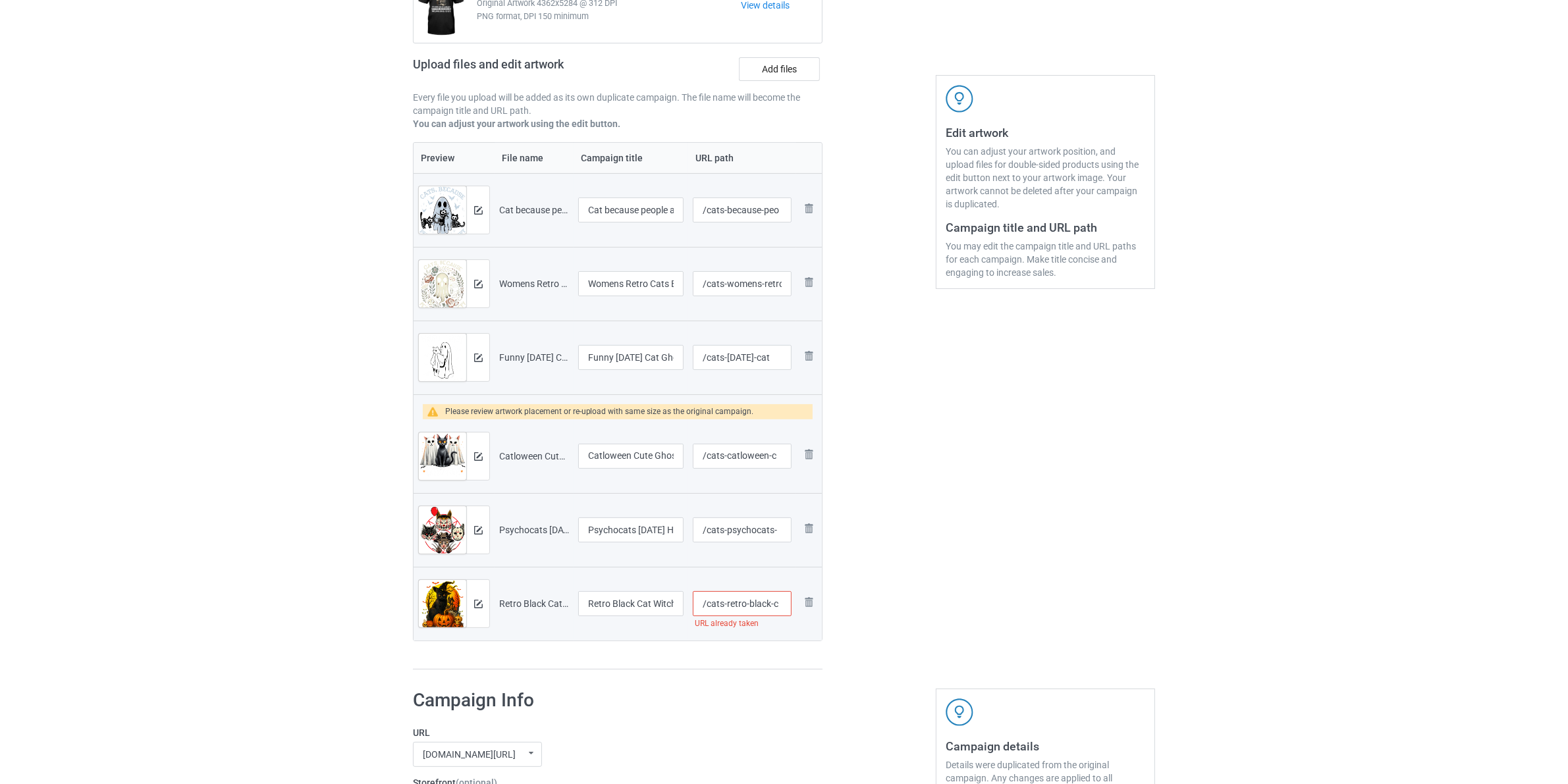
click at [988, 597] on div "Edit artwork You can adjust your artwork position, and upload files for double-…" at bounding box center [1045, 303] width 237 height 751
click at [774, 606] on input "/cats-retro-black-c" at bounding box center [742, 603] width 99 height 25
type input "/cats-retro-blackc"
click at [1014, 541] on div "Edit artwork You can adjust your artwork position, and upload files for double-…" at bounding box center [1045, 303] width 237 height 751
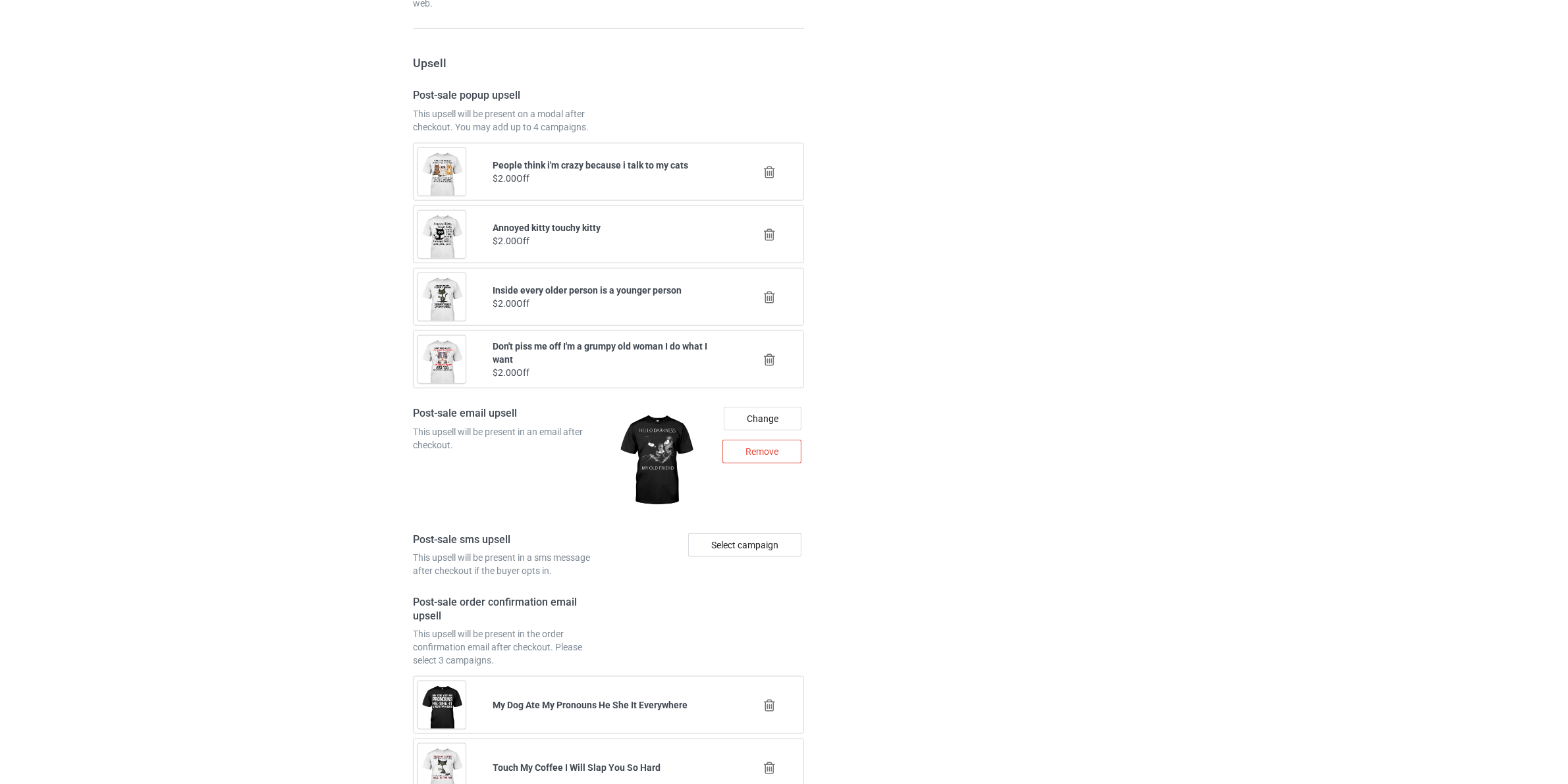
scroll to position [1996, 0]
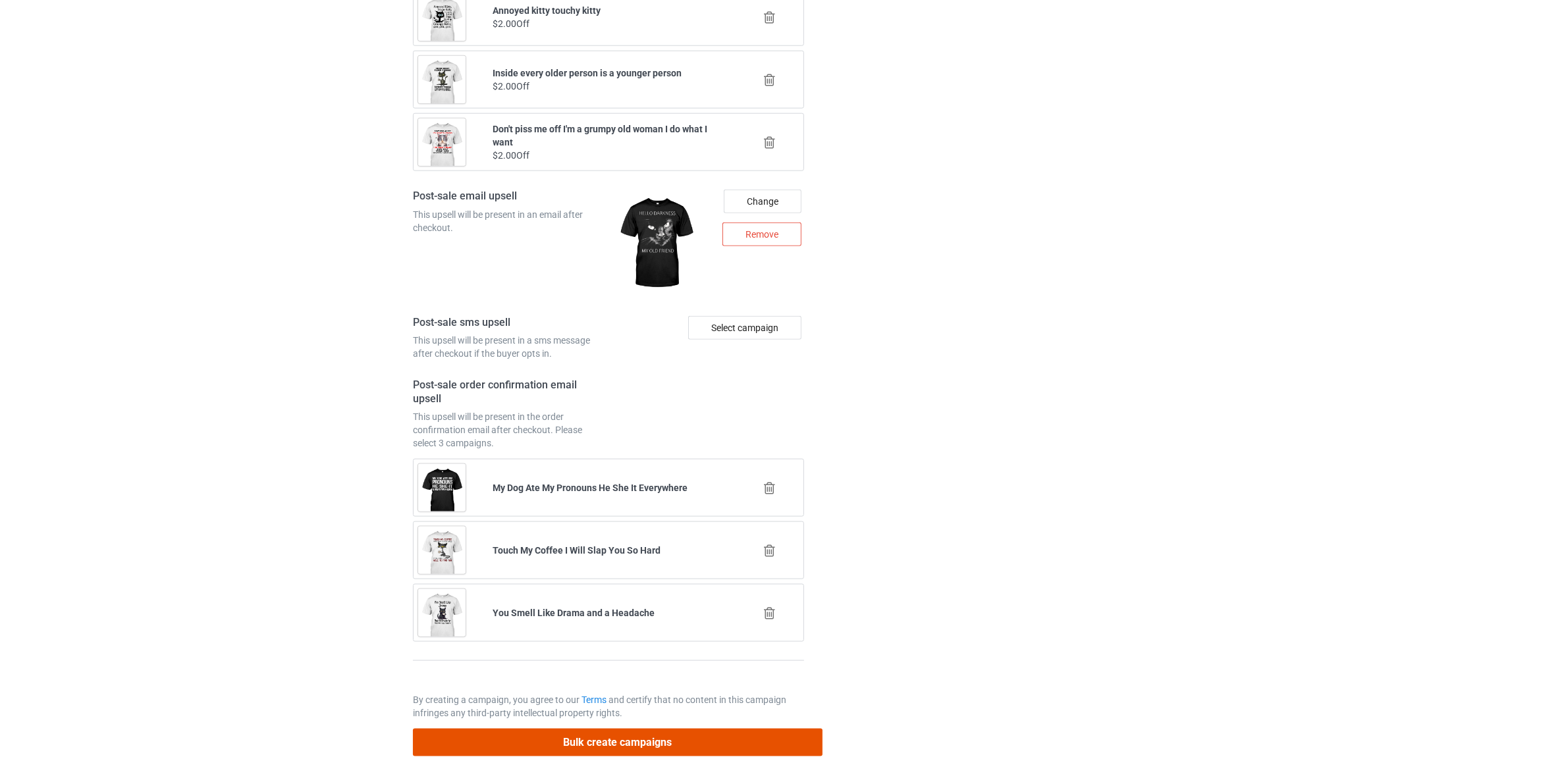
click at [659, 737] on button "Bulk create campaigns" at bounding box center [618, 742] width 410 height 27
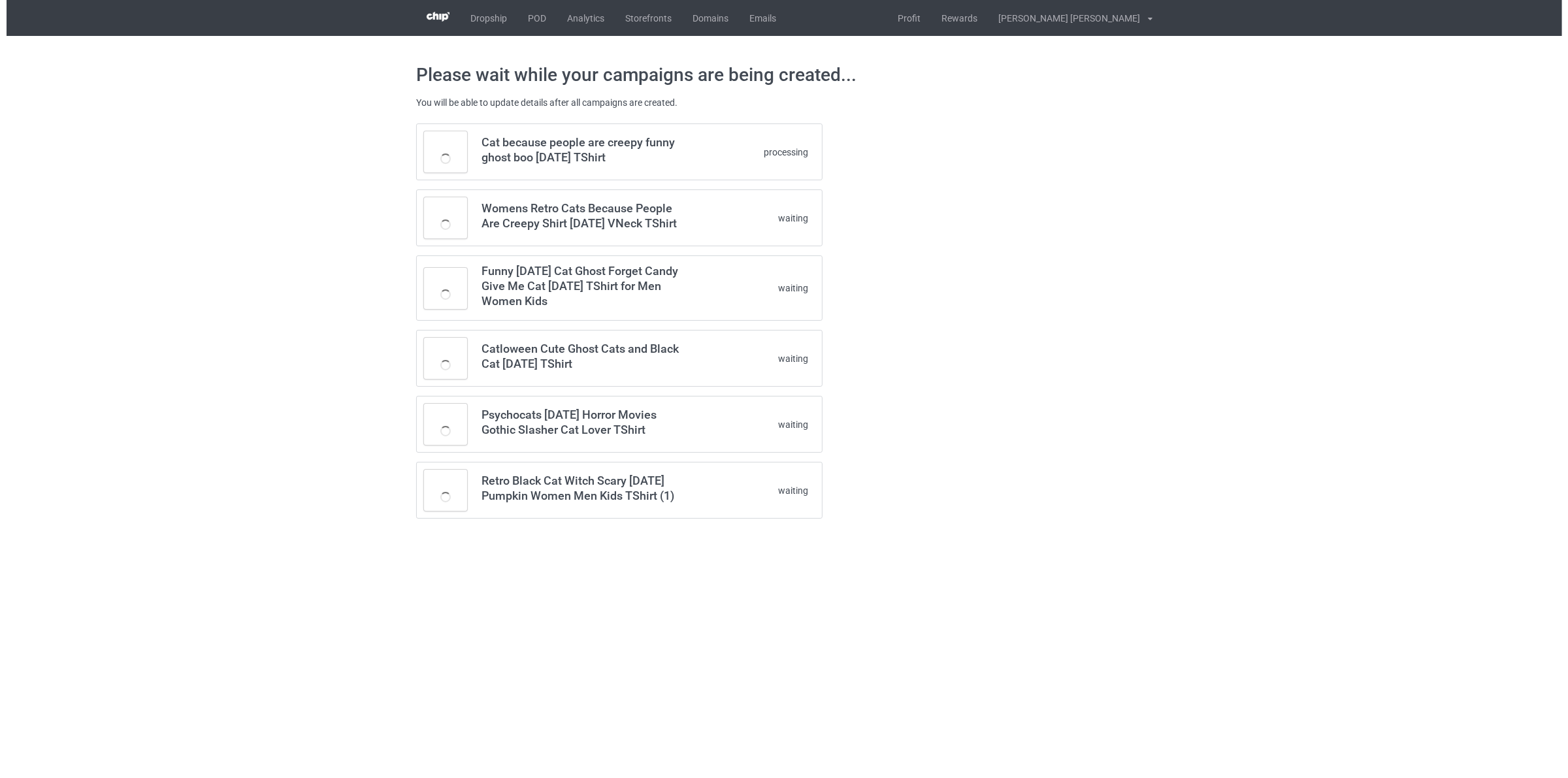
scroll to position [0, 0]
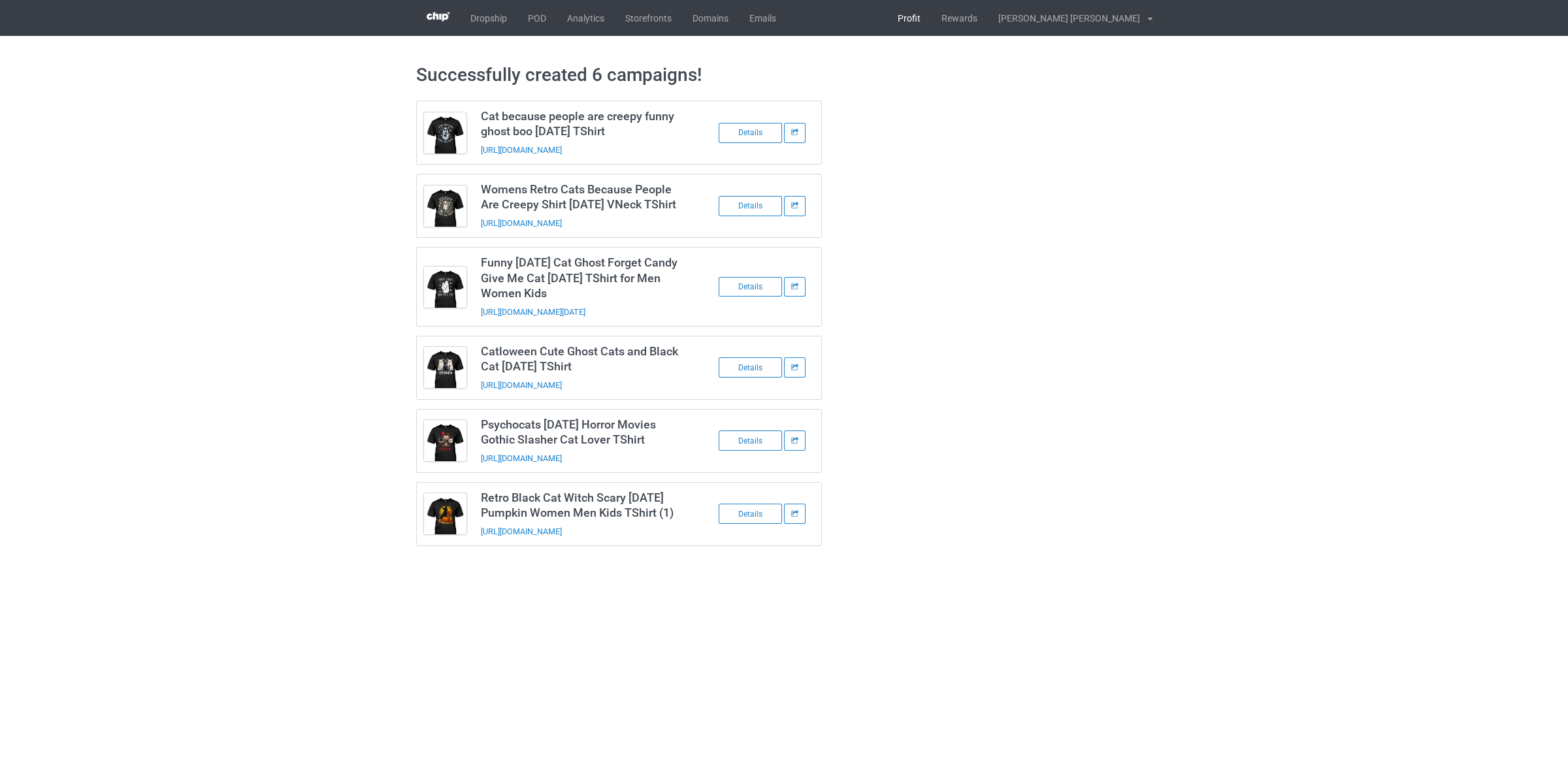
click at [931, 13] on link "Profit" at bounding box center [909, 18] width 44 height 36
